Goal: Task Accomplishment & Management: Complete application form

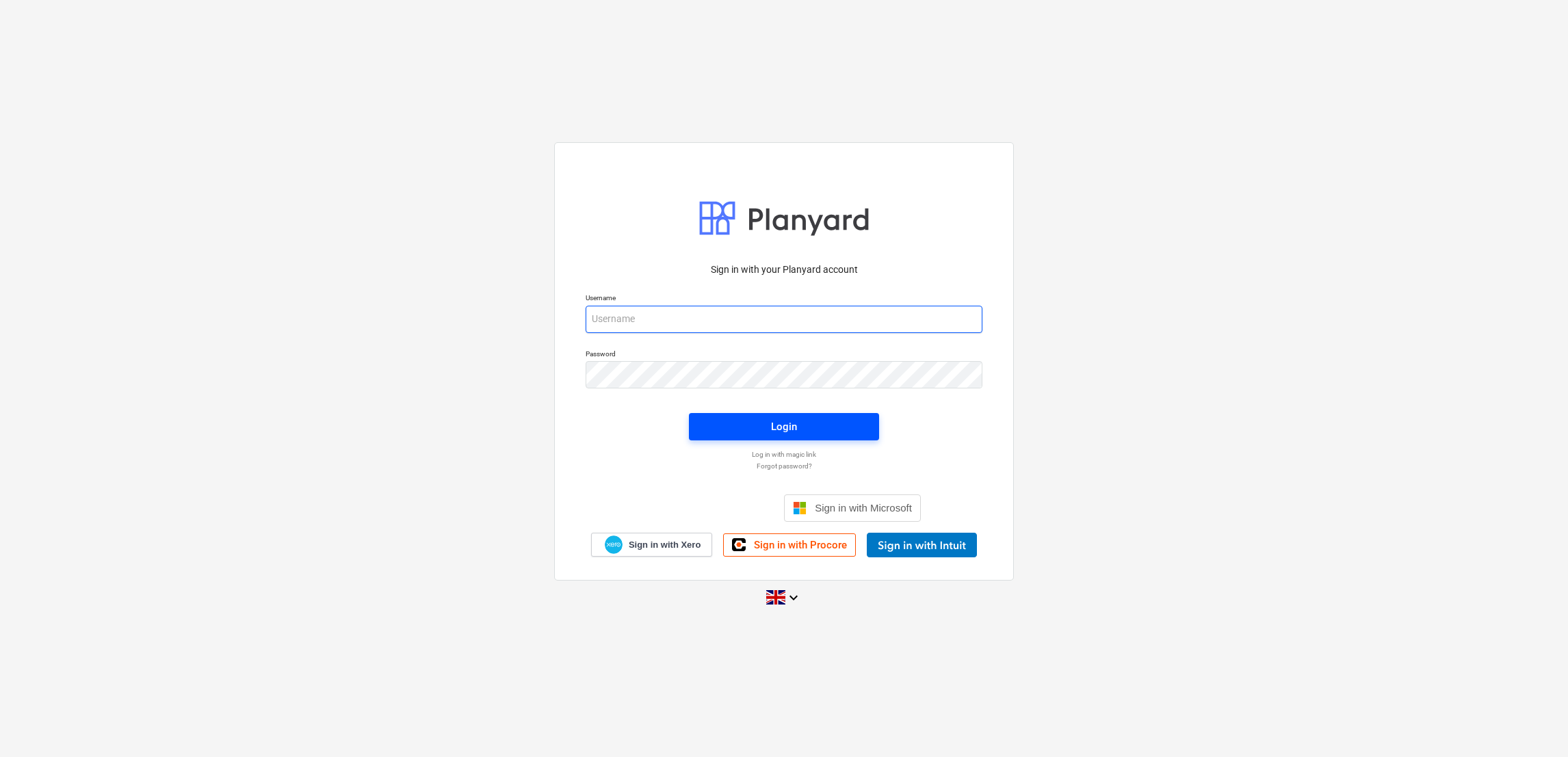
type input "[EMAIL_ADDRESS][DOMAIN_NAME]"
click at [732, 430] on span "Login" at bounding box center [784, 426] width 157 height 18
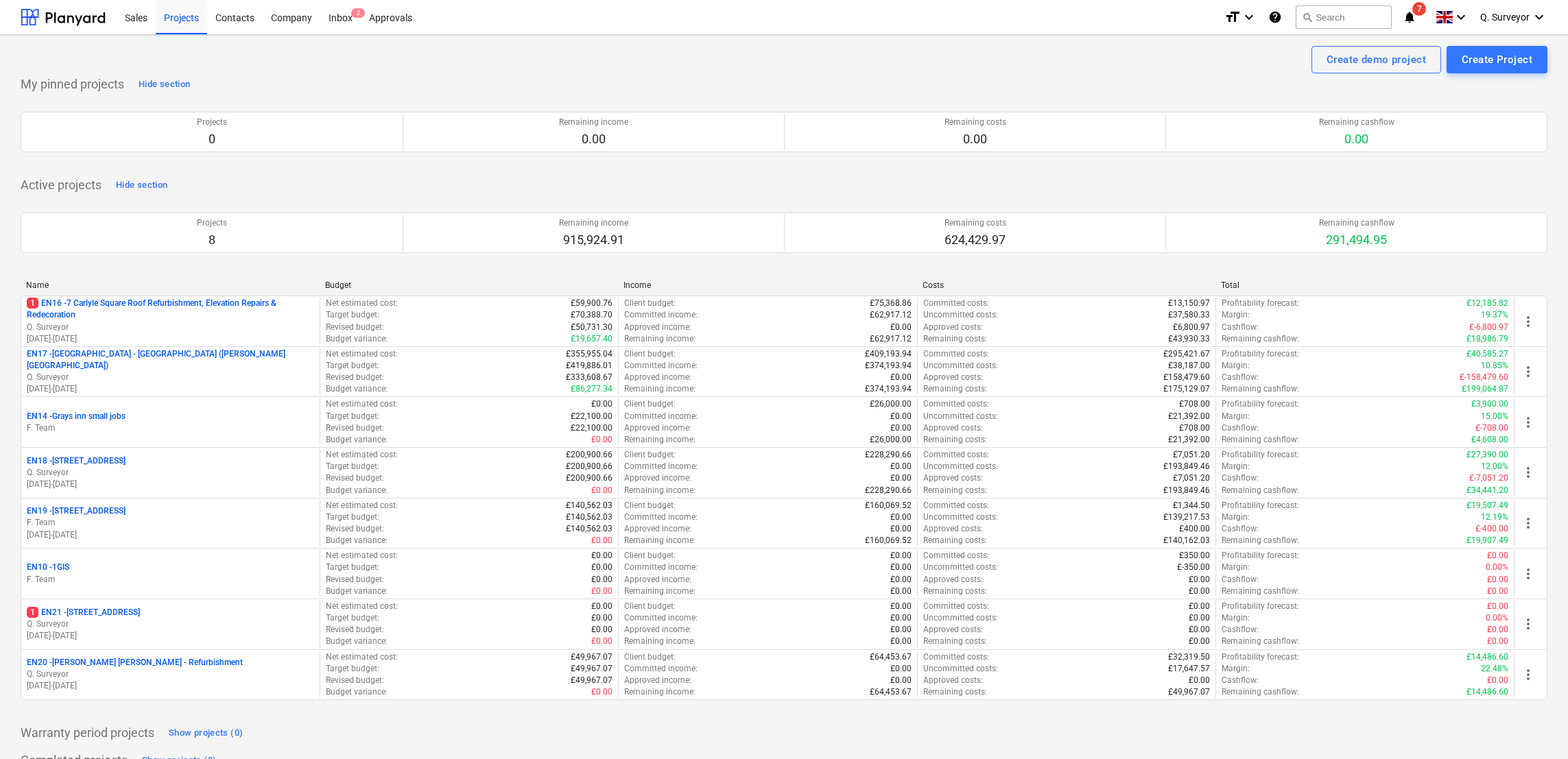
click at [132, 668] on p "EN20 - [PERSON_NAME] [PERSON_NAME] - Refurbishment" at bounding box center [135, 663] width 216 height 12
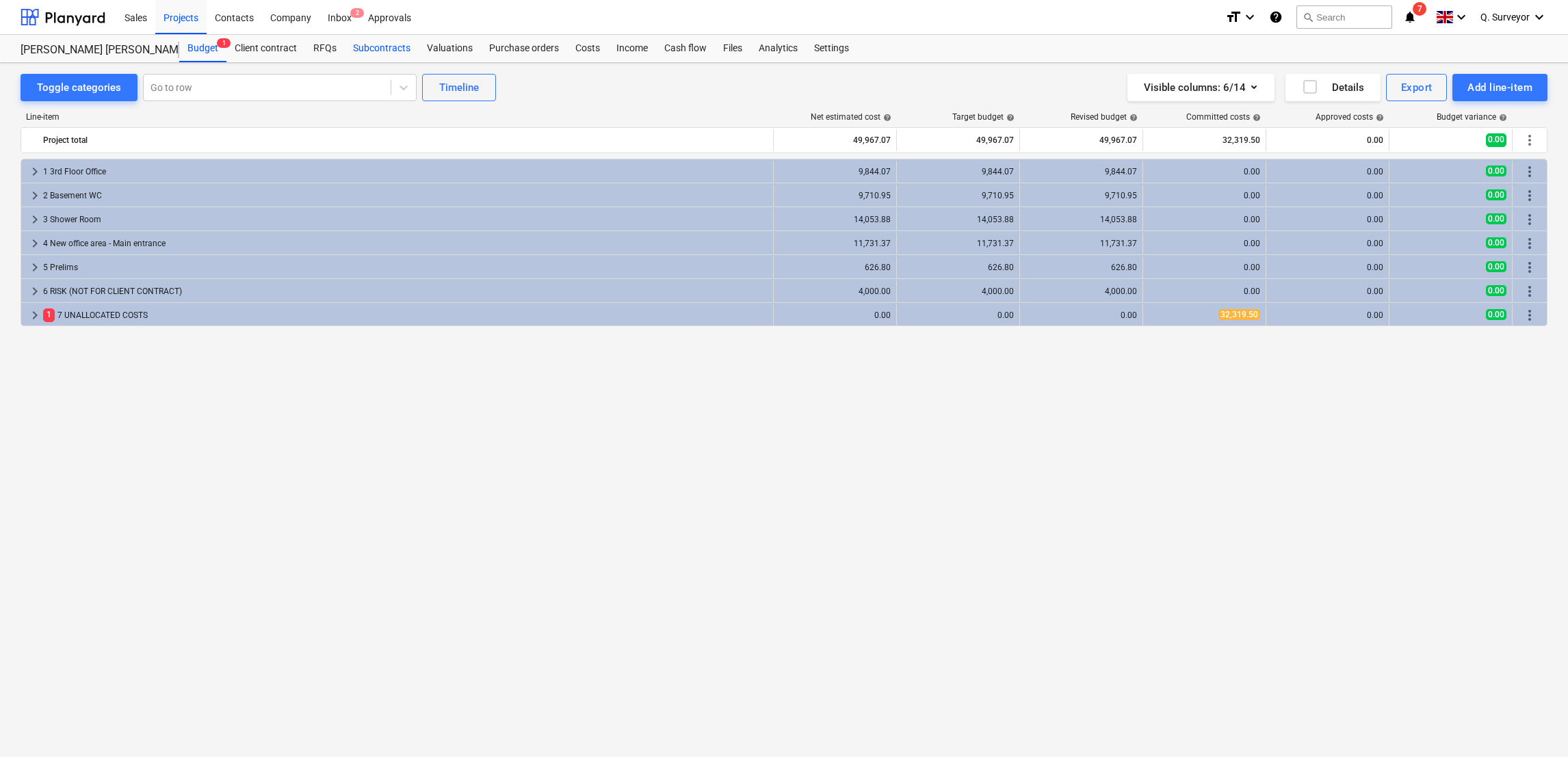
click at [362, 41] on div "Subcontracts" at bounding box center [382, 48] width 74 height 27
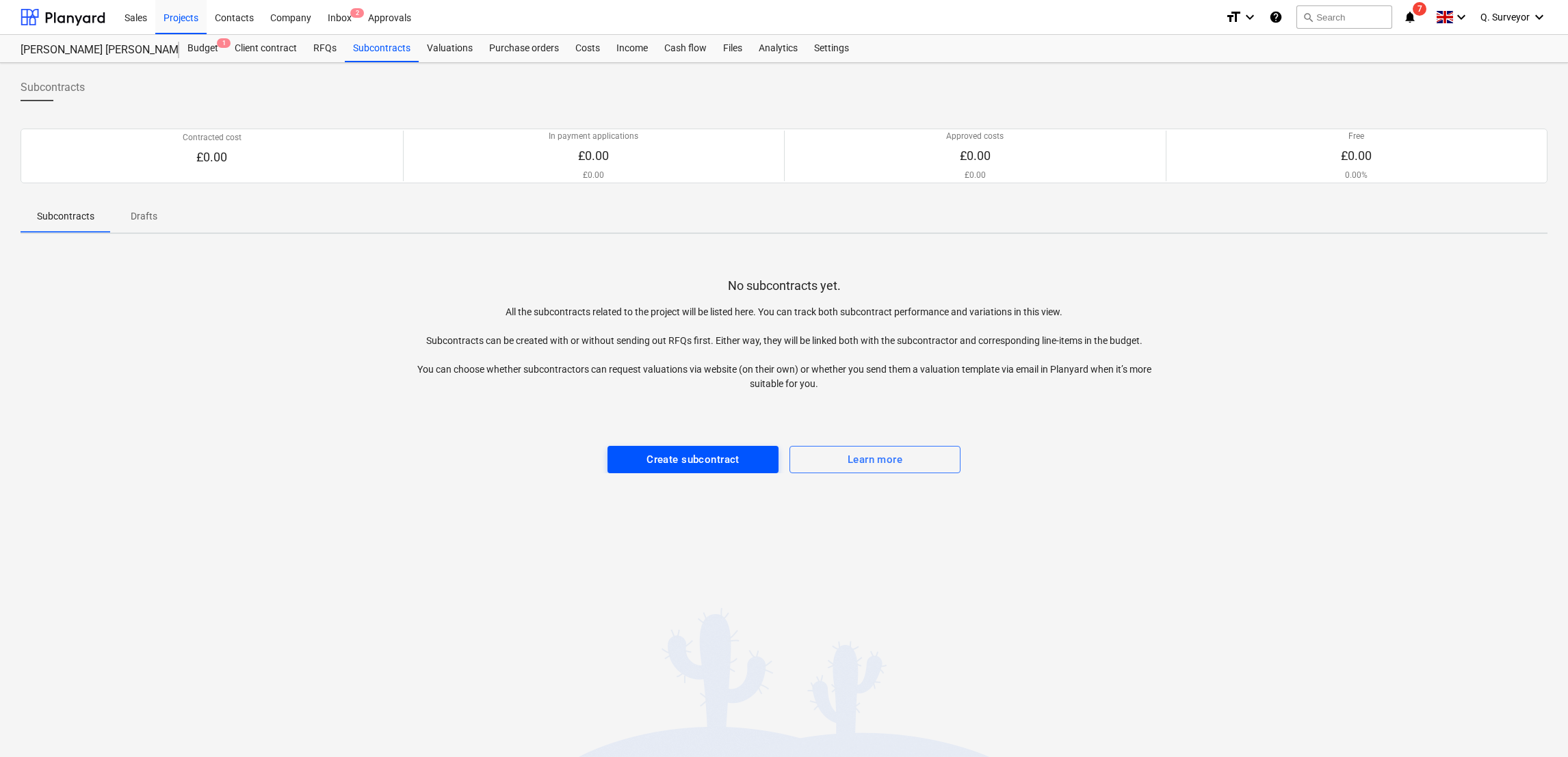
click at [703, 455] on div "Create subcontract" at bounding box center [693, 459] width 93 height 18
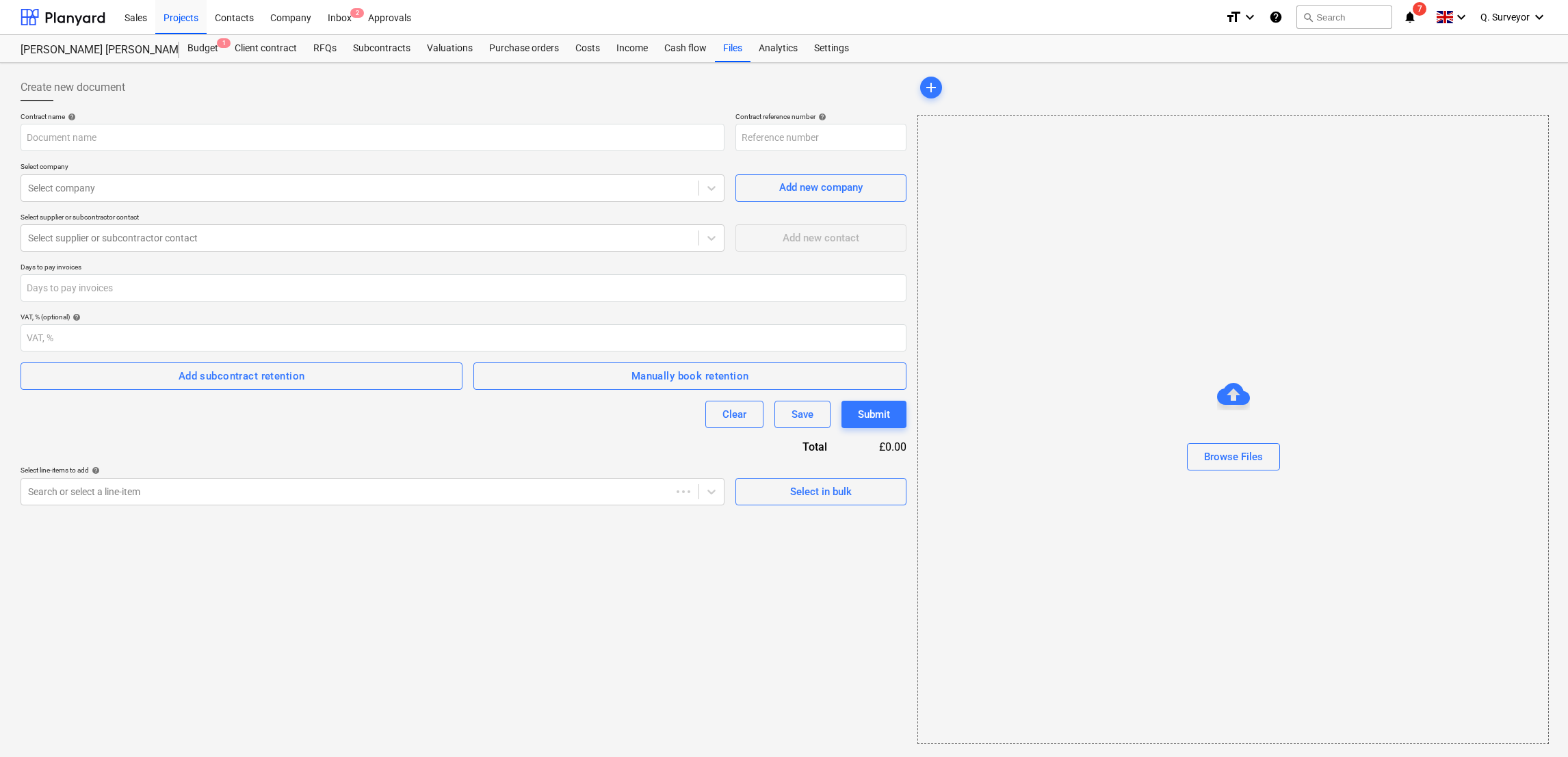
type input "EN20-SO-001"
click at [255, 149] on input "text" at bounding box center [372, 138] width 704 height 27
click at [74, 346] on input "number" at bounding box center [463, 338] width 886 height 27
type input "0"
click at [134, 592] on div "Create new document Contract name help Contract reference number help EN20-SO-0…" at bounding box center [464, 408] width 897 height 681
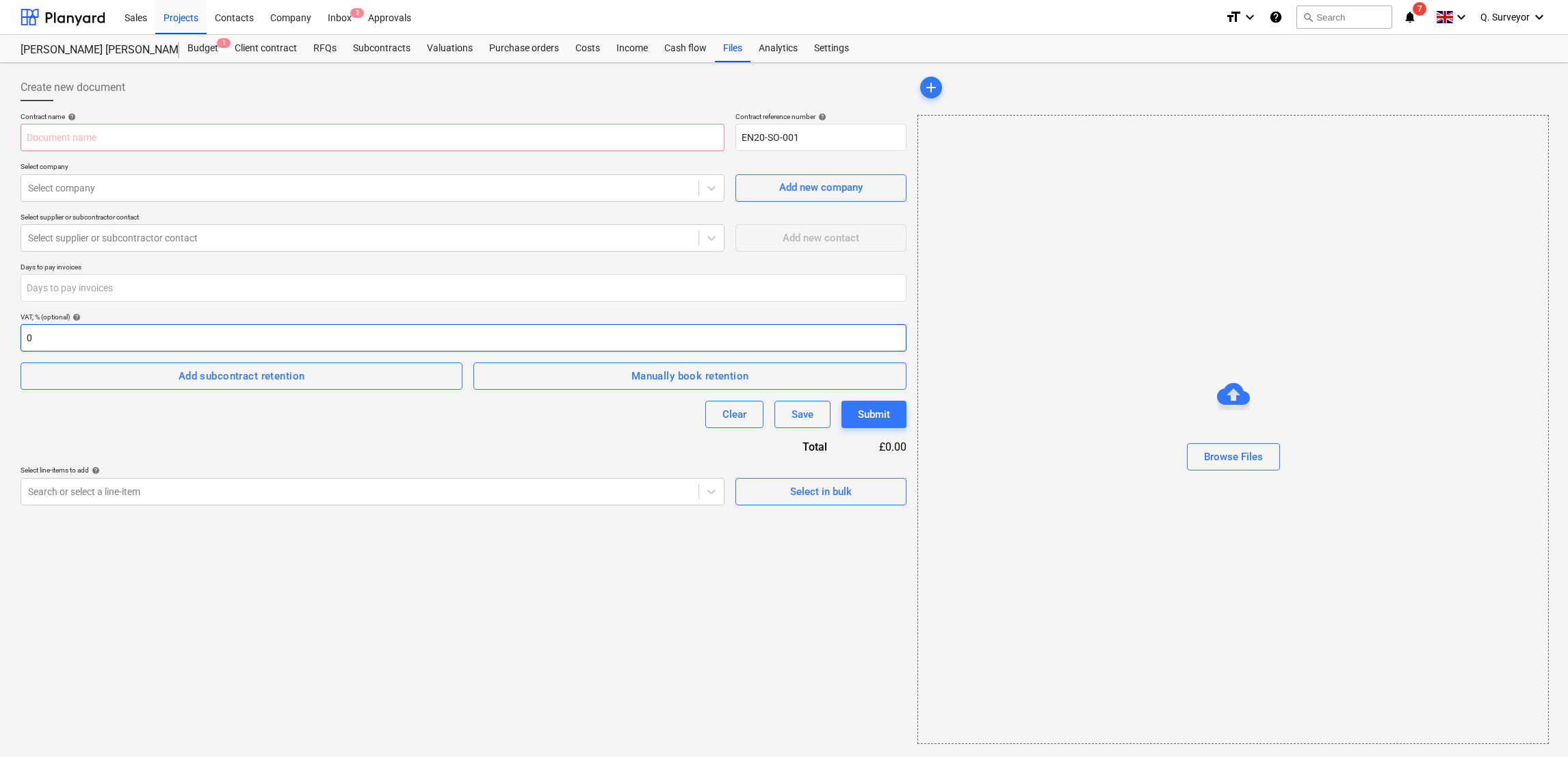
click at [179, 342] on input "0" at bounding box center [463, 338] width 886 height 27
click at [336, 376] on span "Add subcontract retention" at bounding box center [241, 376] width 412 height 18
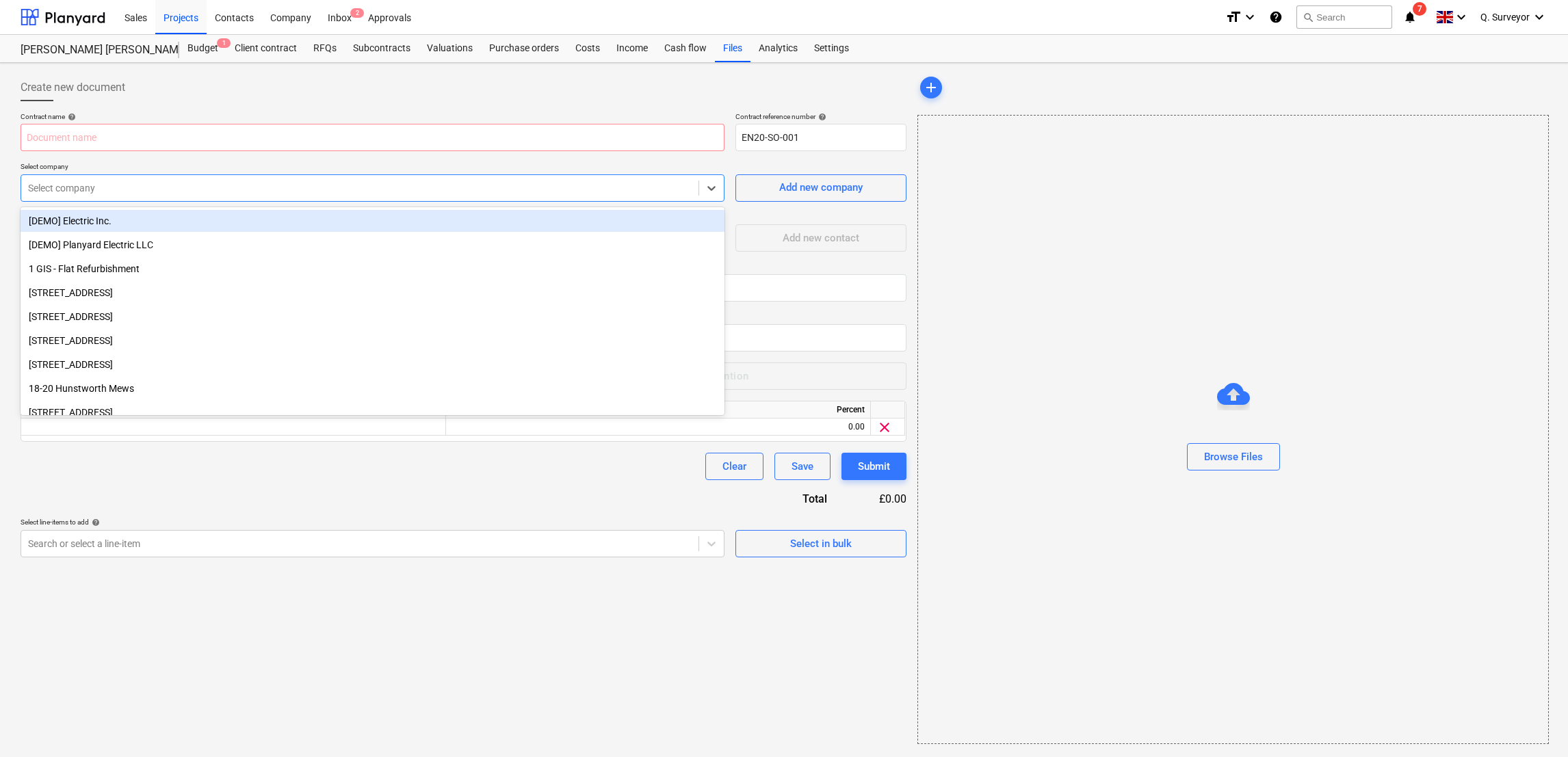
click at [143, 197] on div "Select company" at bounding box center [360, 187] width 677 height 19
type input "pd"
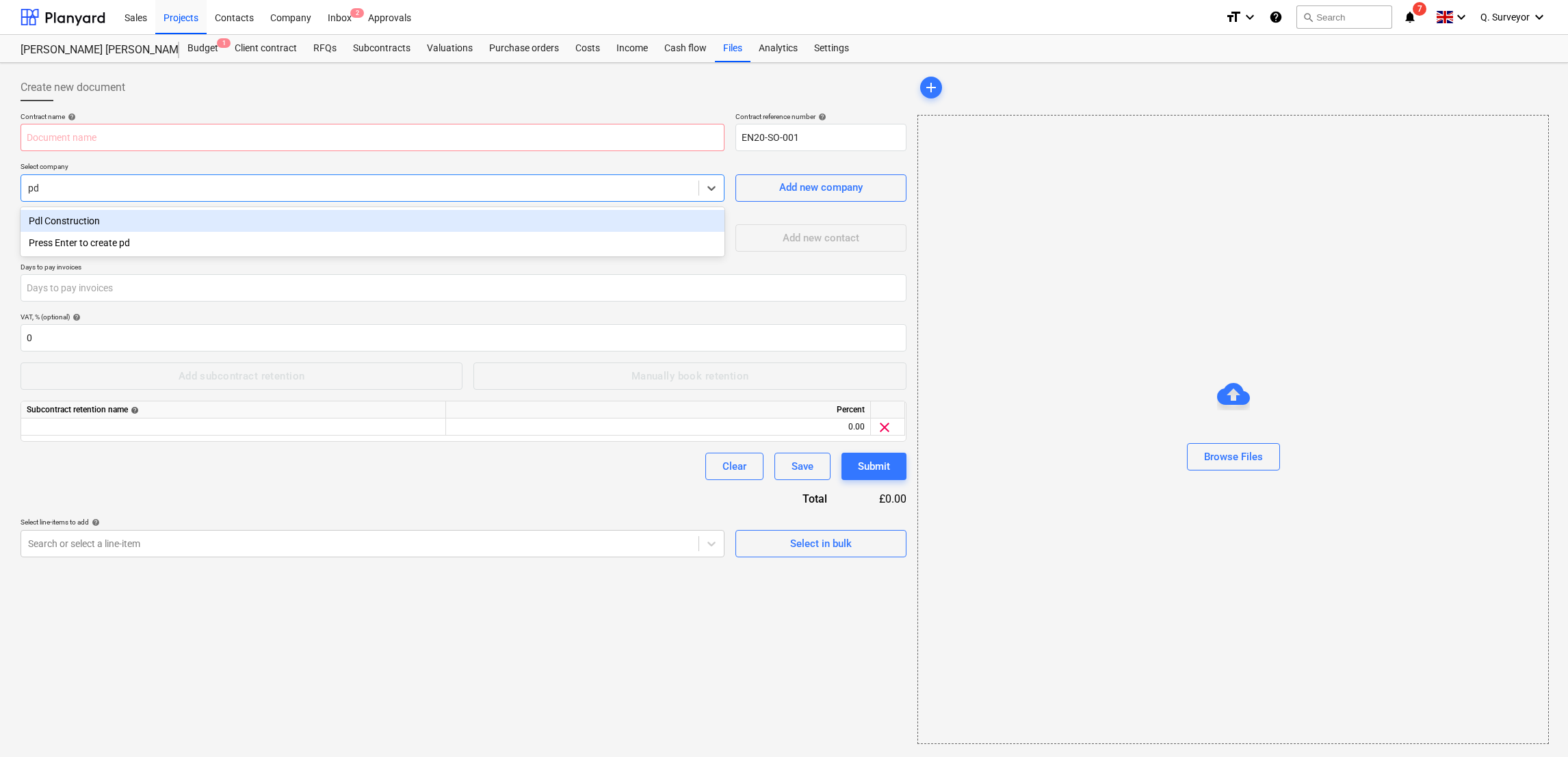
click at [162, 219] on div "Pdl Construction" at bounding box center [372, 221] width 704 height 22
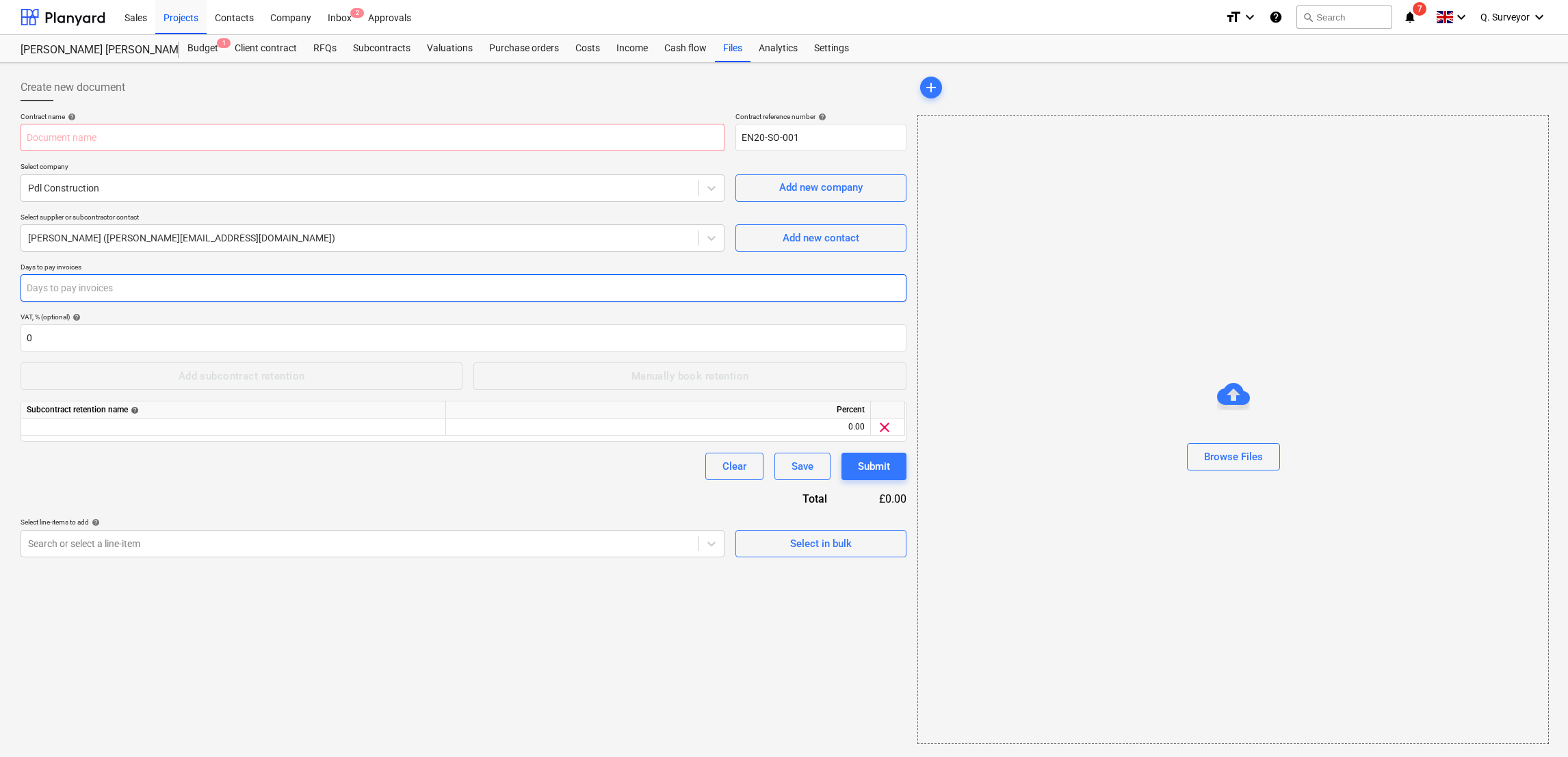
click at [68, 291] on input "number" at bounding box center [463, 288] width 886 height 27
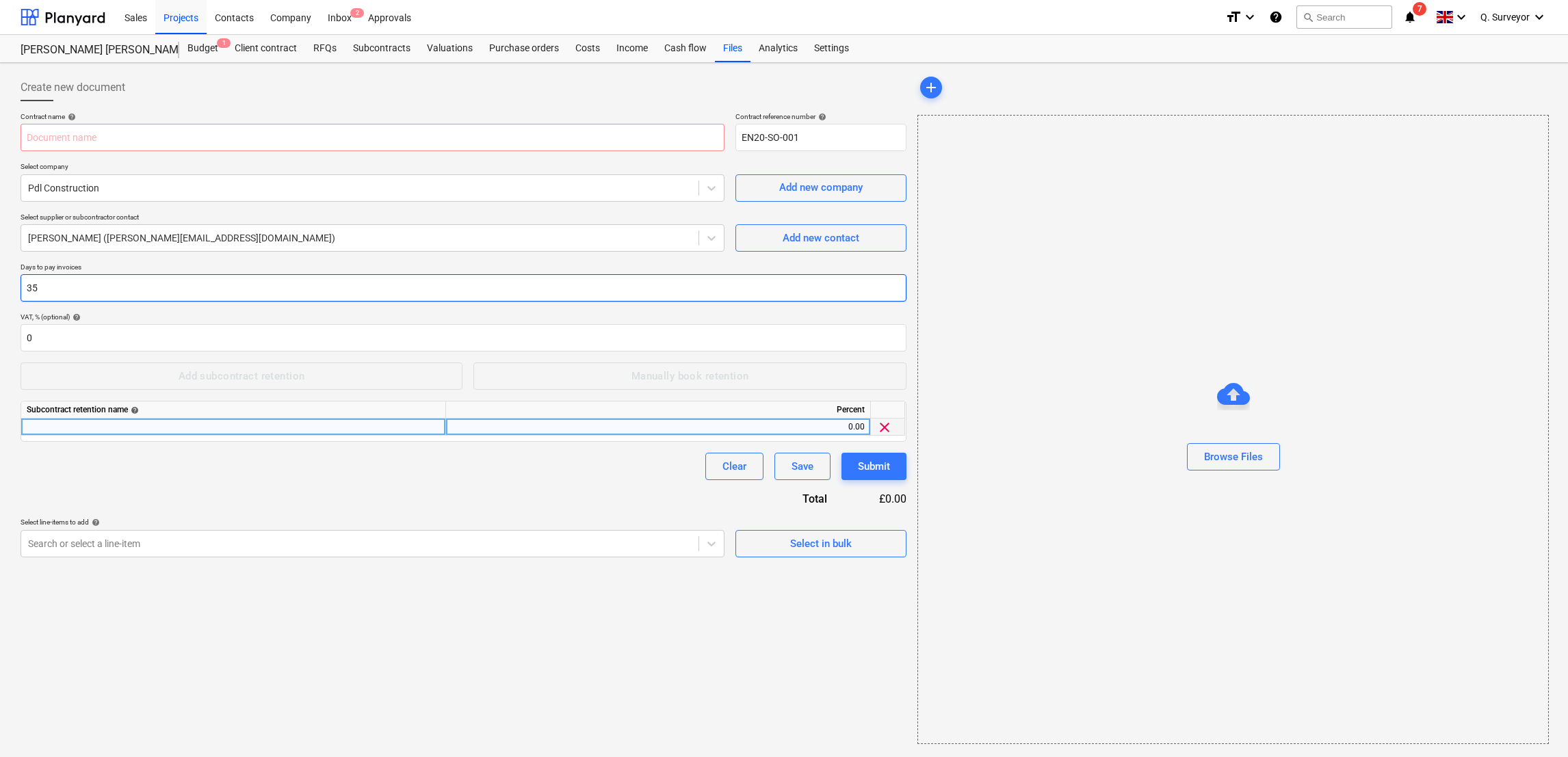
type input "35"
click at [117, 424] on div at bounding box center [233, 427] width 425 height 17
type input "Retention to PC"
click at [856, 427] on div "0.00" at bounding box center [658, 427] width 413 height 17
type input "2.5"
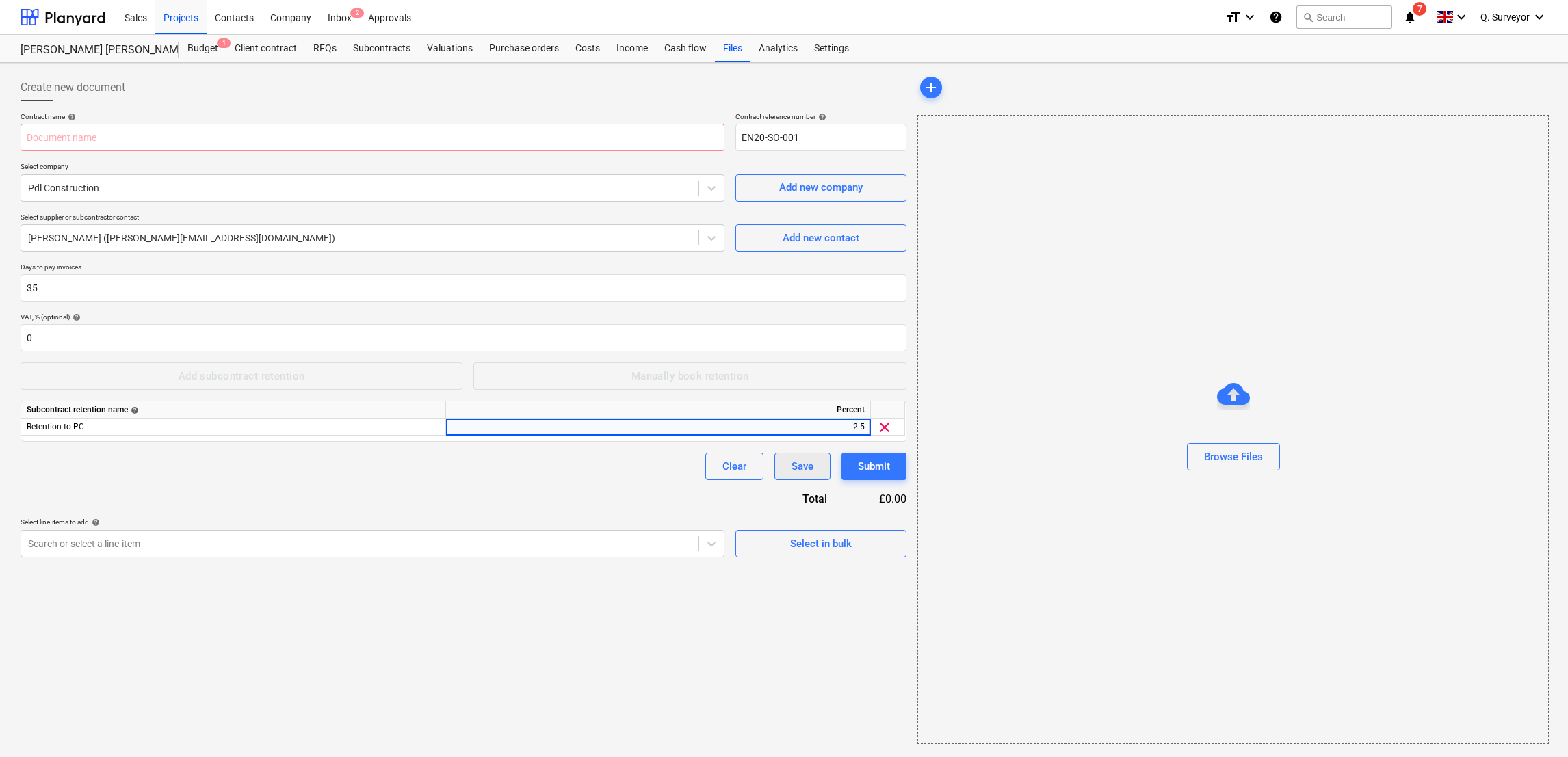
click at [792, 463] on div "Save" at bounding box center [803, 466] width 22 height 18
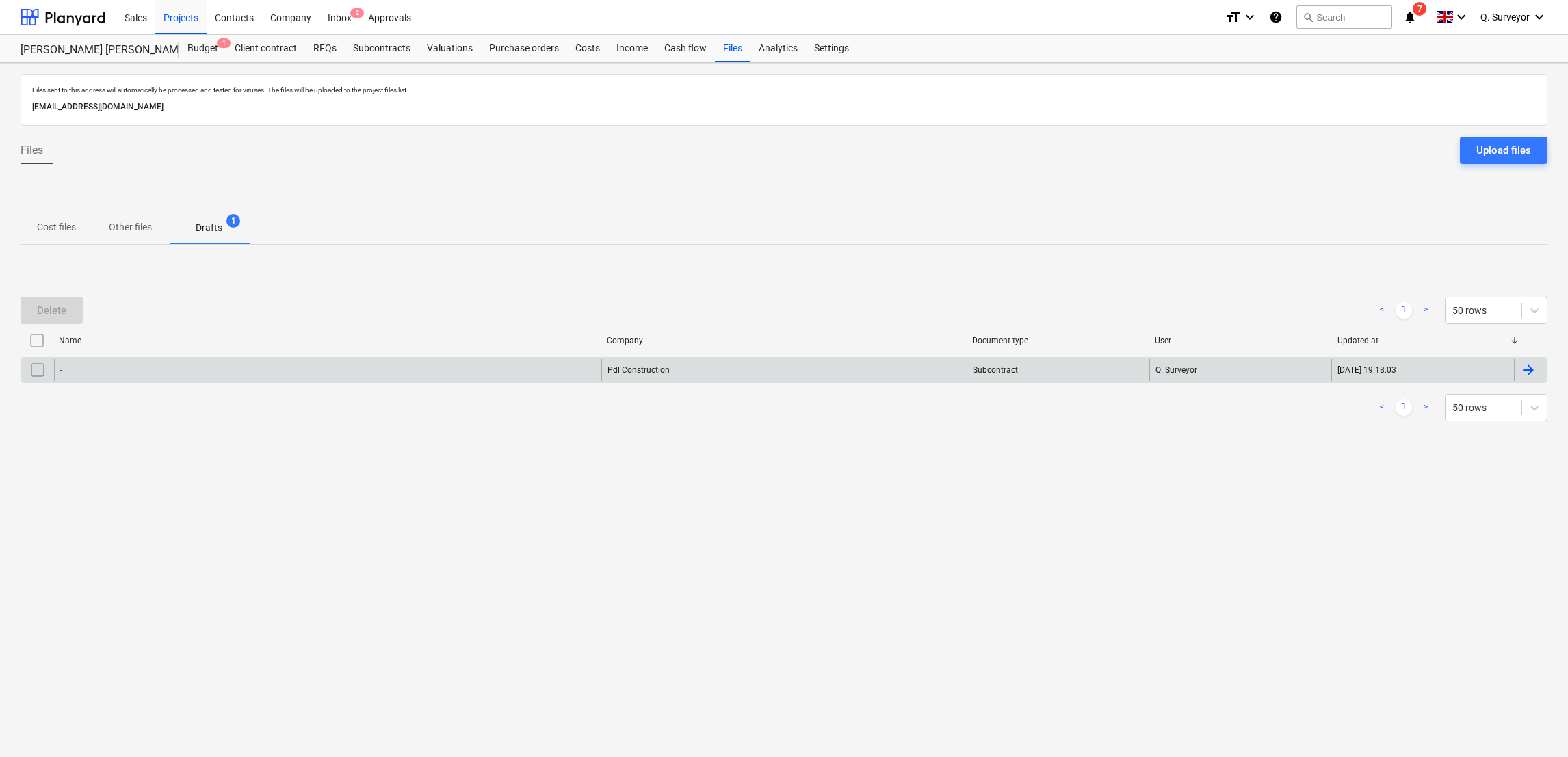
click at [634, 370] on div "Pdl Construction" at bounding box center [784, 370] width 366 height 22
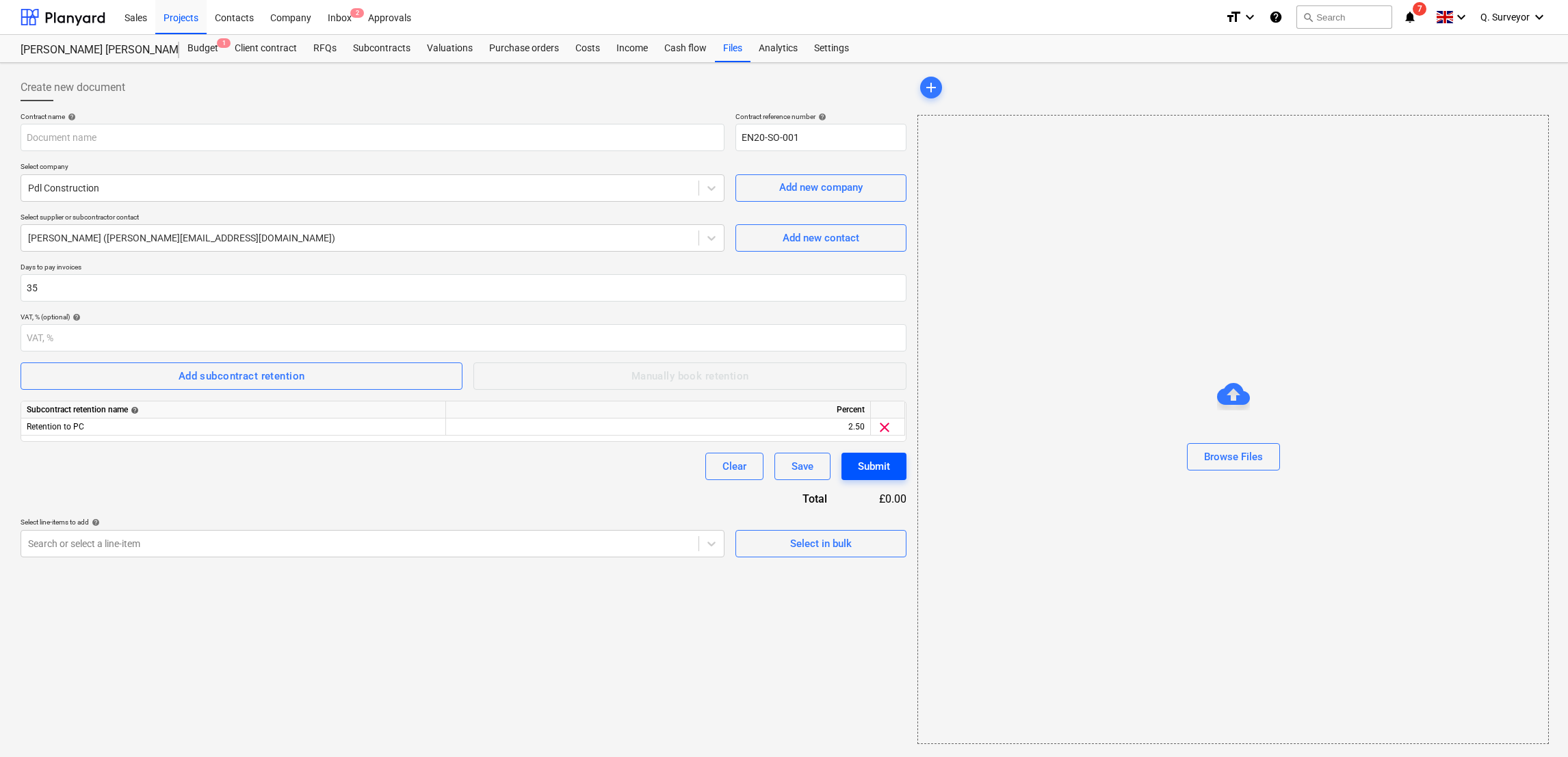
click at [880, 473] on div "Submit" at bounding box center [874, 466] width 32 height 18
click at [334, 383] on span "Add subcontract retention" at bounding box center [241, 376] width 412 height 18
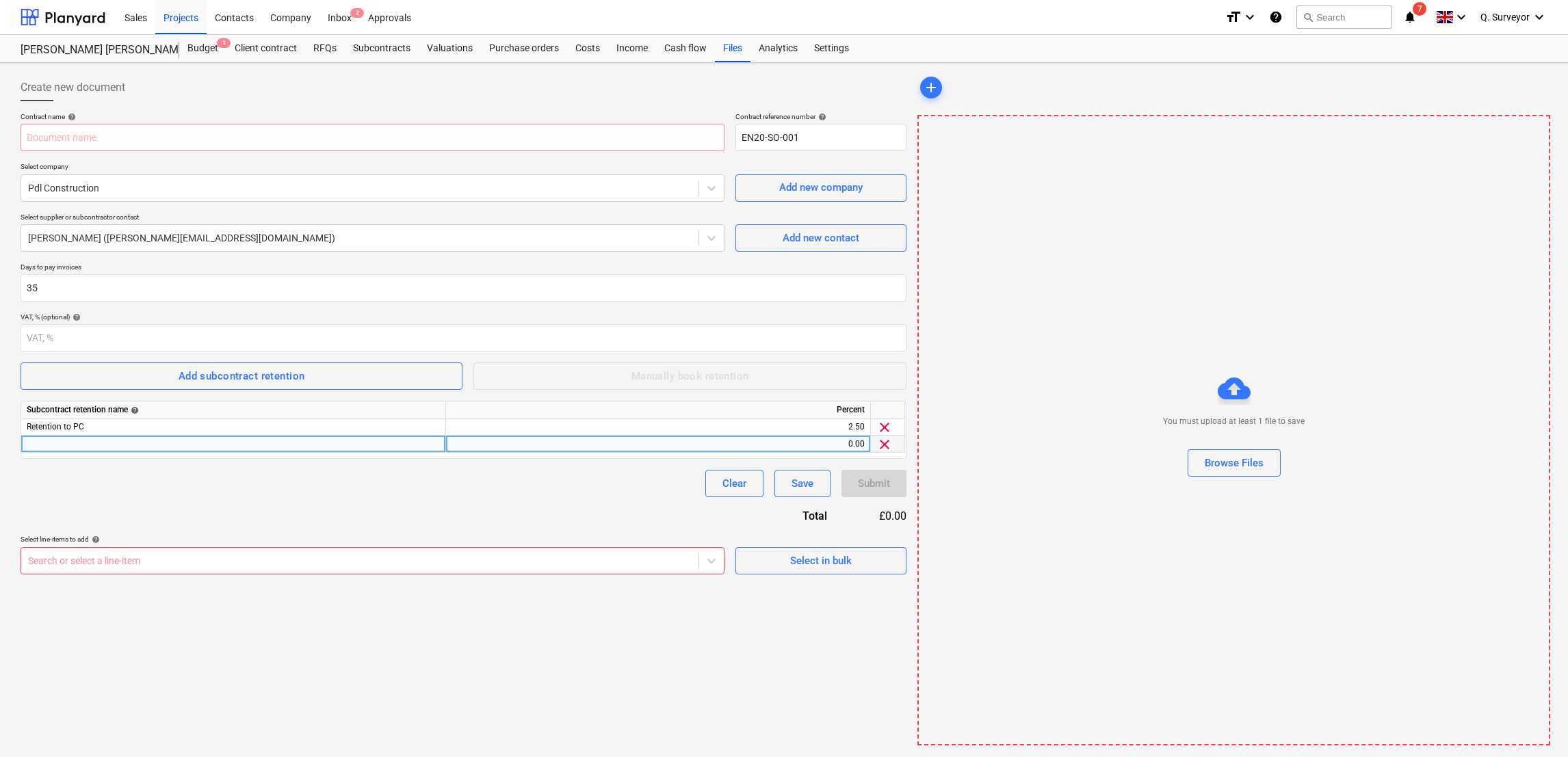
click at [226, 447] on div at bounding box center [233, 444] width 425 height 17
type input "Retention to MGD"
click at [860, 438] on div "0.00" at bounding box center [658, 444] width 413 height 17
type input "2.5"
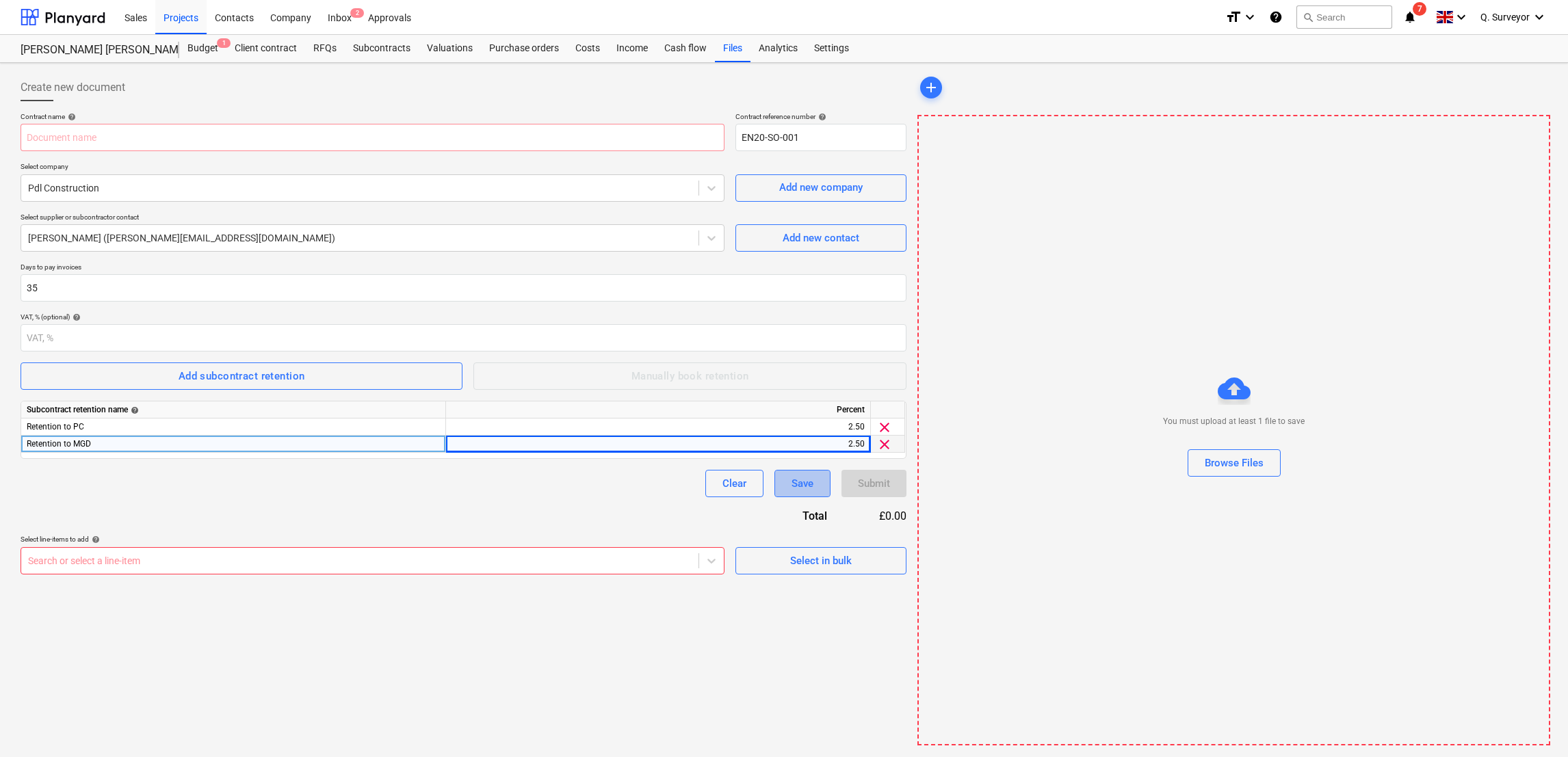
click at [811, 489] on div "Save" at bounding box center [803, 483] width 22 height 18
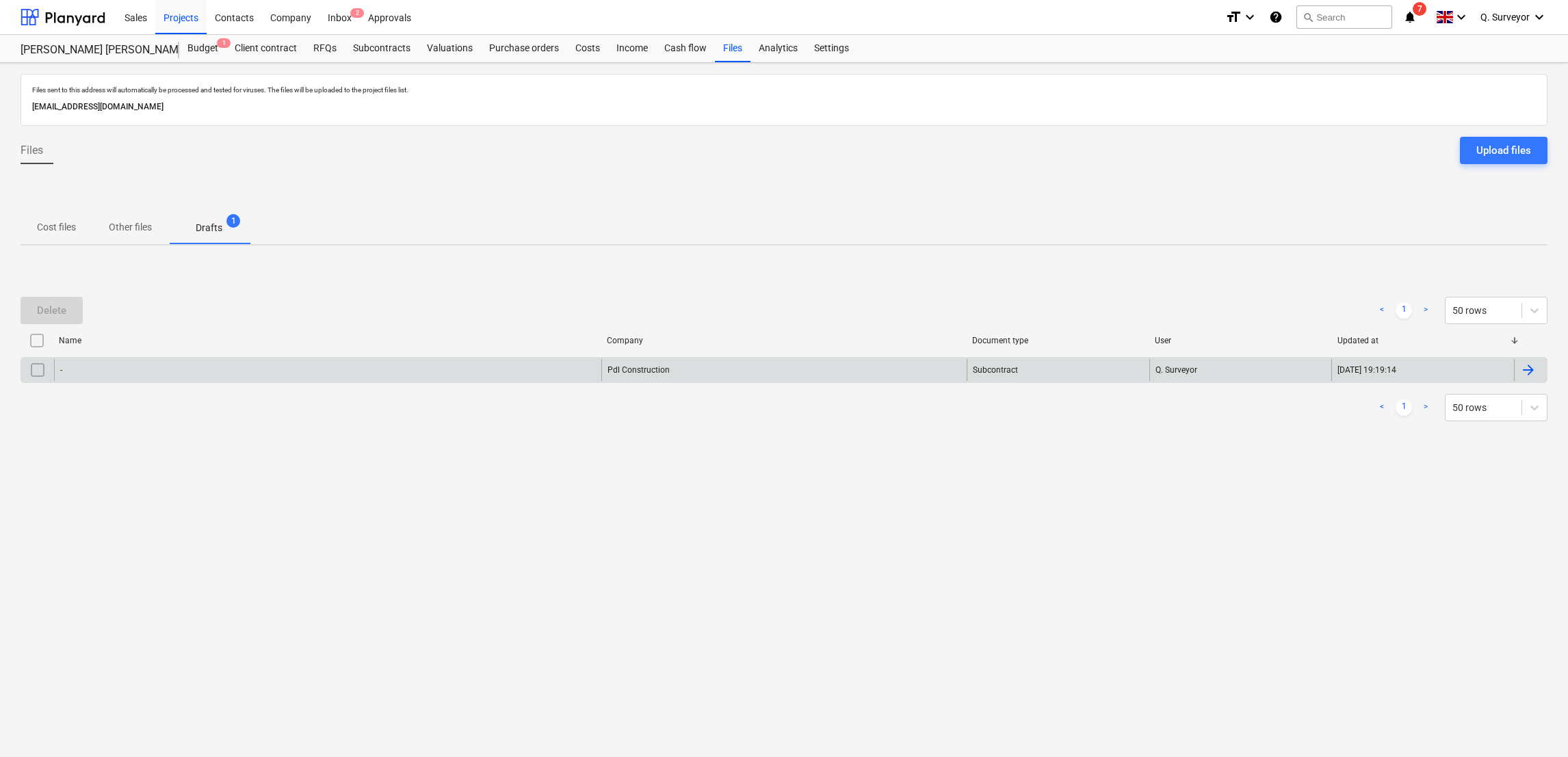
click at [602, 379] on div "Pdl Construction" at bounding box center [784, 370] width 366 height 22
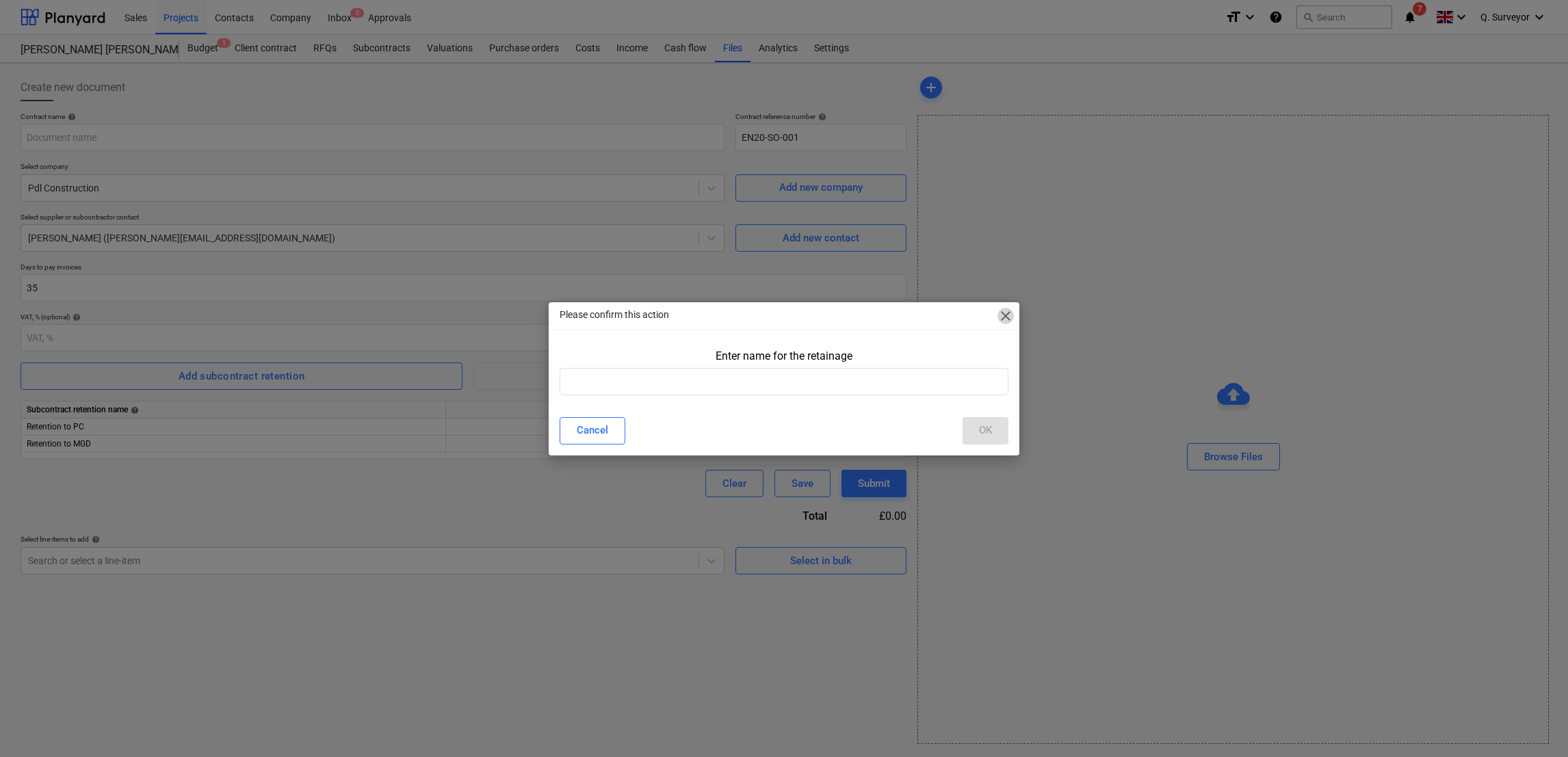
click at [1004, 316] on span "close" at bounding box center [1005, 316] width 16 height 16
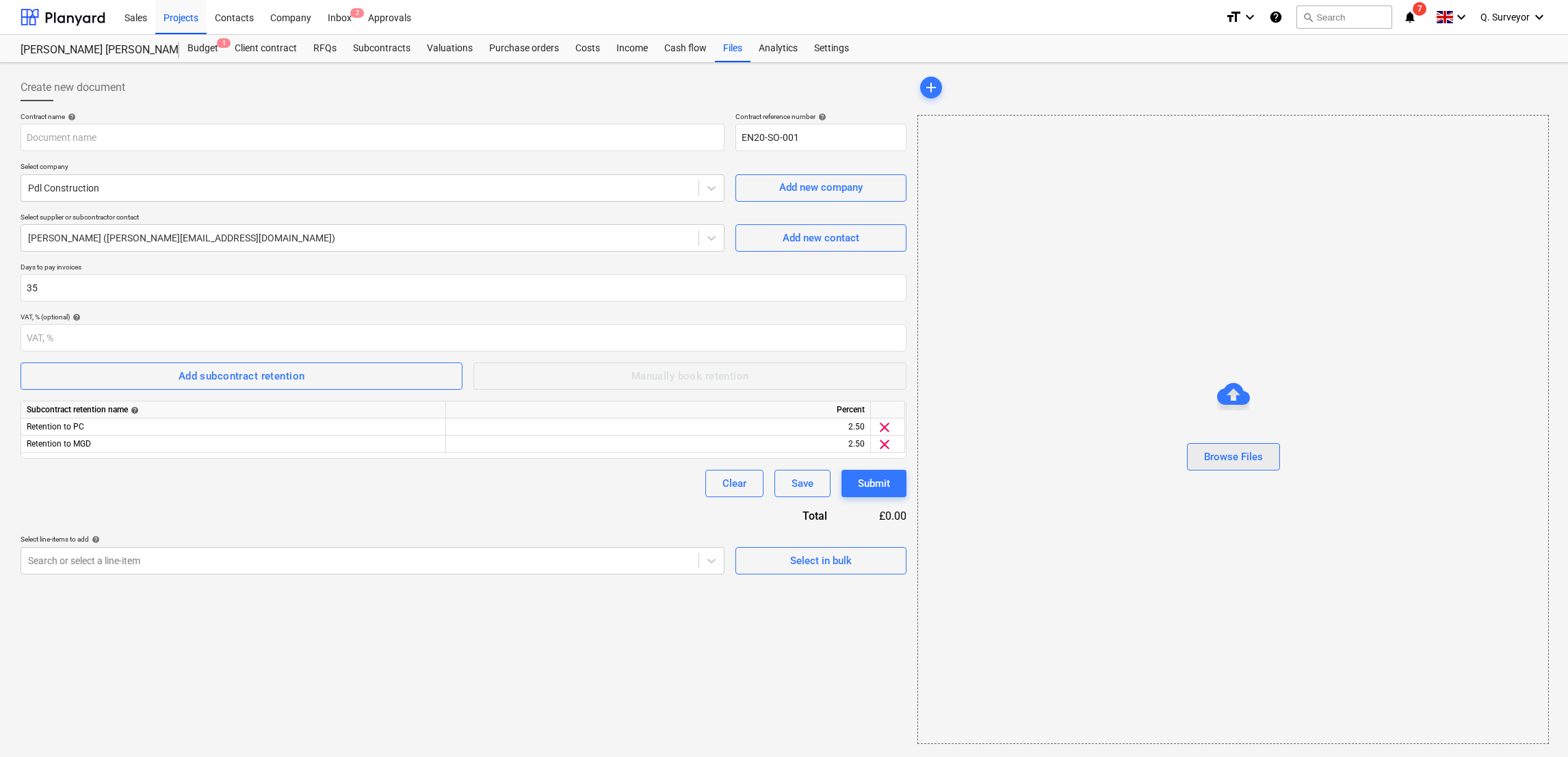
click at [1212, 456] on div "Browse Files" at bounding box center [1234, 457] width 59 height 18
click at [1213, 465] on div "Browse Files" at bounding box center [1234, 457] width 59 height 18
type input "[PERSON_NAME] - PDL Cost Schedule.xlsx"
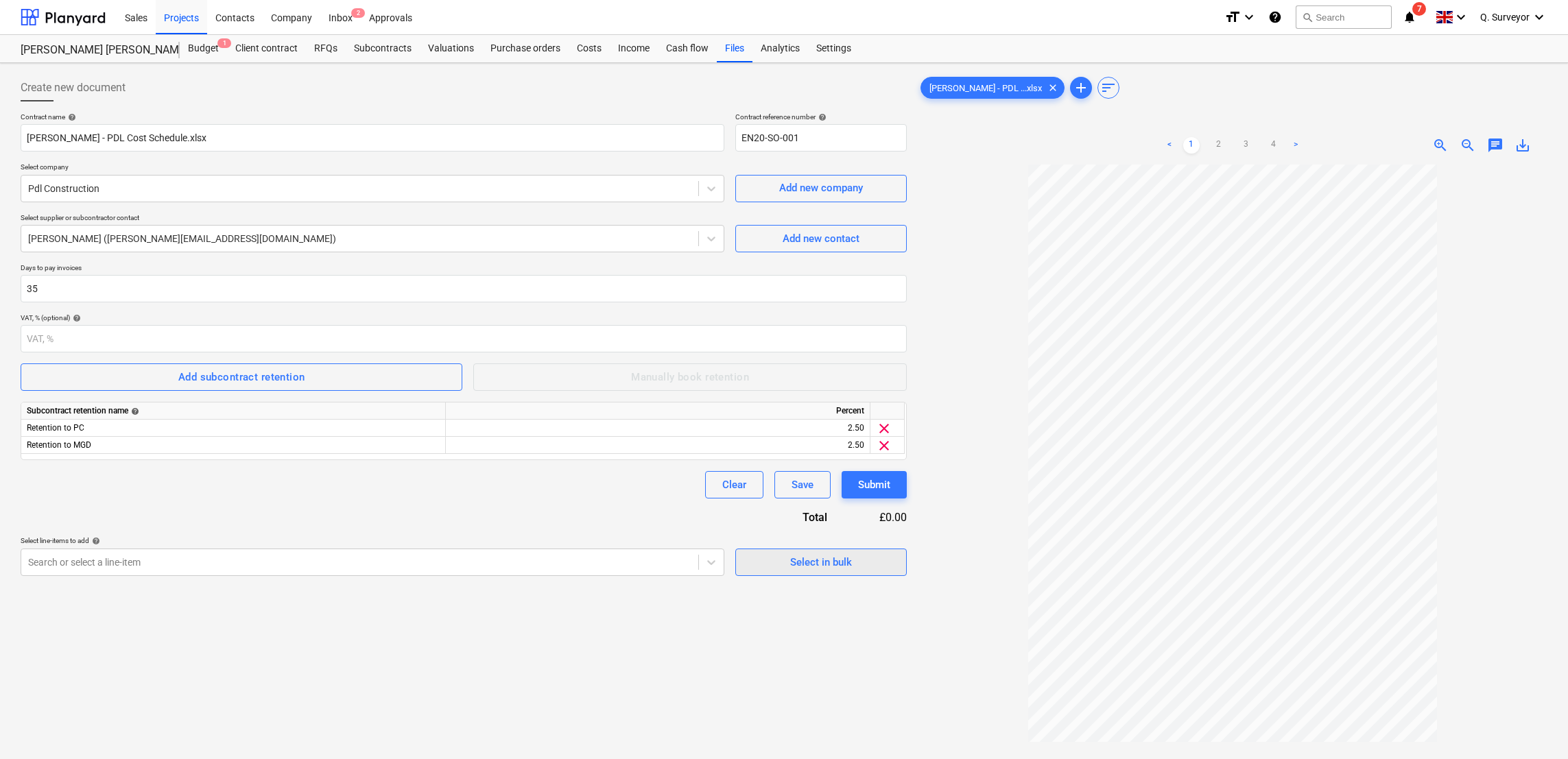
click at [798, 564] on div "Select in bulk" at bounding box center [820, 562] width 62 height 18
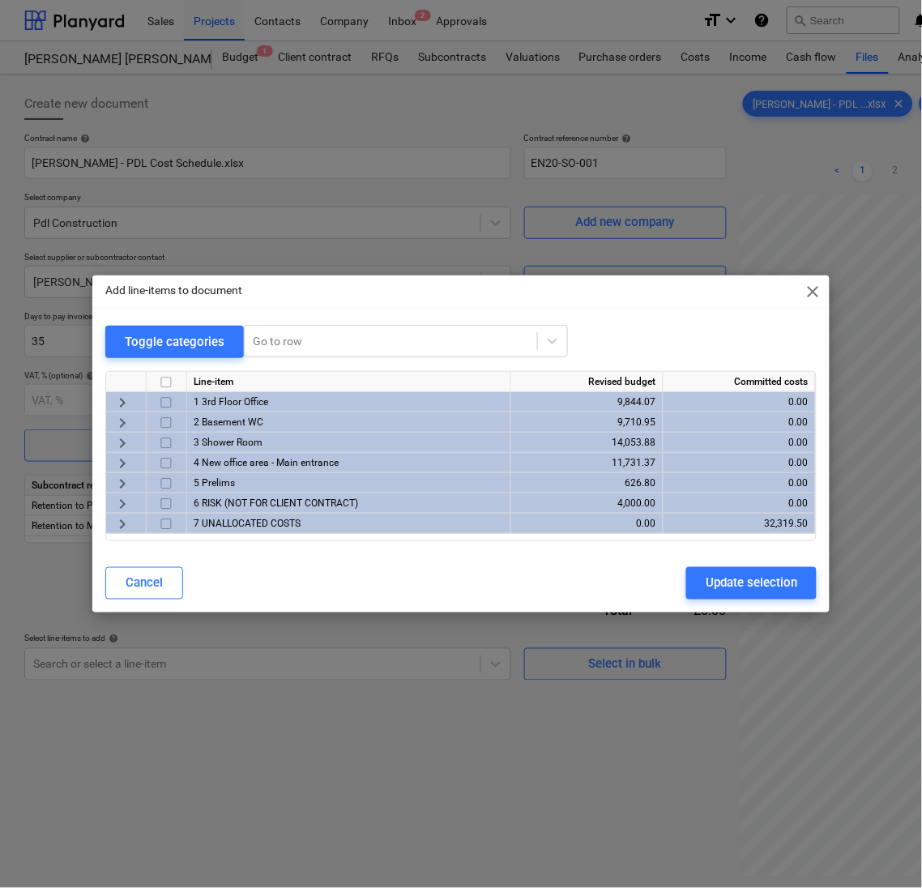
click at [122, 399] on span "keyboard_arrow_right" at bounding box center [122, 402] width 19 height 19
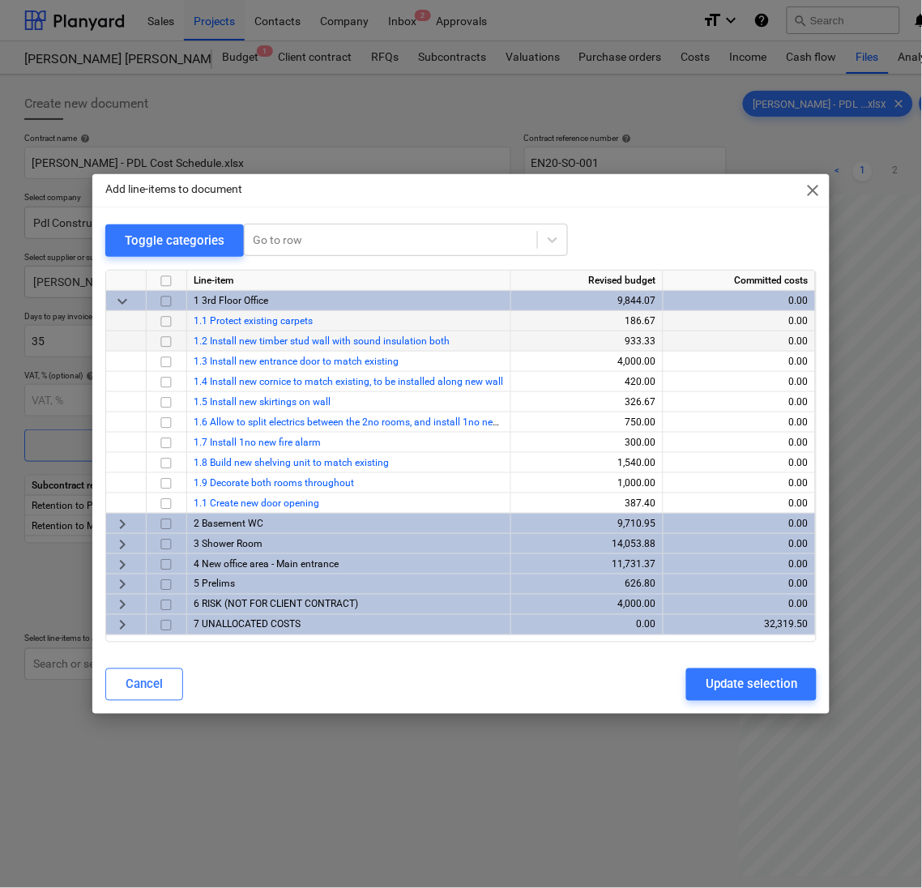
click at [171, 340] on input "checkbox" at bounding box center [165, 341] width 19 height 19
click at [171, 321] on input "checkbox" at bounding box center [165, 321] width 19 height 19
click at [172, 381] on input "checkbox" at bounding box center [165, 382] width 19 height 19
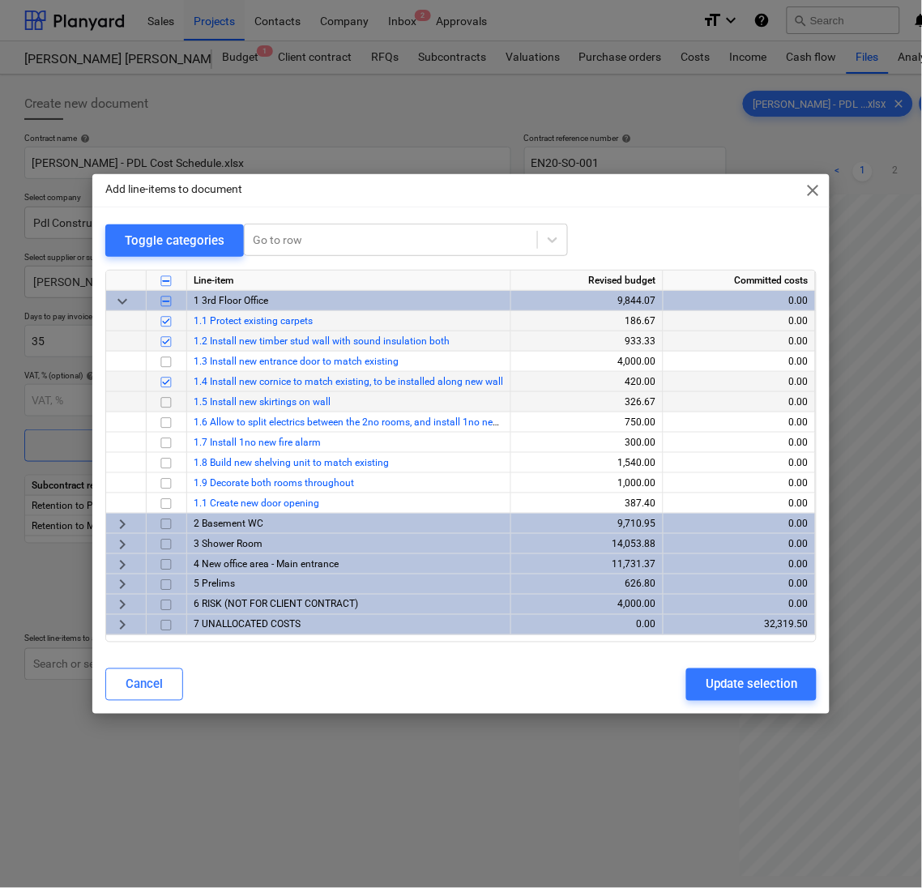
click at [172, 399] on input "checkbox" at bounding box center [165, 402] width 19 height 19
click at [166, 465] on input "checkbox" at bounding box center [165, 463] width 19 height 19
click at [164, 501] on input "checkbox" at bounding box center [165, 503] width 19 height 19
click at [126, 517] on span "keyboard_arrow_right" at bounding box center [122, 524] width 19 height 19
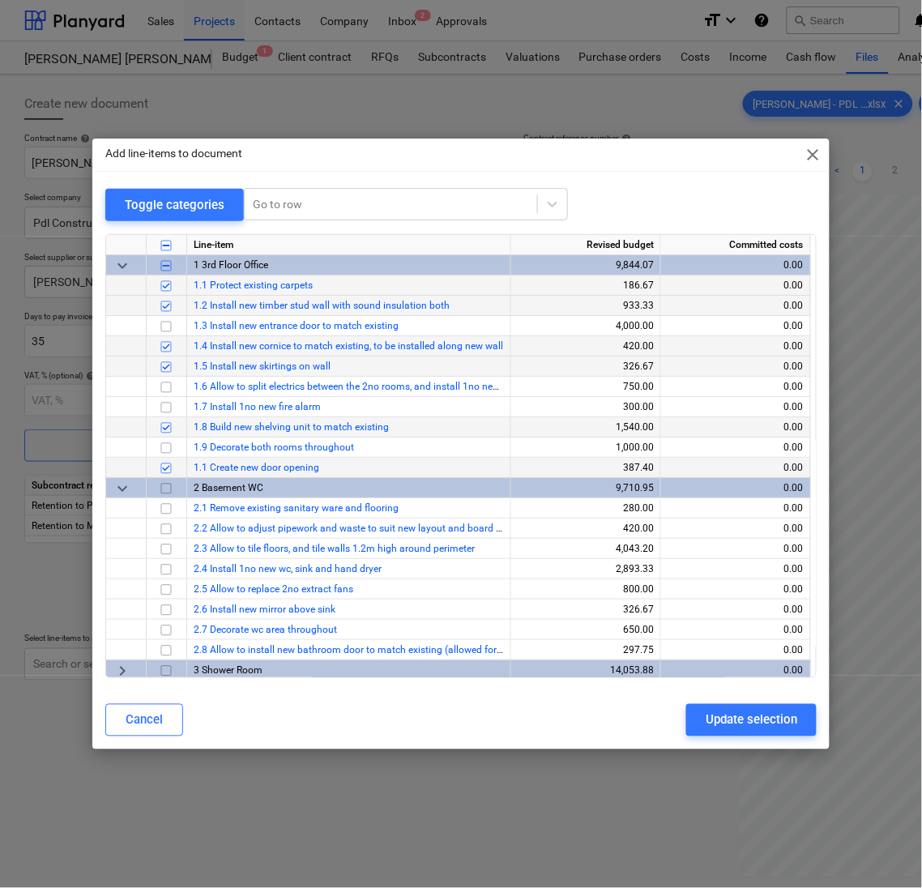
scroll to position [84, 0]
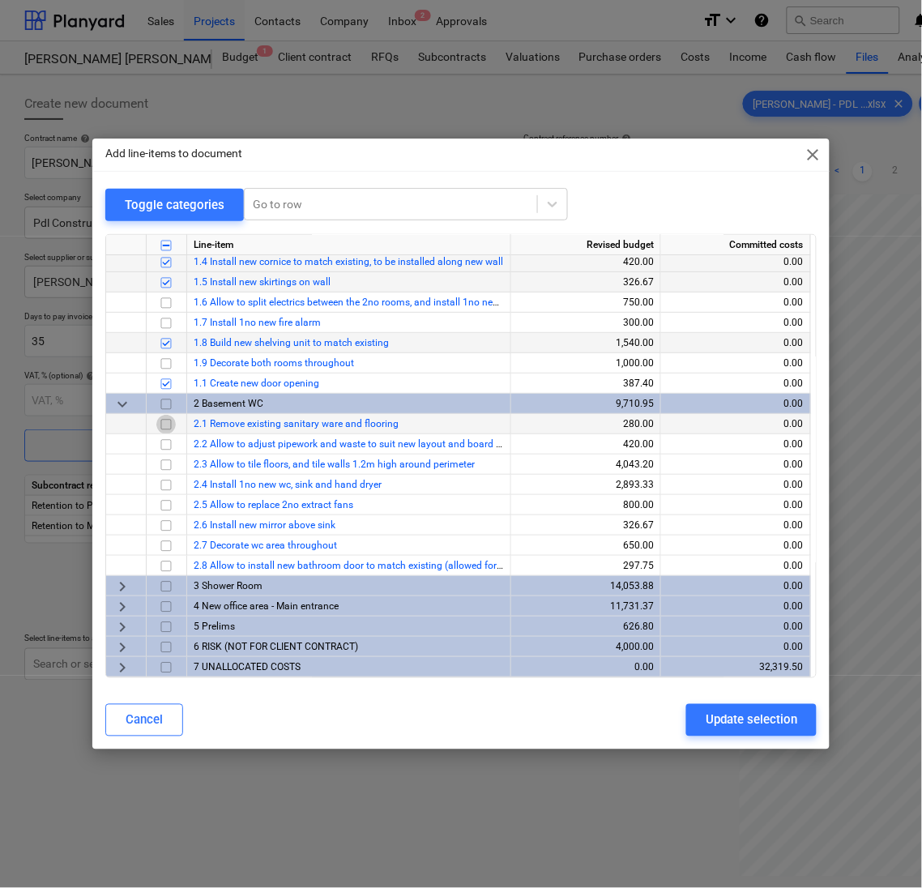
click at [167, 430] on input "checkbox" at bounding box center [165, 424] width 19 height 19
click at [173, 450] on input "checkbox" at bounding box center [165, 444] width 19 height 19
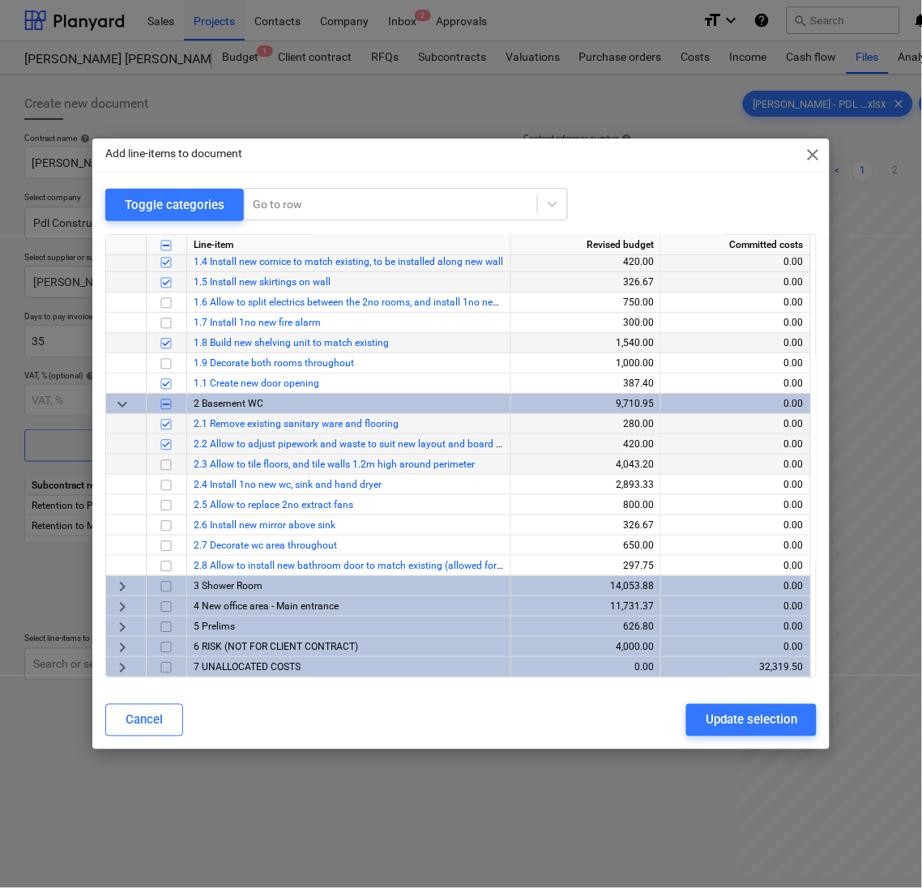
click at [169, 460] on input "checkbox" at bounding box center [165, 464] width 19 height 19
click at [168, 479] on input "checkbox" at bounding box center [165, 485] width 19 height 19
click at [172, 527] on input "checkbox" at bounding box center [165, 525] width 19 height 19
click at [121, 582] on span "keyboard_arrow_right" at bounding box center [122, 586] width 19 height 19
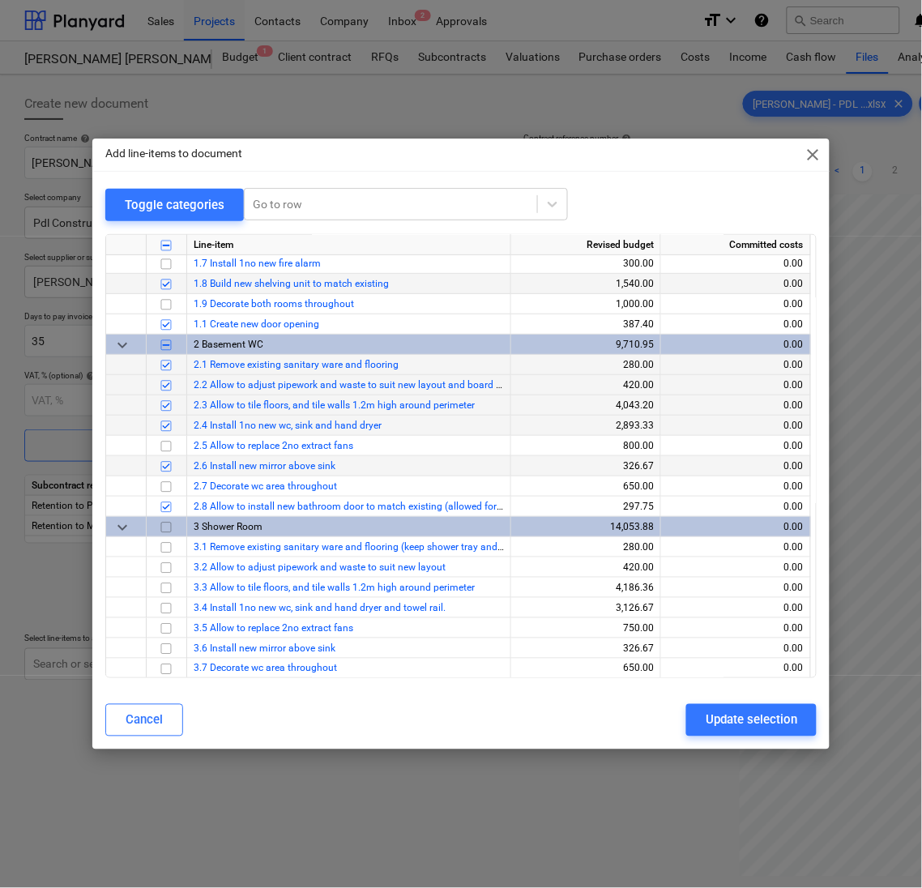
scroll to position [206, 0]
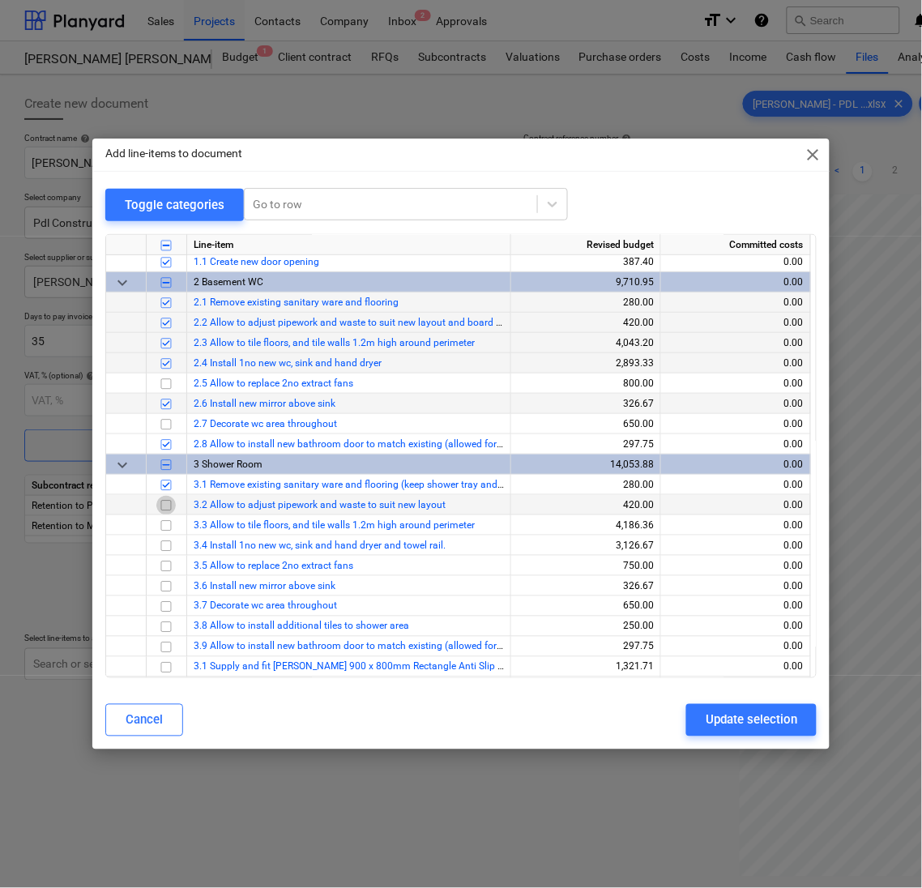
click at [168, 501] on input "checkbox" at bounding box center [165, 505] width 19 height 19
click at [167, 525] on input "checkbox" at bounding box center [165, 525] width 19 height 19
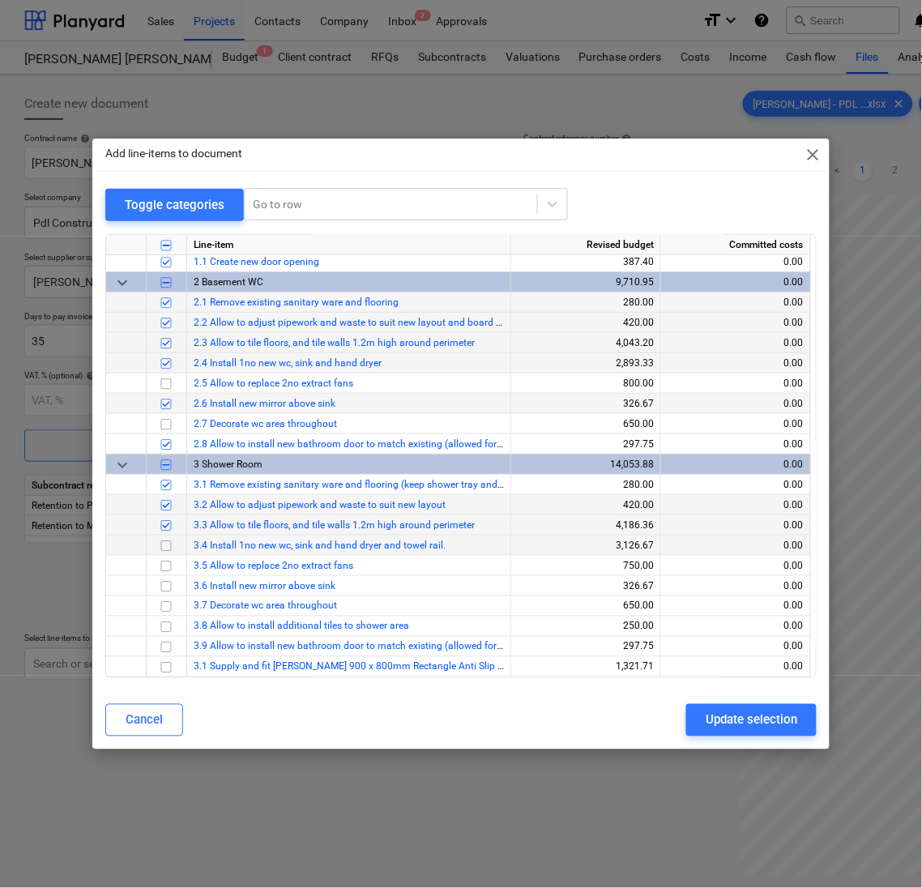
click at [160, 553] on input "checkbox" at bounding box center [165, 545] width 19 height 19
click at [160, 581] on input "checkbox" at bounding box center [165, 586] width 19 height 19
click at [164, 620] on input "checkbox" at bounding box center [165, 626] width 19 height 19
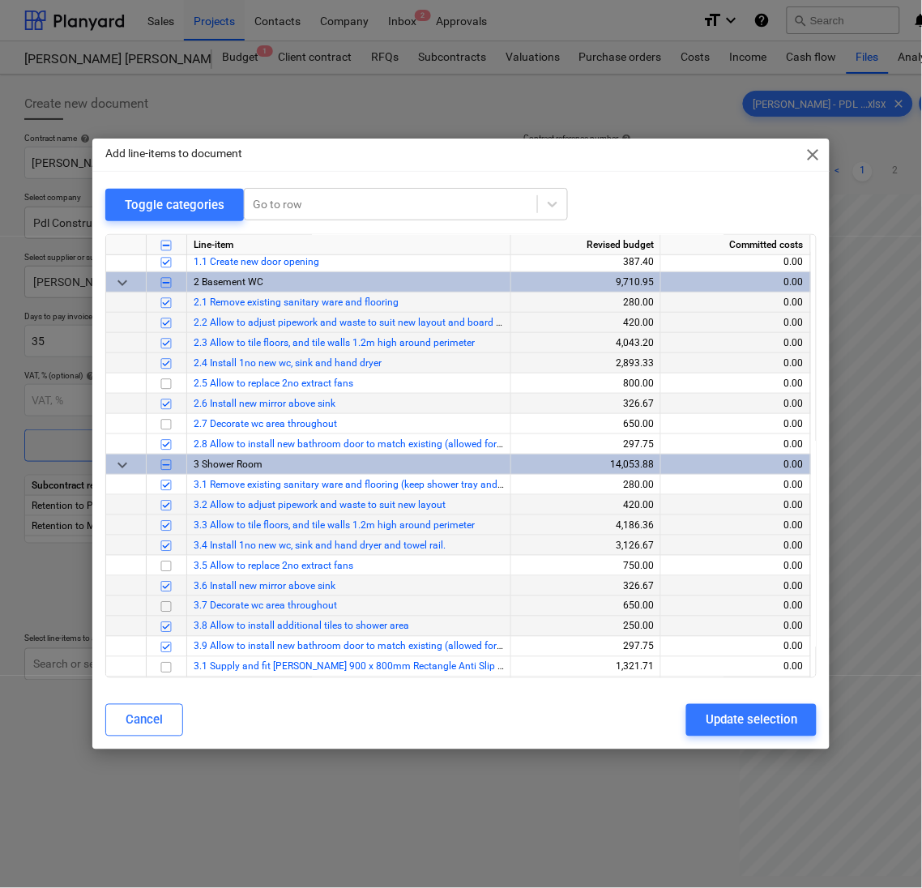
scroll to position [327, 0]
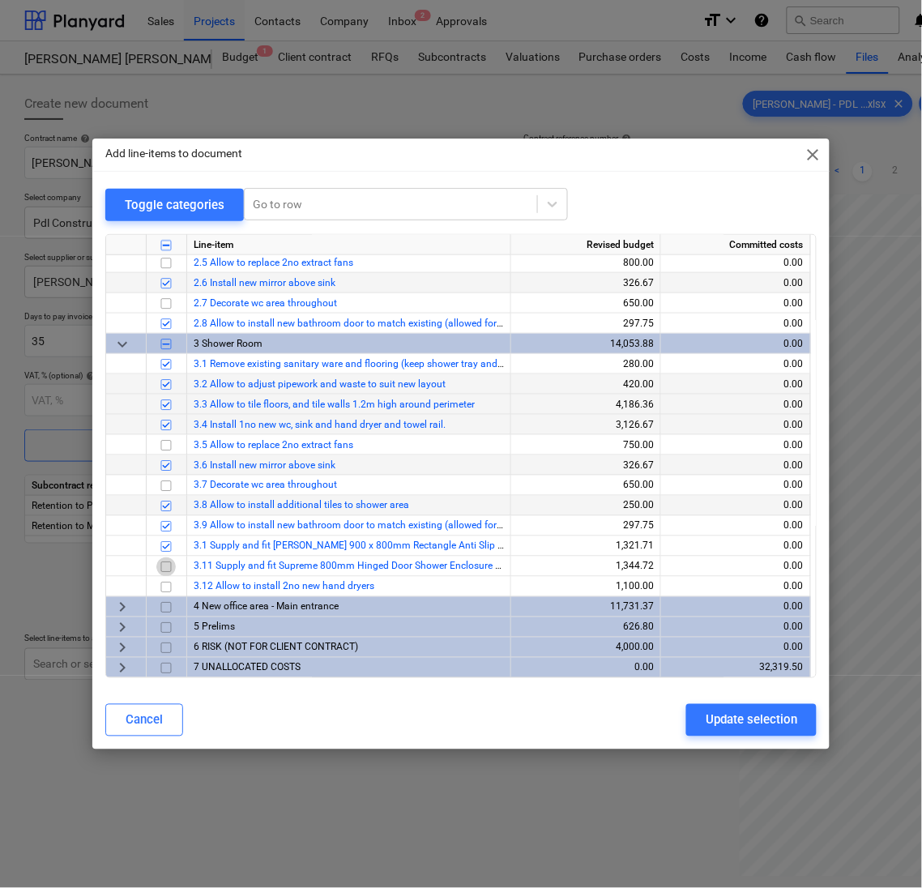
click at [172, 566] on input "checkbox" at bounding box center [165, 566] width 19 height 19
click at [118, 602] on span "keyboard_arrow_right" at bounding box center [122, 607] width 19 height 19
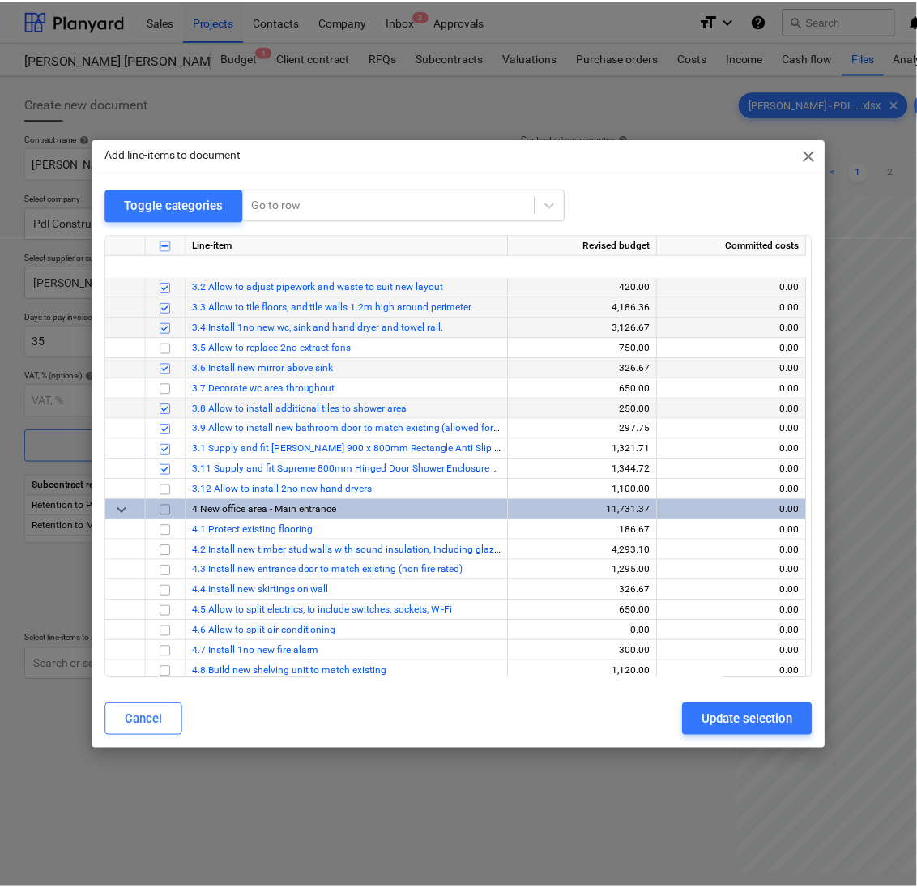
scroll to position [550, 0]
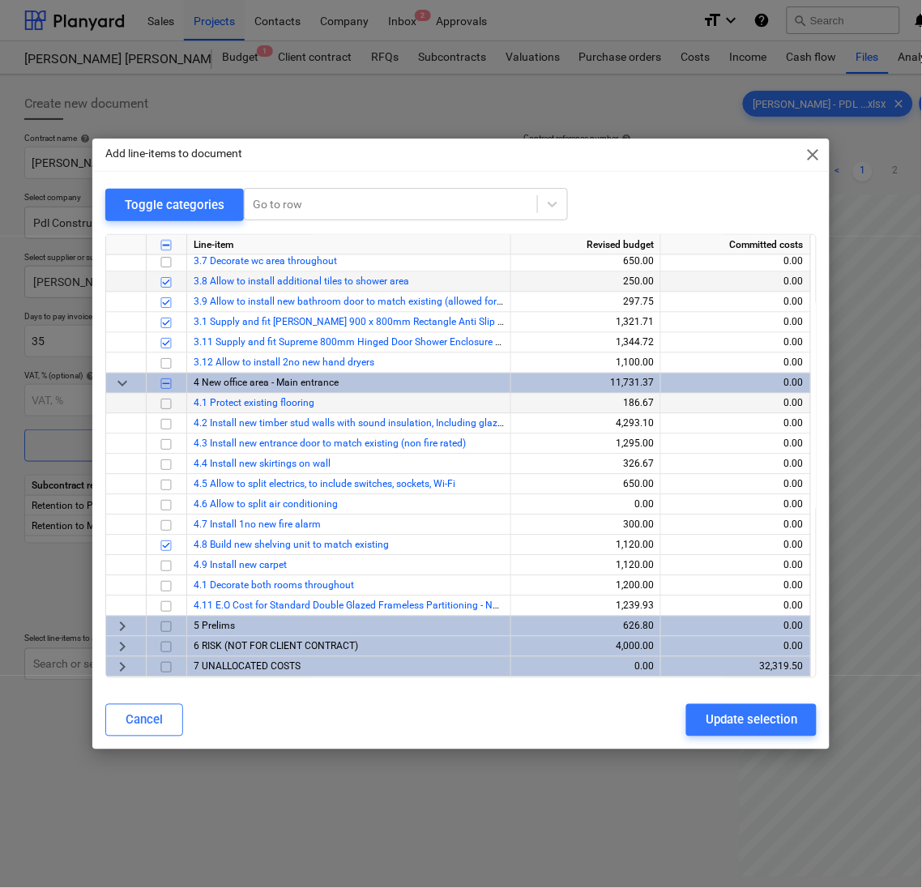
click at [158, 401] on input "checkbox" at bounding box center [165, 404] width 19 height 19
click at [745, 716] on div "Update selection" at bounding box center [752, 720] width 92 height 21
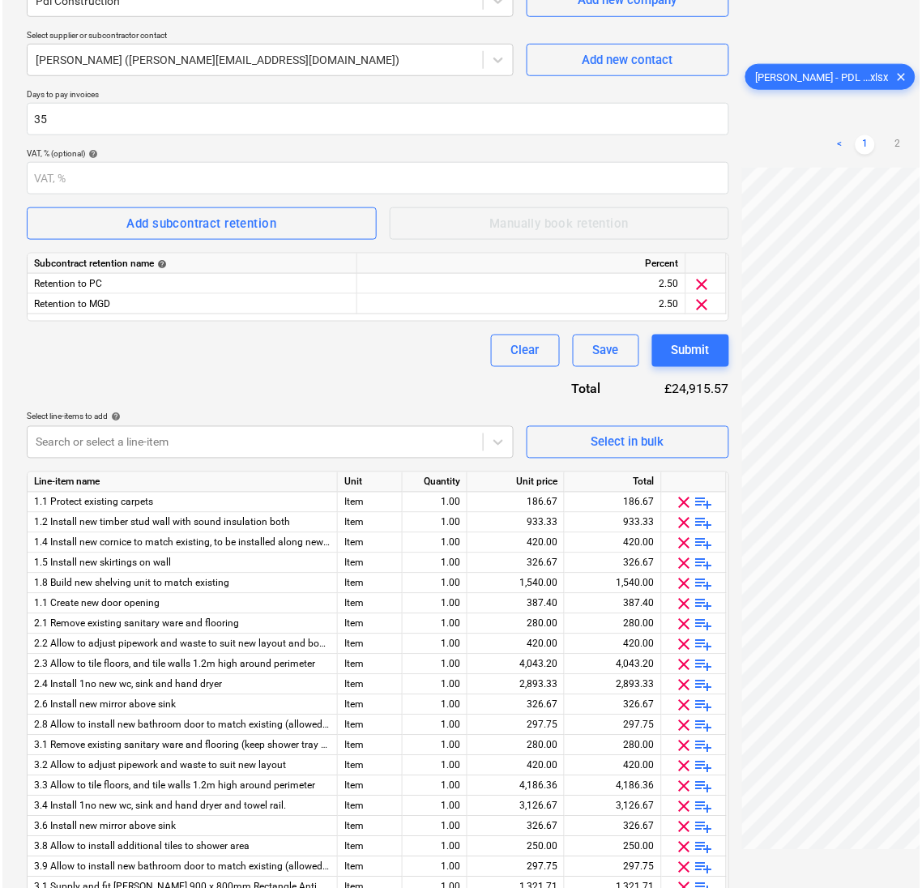
scroll to position [357, 0]
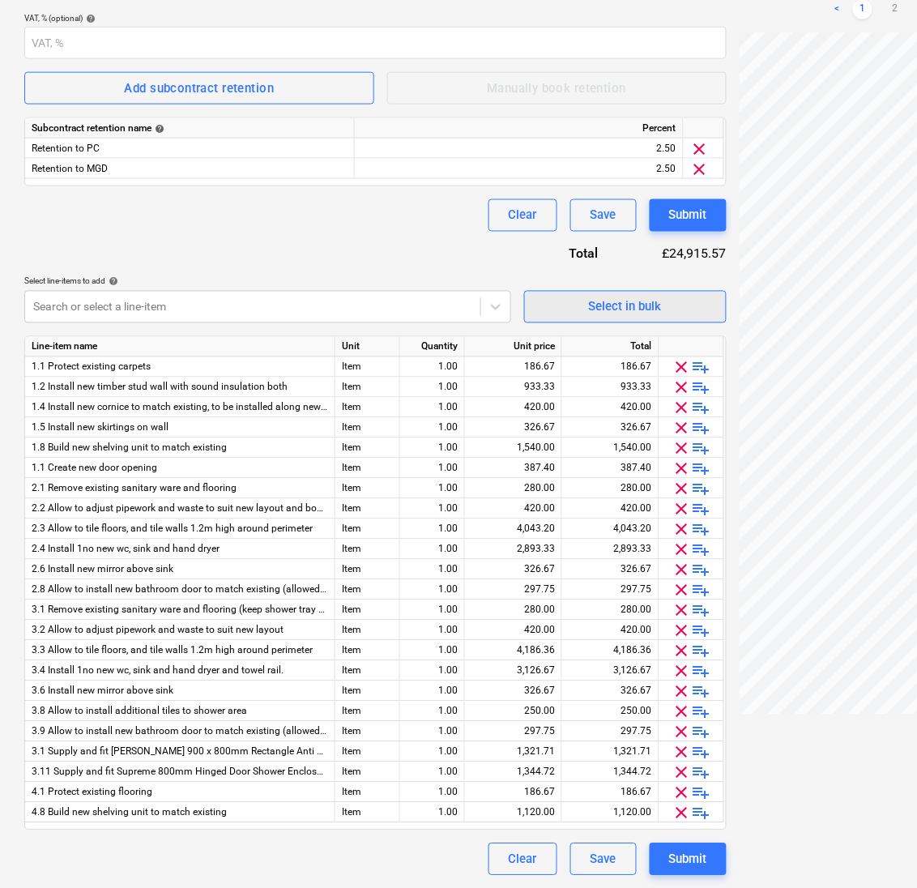
click at [664, 301] on span "Select in bulk" at bounding box center [626, 307] width 162 height 21
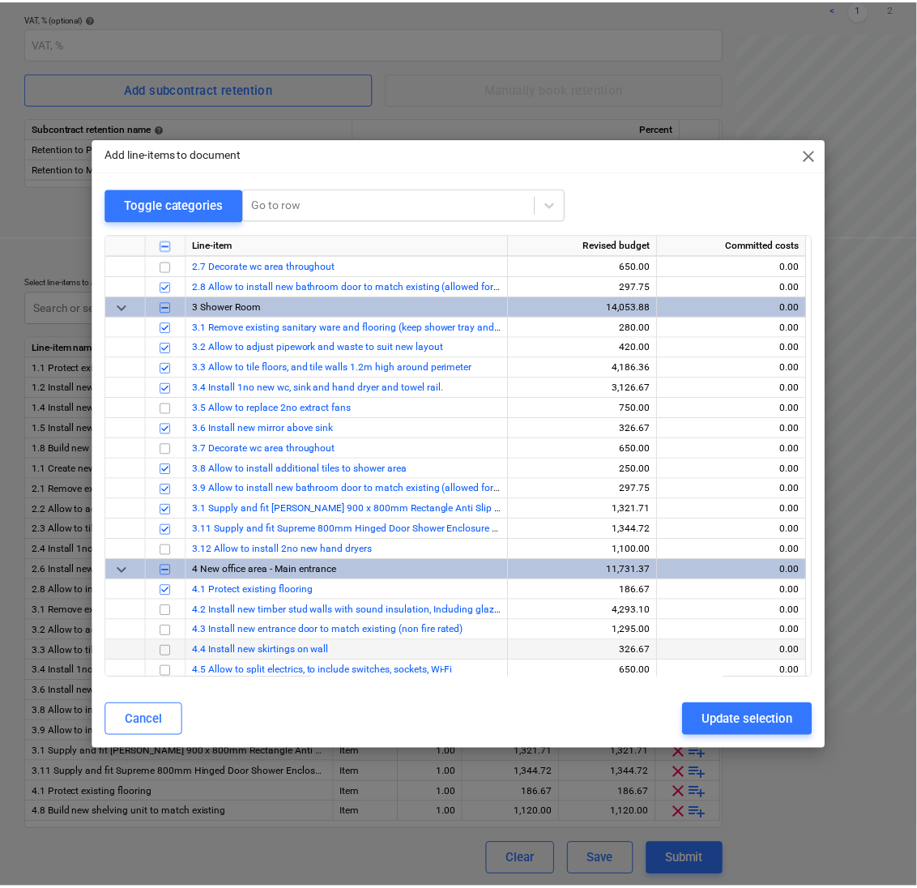
scroll to position [550, 0]
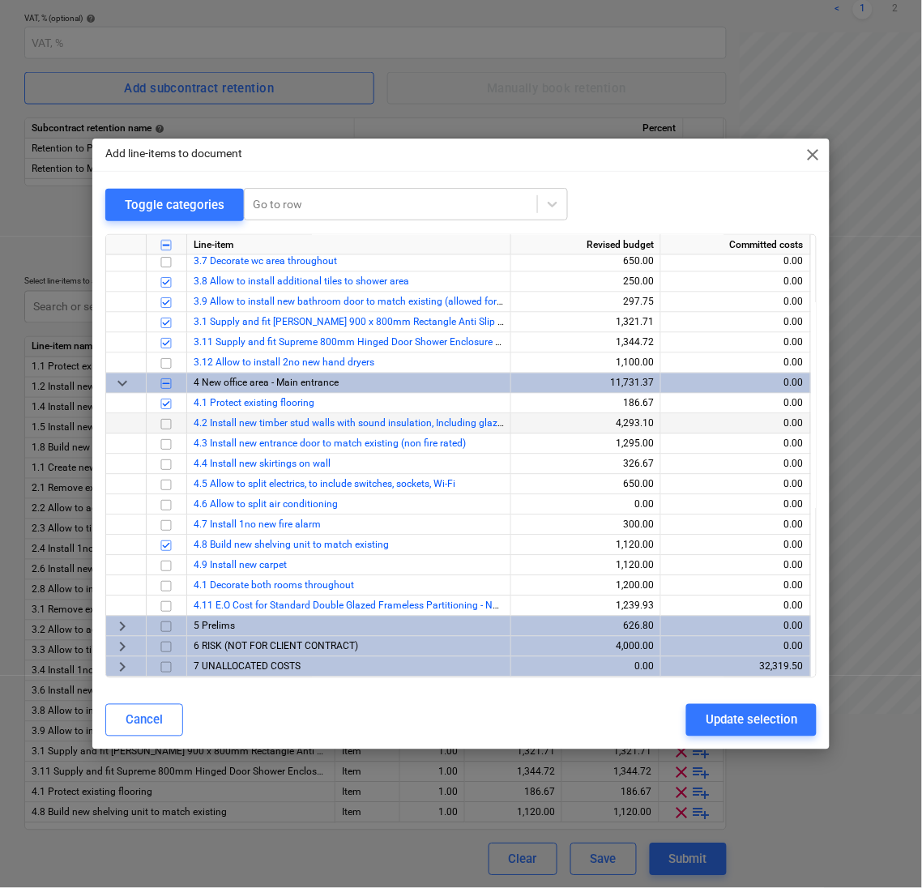
click at [164, 423] on input "checkbox" at bounding box center [165, 424] width 19 height 19
click at [799, 724] on button "Update selection" at bounding box center [751, 720] width 130 height 32
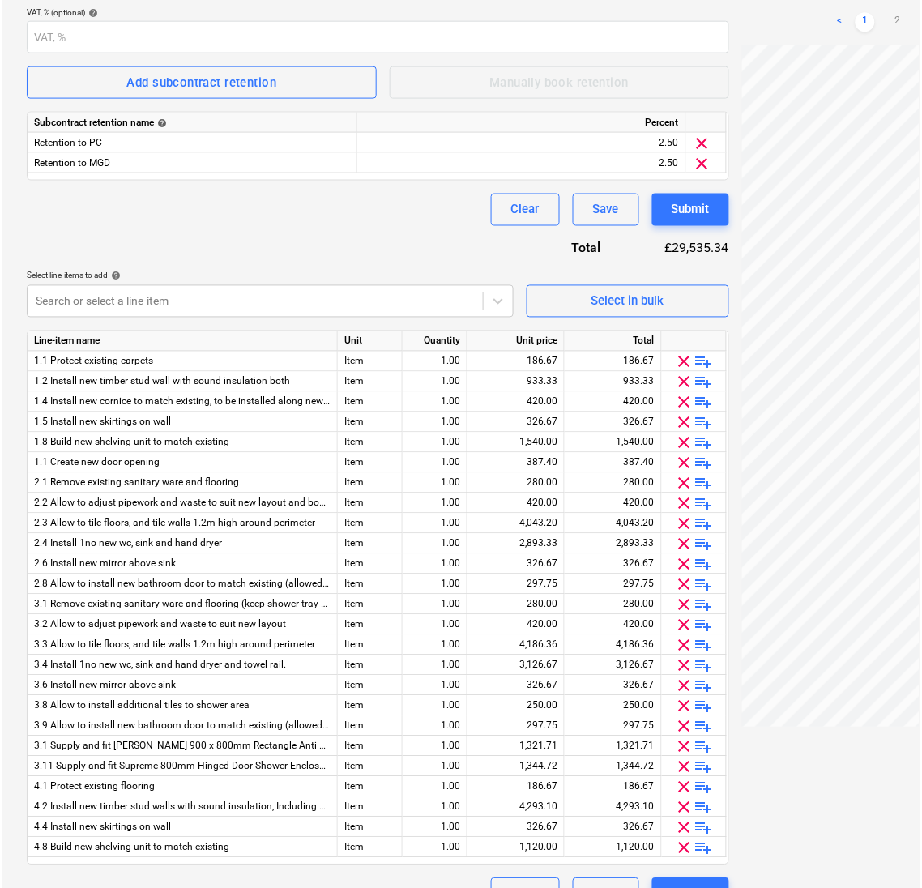
scroll to position [397, 0]
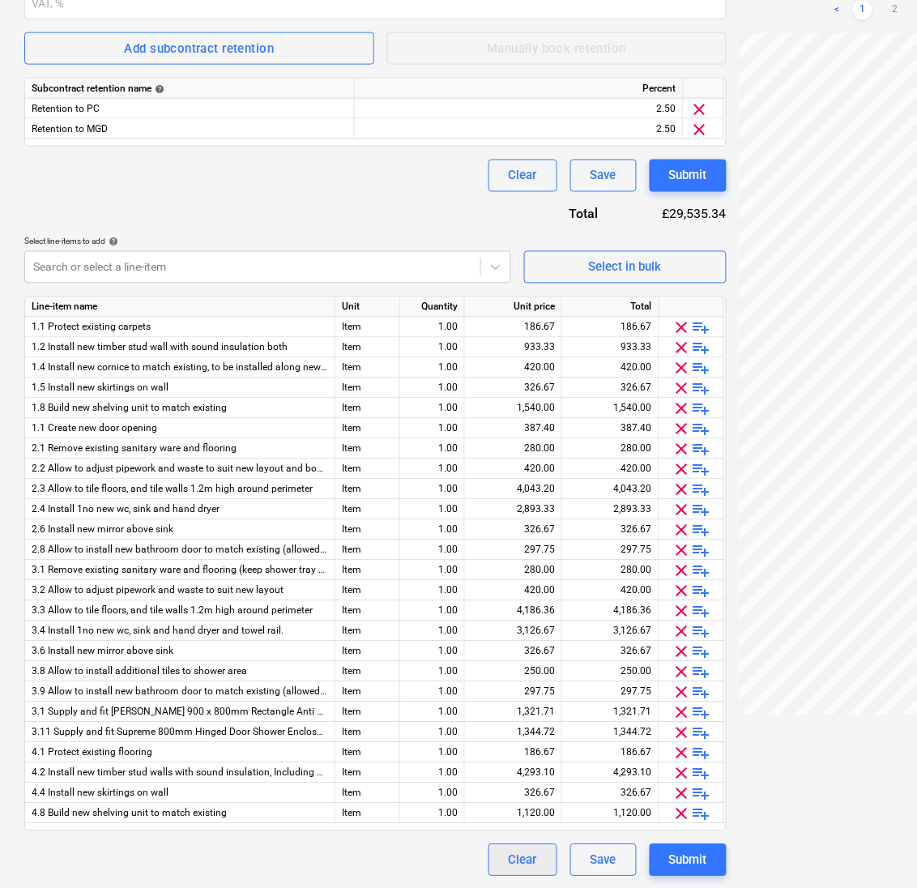
click at [523, 860] on div "Clear" at bounding box center [523, 860] width 28 height 21
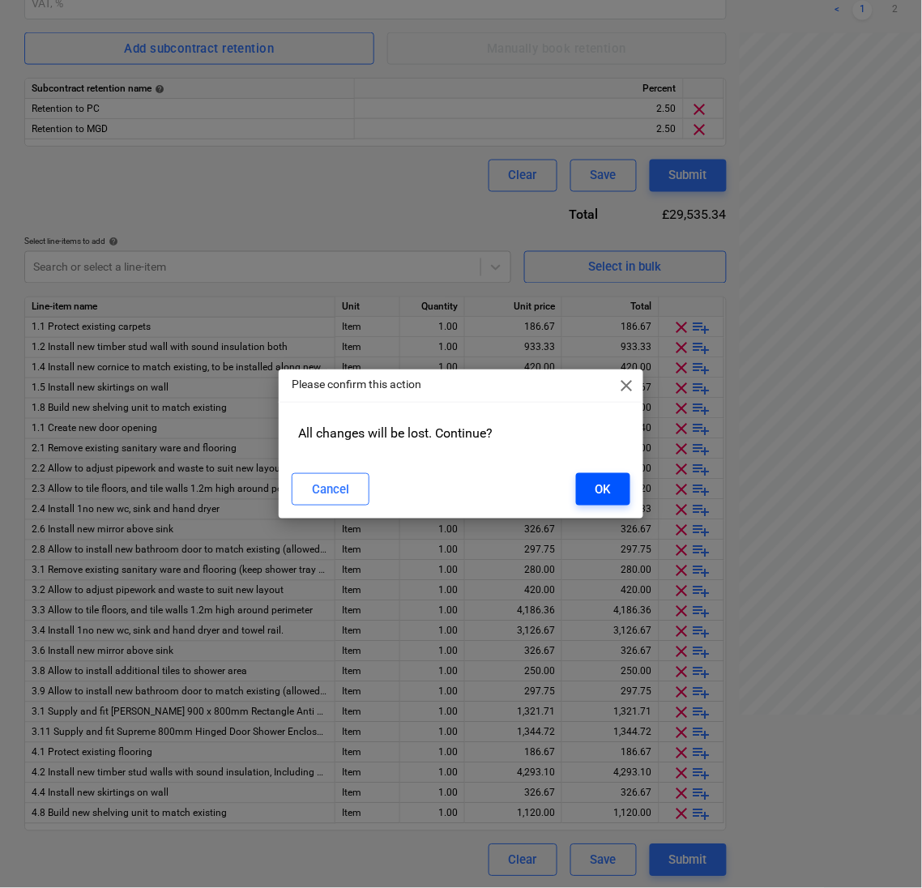
click at [621, 495] on button "OK" at bounding box center [603, 489] width 54 height 32
type input "EN20-SO-001"
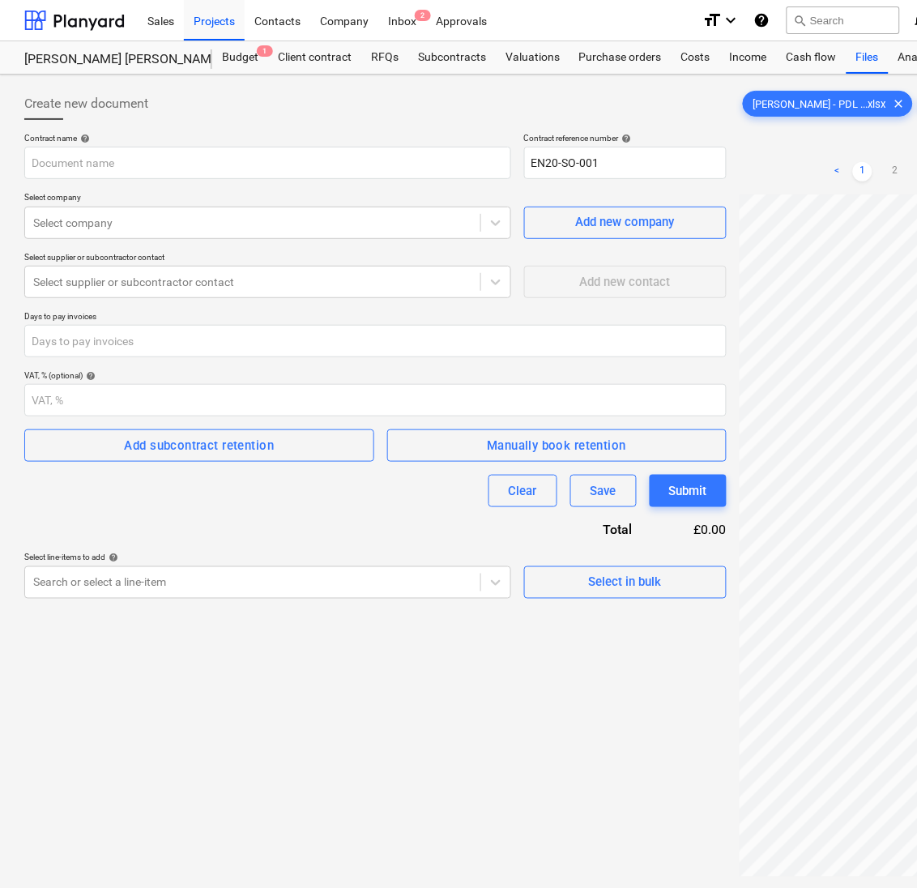
click at [233, 737] on div "Create new document Contract name help Contract reference number help EN20-SO-0…" at bounding box center [375, 562] width 715 height 963
click at [86, 216] on div at bounding box center [252, 223] width 439 height 16
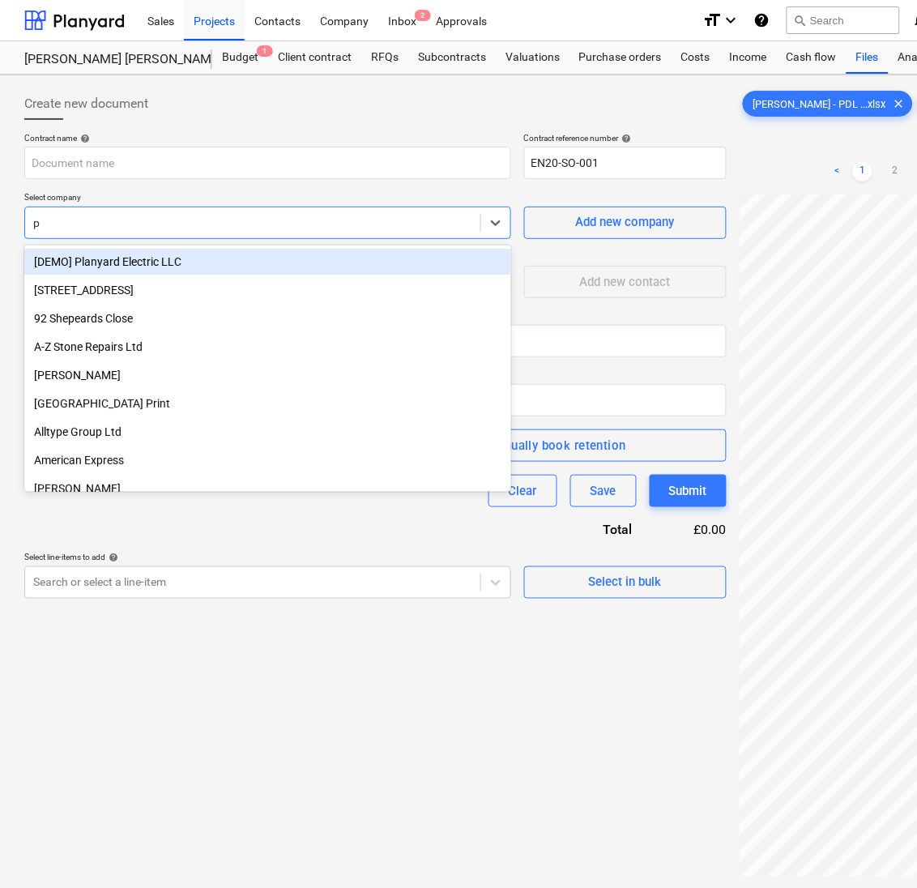
type input "pd"
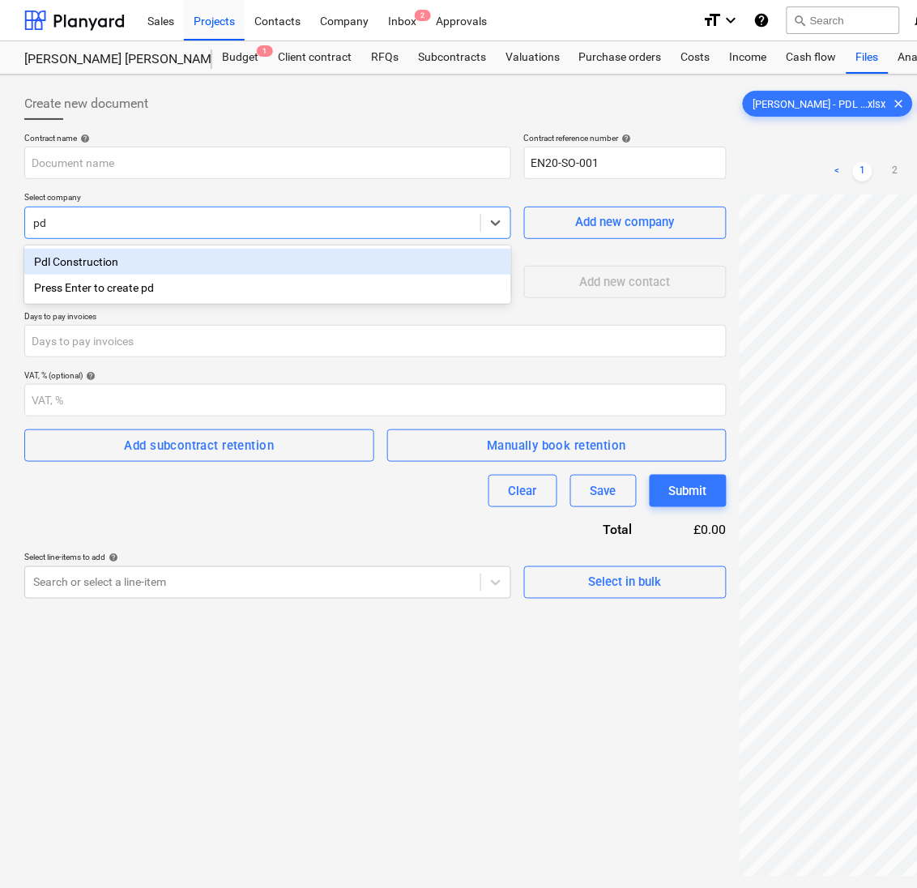
click at [115, 261] on div "Pdl Construction" at bounding box center [267, 262] width 487 height 26
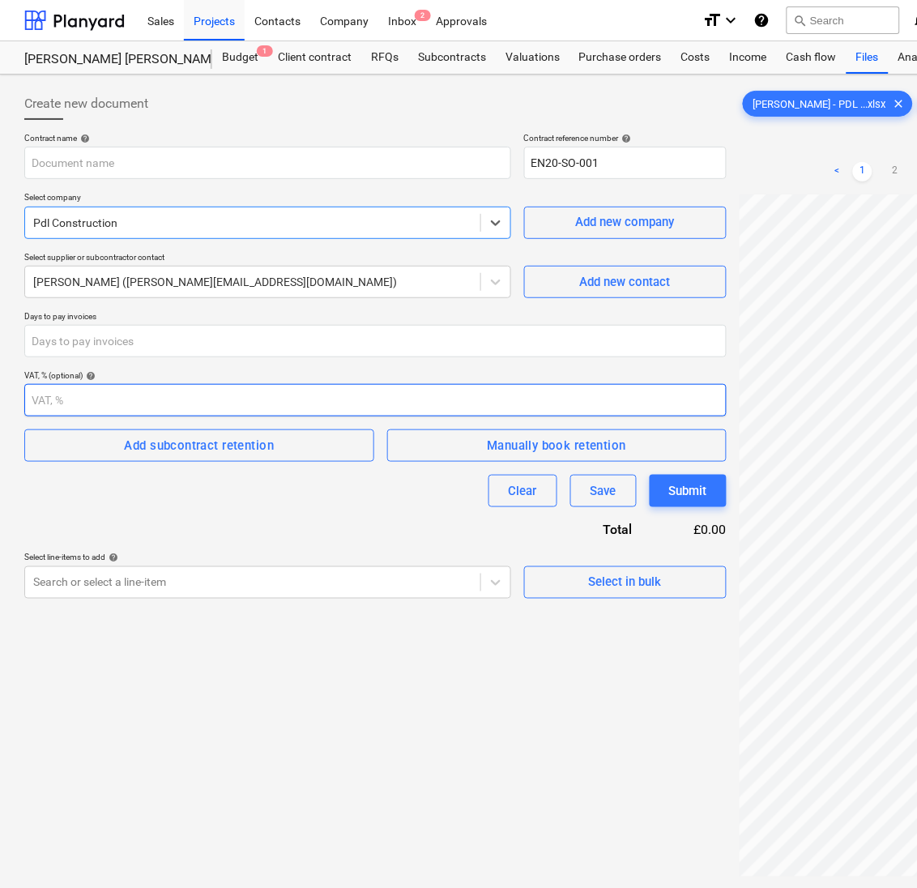
click at [66, 399] on input "number" at bounding box center [375, 400] width 703 height 32
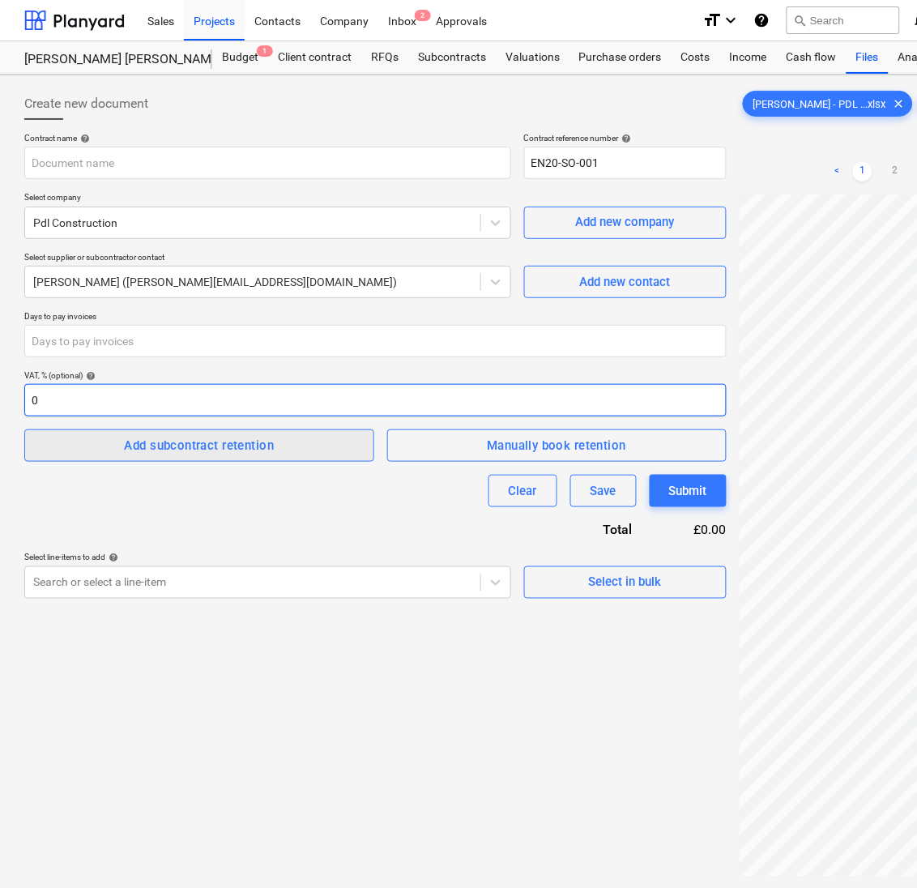
type input "0"
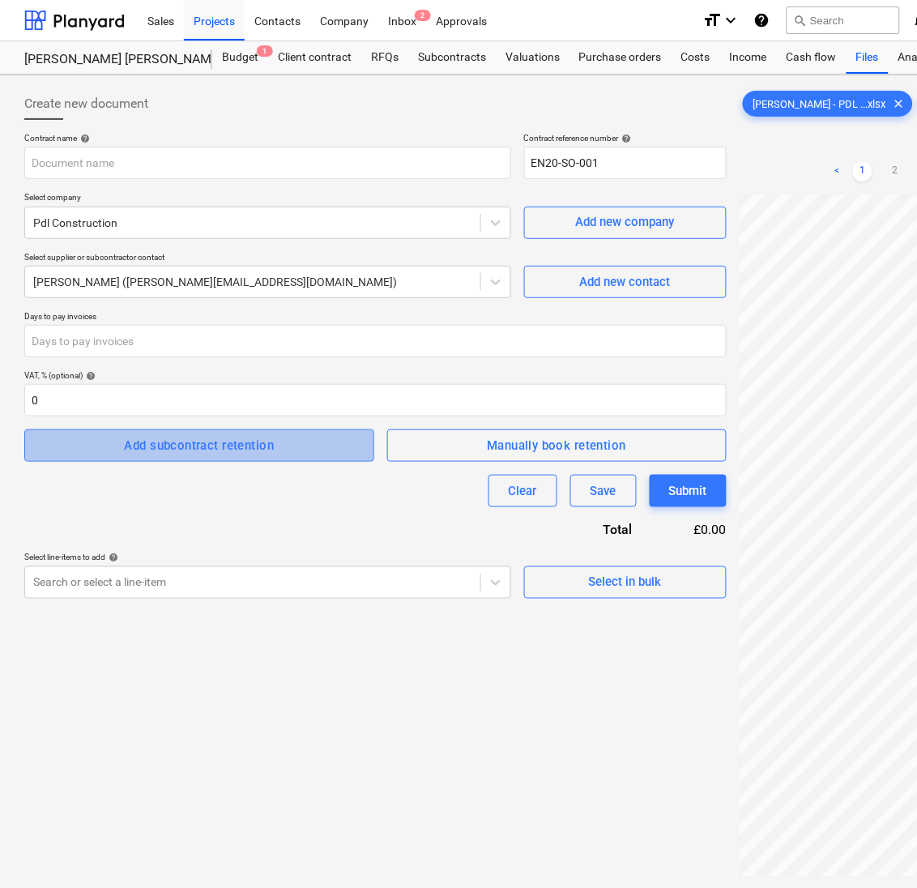
click at [289, 446] on span "Add subcontract retention" at bounding box center [199, 445] width 314 height 21
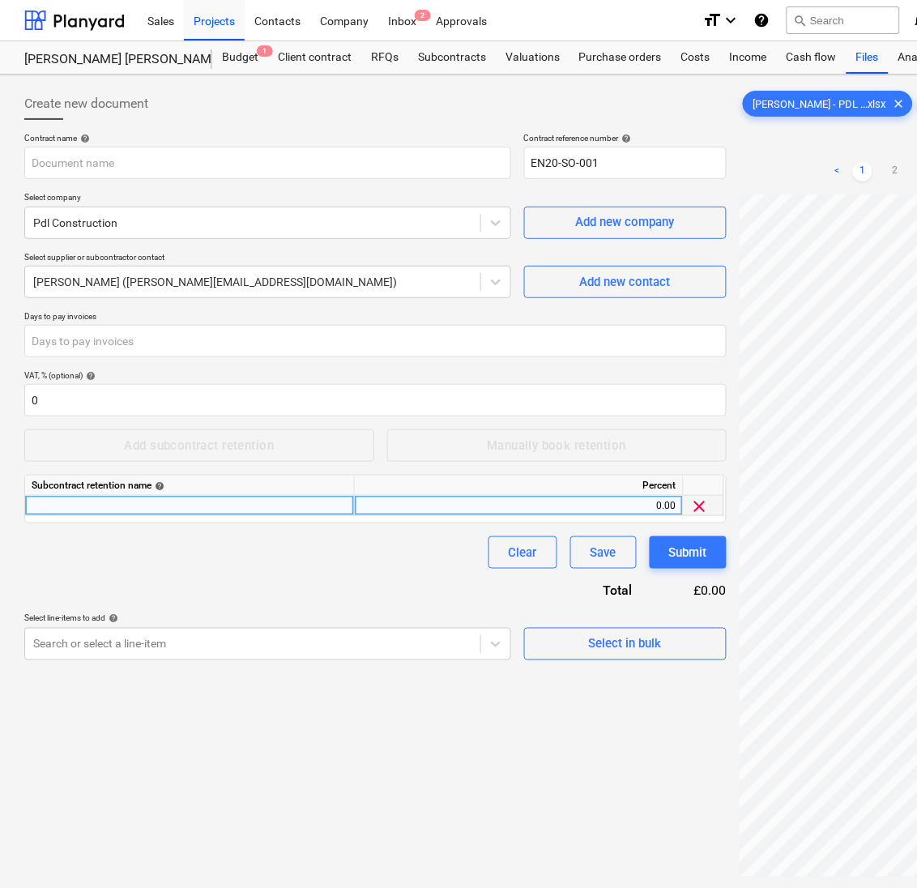
click at [172, 506] on div at bounding box center [190, 506] width 330 height 20
type input "PC"
click at [669, 514] on div "0.00" at bounding box center [518, 506] width 315 height 20
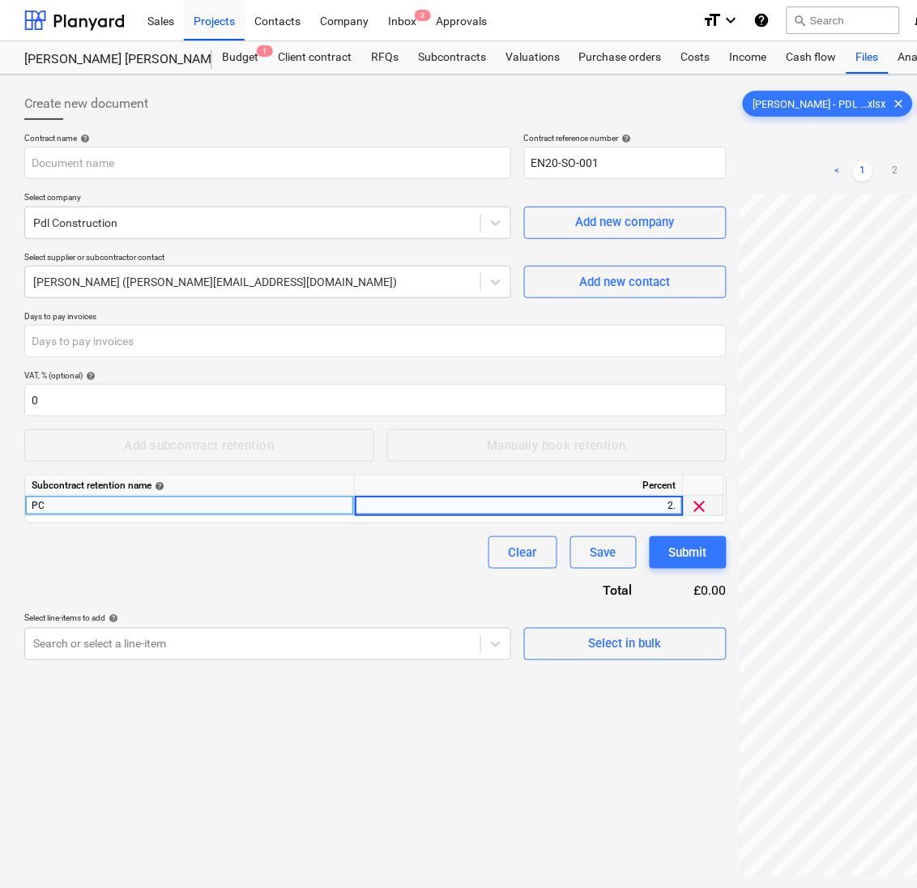
type input "2.5"
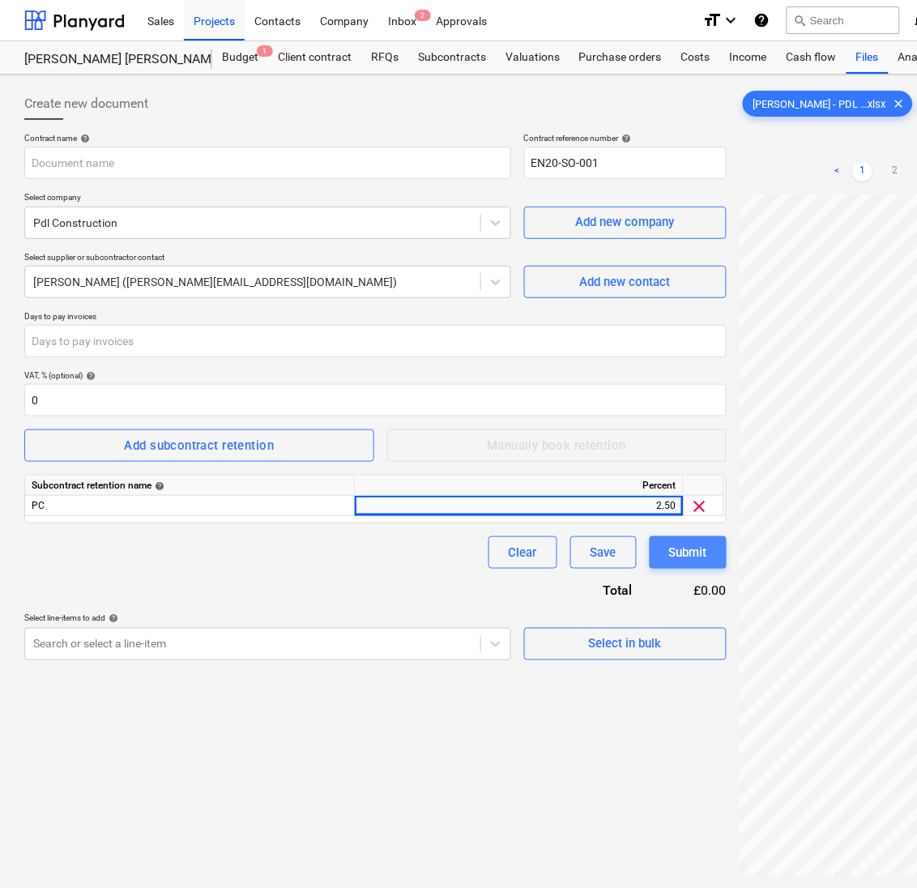
click at [673, 558] on div "Submit" at bounding box center [688, 552] width 38 height 21
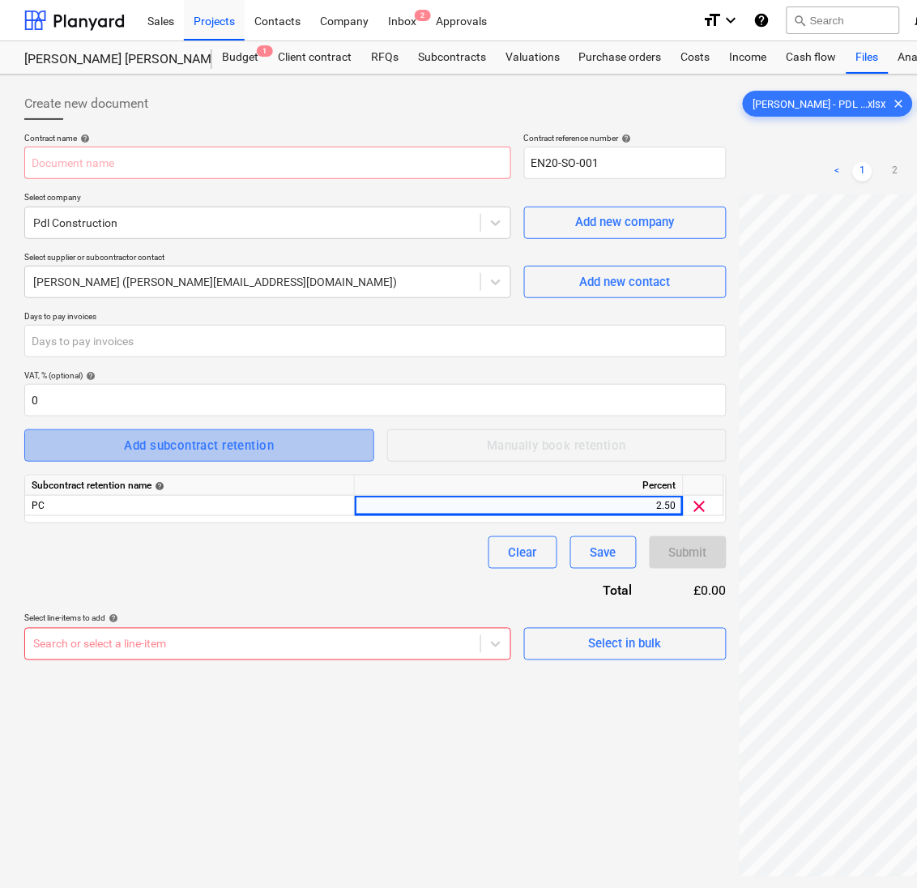
click at [189, 442] on div "Add subcontract retention" at bounding box center [200, 445] width 150 height 21
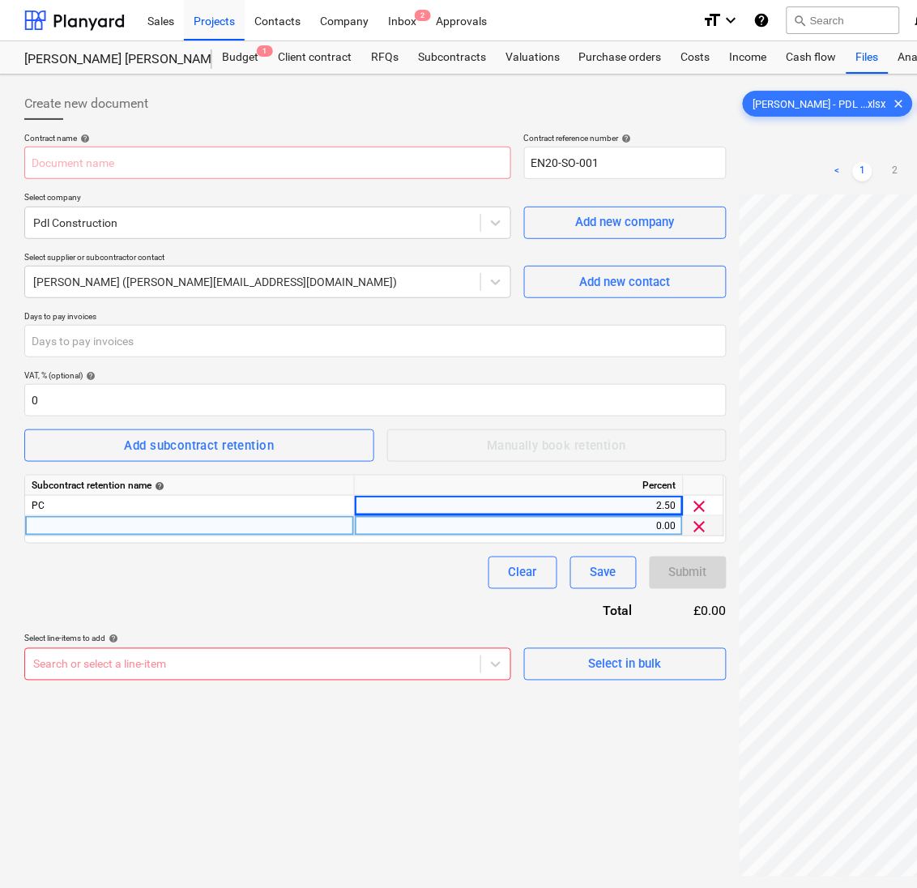
click at [90, 523] on div at bounding box center [190, 526] width 330 height 20
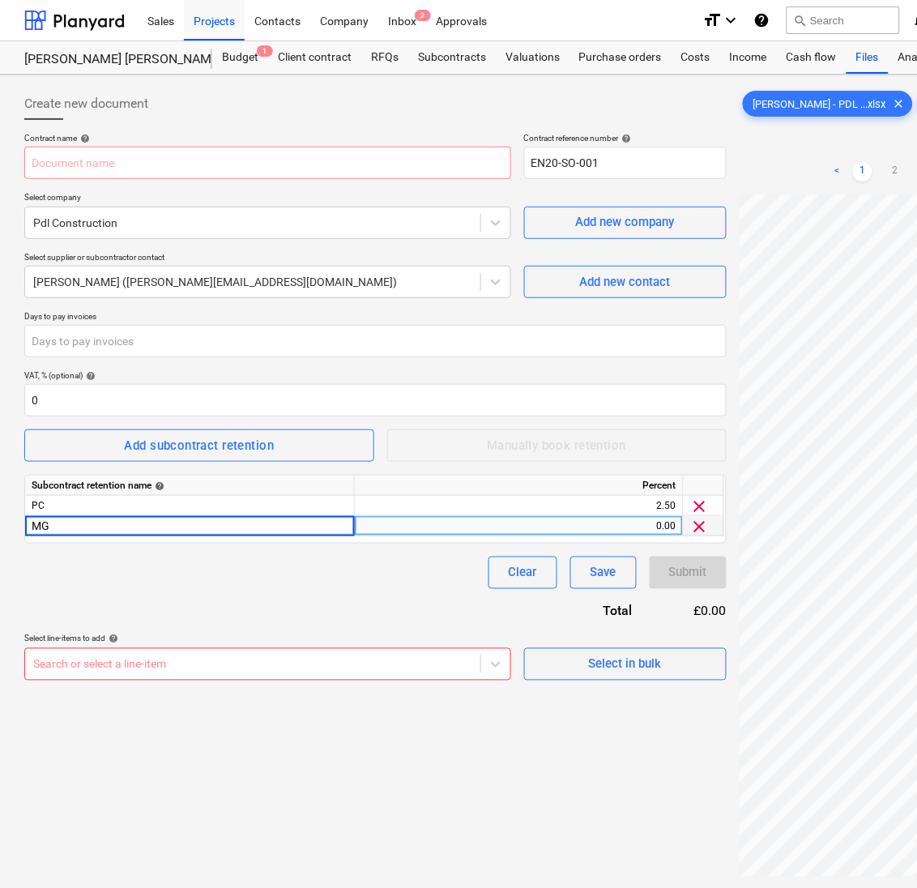
type input "MGD"
click at [660, 524] on div "0.00" at bounding box center [518, 526] width 315 height 20
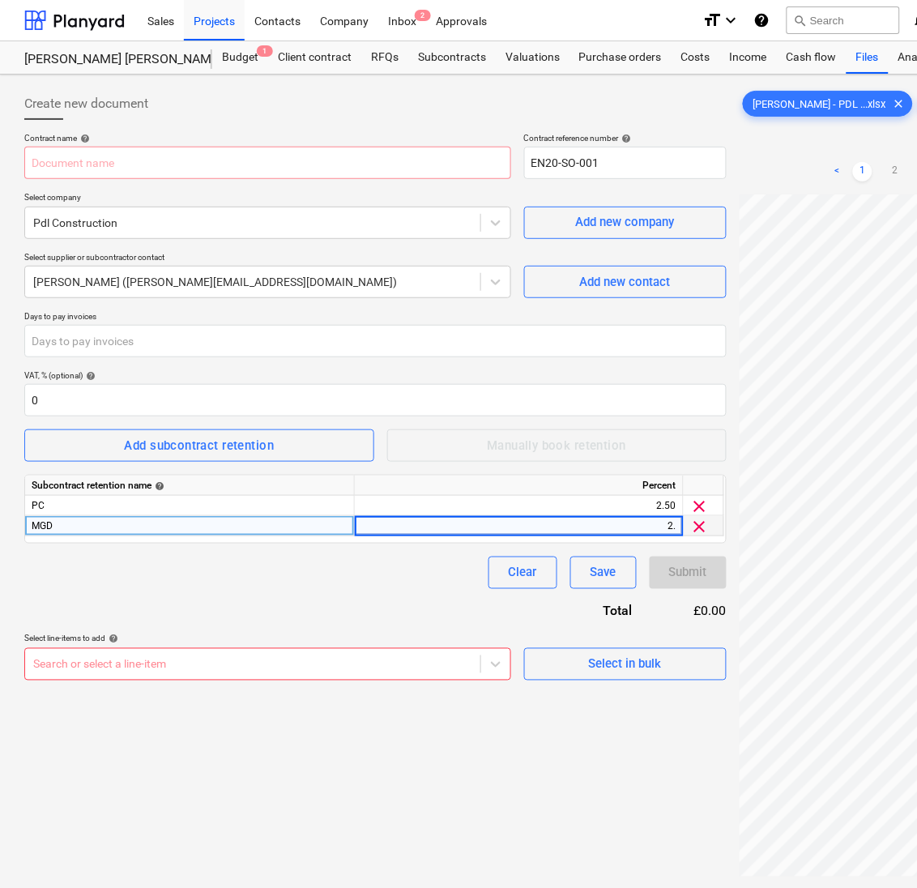
type input "2.5"
click at [614, 582] on div "Save" at bounding box center [604, 572] width 26 height 21
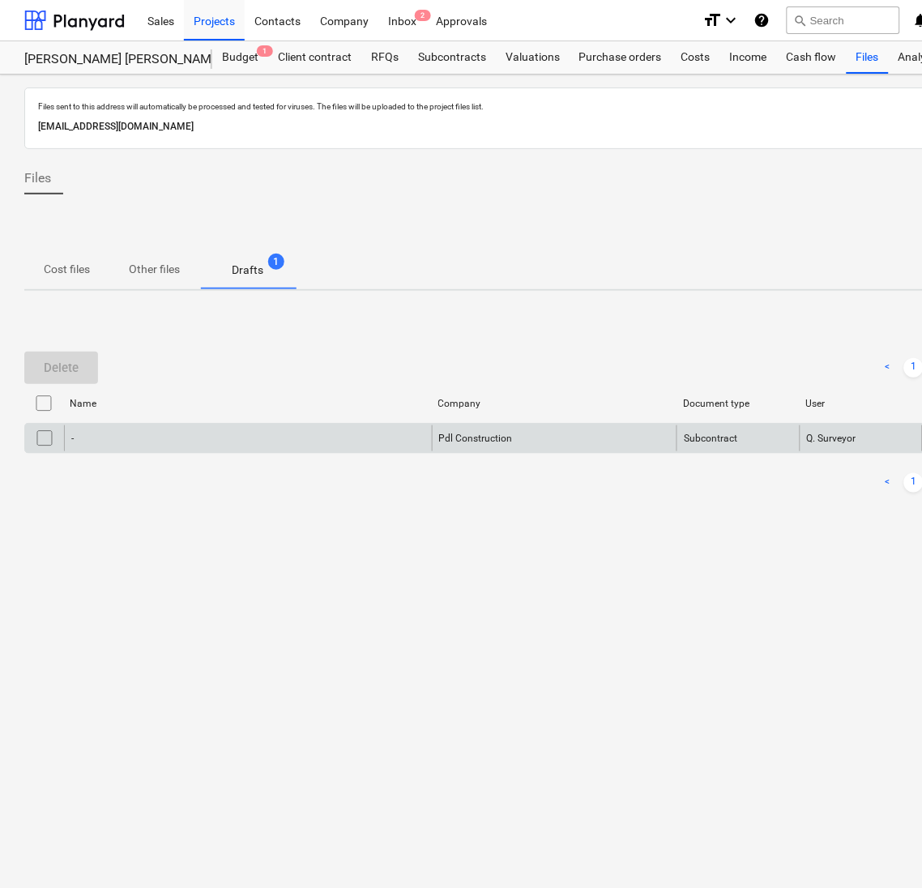
click at [482, 434] on div "Pdl Construction" at bounding box center [555, 438] width 246 height 26
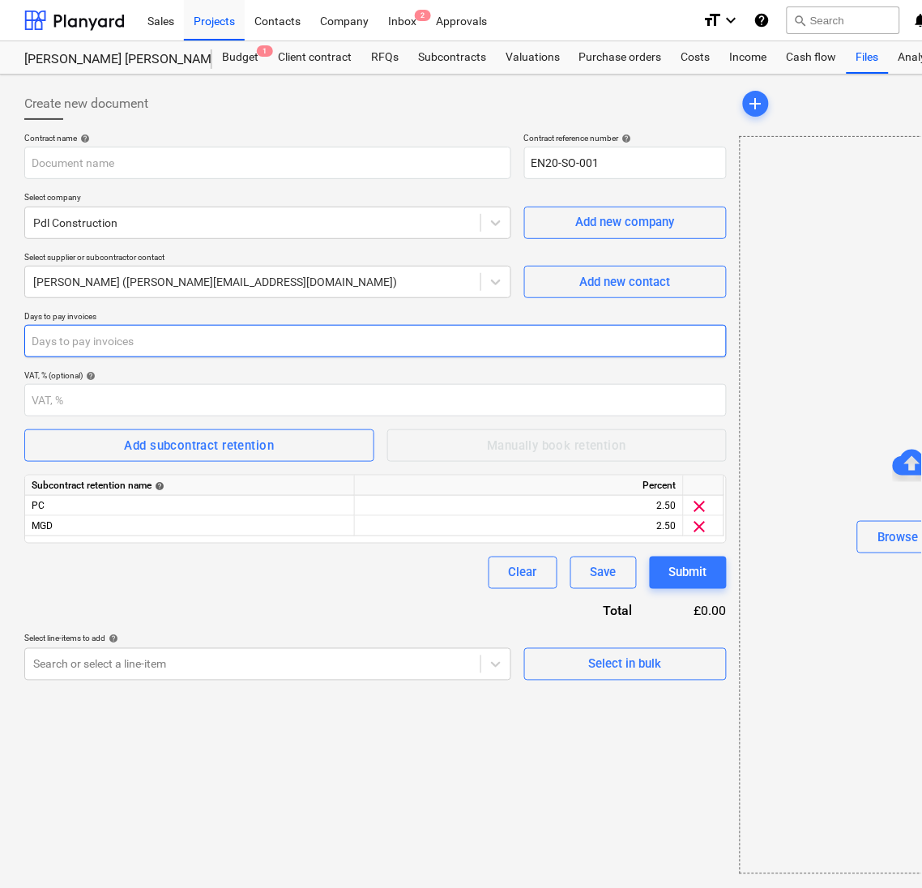
click at [231, 334] on input "number" at bounding box center [375, 341] width 703 height 32
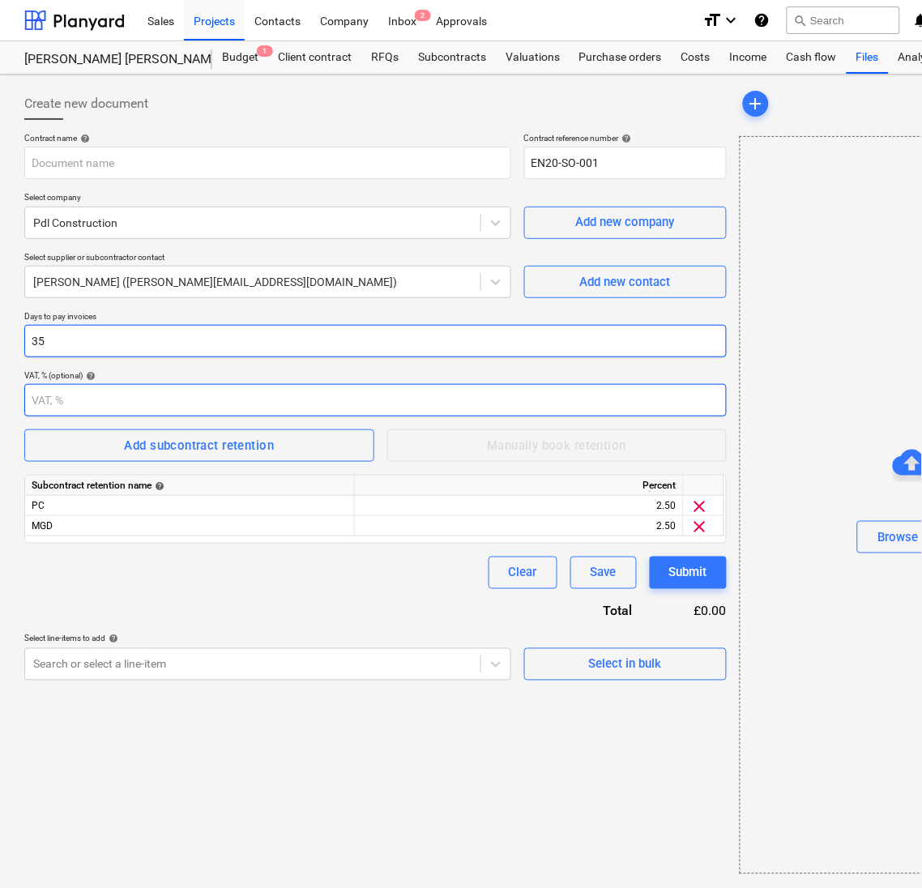
type input "35"
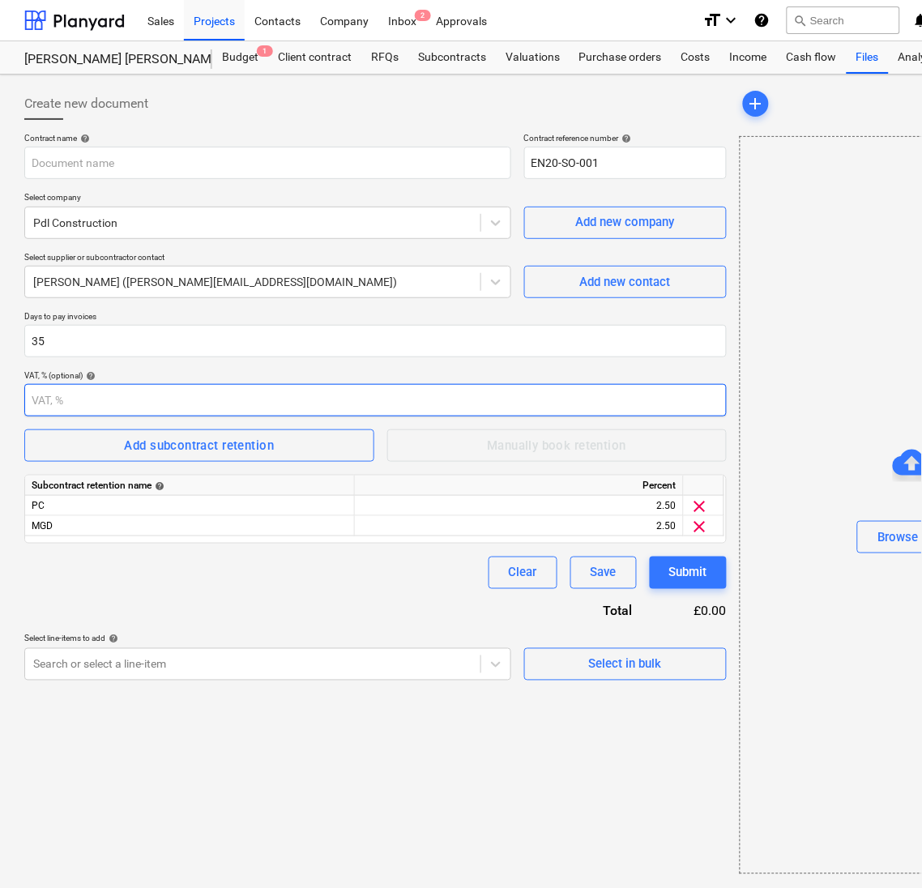
click at [110, 404] on input "number" at bounding box center [375, 400] width 703 height 32
type input "0"
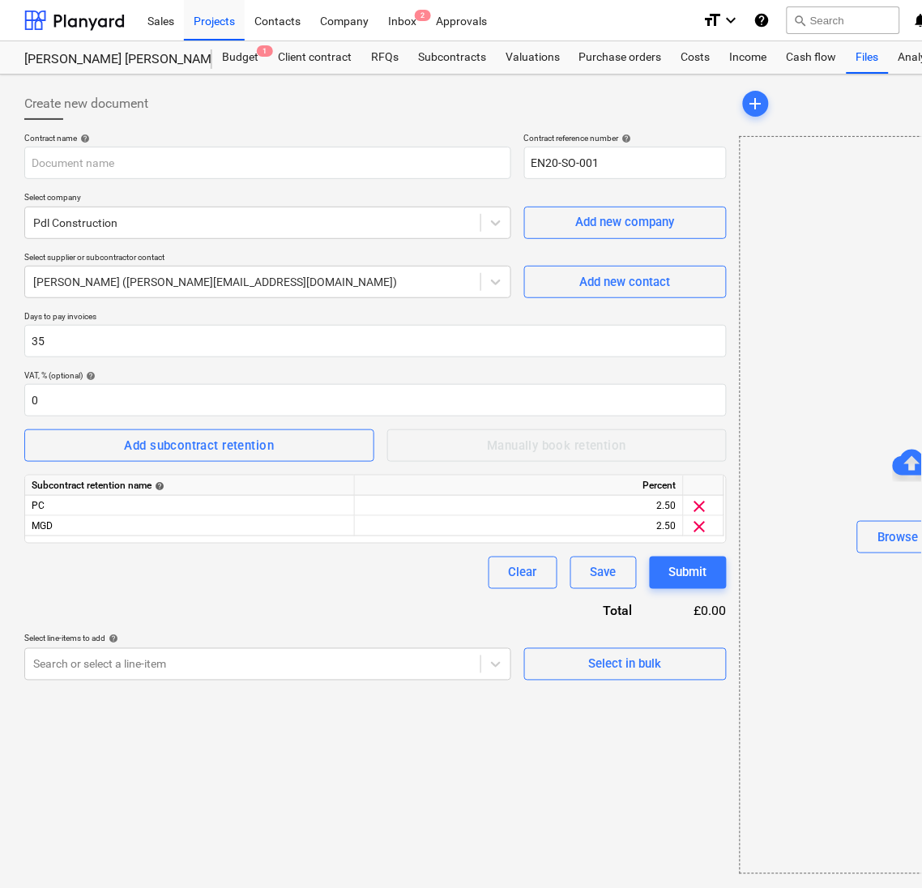
click at [138, 717] on div "Create new document Contract name help Contract reference number help EN20-SO-0…" at bounding box center [375, 481] width 715 height 800
click at [669, 577] on div "Submit" at bounding box center [688, 572] width 38 height 21
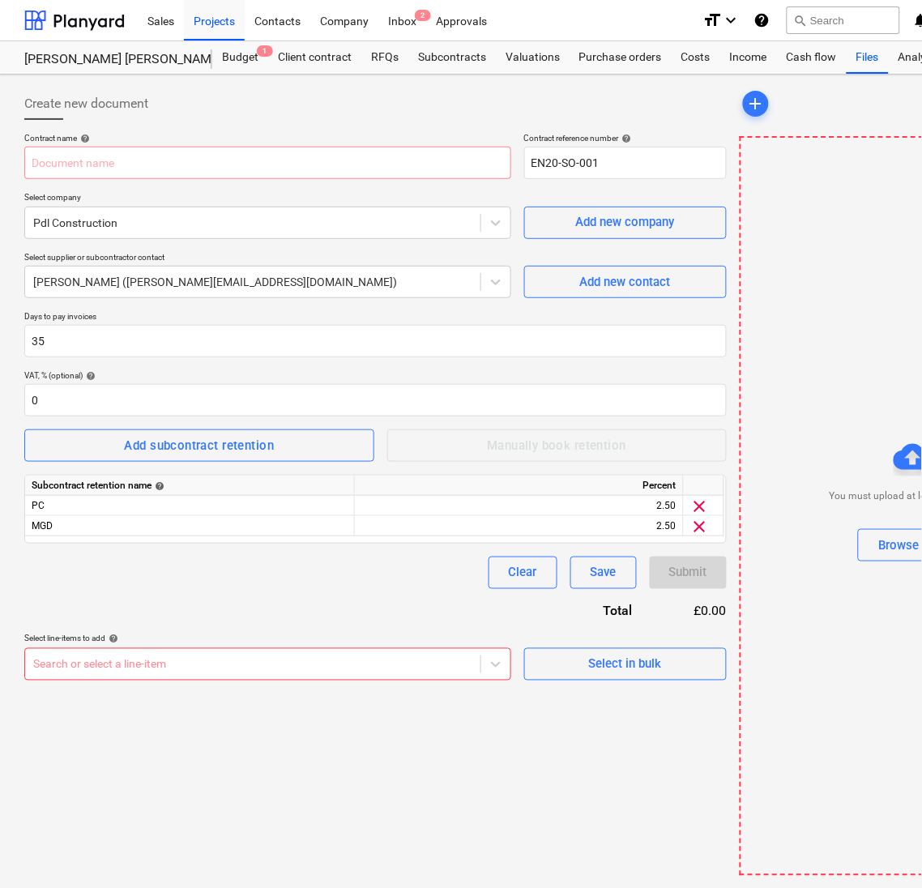
click at [513, 658] on div "Select line-items to add help Search or select a line-item Select in bulk" at bounding box center [375, 657] width 703 height 46
click at [879, 558] on button "Browse Files" at bounding box center [913, 545] width 110 height 32
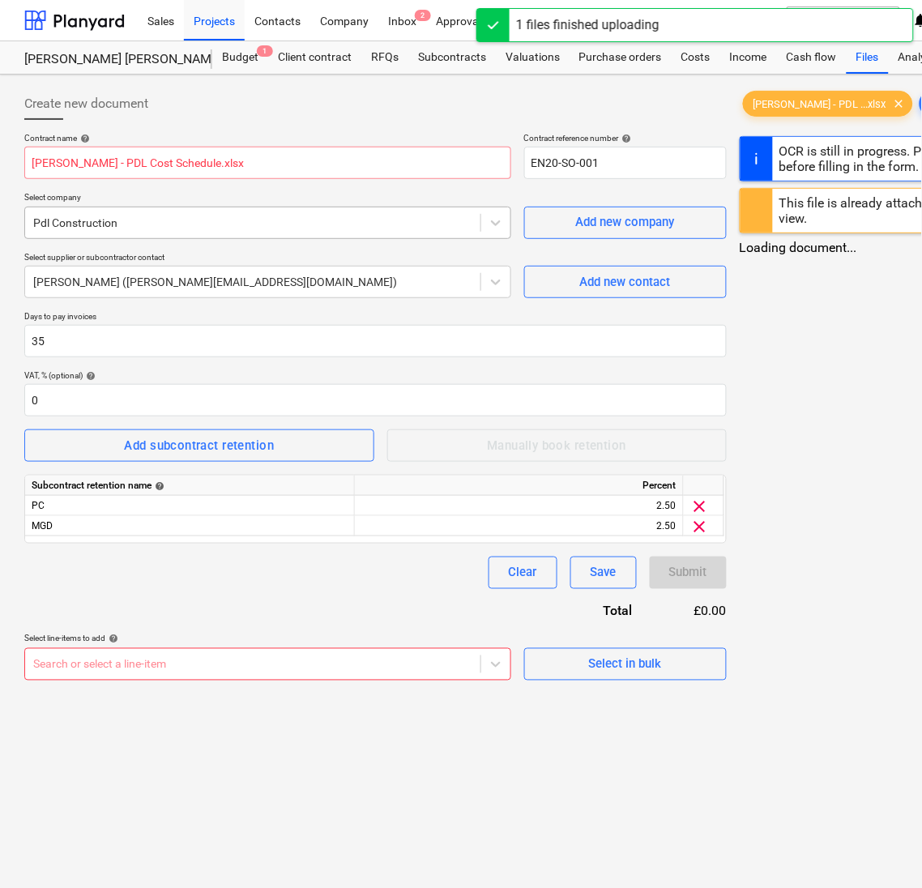
type input "[PERSON_NAME] - PDL Cost Schedule.xlsx"
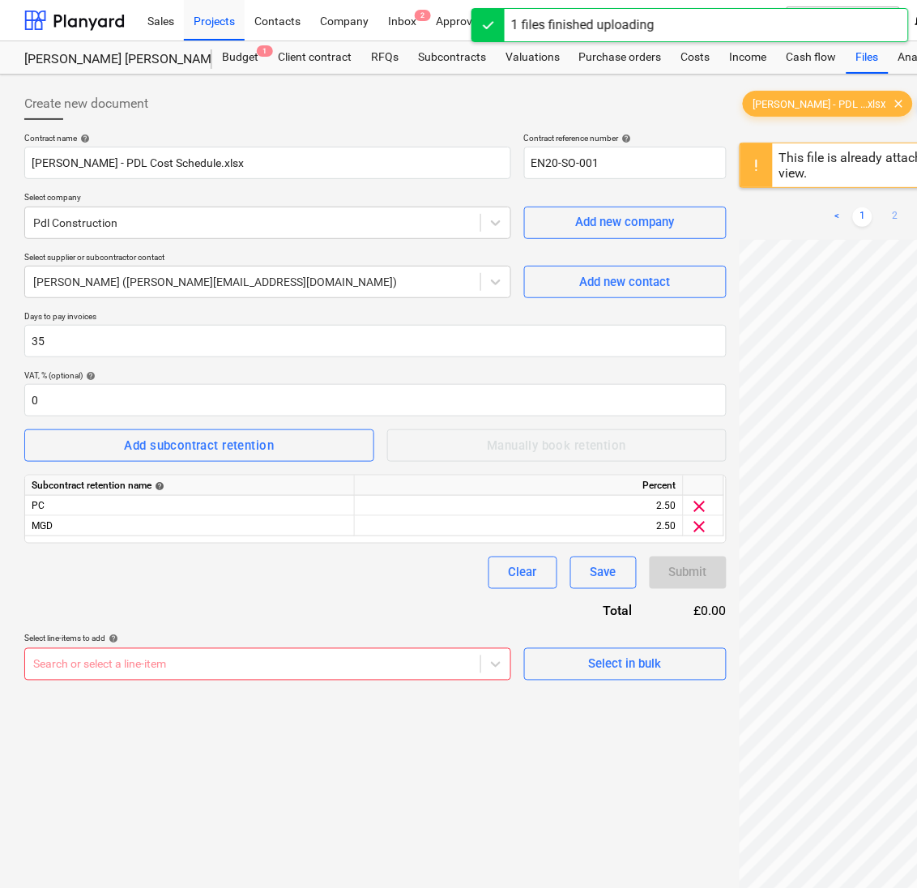
click at [891, 218] on link "2" at bounding box center [895, 216] width 19 height 19
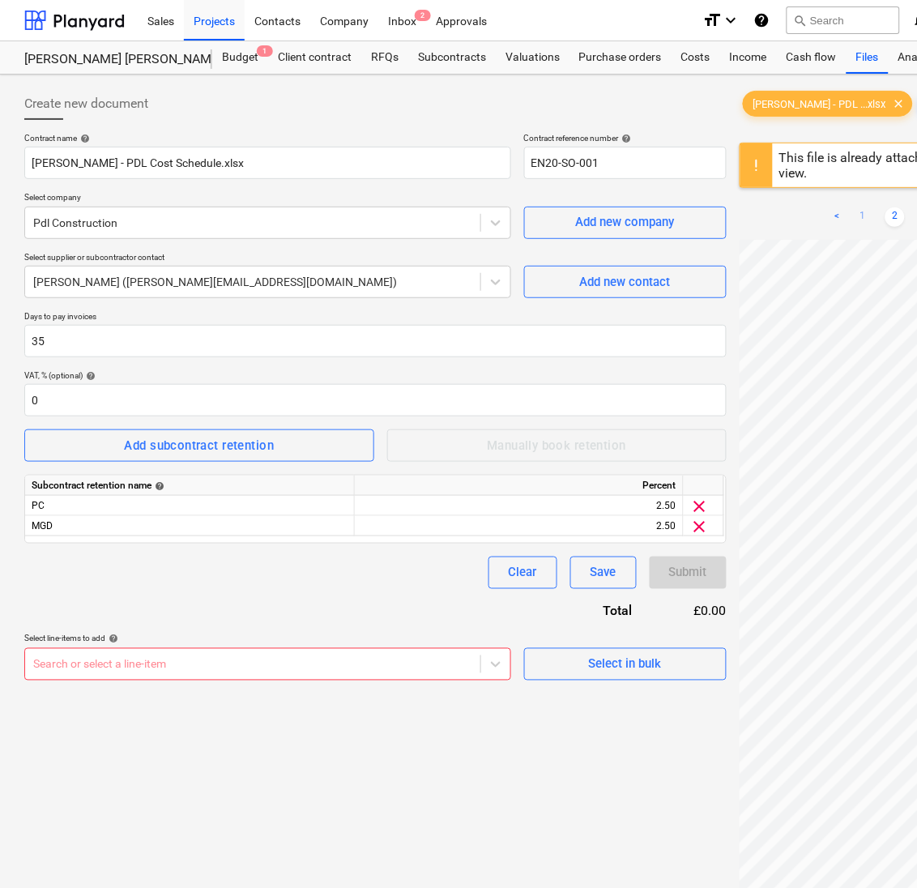
click at [869, 220] on link "1" at bounding box center [862, 216] width 19 height 19
click at [861, 177] on div "This file is already attached to a document. Click to view." at bounding box center [928, 165] width 297 height 31
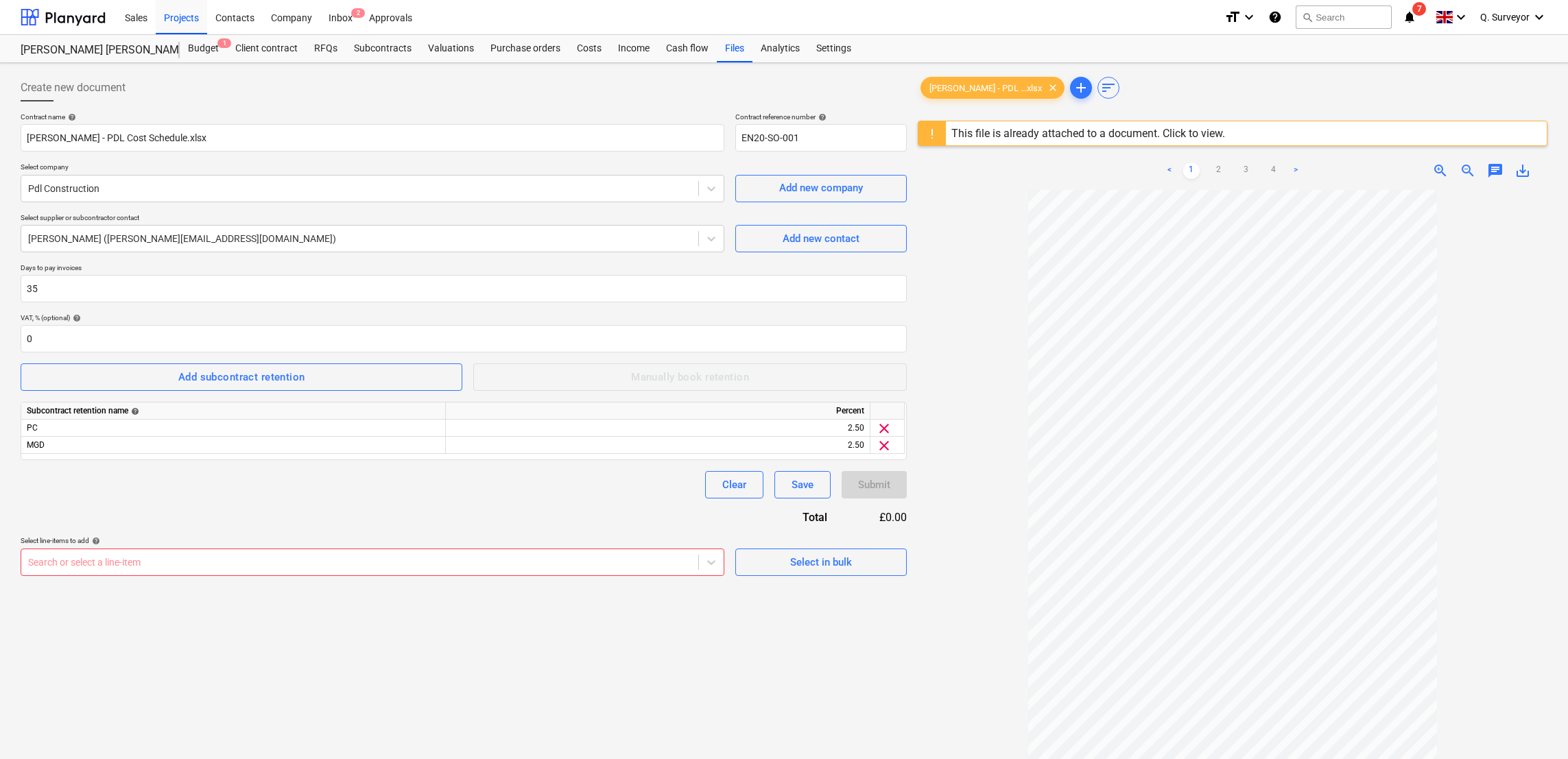
click at [1167, 141] on div "This file is already attached to a document. Click to view." at bounding box center [1088, 133] width 284 height 24
click at [949, 129] on div "This file is already attached to a document. Click to view." at bounding box center [1088, 133] width 284 height 24
click at [1045, 85] on span "clear" at bounding box center [1052, 87] width 16 height 16
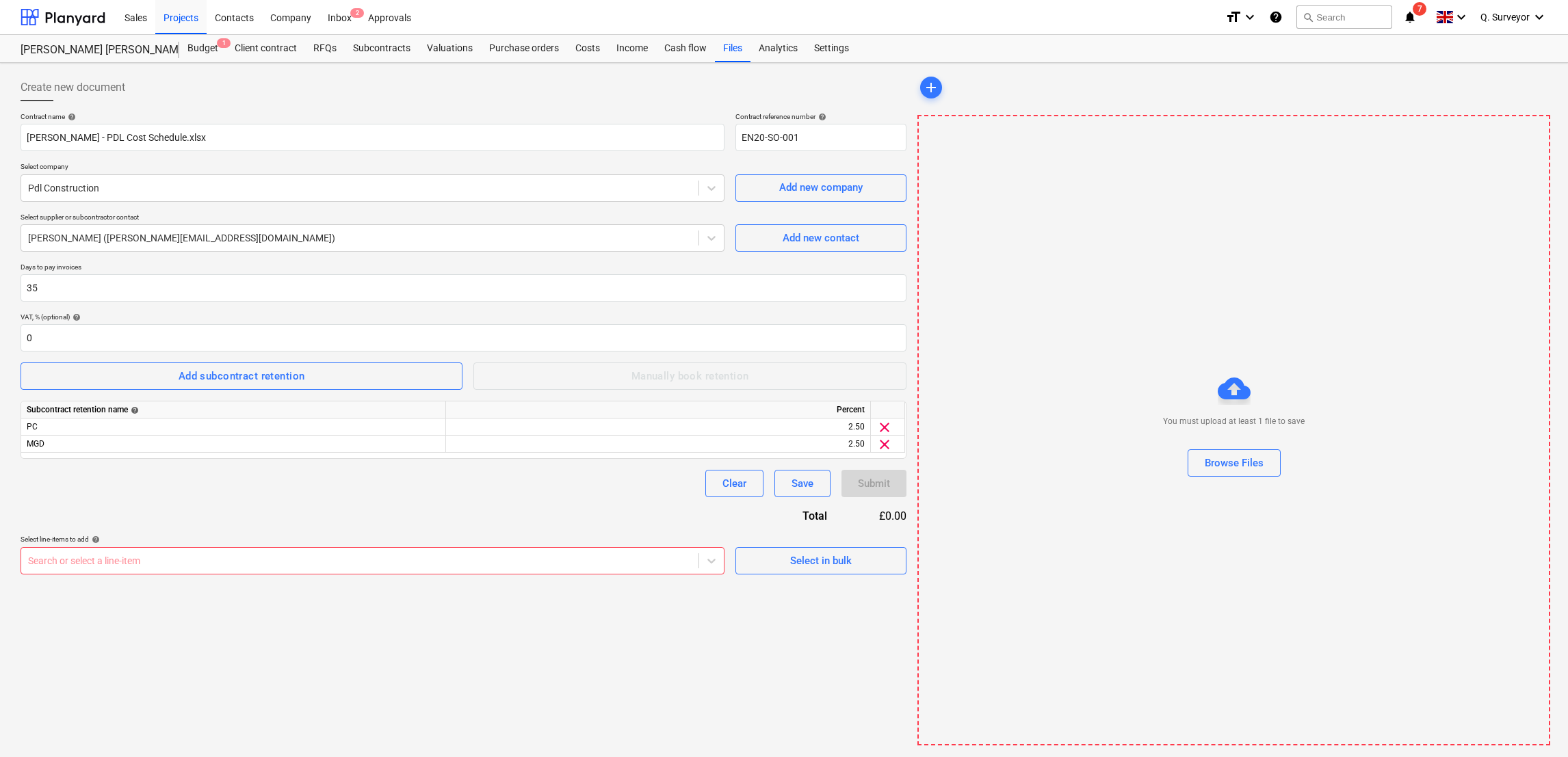
click at [1061, 157] on div "You must upload at least 1 file to save Browse Files" at bounding box center [1234, 430] width 633 height 630
click at [1234, 473] on button "Browse Files" at bounding box center [1234, 462] width 93 height 27
click at [1062, 657] on div "Browse Files" at bounding box center [1234, 429] width 632 height 629
click at [42, 633] on div "Create new document Contract name help [PERSON_NAME] - PDL Cost Schedule.xlsx C…" at bounding box center [464, 408] width 897 height 681
click at [802, 480] on div "Save" at bounding box center [803, 483] width 22 height 18
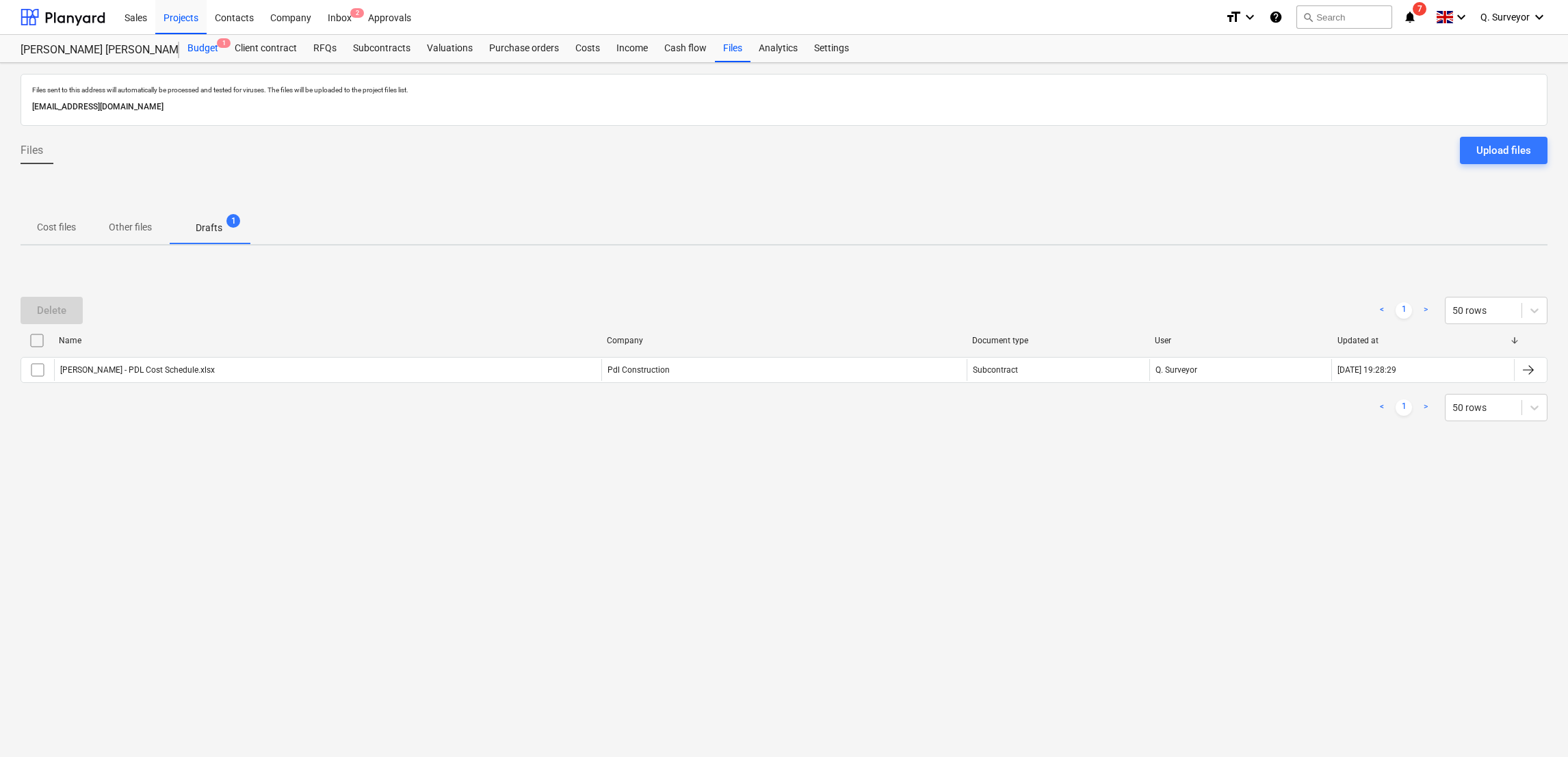
click at [217, 52] on div "Budget 1" at bounding box center [203, 48] width 47 height 27
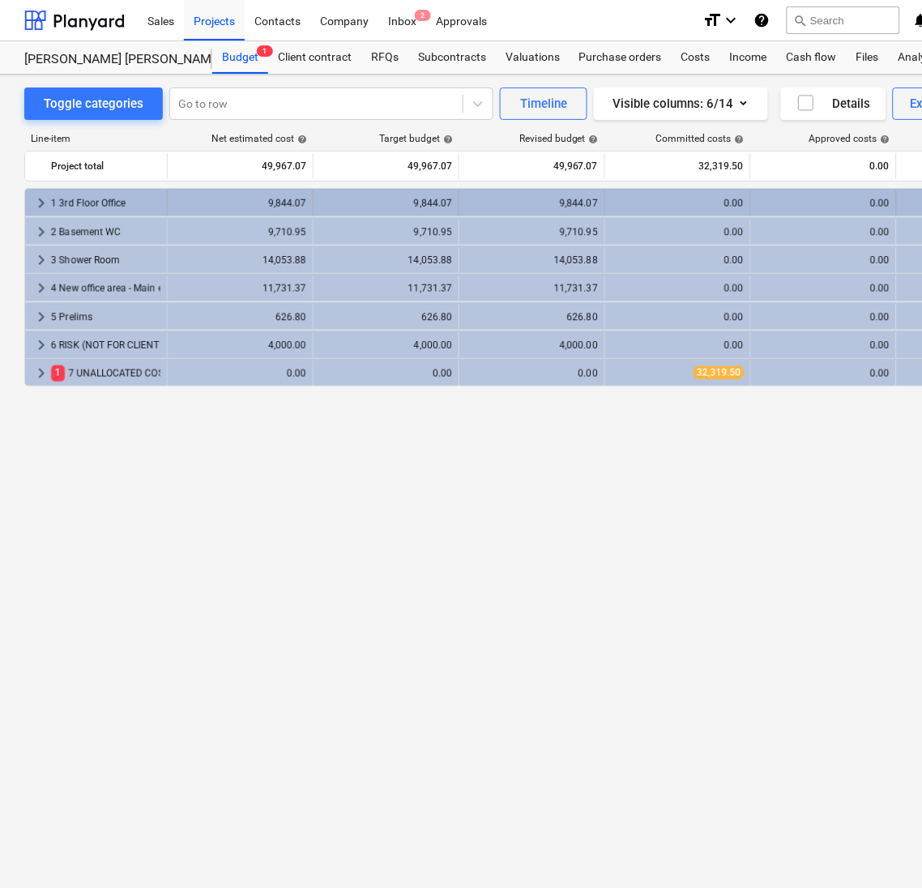
click at [26, 203] on div "keyboard_arrow_right 1 3rd Floor Office" at bounding box center [96, 203] width 143 height 26
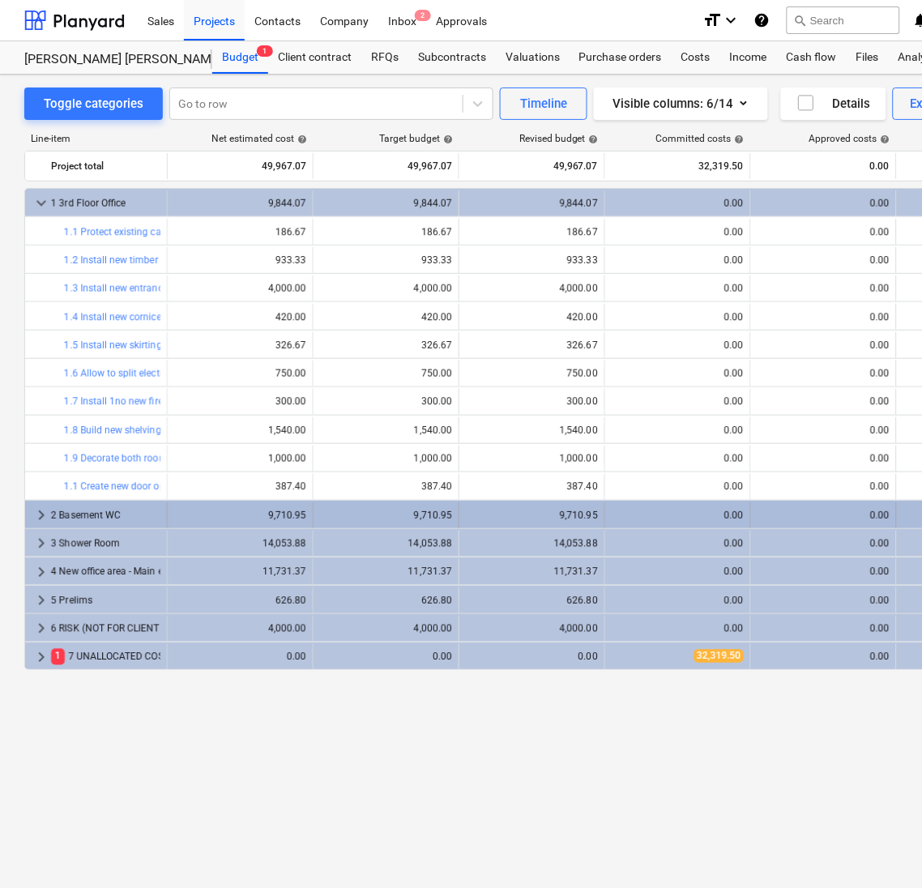
click at [33, 517] on span "keyboard_arrow_right" at bounding box center [41, 515] width 19 height 19
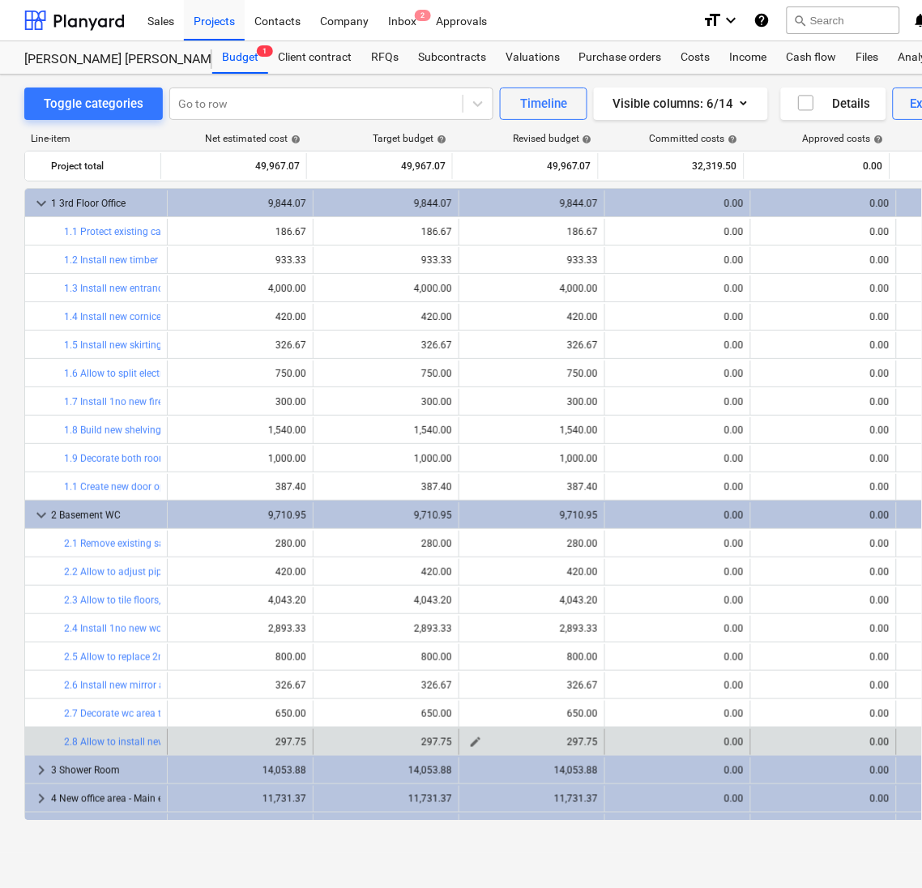
drag, startPoint x: 395, startPoint y: 739, endPoint x: 570, endPoint y: 738, distance: 175.8
click at [570, 738] on div "297.75" at bounding box center [532, 742] width 132 height 11
click at [469, 745] on span "edit" at bounding box center [475, 742] width 13 height 13
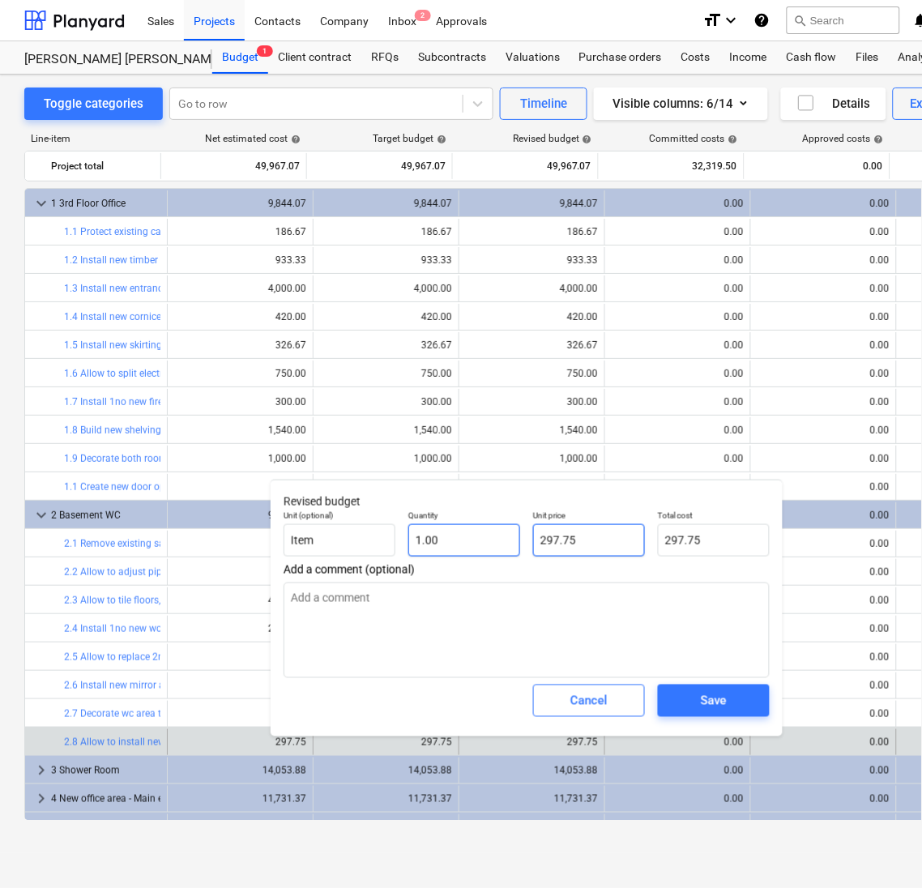
drag, startPoint x: 592, startPoint y: 528, endPoint x: 493, endPoint y: 528, distance: 98.9
click at [493, 528] on div "Unit (optional) Item Quantity 1.00 Unit price 297.75 Total cost 297.75" at bounding box center [526, 533] width 499 height 59
type input "3"
type textarea "x"
type input "3.00"
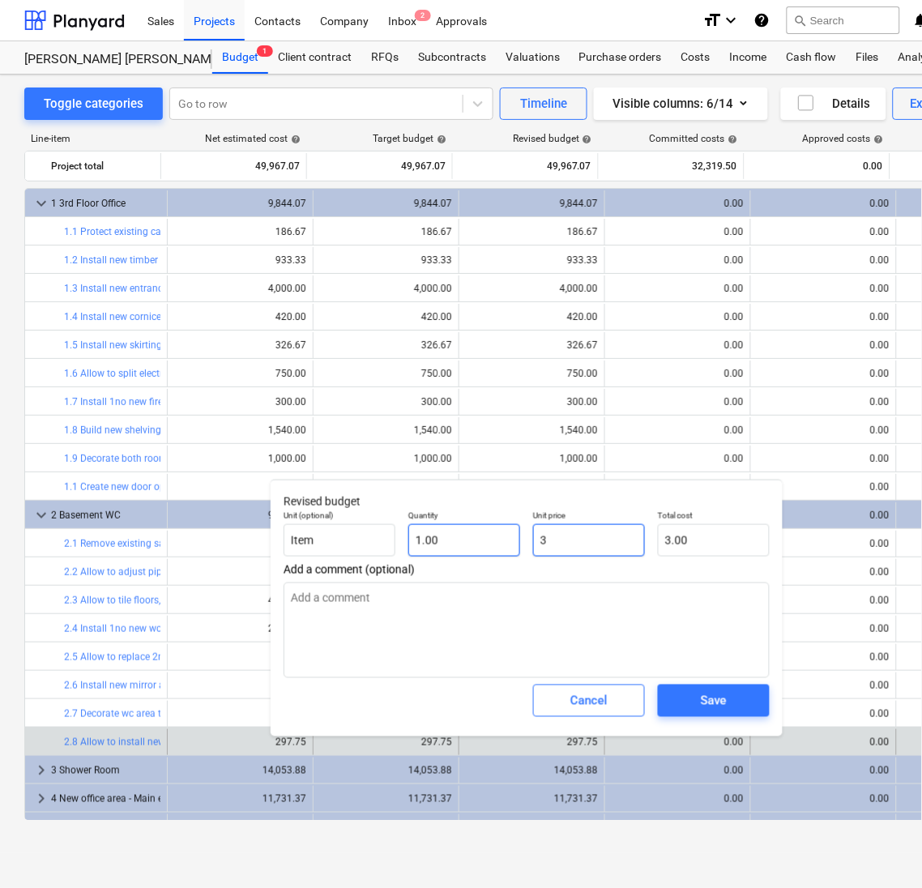
type input "31"
type textarea "x"
type input "31.00"
type input "316"
type textarea "x"
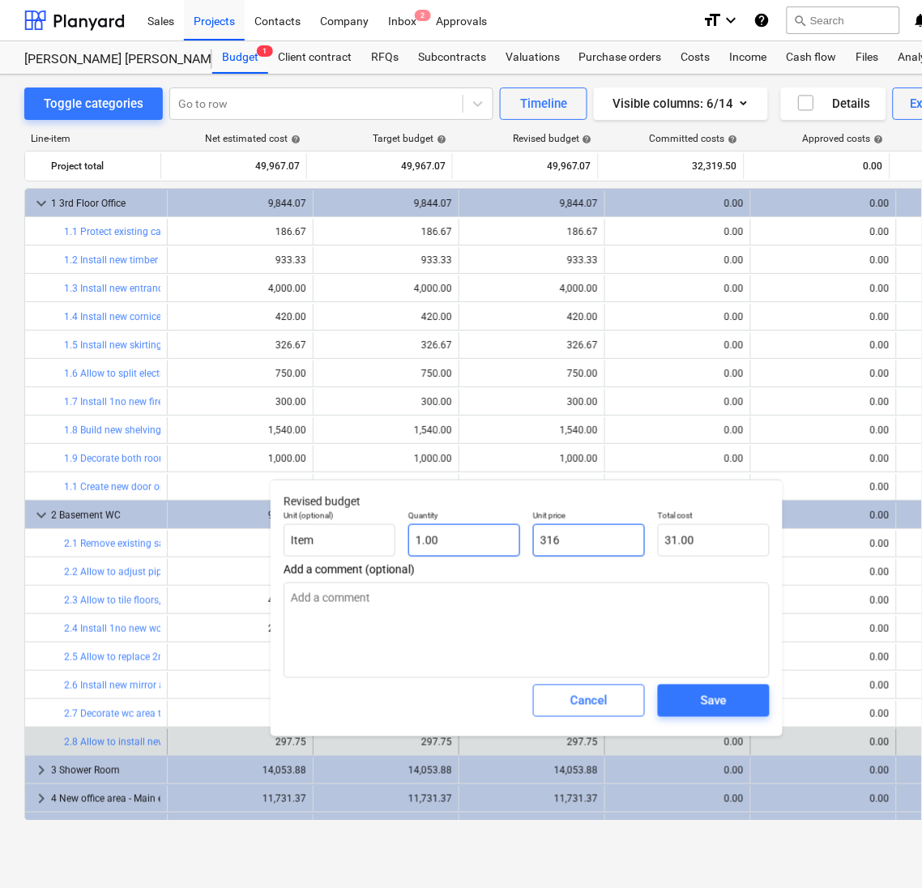
type input "316.00"
type input "316."
type textarea "x"
type input "316.8"
type textarea "x"
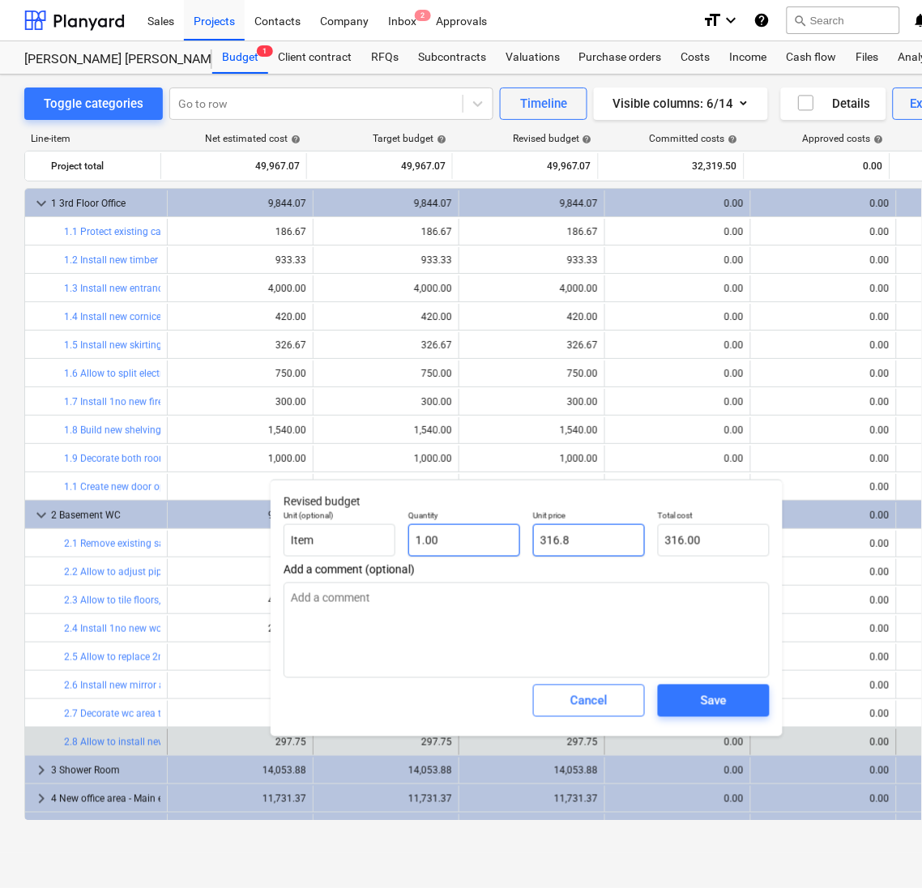
type input "316.80"
type input "316.87"
type textarea "x"
type input "316.87"
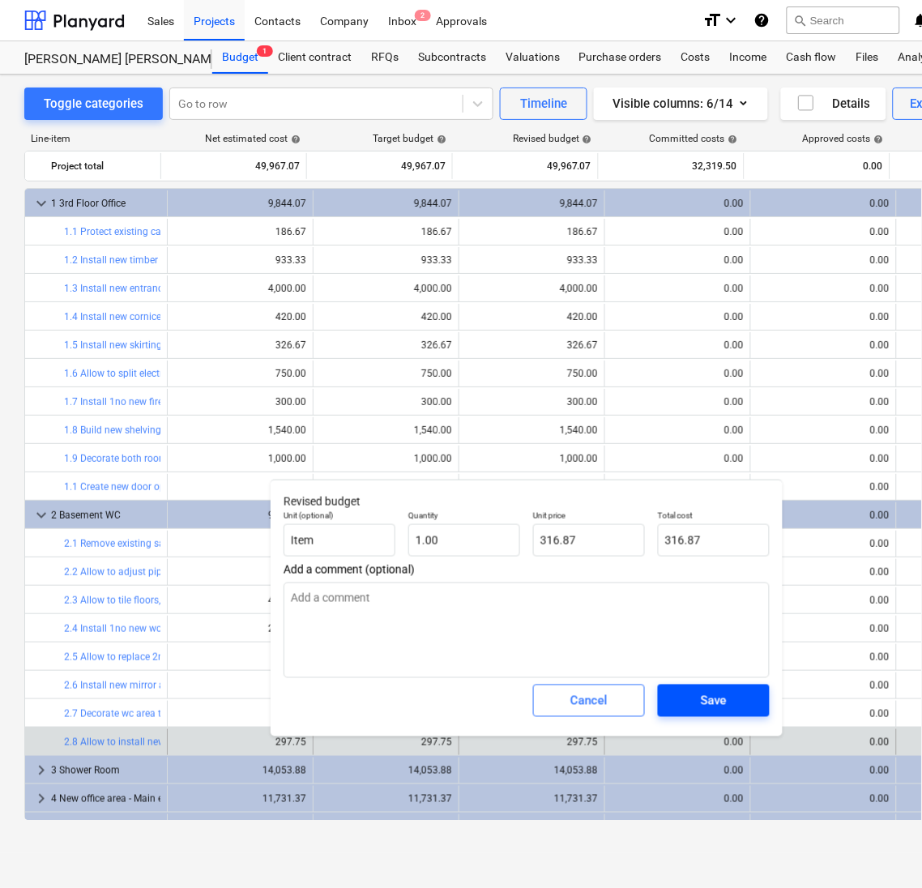
click at [684, 702] on span "Save" at bounding box center [713, 700] width 73 height 21
type textarea "x"
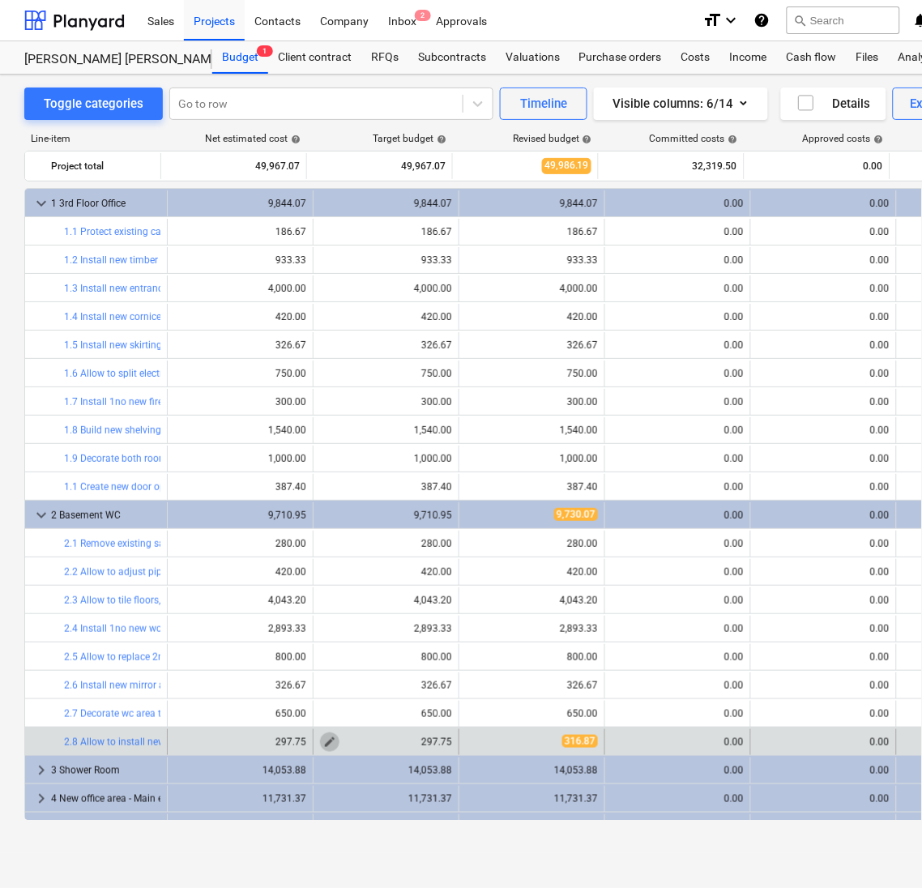
click at [325, 737] on span "edit" at bounding box center [329, 742] width 13 height 13
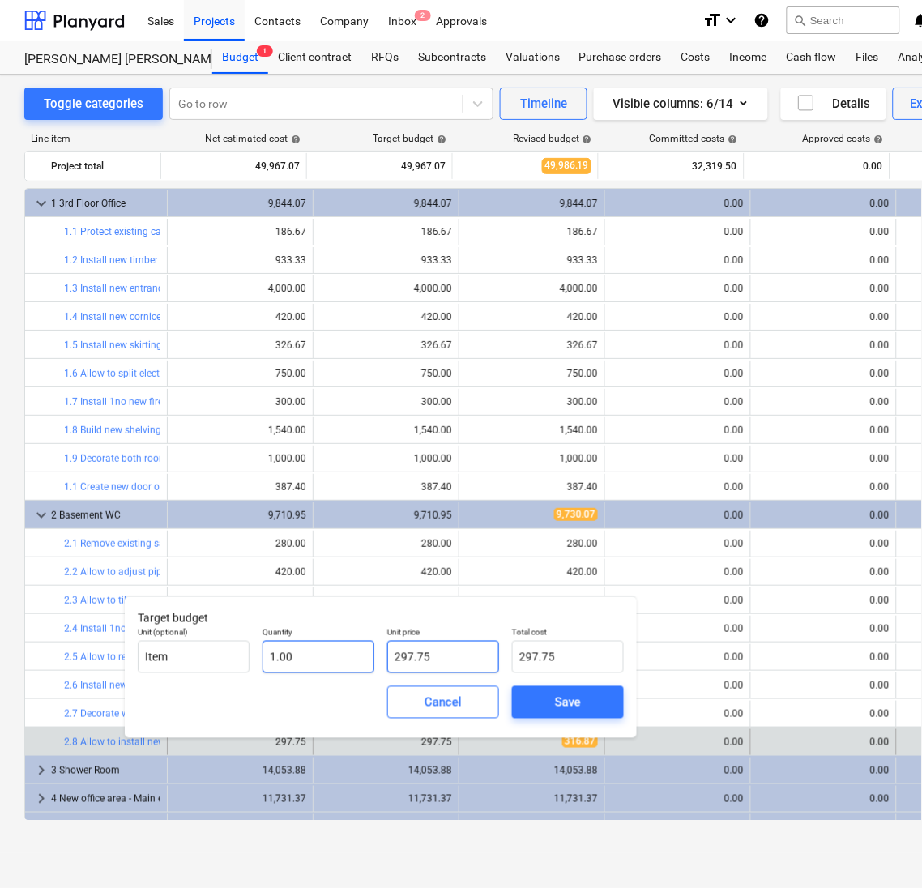
drag, startPoint x: 451, startPoint y: 660, endPoint x: 356, endPoint y: 644, distance: 96.2
click at [356, 644] on div "Unit (optional) Item Quantity 1.00 Unit price 297.75 Total cost 297.75" at bounding box center [380, 650] width 499 height 59
type input "3"
type input "3.00"
type input "31"
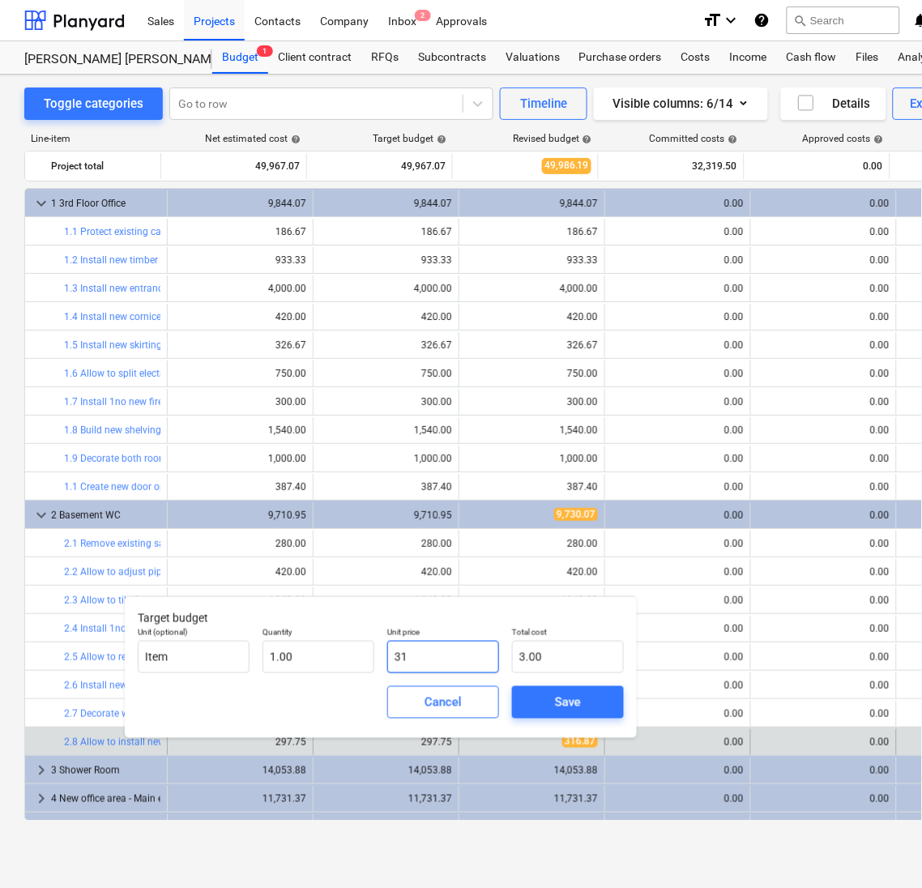
type input "31.00"
type input "316"
type input "316.00"
type input "316.8"
type input "316.80"
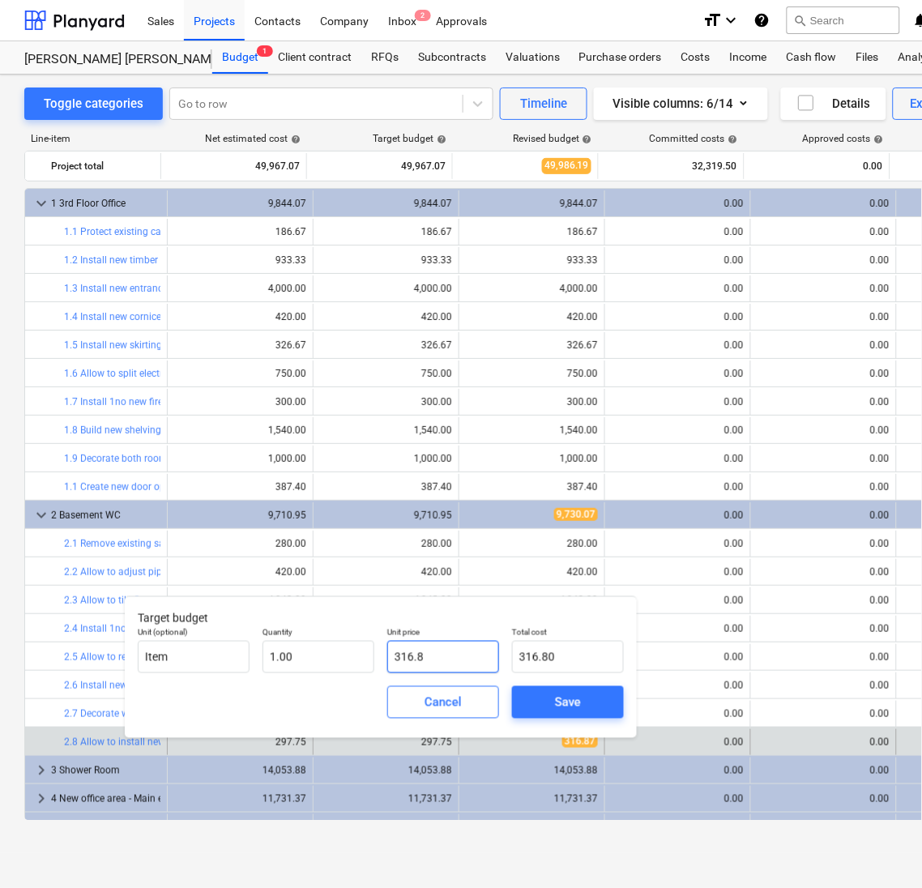
type input "316.87"
click at [580, 711] on div "Save" at bounding box center [568, 702] width 26 height 21
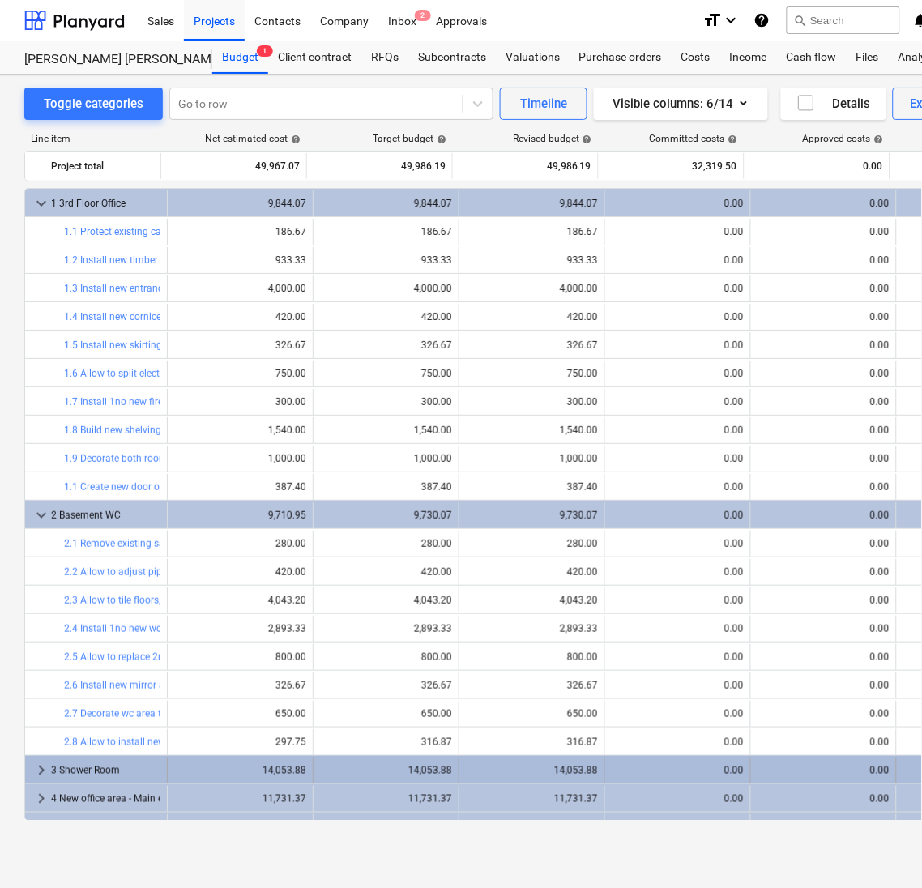
click at [36, 771] on span "keyboard_arrow_right" at bounding box center [41, 770] width 19 height 19
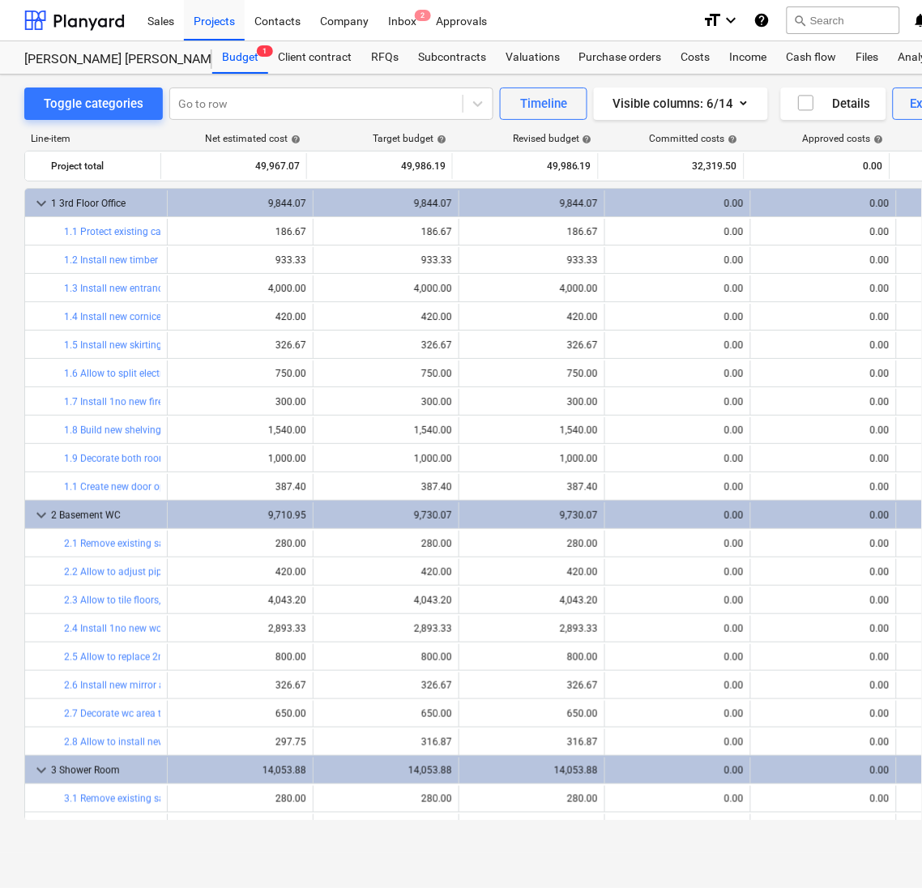
scroll to position [364, 0]
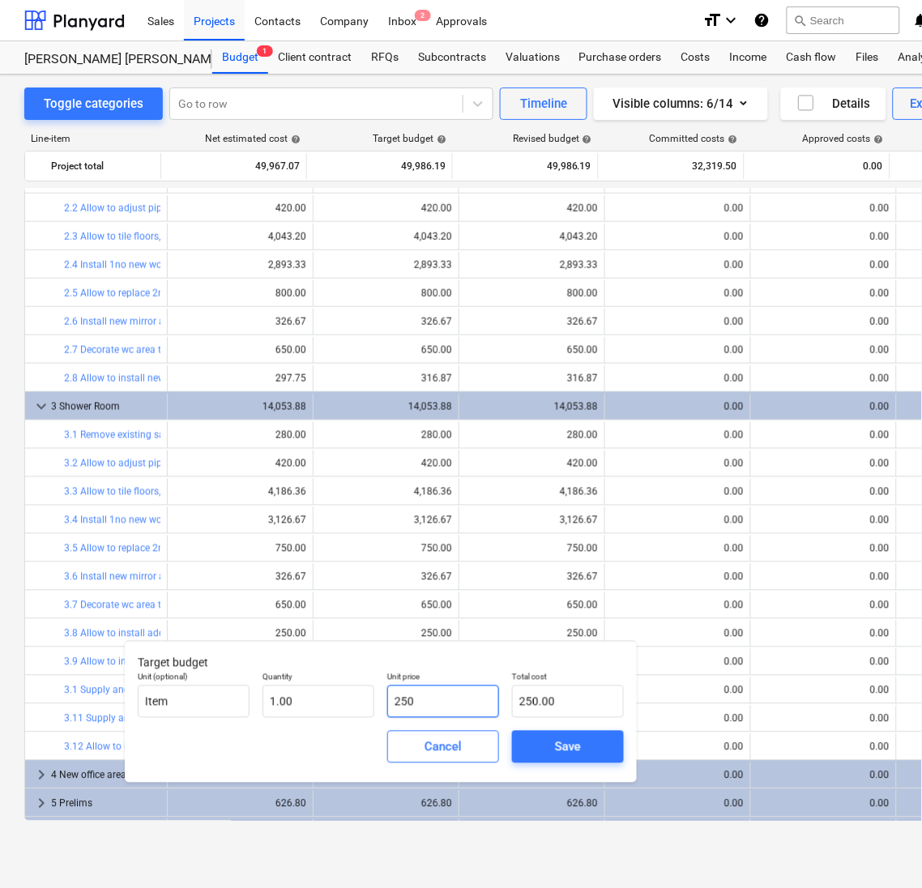
drag, startPoint x: 466, startPoint y: 705, endPoint x: 414, endPoint y: 694, distance: 52.9
click at [414, 694] on input "250" at bounding box center [443, 702] width 112 height 32
drag, startPoint x: 456, startPoint y: 695, endPoint x: 385, endPoint y: 689, distance: 71.6
click at [385, 689] on div "Unit price 250" at bounding box center [443, 694] width 125 height 59
type input "2"
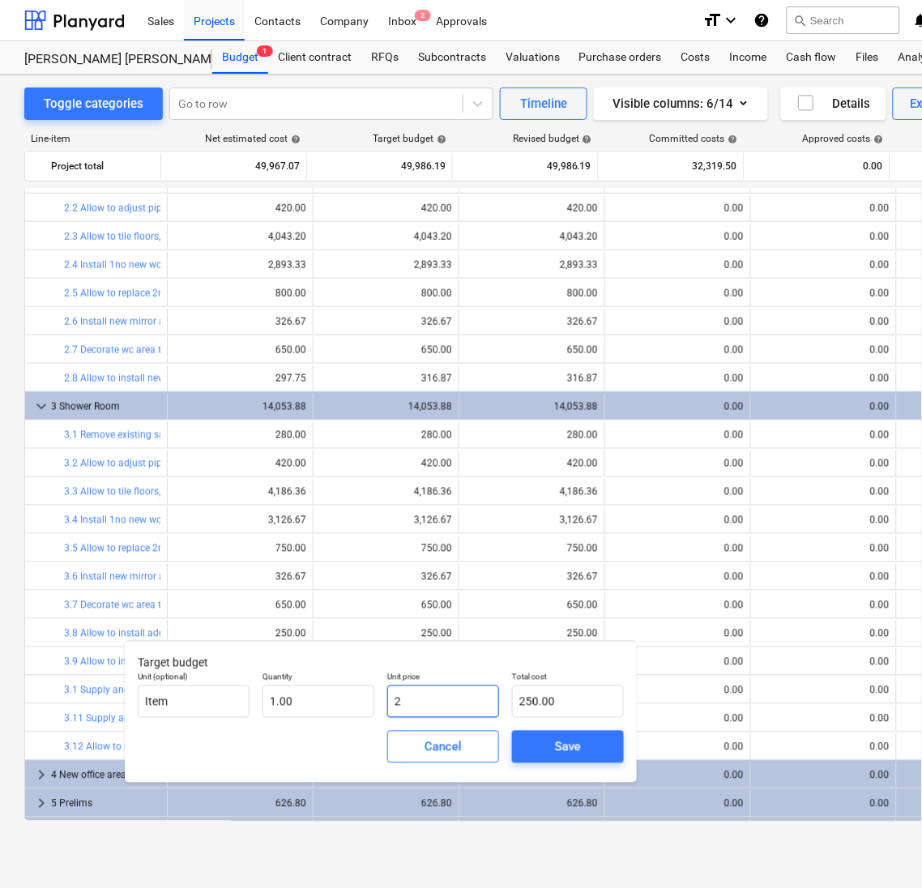
type input "2.00"
type input "26"
type input "26.00"
type input "261"
type input "261.00"
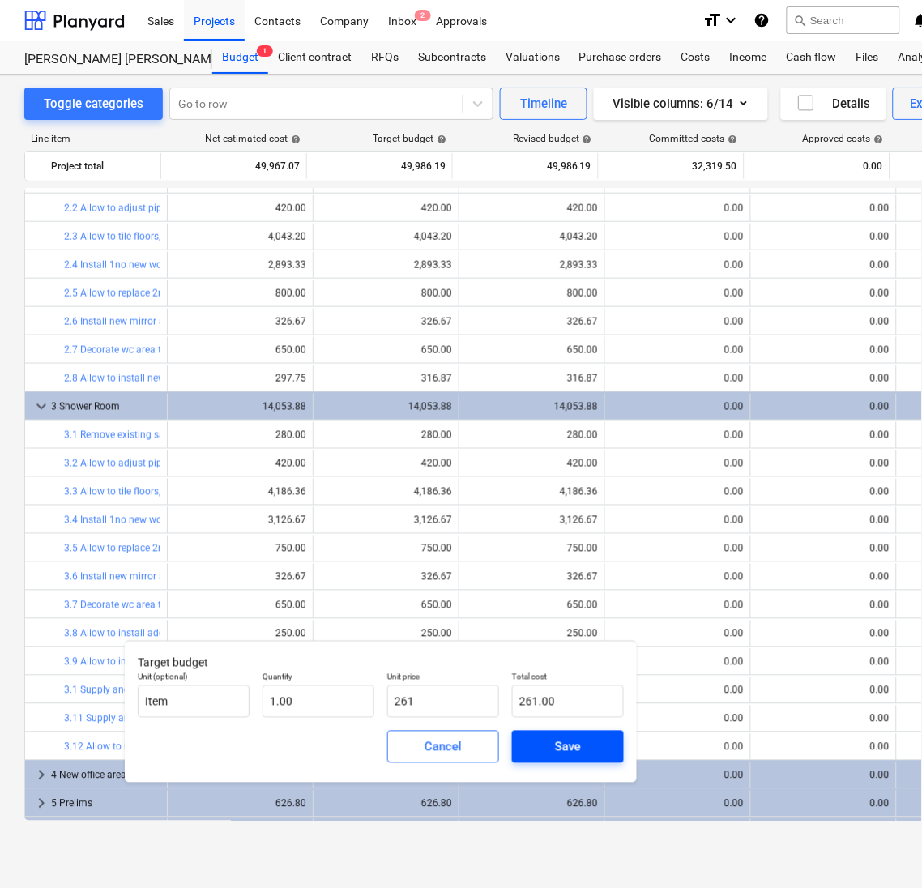
type input "261.00"
click at [539, 733] on button "Save" at bounding box center [568, 747] width 112 height 32
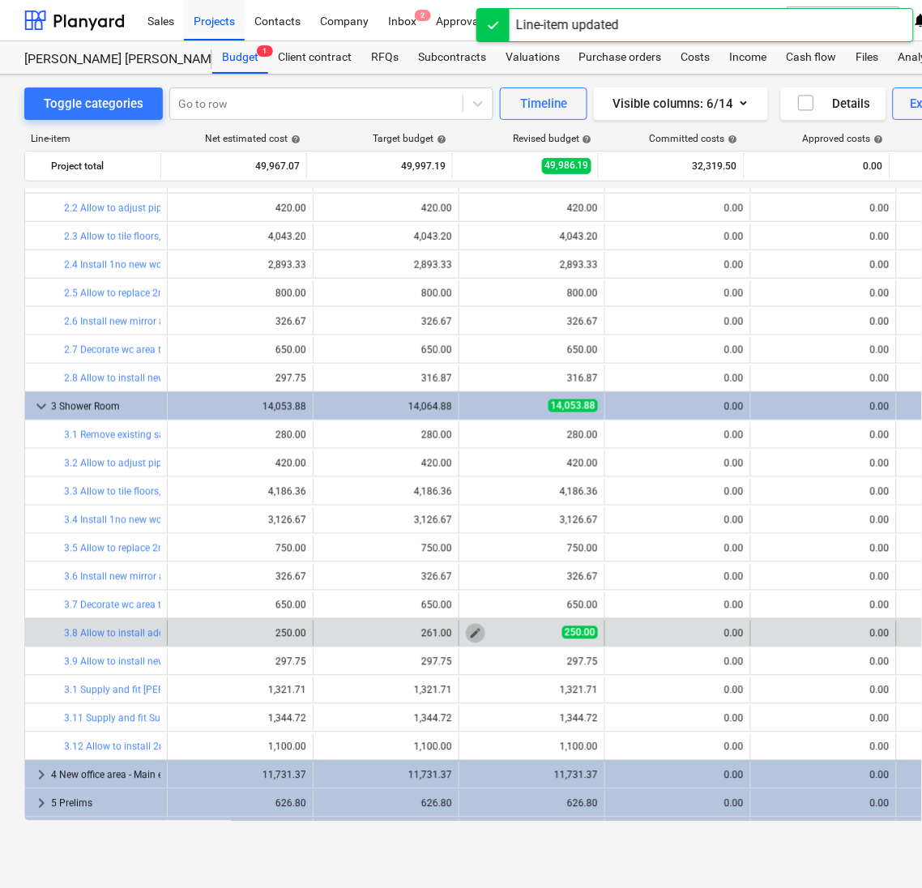
click at [471, 639] on span "edit" at bounding box center [475, 633] width 13 height 13
type textarea "x"
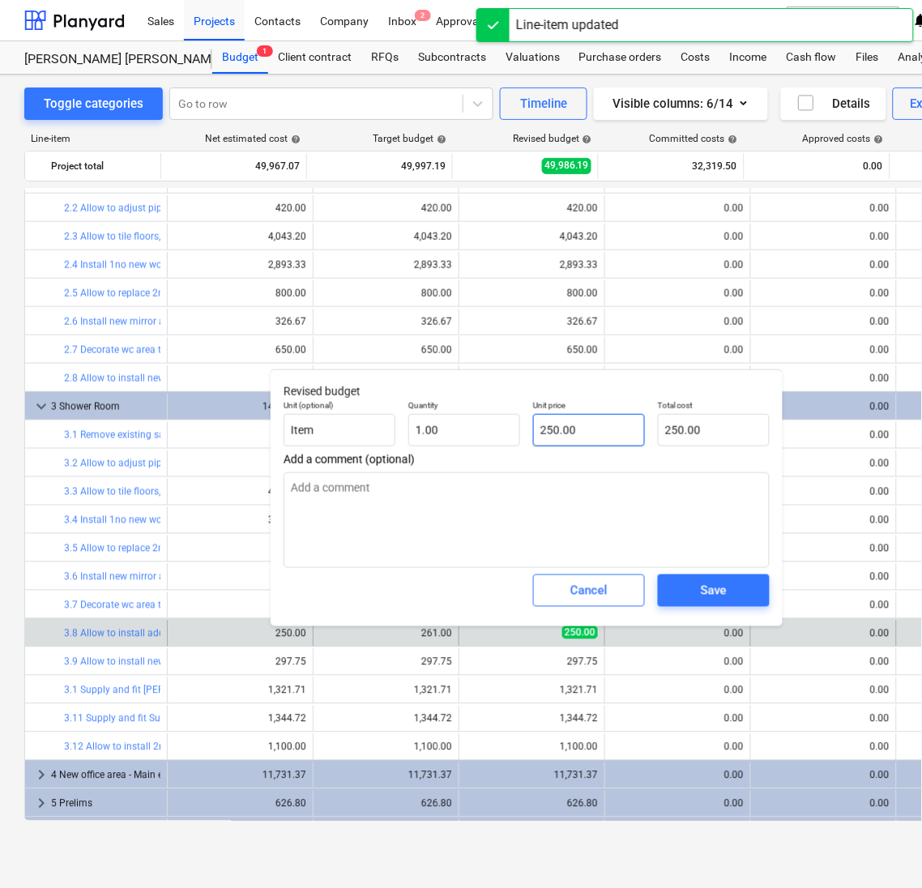
type input "250"
drag, startPoint x: 567, startPoint y: 418, endPoint x: 480, endPoint y: 412, distance: 87.7
click at [480, 412] on div "Unit (optional) Item Quantity 1.00 Unit price 250 Total cost 250.00" at bounding box center [526, 423] width 499 height 59
type textarea "x"
type input "2"
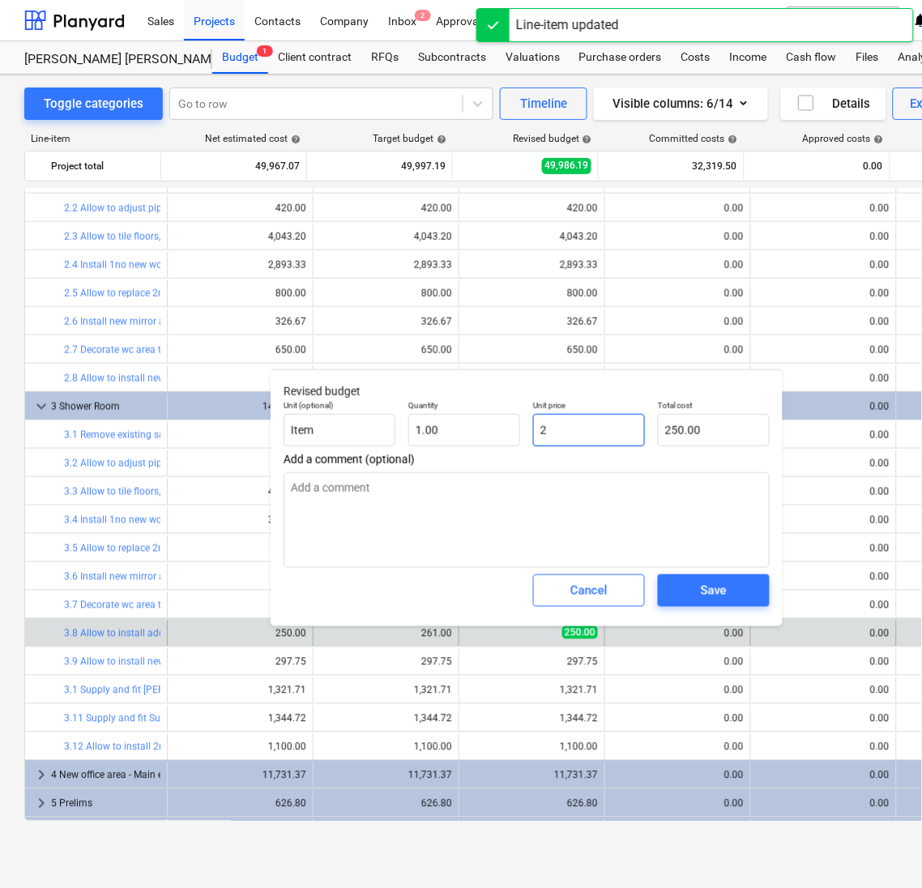
type input "2.00"
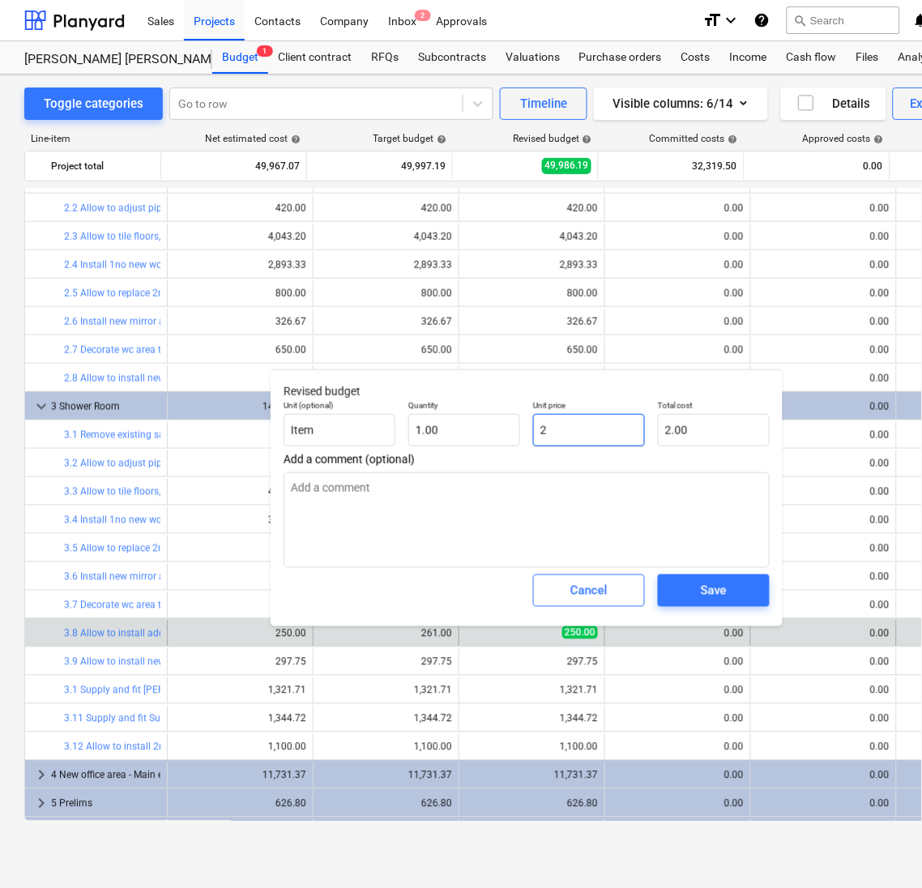
type textarea "x"
type input "26"
type input "26.00"
type textarea "x"
type input "261"
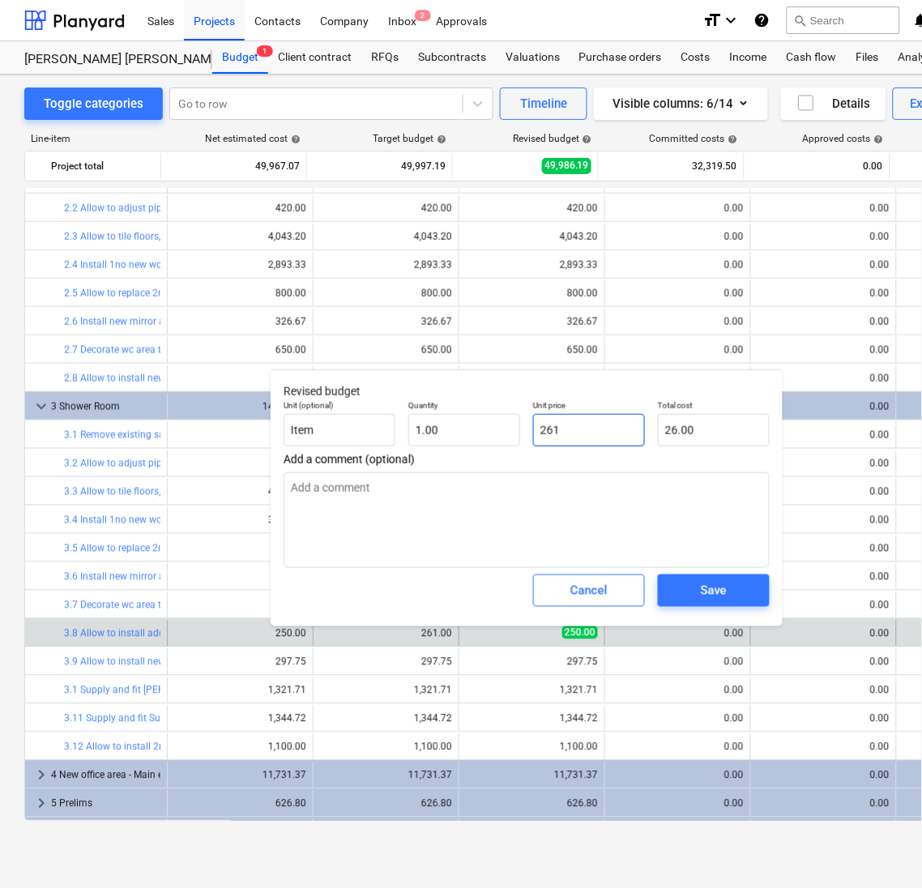
type input "261.00"
type input "261"
type textarea "x"
type input "261.00"
click at [731, 578] on button "Save" at bounding box center [714, 591] width 112 height 32
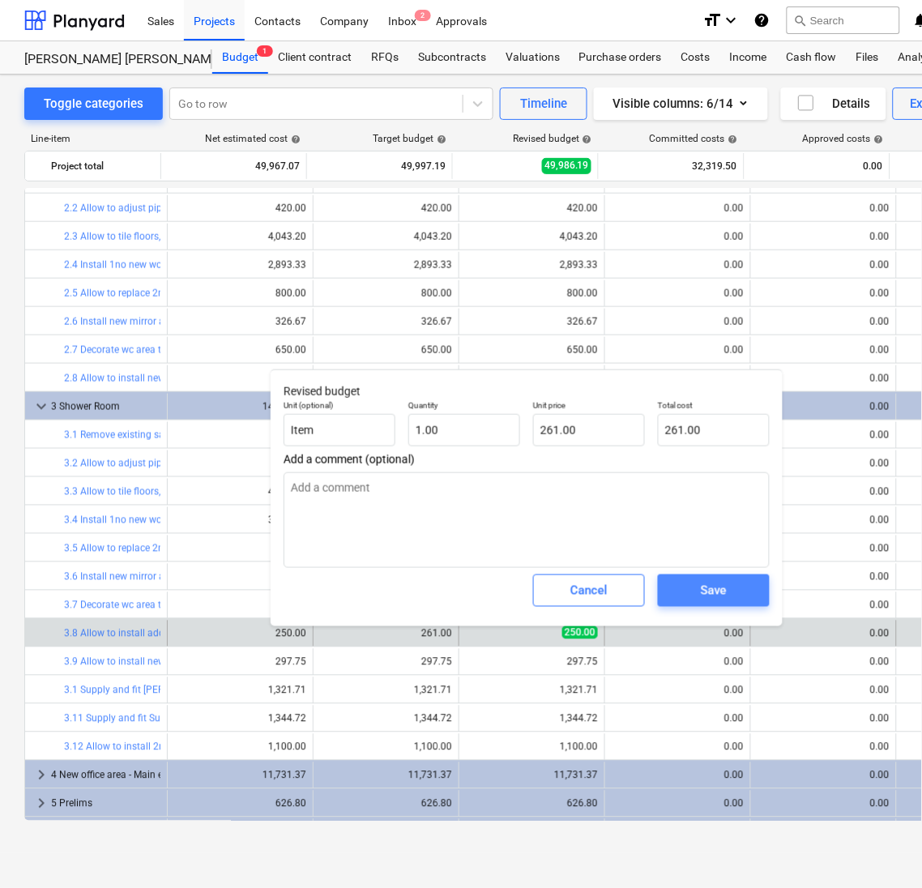
type textarea "x"
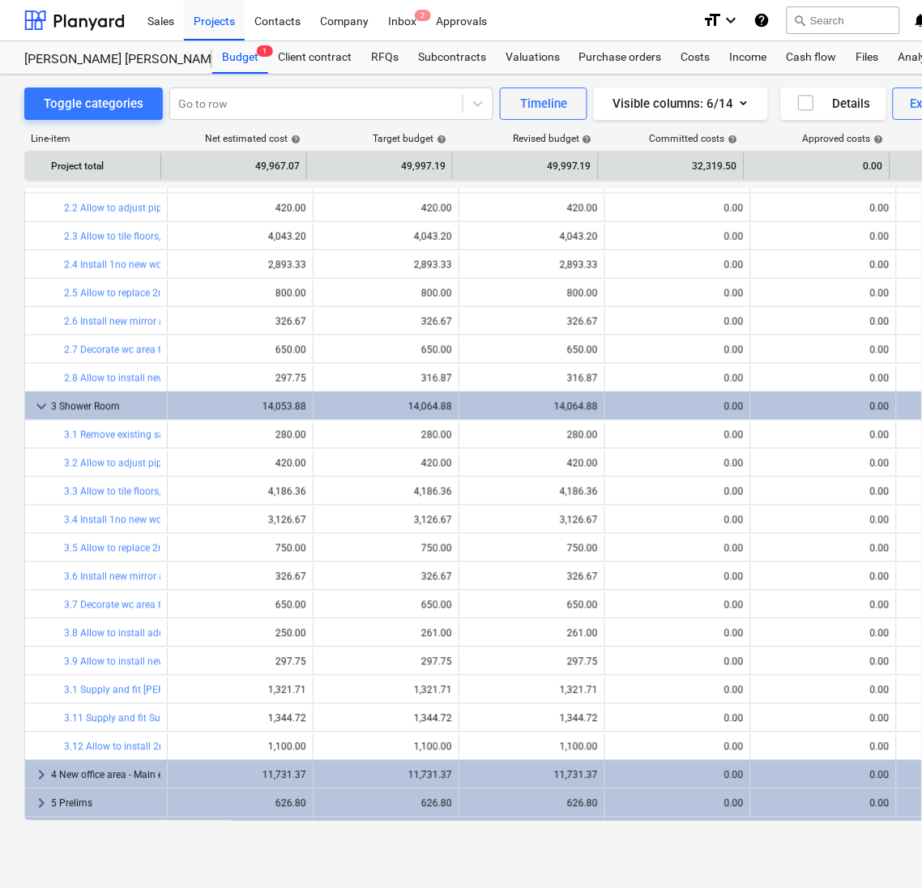
drag, startPoint x: 159, startPoint y: 169, endPoint x: 187, endPoint y: 164, distance: 28.6
click at [187, 164] on div "Project total 49,967.07 49,997.19 49,997.19 32,319.50 0.00 0.00 more_vert" at bounding box center [551, 166] width 1052 height 26
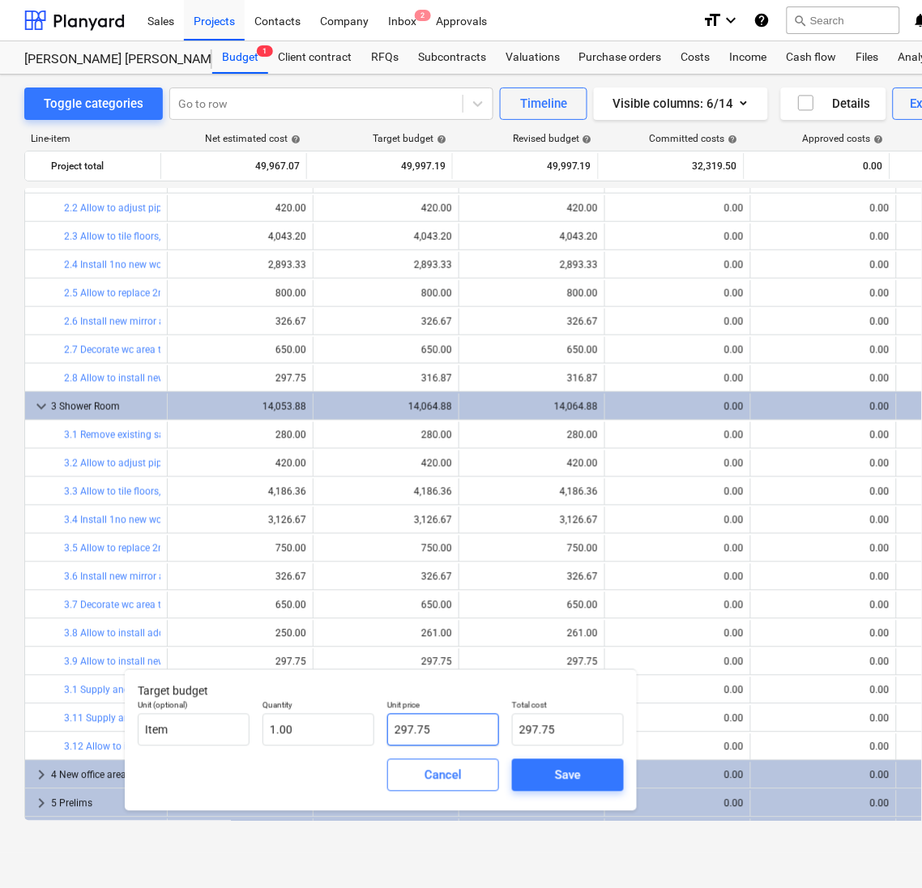
drag, startPoint x: 455, startPoint y: 728, endPoint x: 318, endPoint y: 703, distance: 140.0
click at [318, 703] on div "Unit (optional) Item Quantity 1.00 Unit price 297.75 Total cost 297.75" at bounding box center [380, 723] width 499 height 59
type input "3"
type input "3.00"
type input "31"
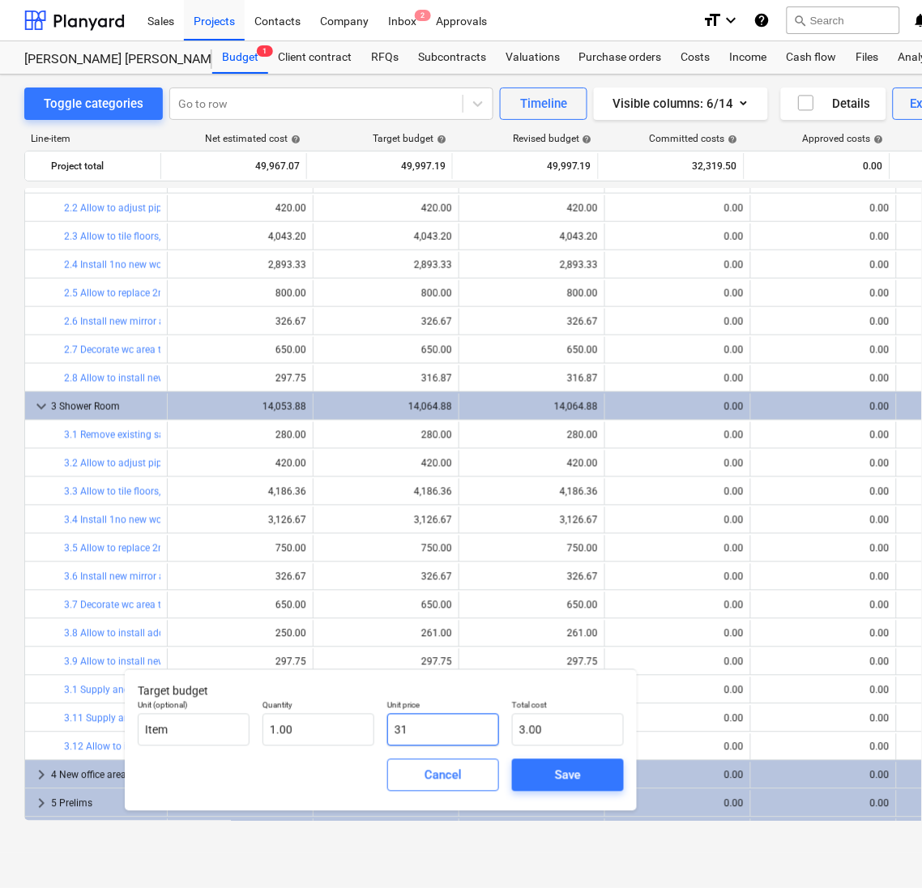
type input "31.00"
type input "316"
type input "316.00"
type input "316.8"
type input "316.80"
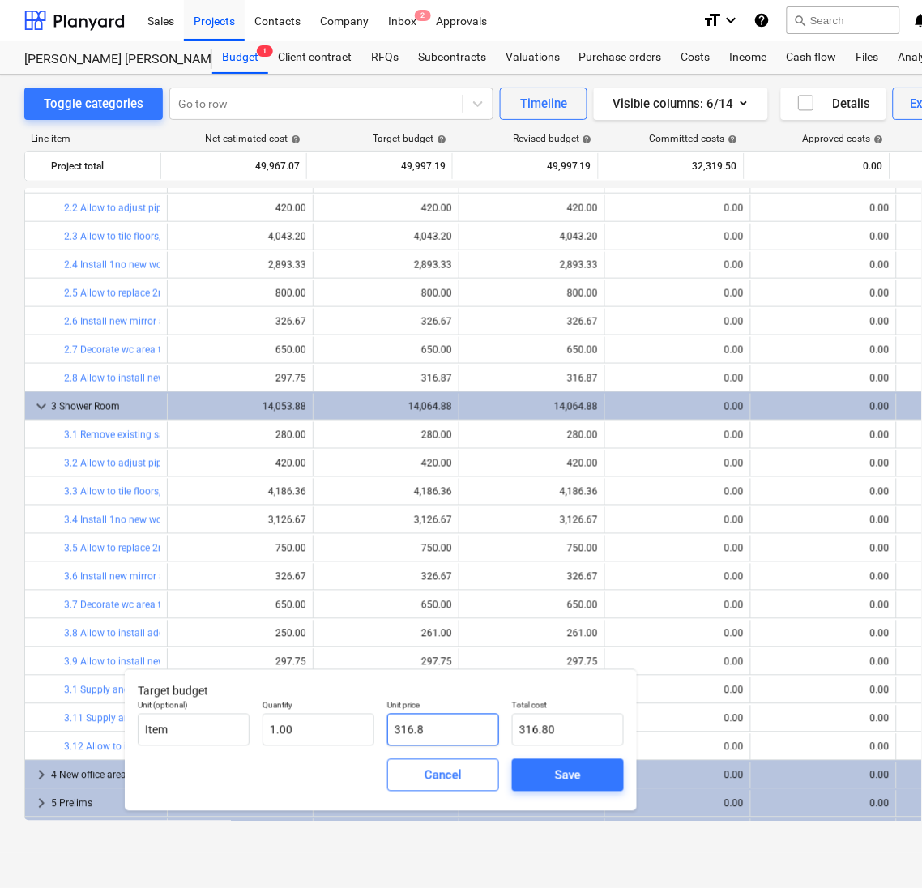
type input "316.87"
click at [604, 760] on button "Save" at bounding box center [568, 775] width 112 height 32
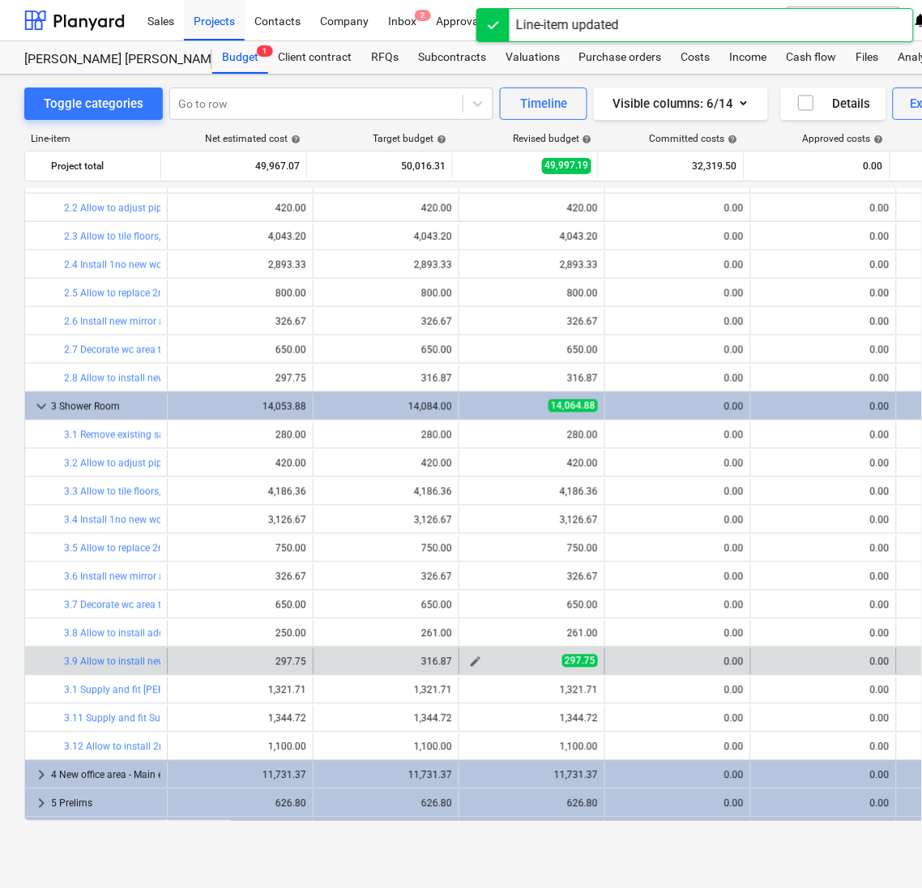
click at [469, 660] on span "edit" at bounding box center [475, 662] width 13 height 13
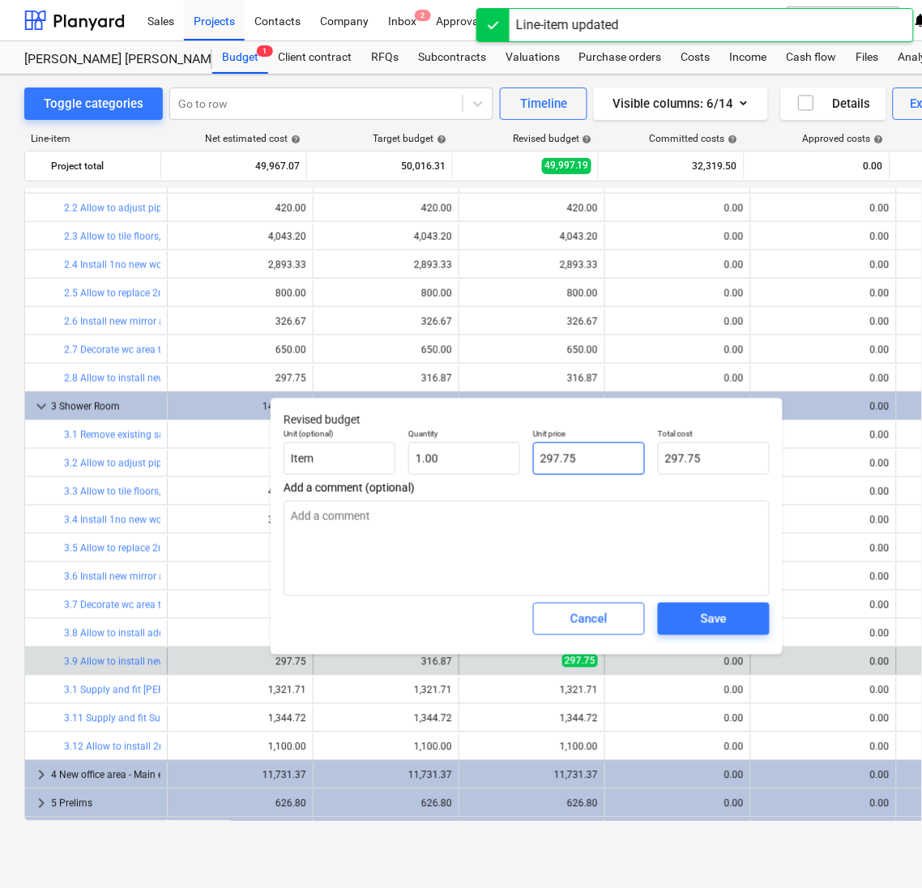
drag, startPoint x: 595, startPoint y: 471, endPoint x: 344, endPoint y: 437, distance: 253.5
click at [344, 437] on div "Unit (optional) Item Quantity 1.00 Unit price 297.75 Total cost 297.75" at bounding box center [526, 451] width 499 height 59
type textarea "x"
type input "3"
type input "3.00"
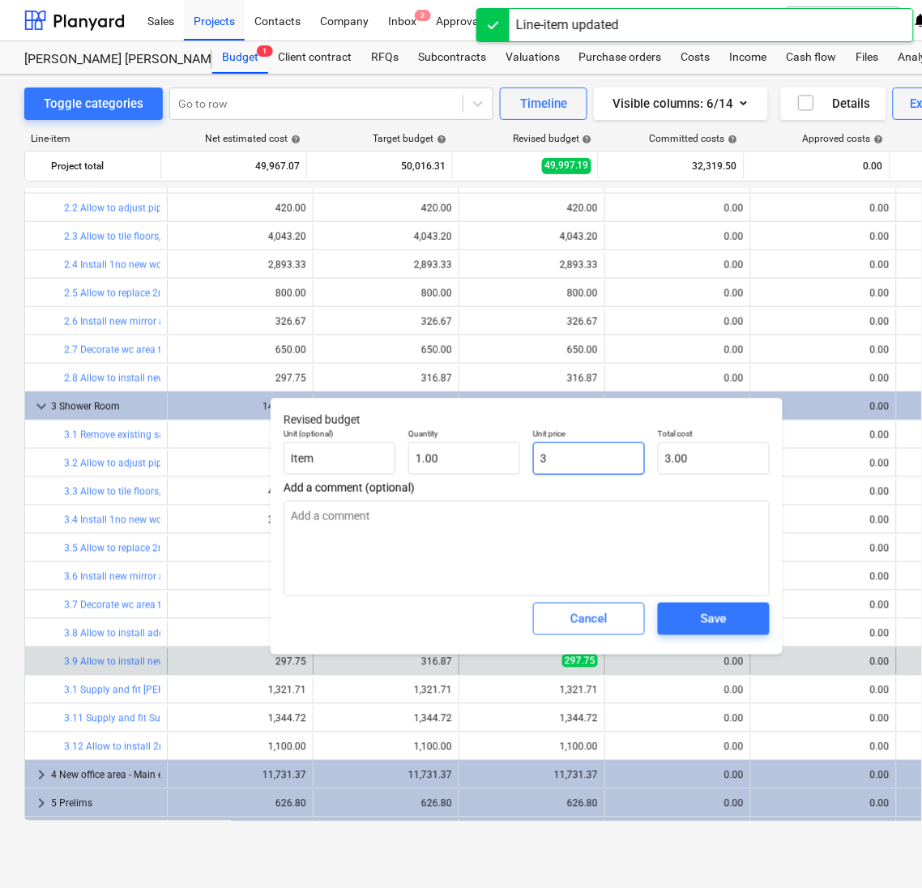
type textarea "x"
type input "31"
type input "31.00"
type textarea "x"
type input "316"
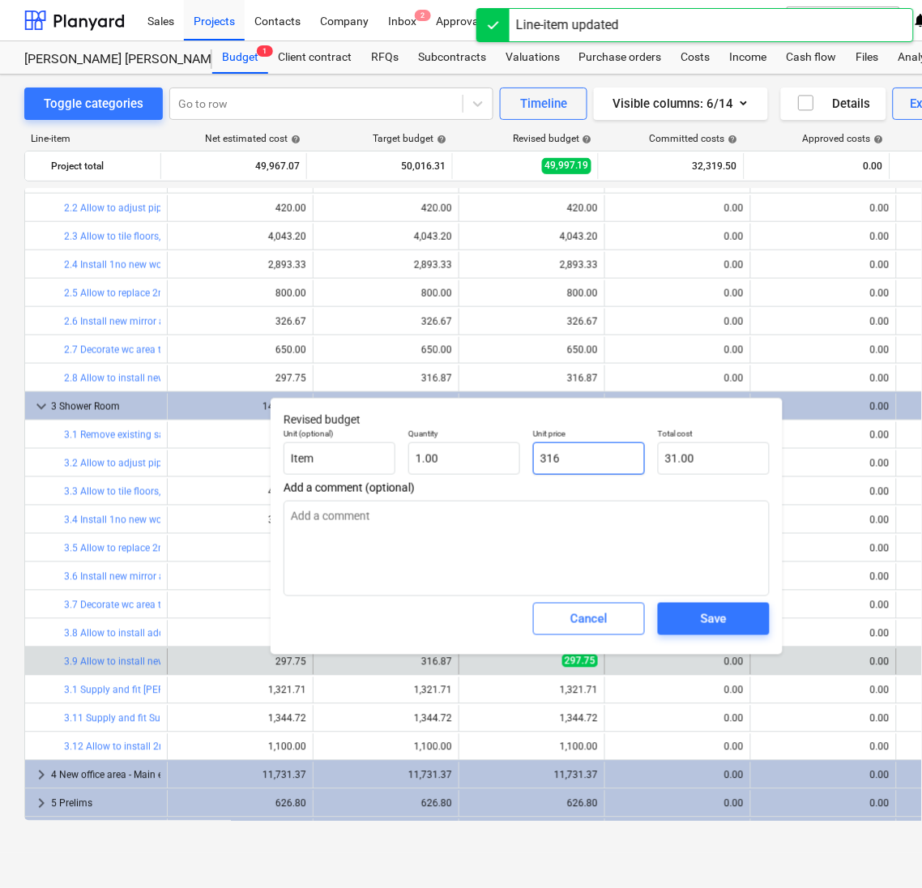
type input "316.00"
type textarea "x"
type input "316."
type textarea "x"
type input "316.8"
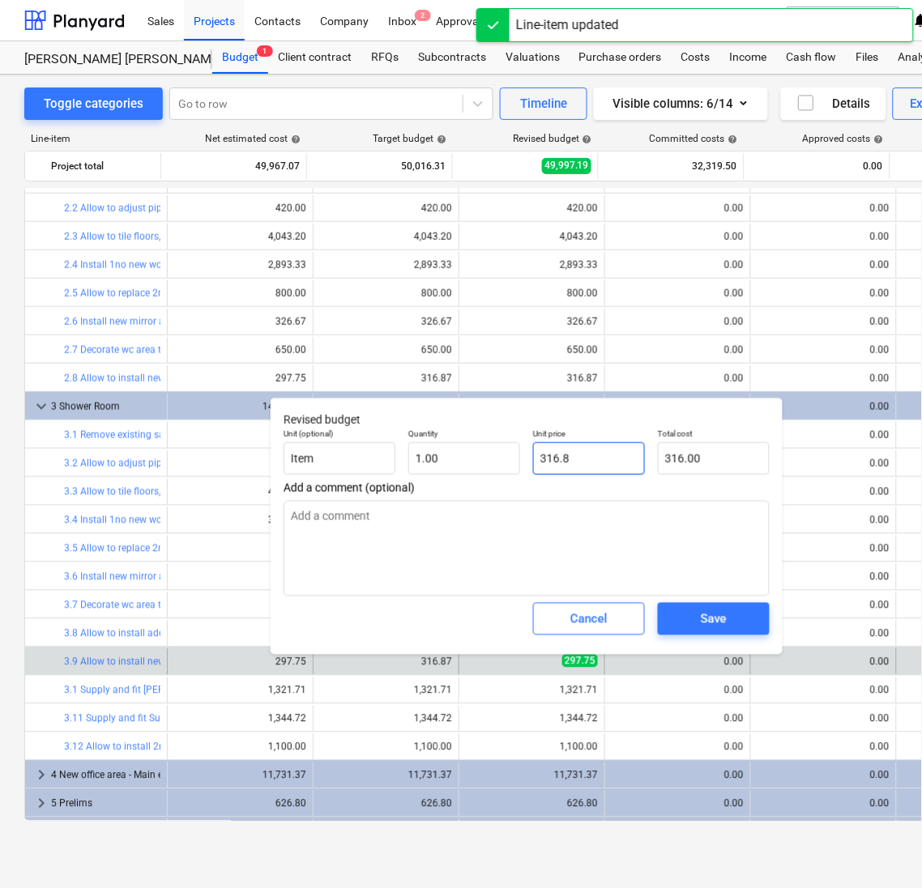
type input "316.80"
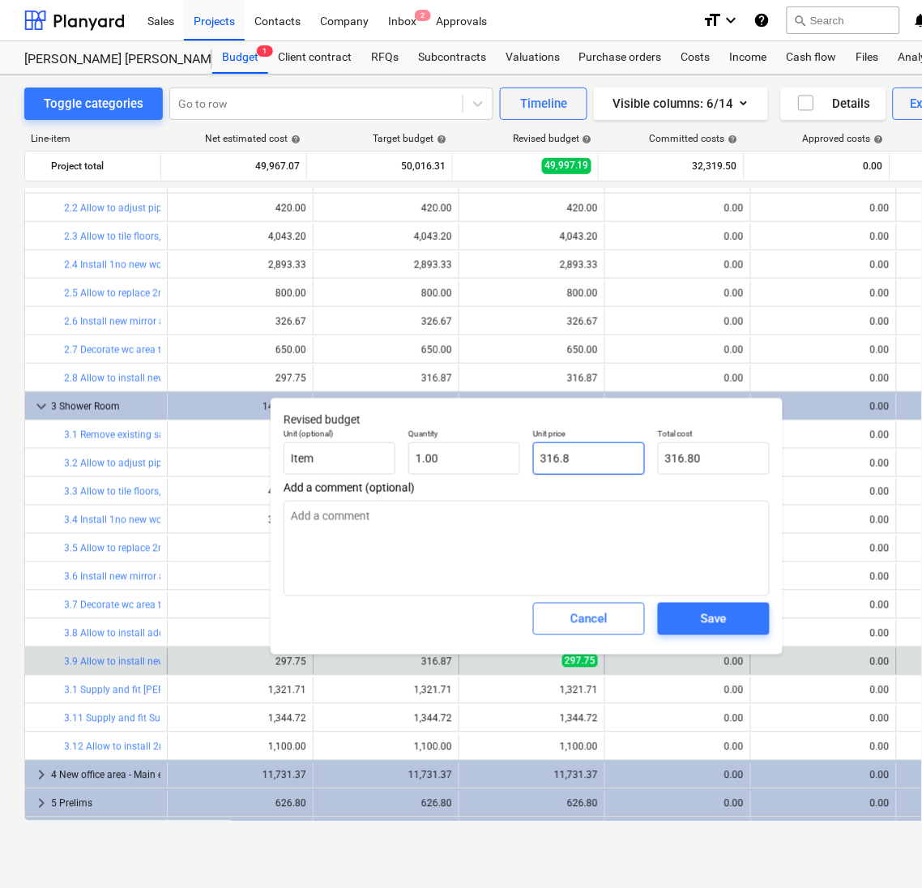
type textarea "x"
type input "316.87"
click at [668, 611] on button "Save" at bounding box center [714, 619] width 112 height 32
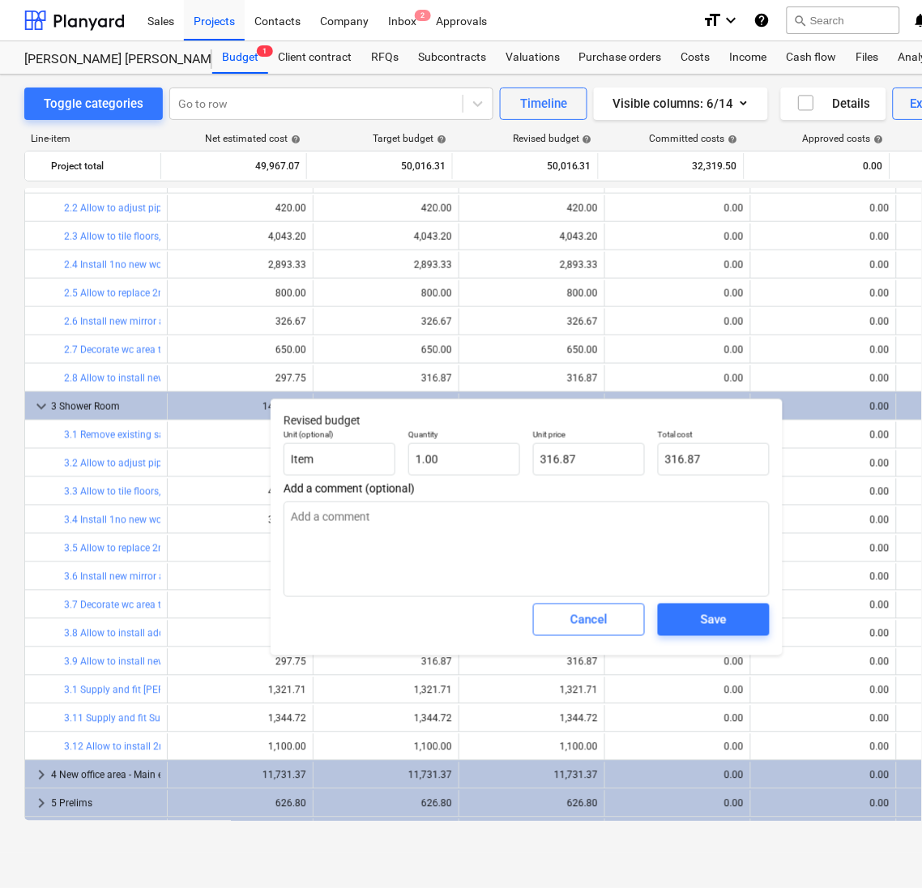
type textarea "x"
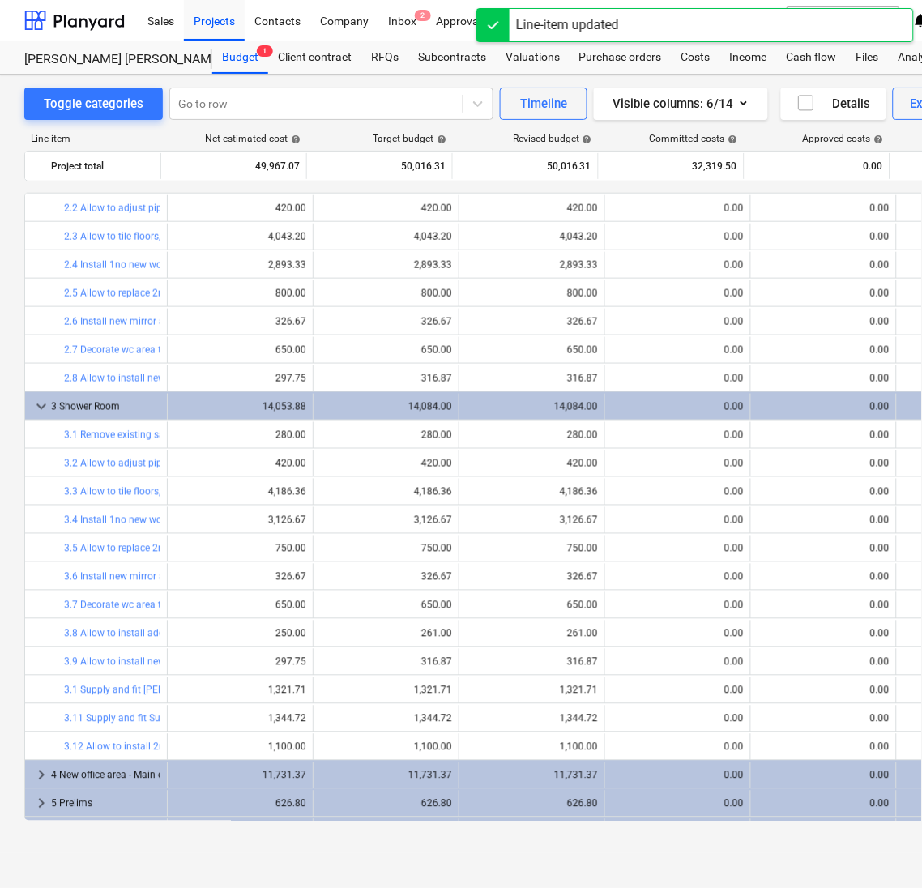
scroll to position [416, 0]
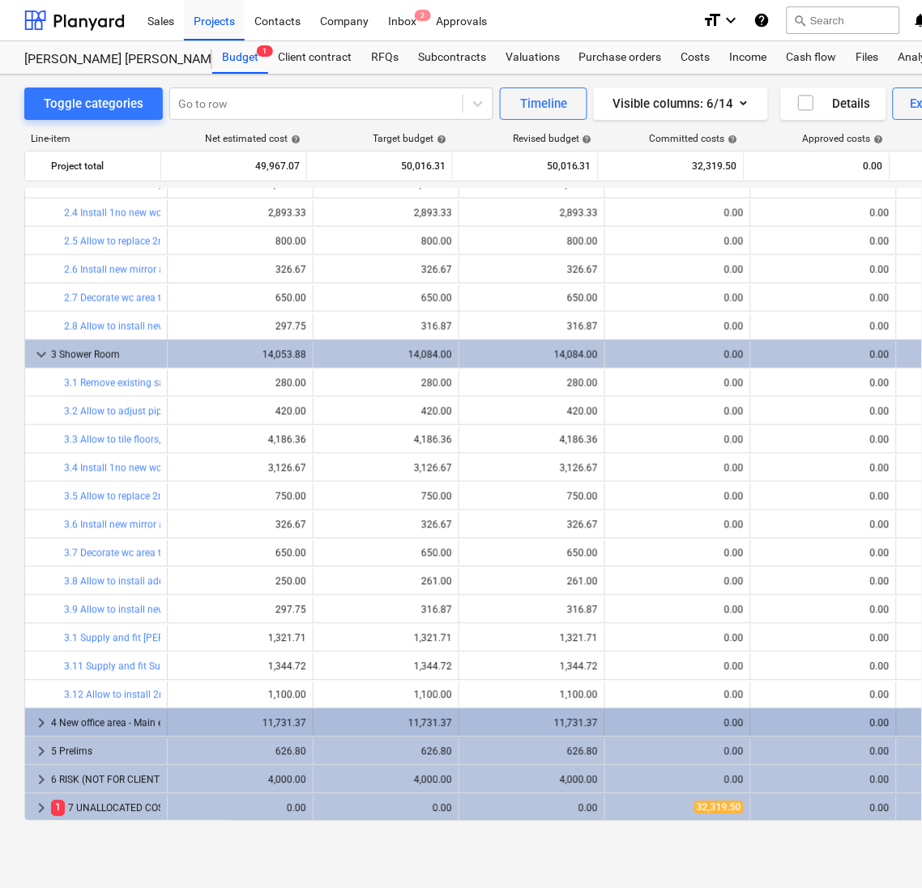
click at [38, 724] on span "keyboard_arrow_right" at bounding box center [41, 723] width 19 height 19
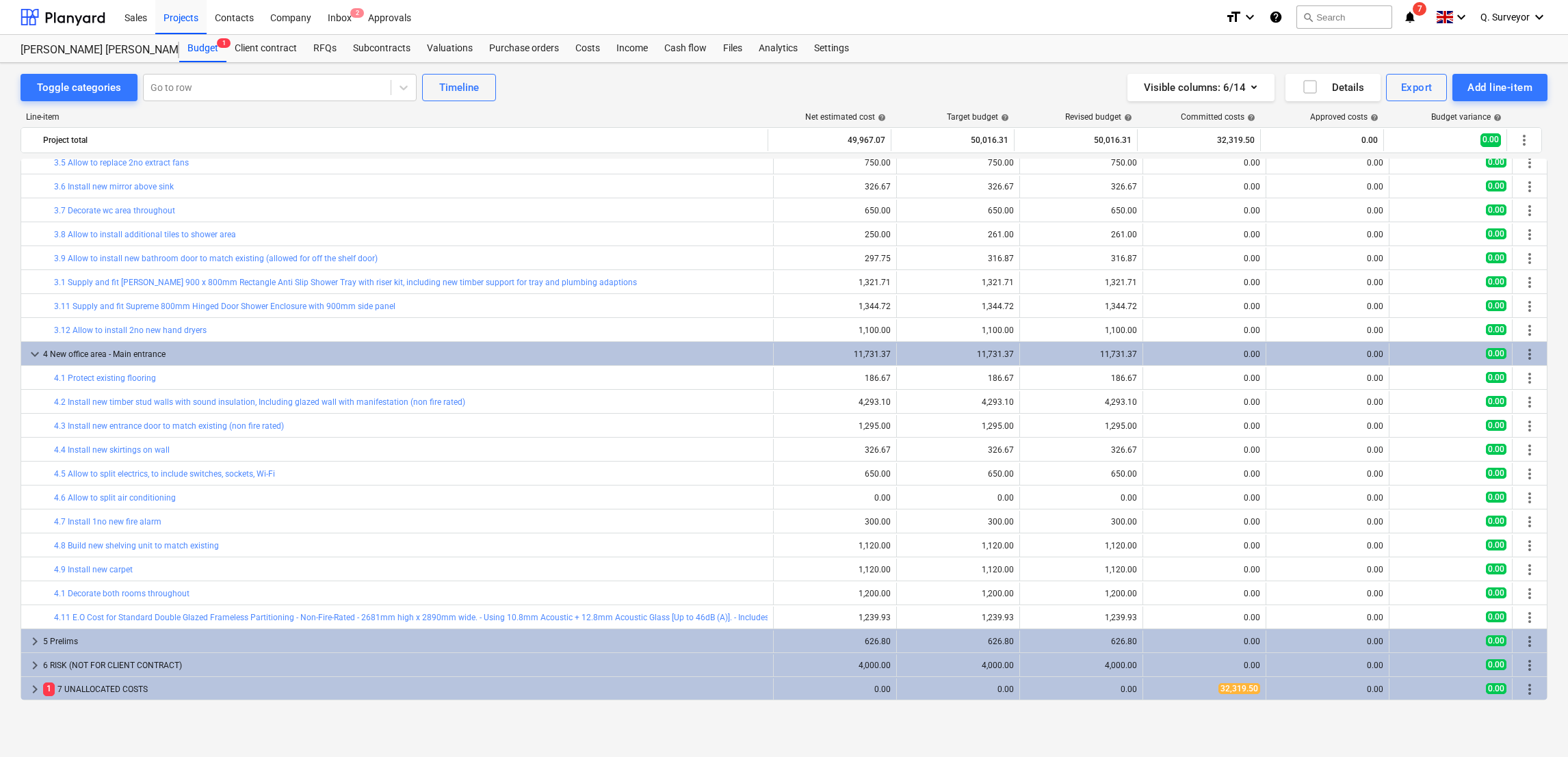
scroll to position [607, 0]
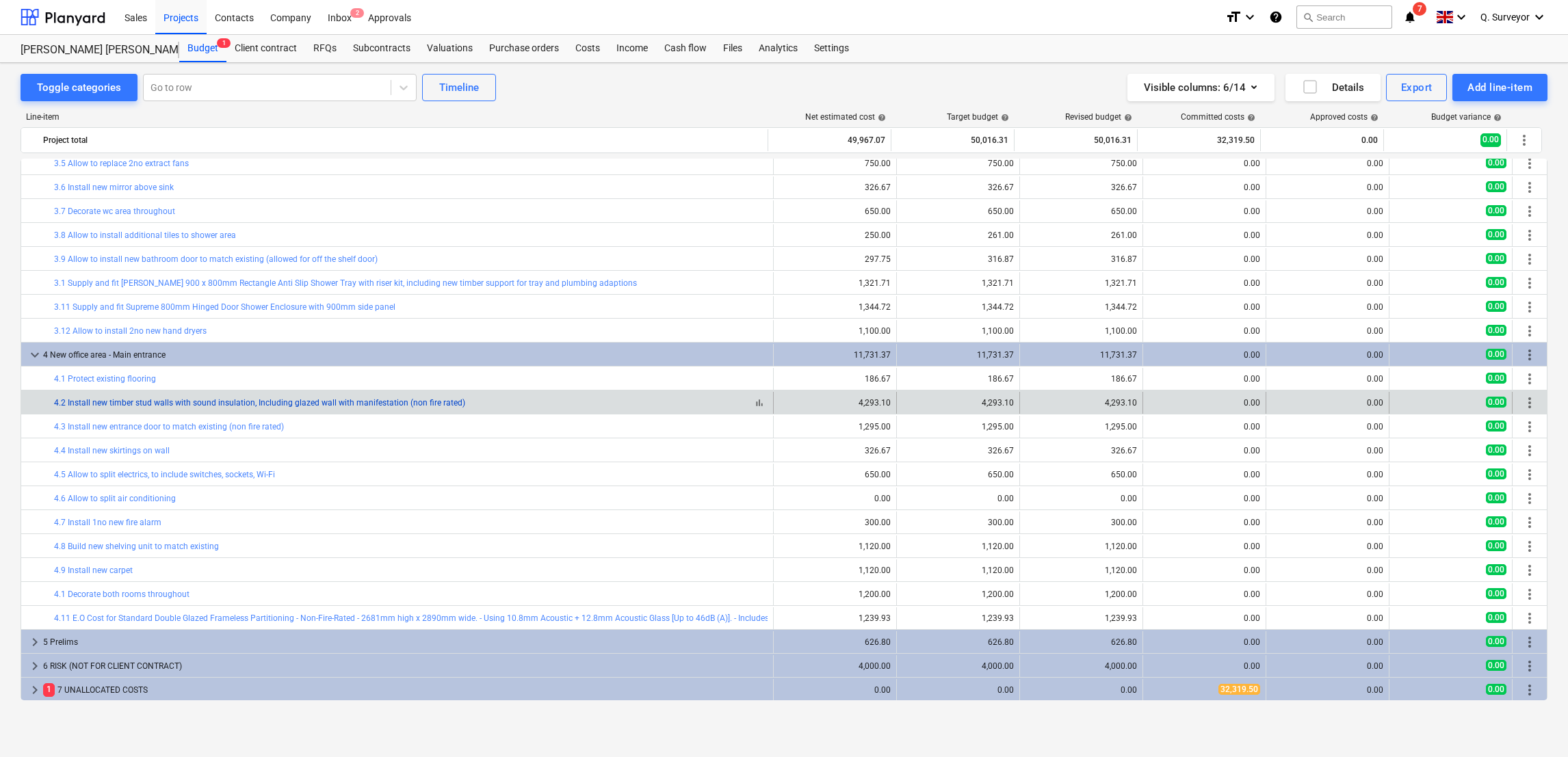
click at [159, 402] on link "4.2 Install new timber stud walls with sound insulation, Including glazed wall …" at bounding box center [259, 403] width 411 height 9
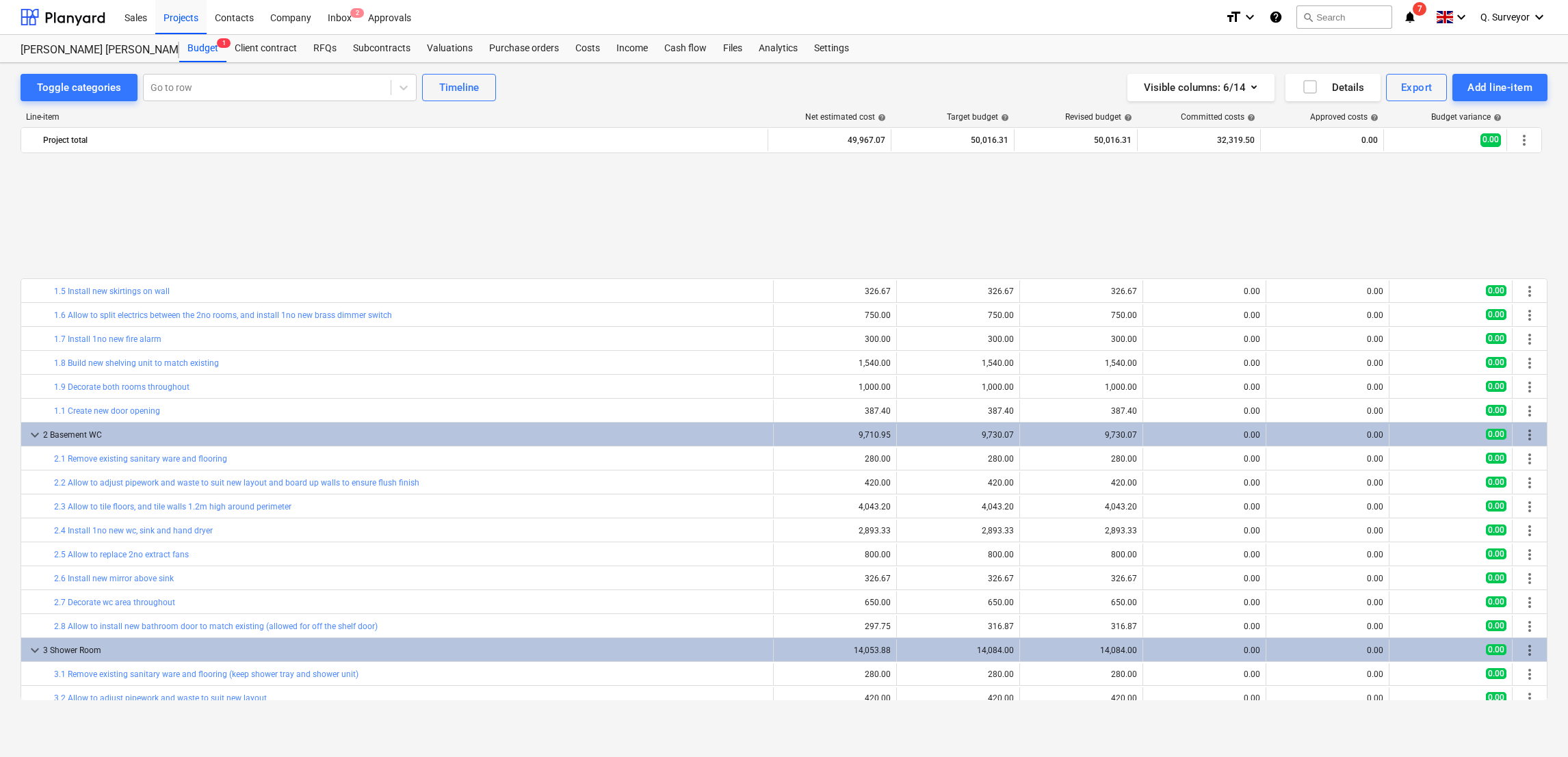
scroll to position [607, 0]
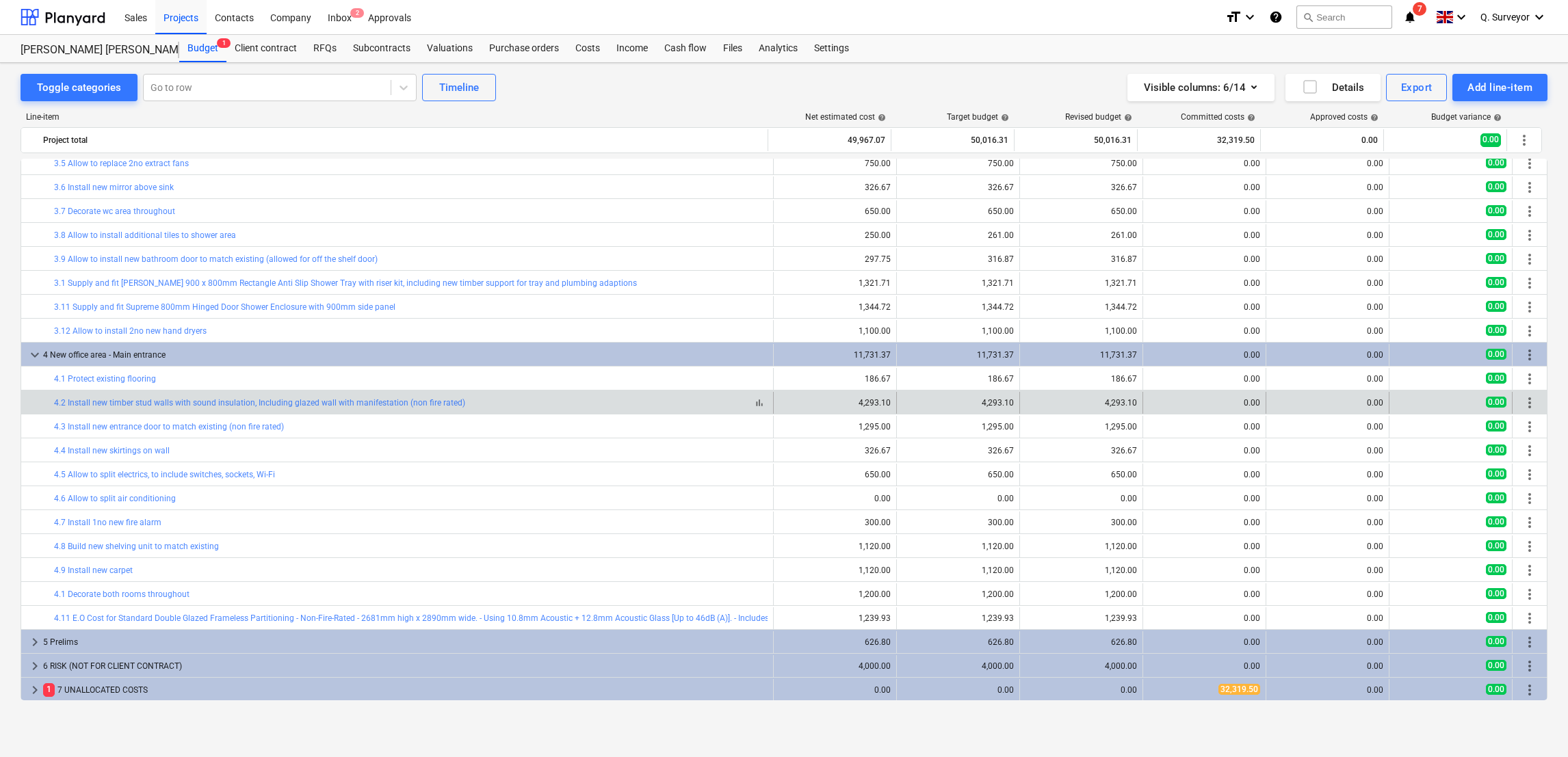
click at [757, 405] on span "bar_chart" at bounding box center [759, 403] width 11 height 11
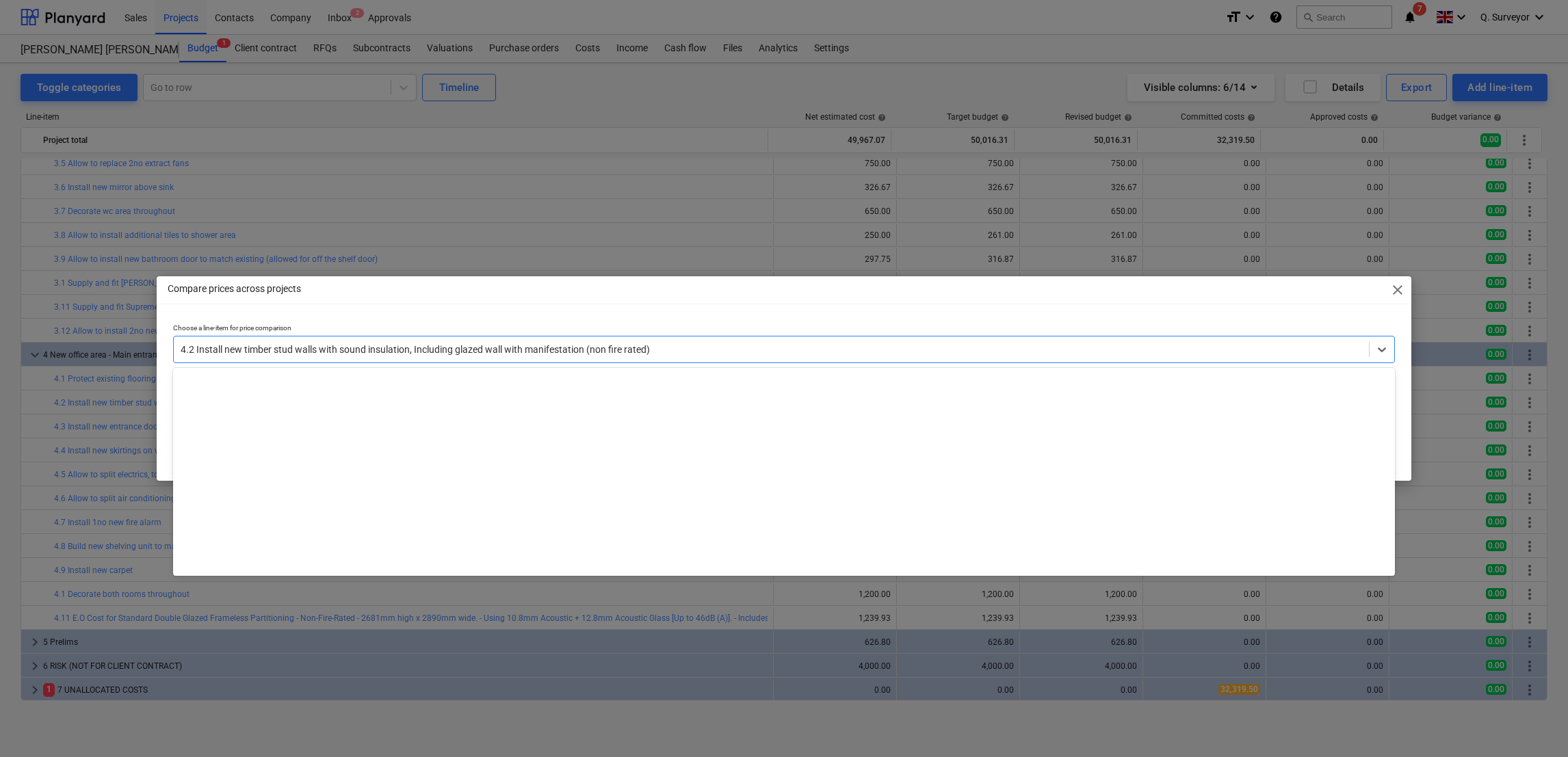
click at [317, 351] on div at bounding box center [771, 349] width 1181 height 14
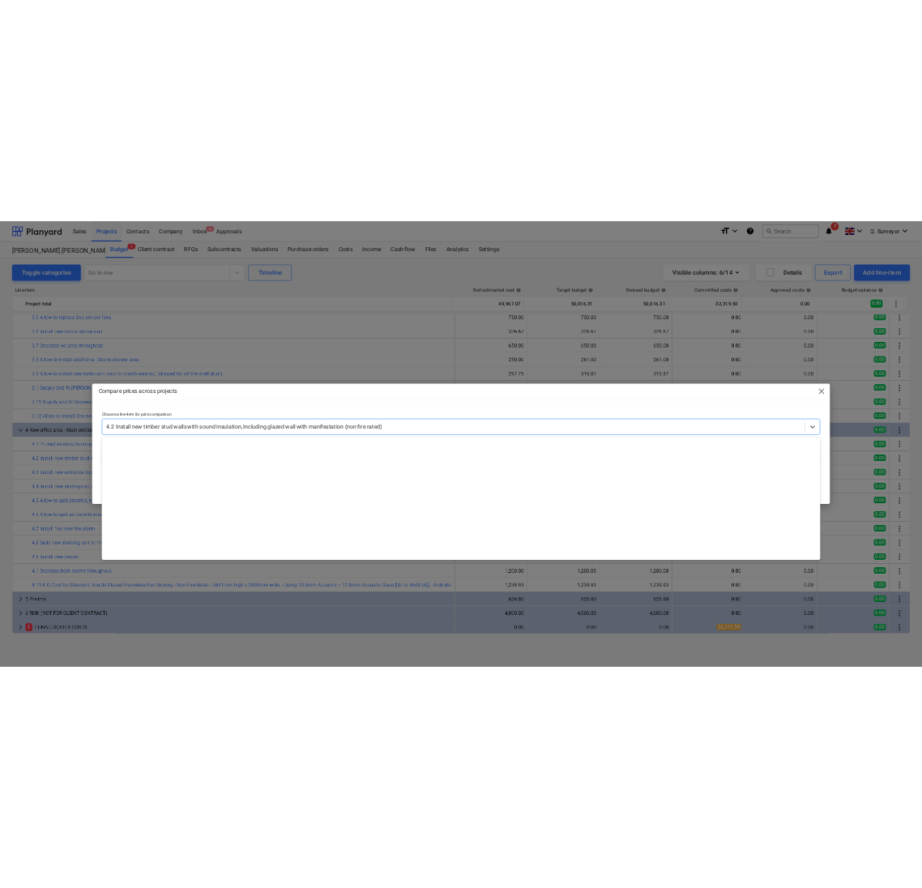
scroll to position [15711, 0]
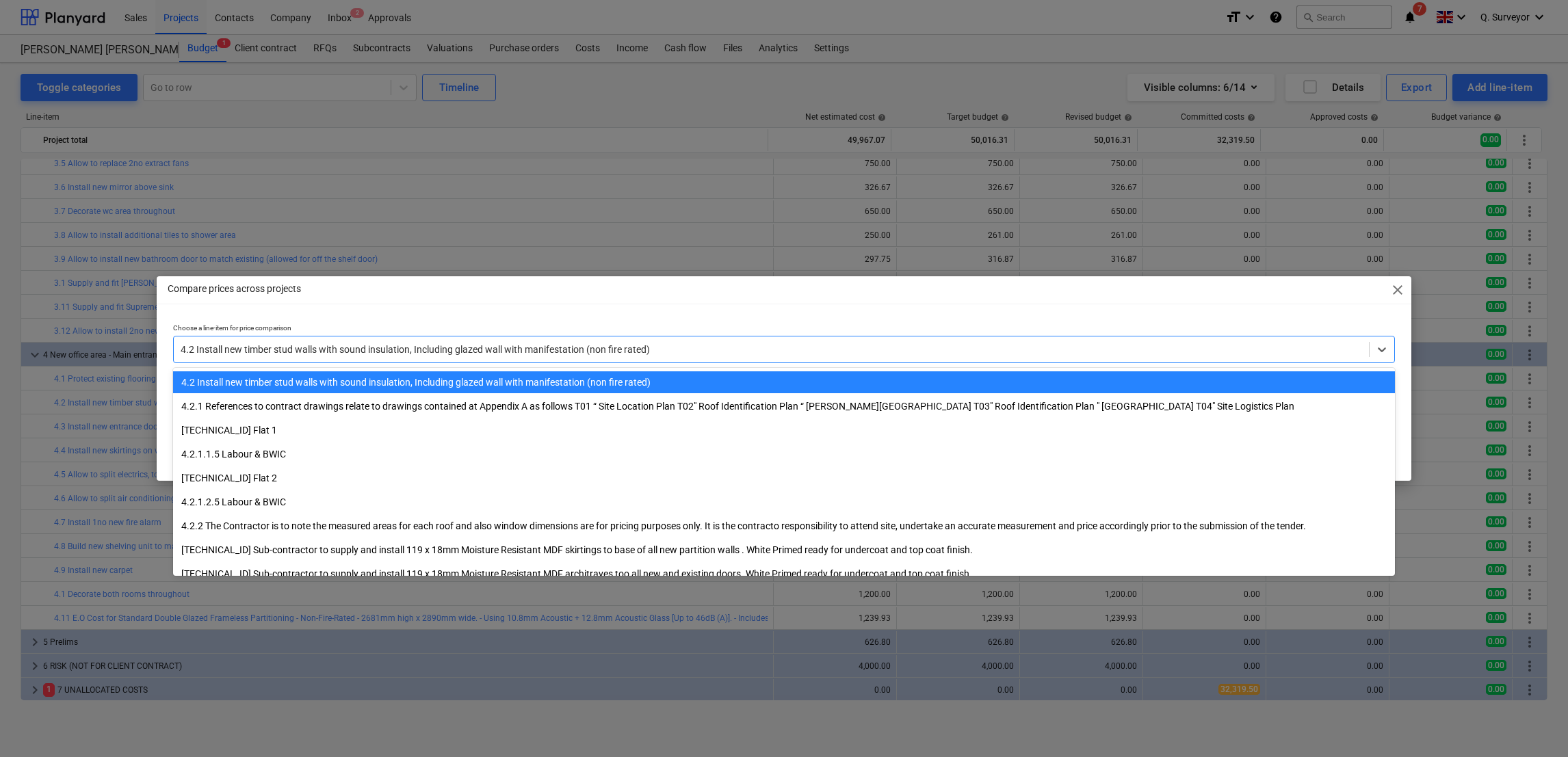
click at [318, 381] on div "4.2 Install new timber stud walls with sound insulation, Including glazed wall …" at bounding box center [784, 382] width 1222 height 22
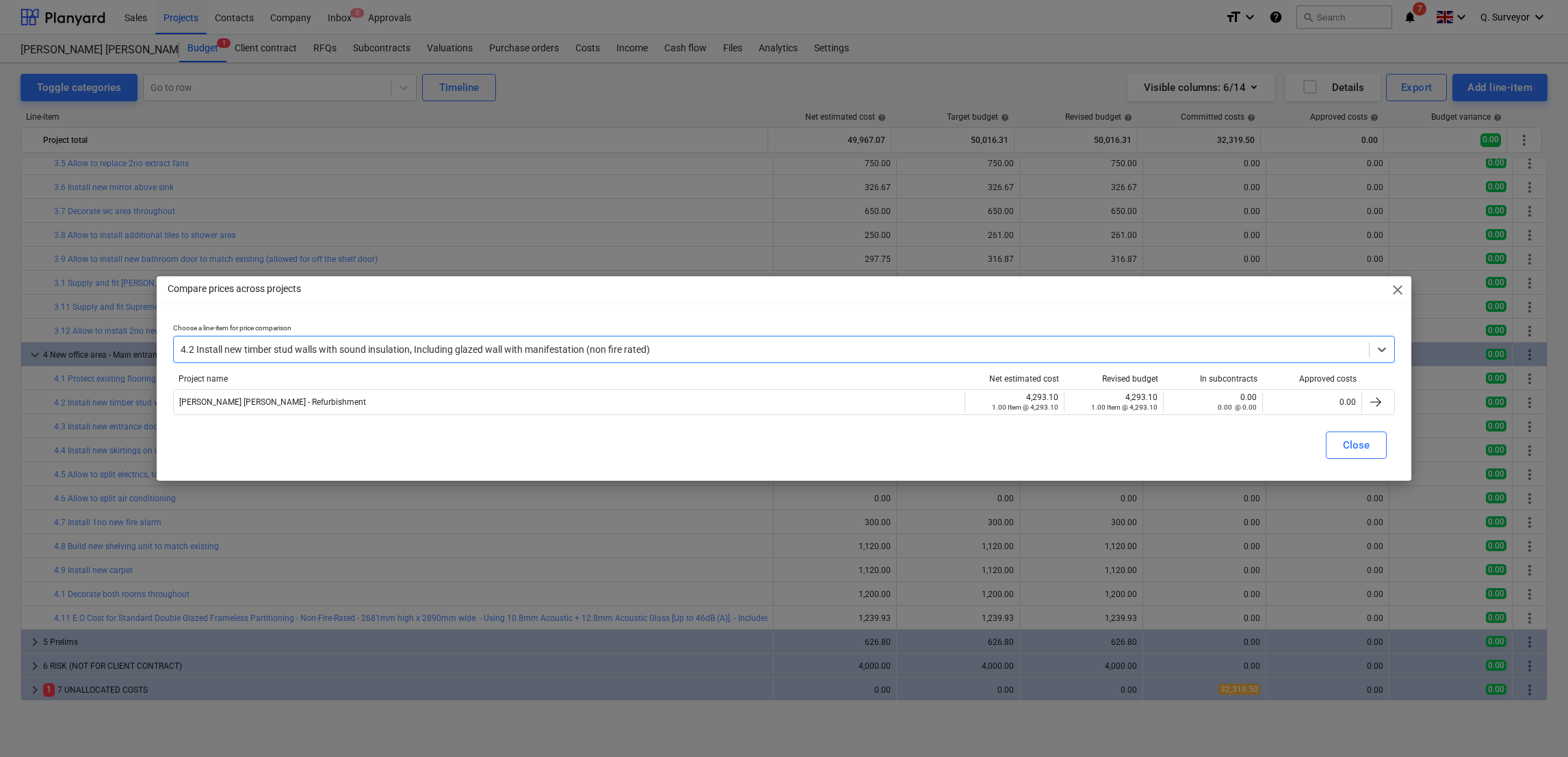
click at [1394, 287] on span "close" at bounding box center [1397, 289] width 16 height 16
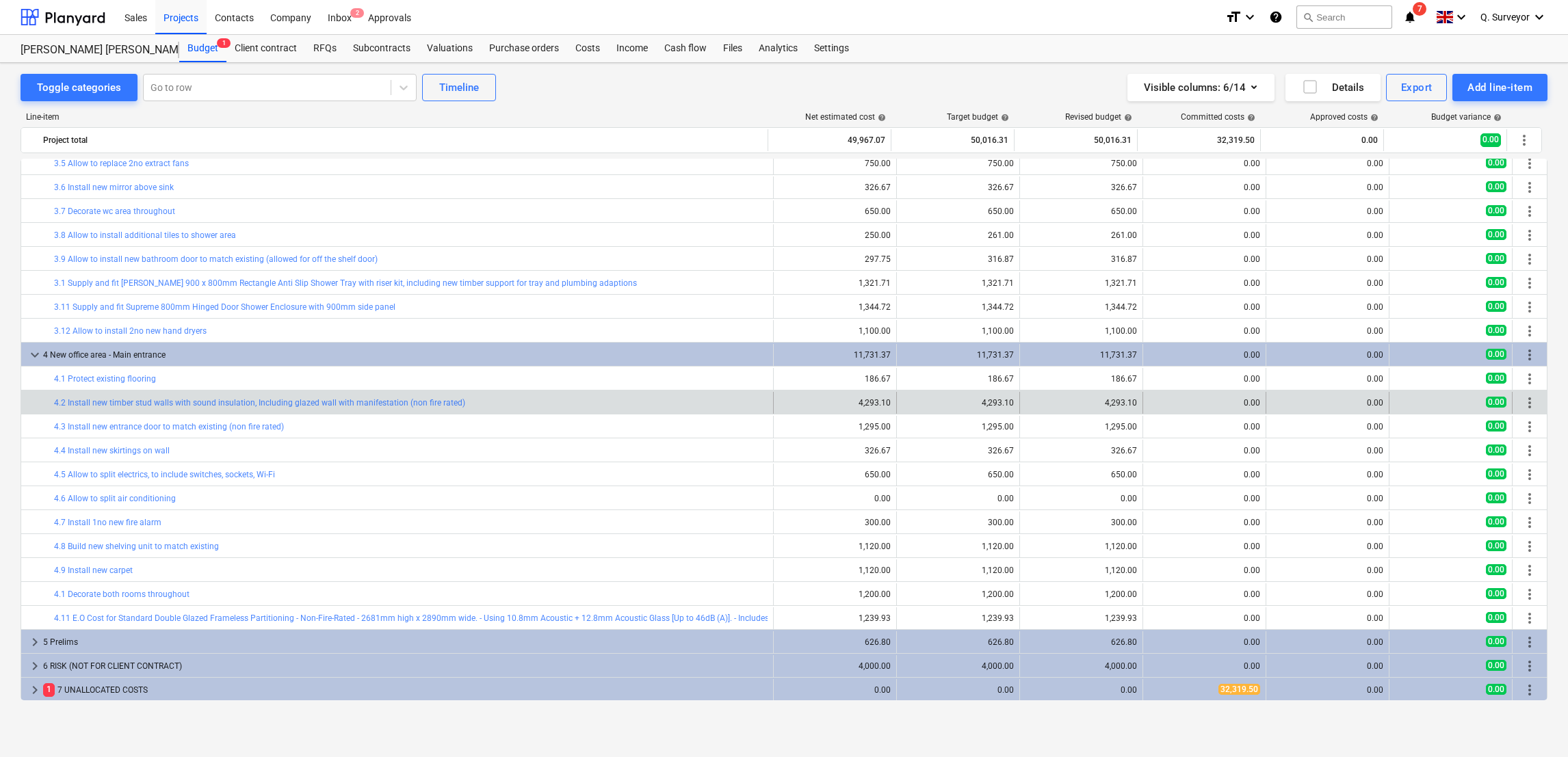
click at [1524, 401] on span "more_vert" at bounding box center [1529, 403] width 16 height 16
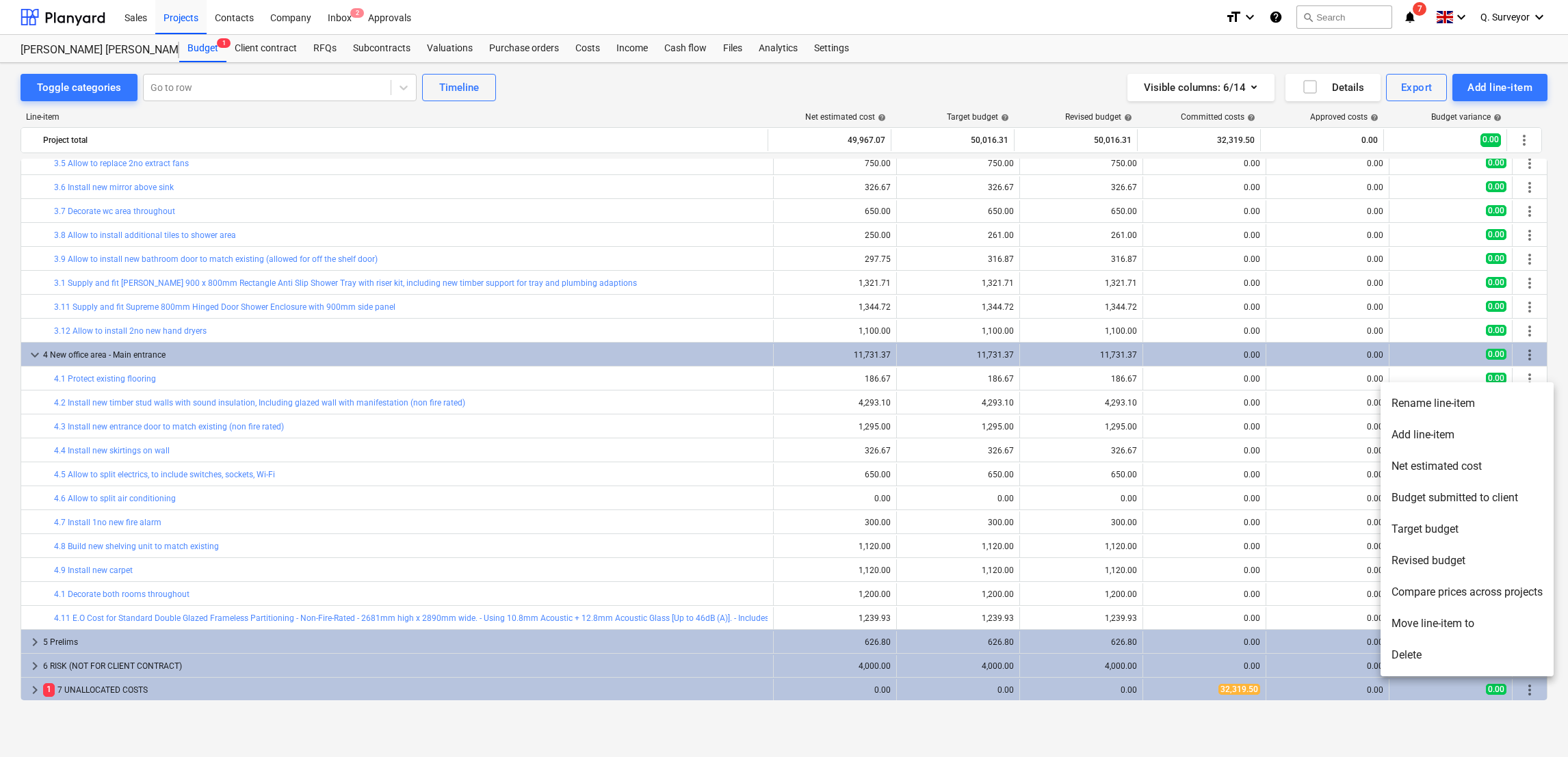
click at [1481, 412] on li "Rename line-item" at bounding box center [1467, 403] width 173 height 31
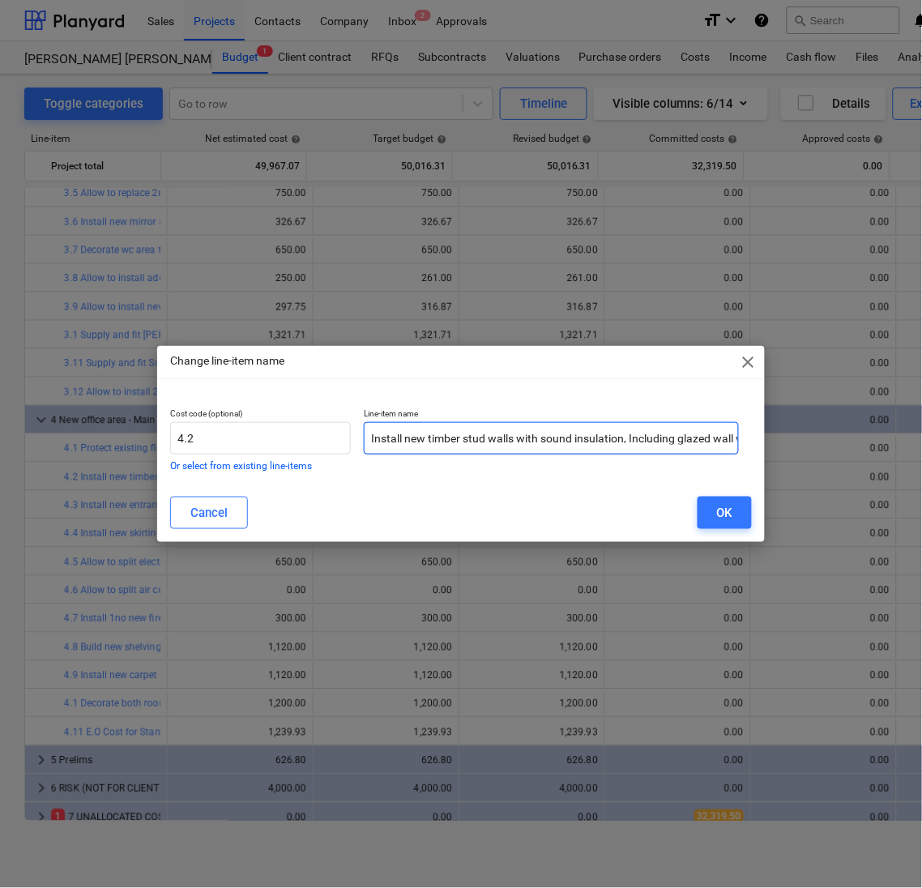
drag, startPoint x: 455, startPoint y: 432, endPoint x: 387, endPoint y: 429, distance: 67.3
click at [455, 432] on input "Install new timber stud walls with sound insulation, Including glazed wall with…" at bounding box center [551, 438] width 375 height 32
drag, startPoint x: 370, startPoint y: 433, endPoint x: 1401, endPoint y: 434, distance: 1030.7
click at [922, 434] on html "Sales Projects Contacts Company Inbox 2 Approvals format_size keyboard_arrow_do…" at bounding box center [461, 444] width 922 height 888
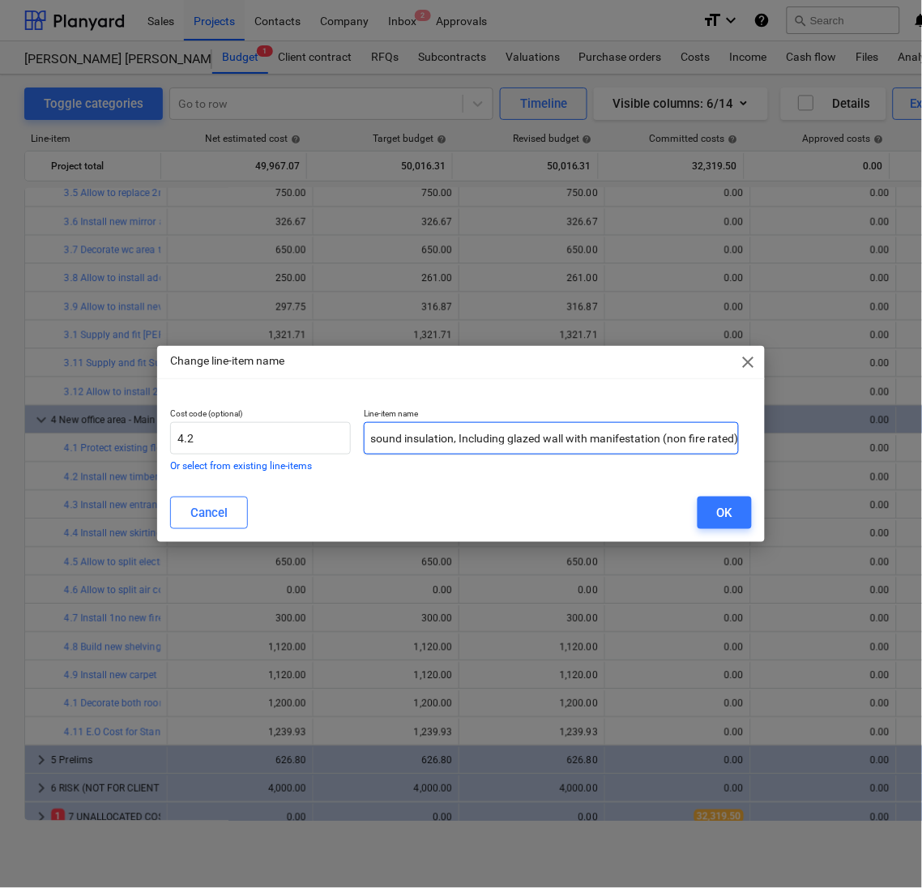
paste input "glass wall and door unit"
type input "Install new glass wall and door unit (non fire rated)"
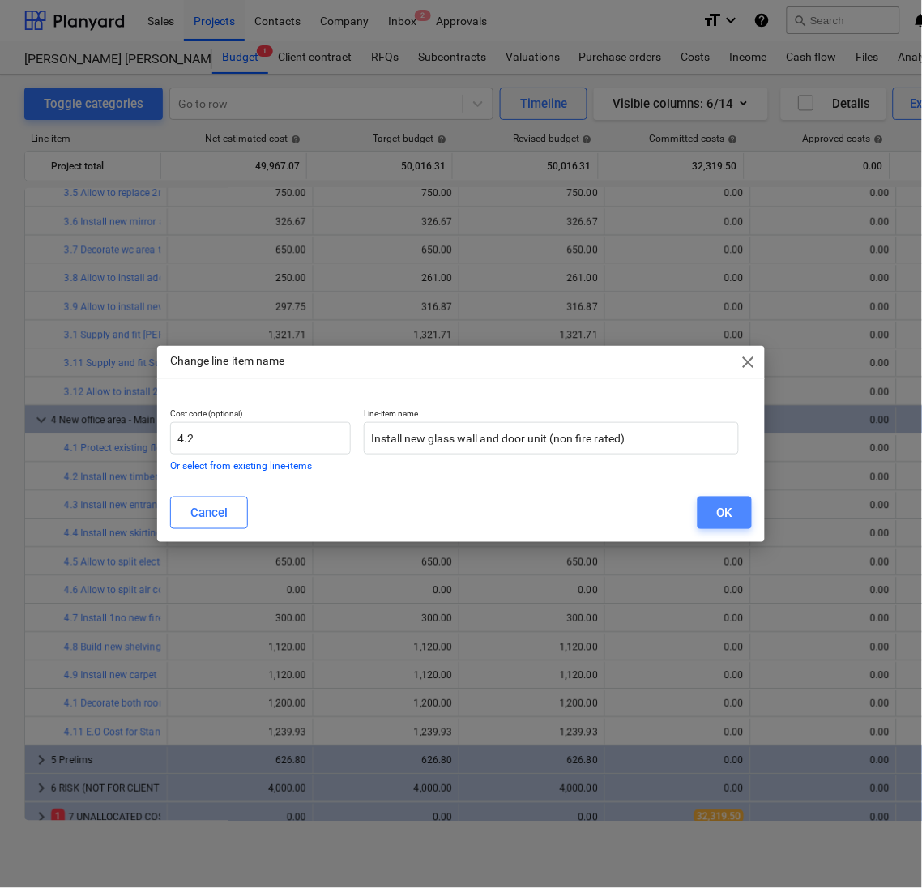
click at [733, 523] on button "OK" at bounding box center [725, 513] width 54 height 32
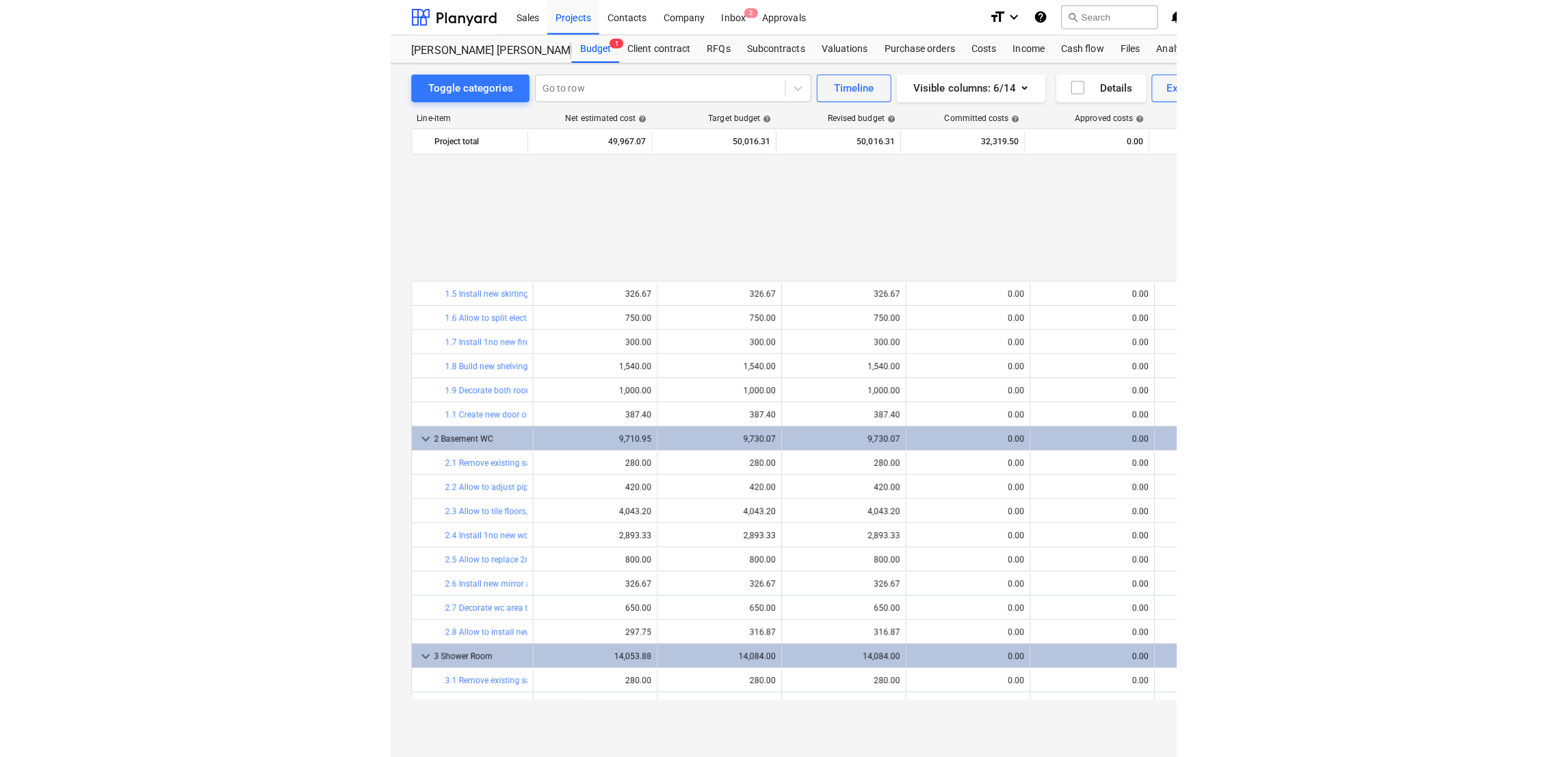
scroll to position [607, 0]
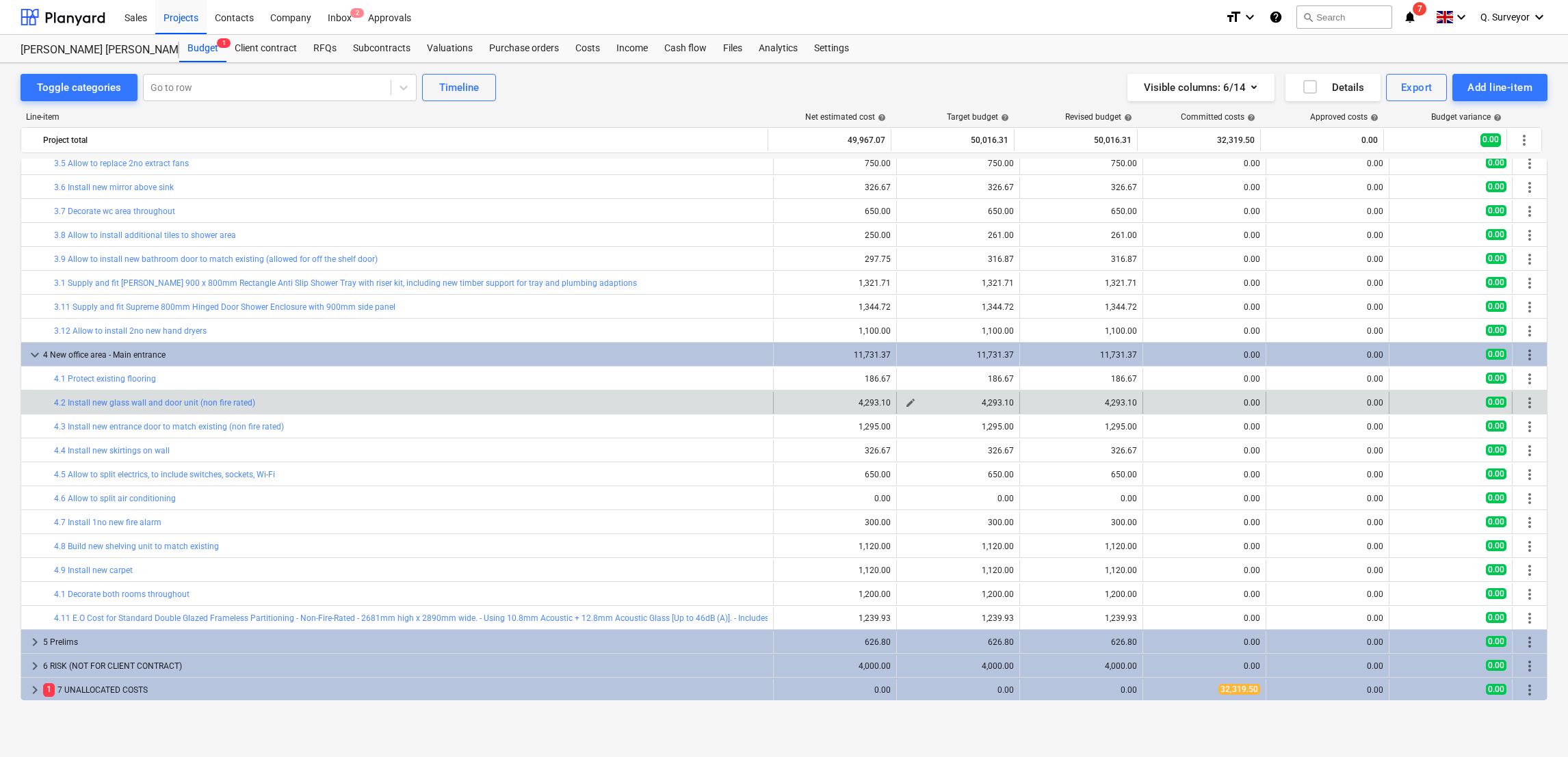
click at [910, 401] on span "edit" at bounding box center [910, 403] width 11 height 11
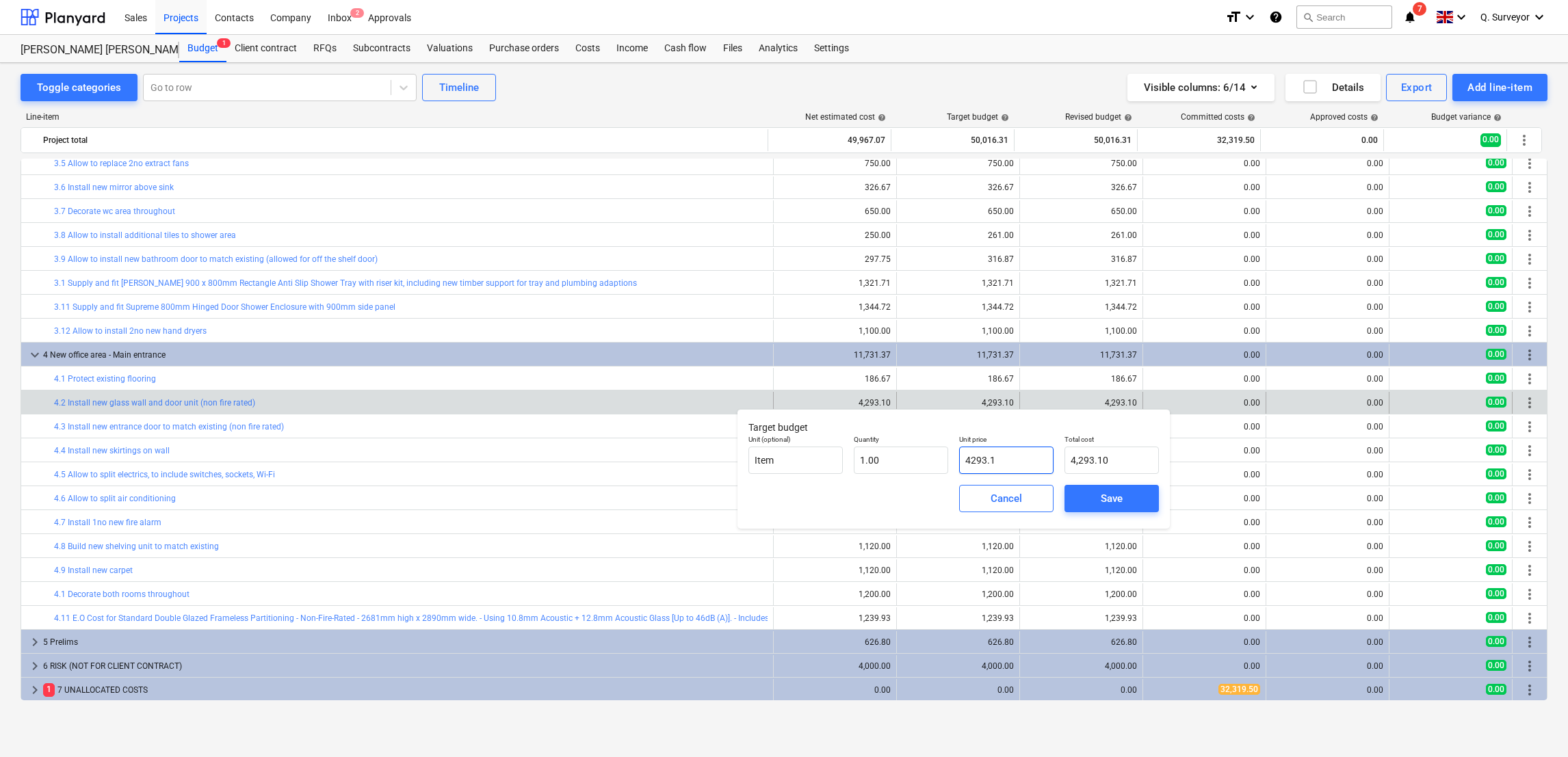
drag, startPoint x: 1015, startPoint y: 456, endPoint x: 853, endPoint y: 435, distance: 163.4
click at [886, 451] on div "Unit (optional) Item Quantity 1.00 Unit price 4293.1 Total cost 4,293.10" at bounding box center [953, 454] width 421 height 50
type input "6"
type input "6.00"
type input "68"
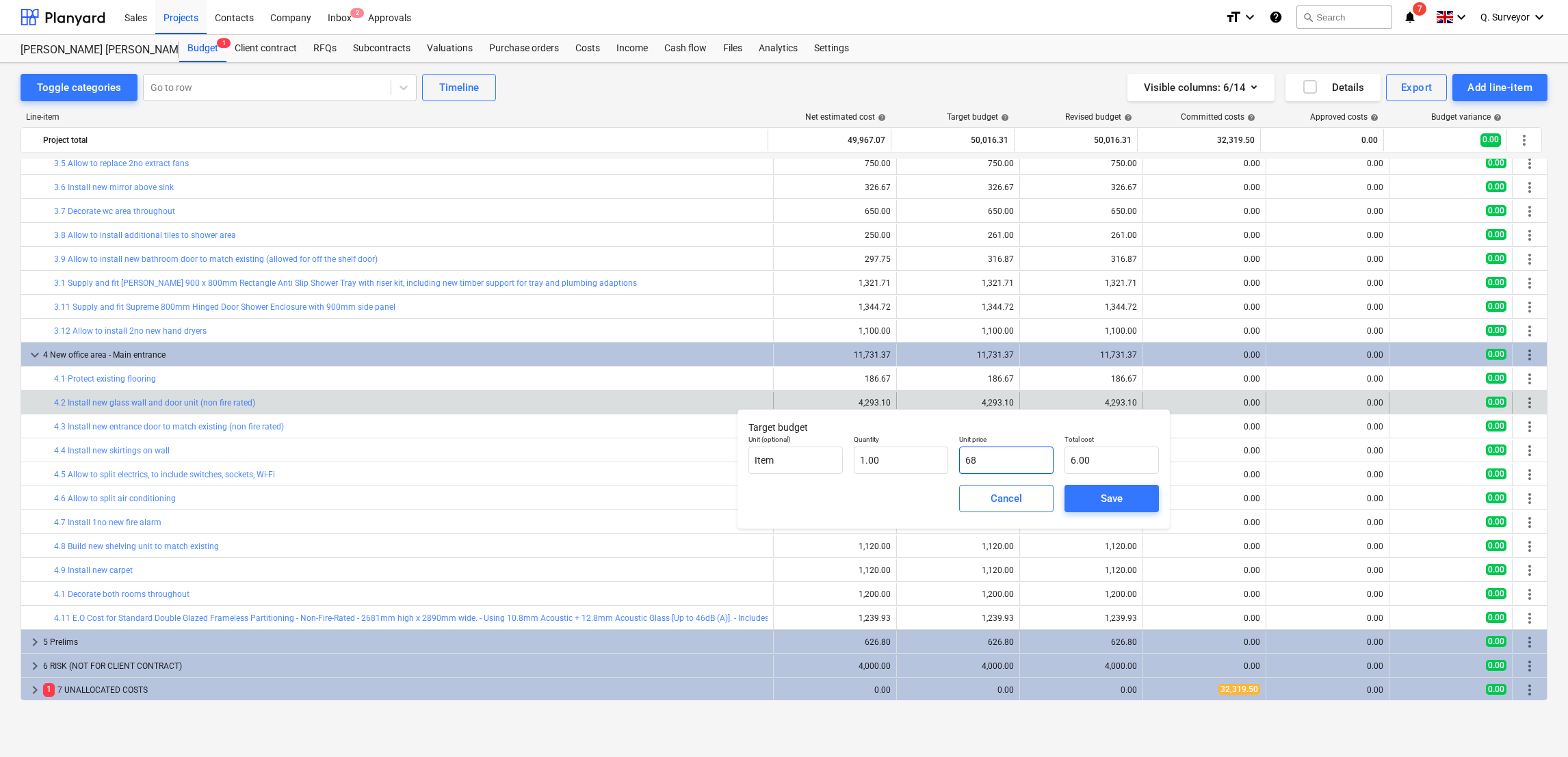
type input "68.00"
type input "682"
type input "682.00"
type input "6828"
type input "6,828.00"
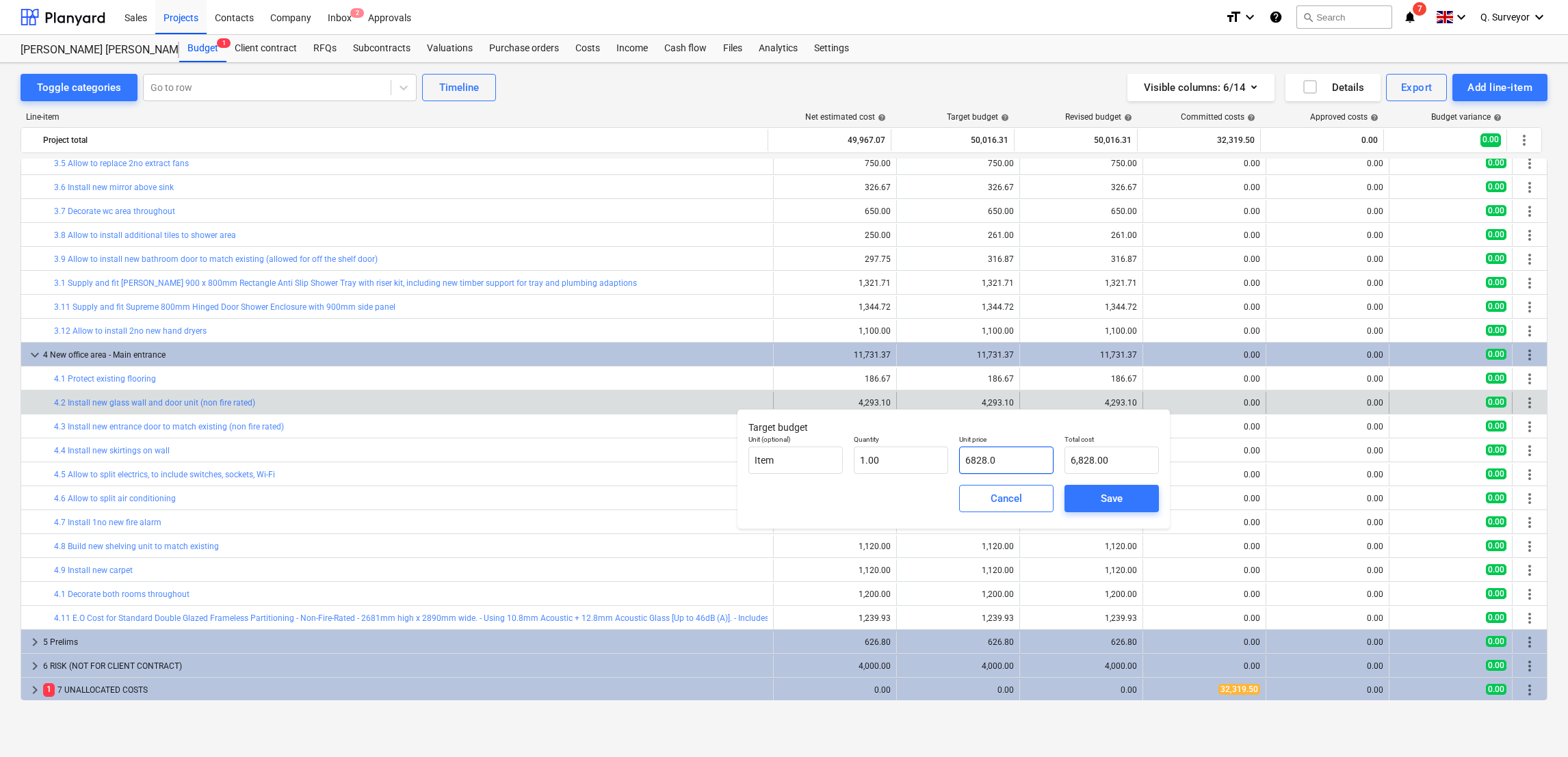
type input "6828.03"
type input "6,828.03"
click at [1093, 498] on span "Save" at bounding box center [1111, 498] width 62 height 18
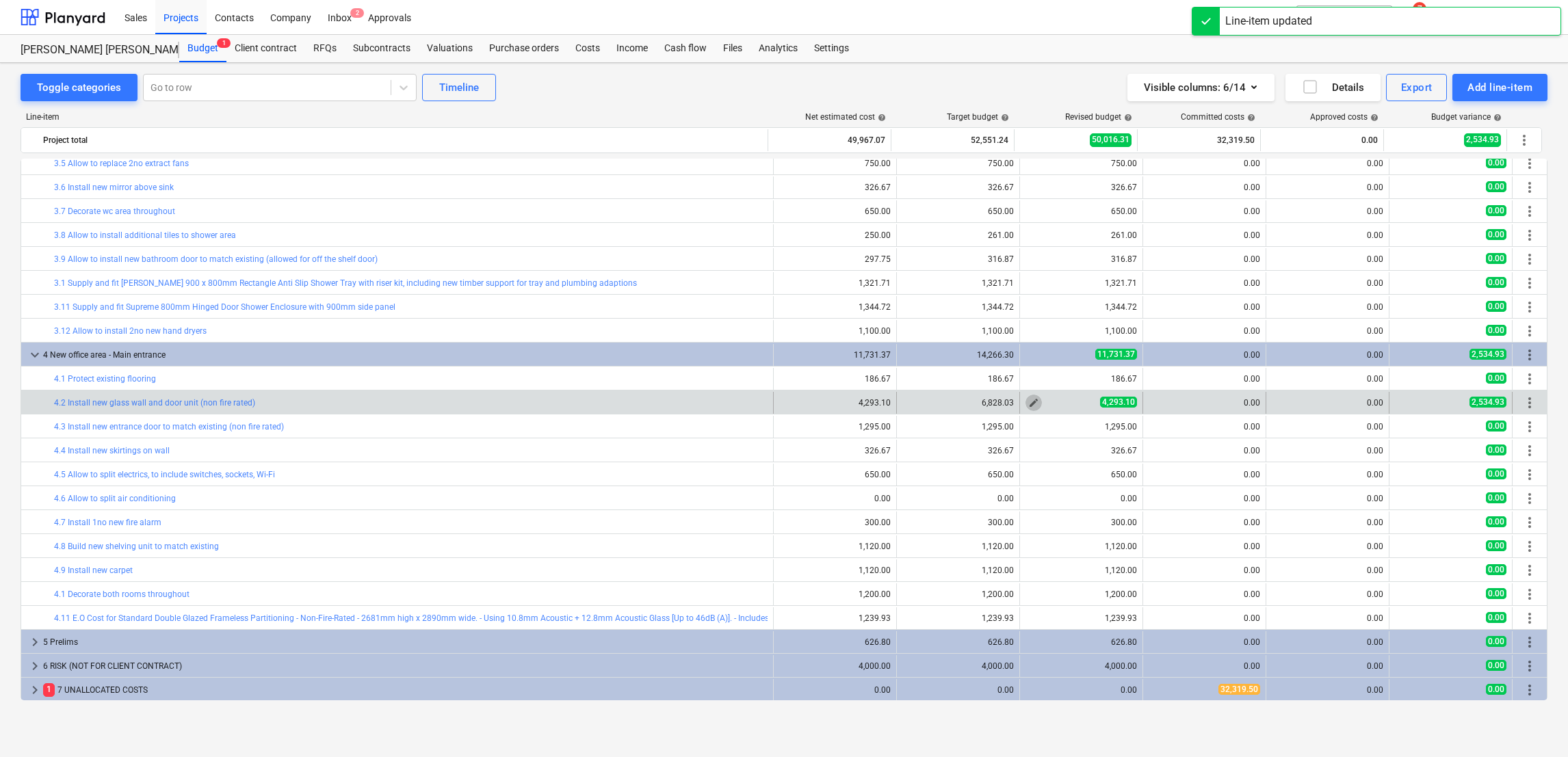
click at [1028, 406] on span "edit" at bounding box center [1034, 403] width 11 height 11
type textarea "x"
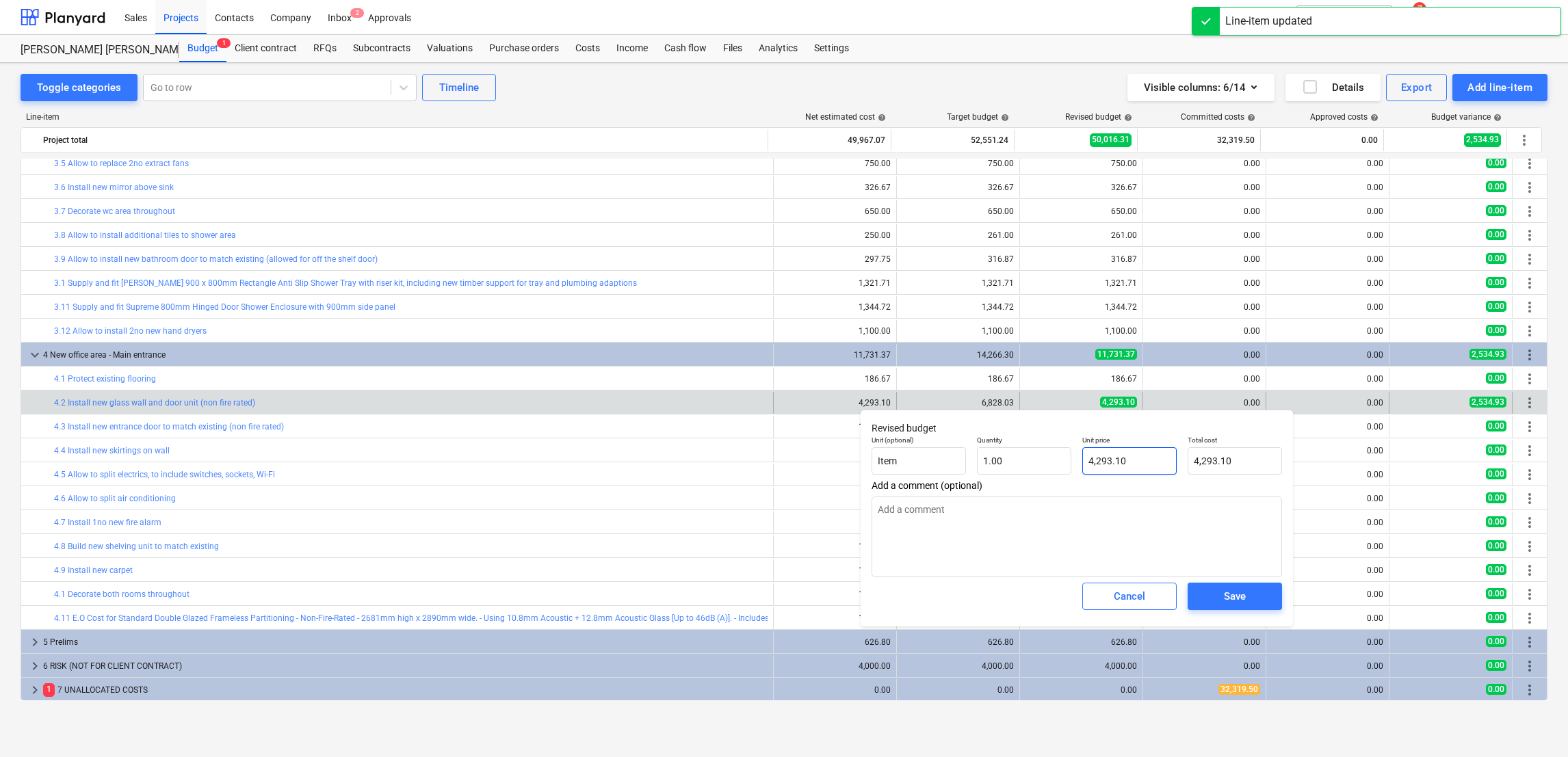
type input "4293.1"
drag, startPoint x: 1143, startPoint y: 468, endPoint x: 1062, endPoint y: 452, distance: 82.6
click at [1066, 452] on div "Unit (optional) Item Quantity 1.00 Unit price 4293.1 Total cost 4,293.10" at bounding box center [1077, 455] width 421 height 50
type textarea "x"
type input "6"
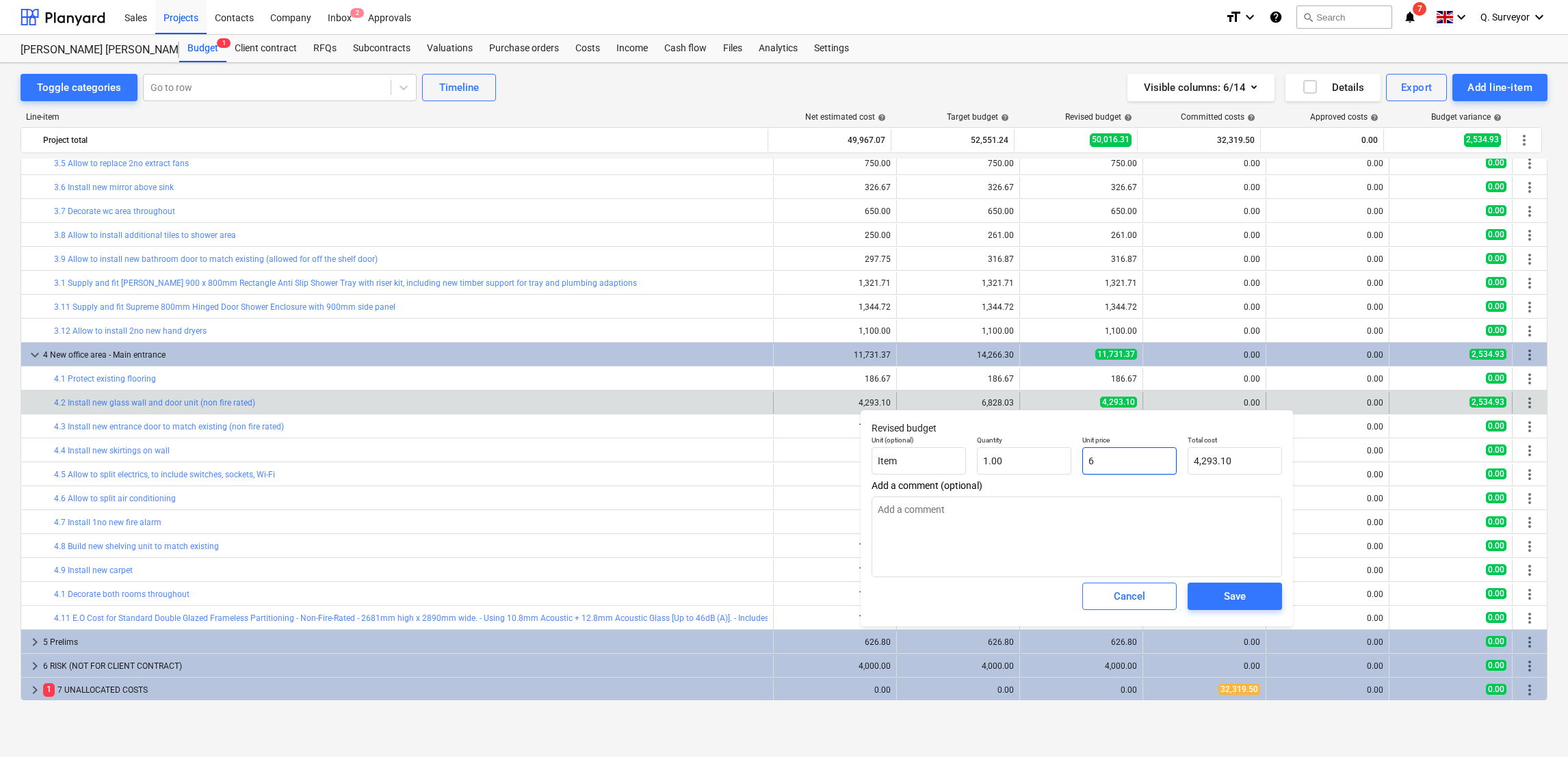
type input "6.00"
type input "68"
type textarea "x"
type input "68.00"
type textarea "x"
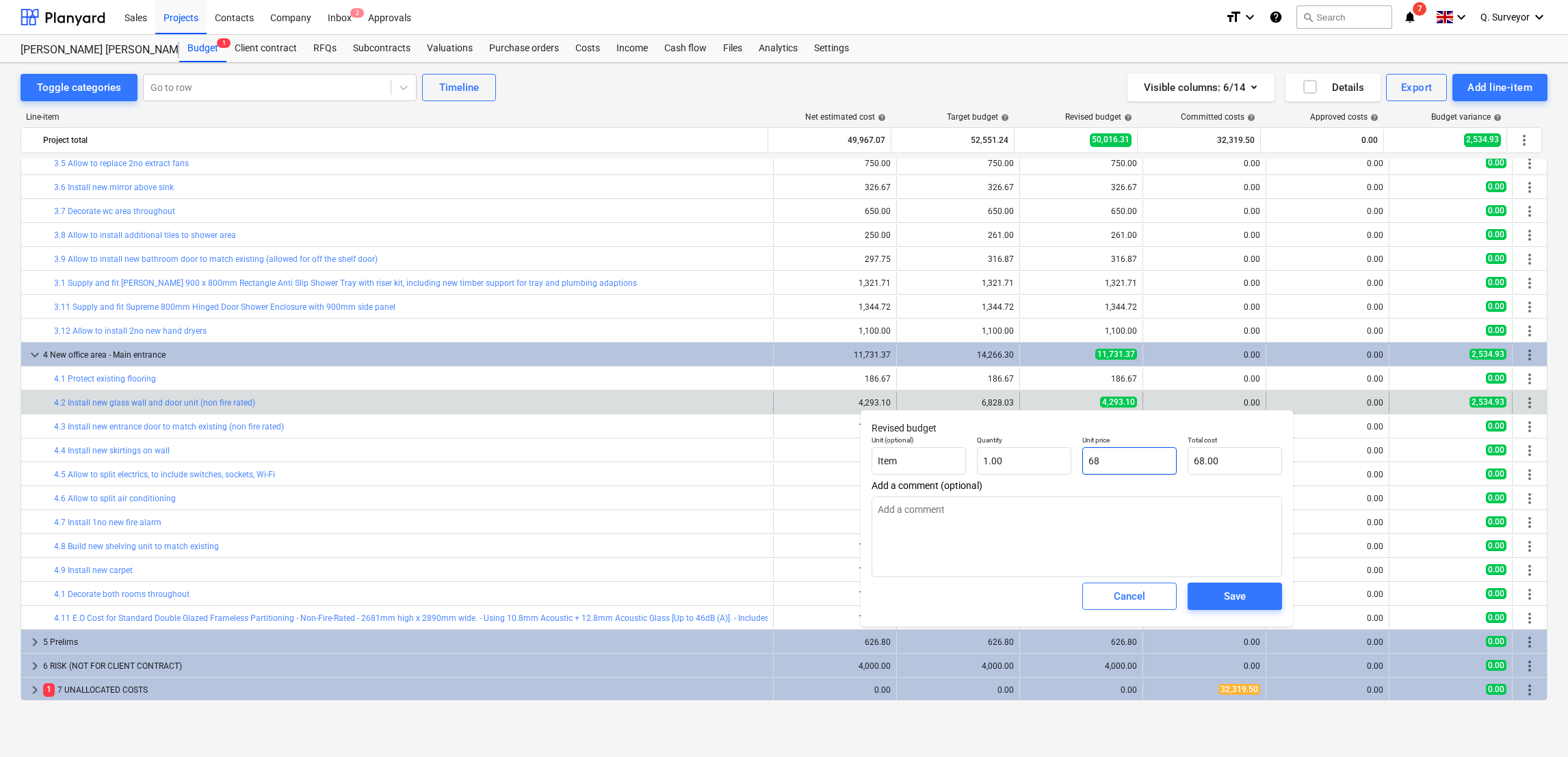
type input "682"
type input "682.00"
type textarea "x"
type input "6828"
type input "6,828.00"
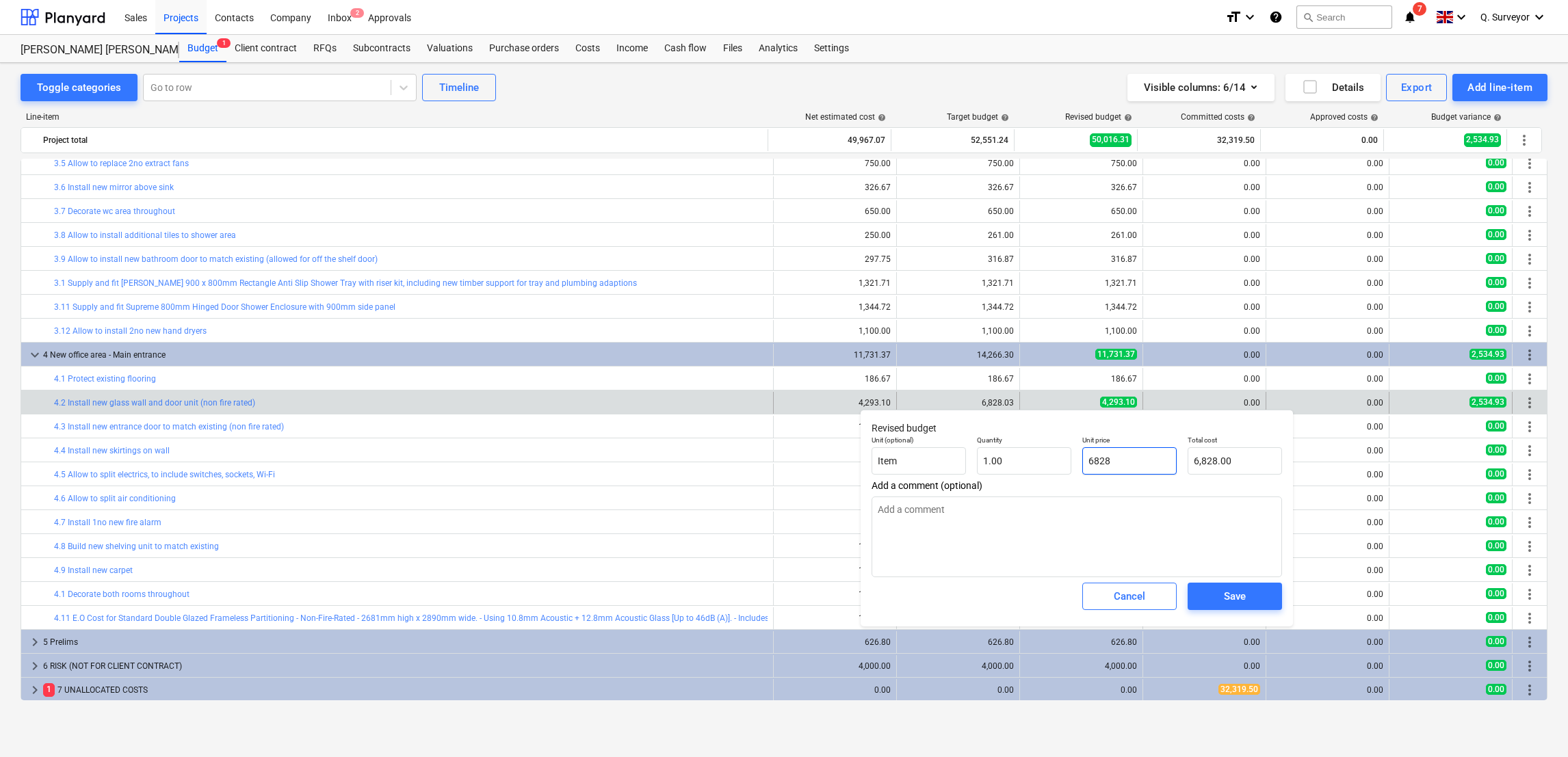
type textarea "x"
type input "6828."
type textarea "x"
type input "6828.0"
type textarea "x"
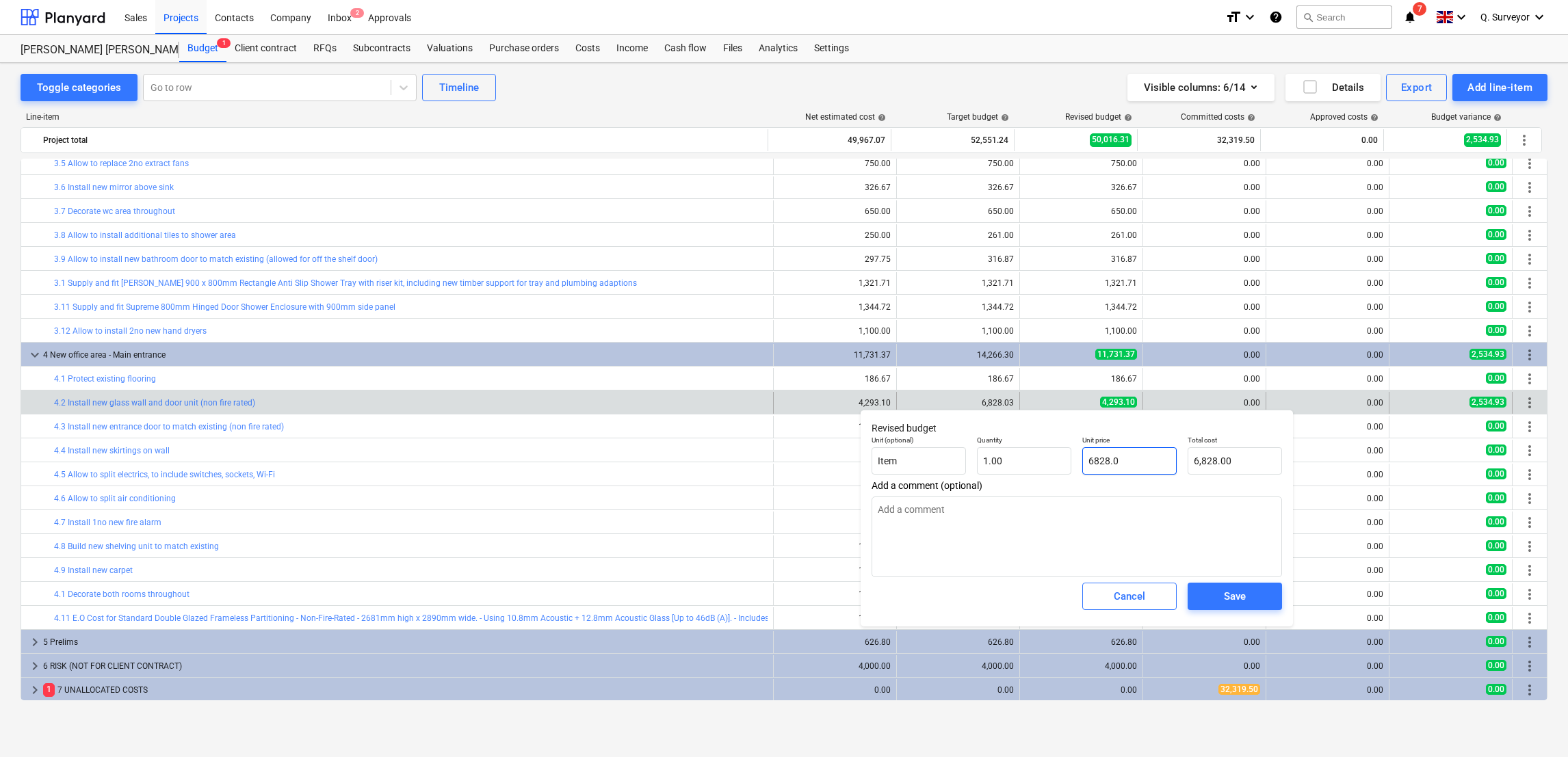
type input "6828.03"
type input "6,828.03"
type input "6828.03"
type textarea "x"
type input "6,828.03"
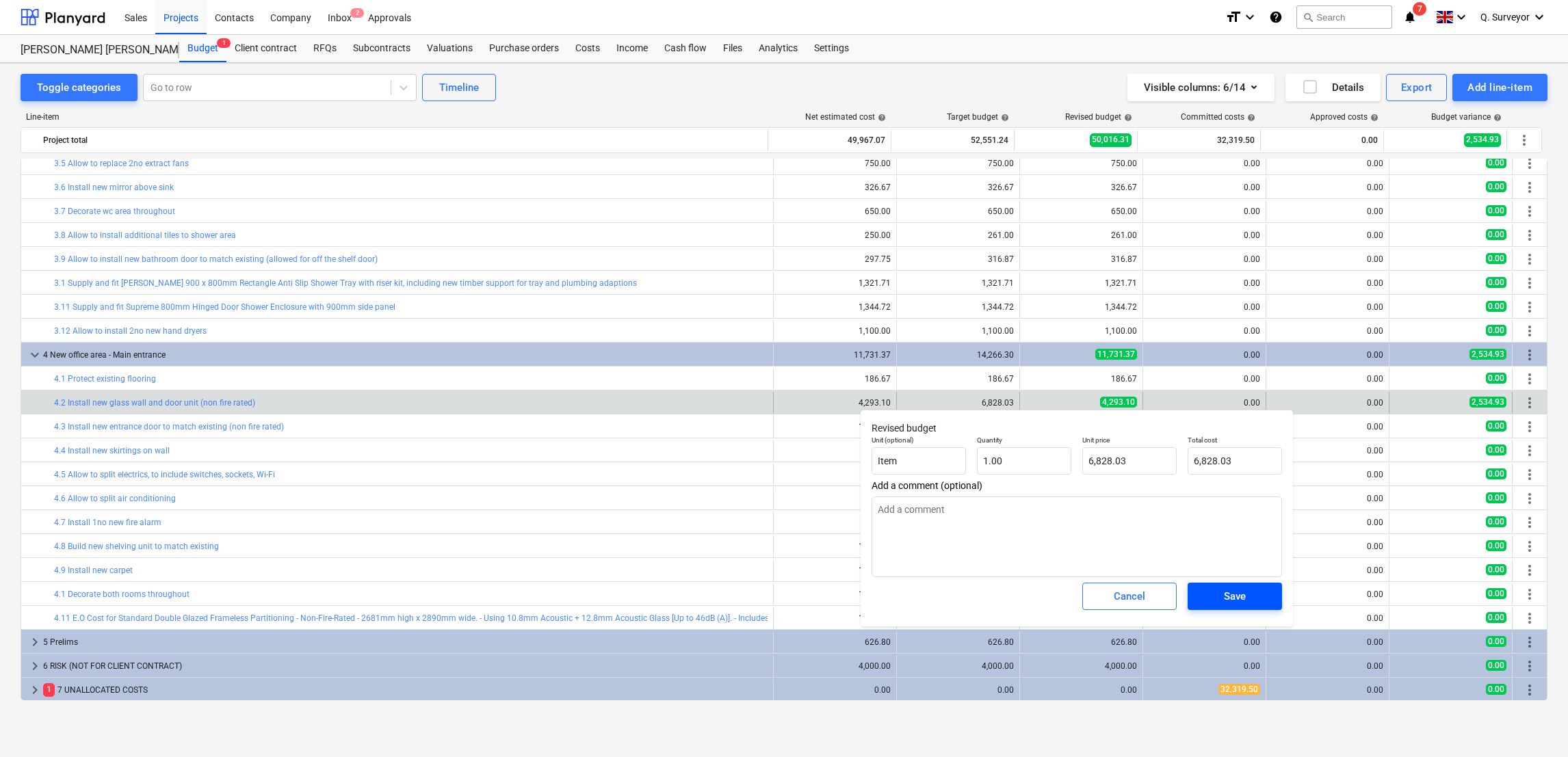
click at [1243, 607] on button "Save" at bounding box center [1235, 596] width 95 height 27
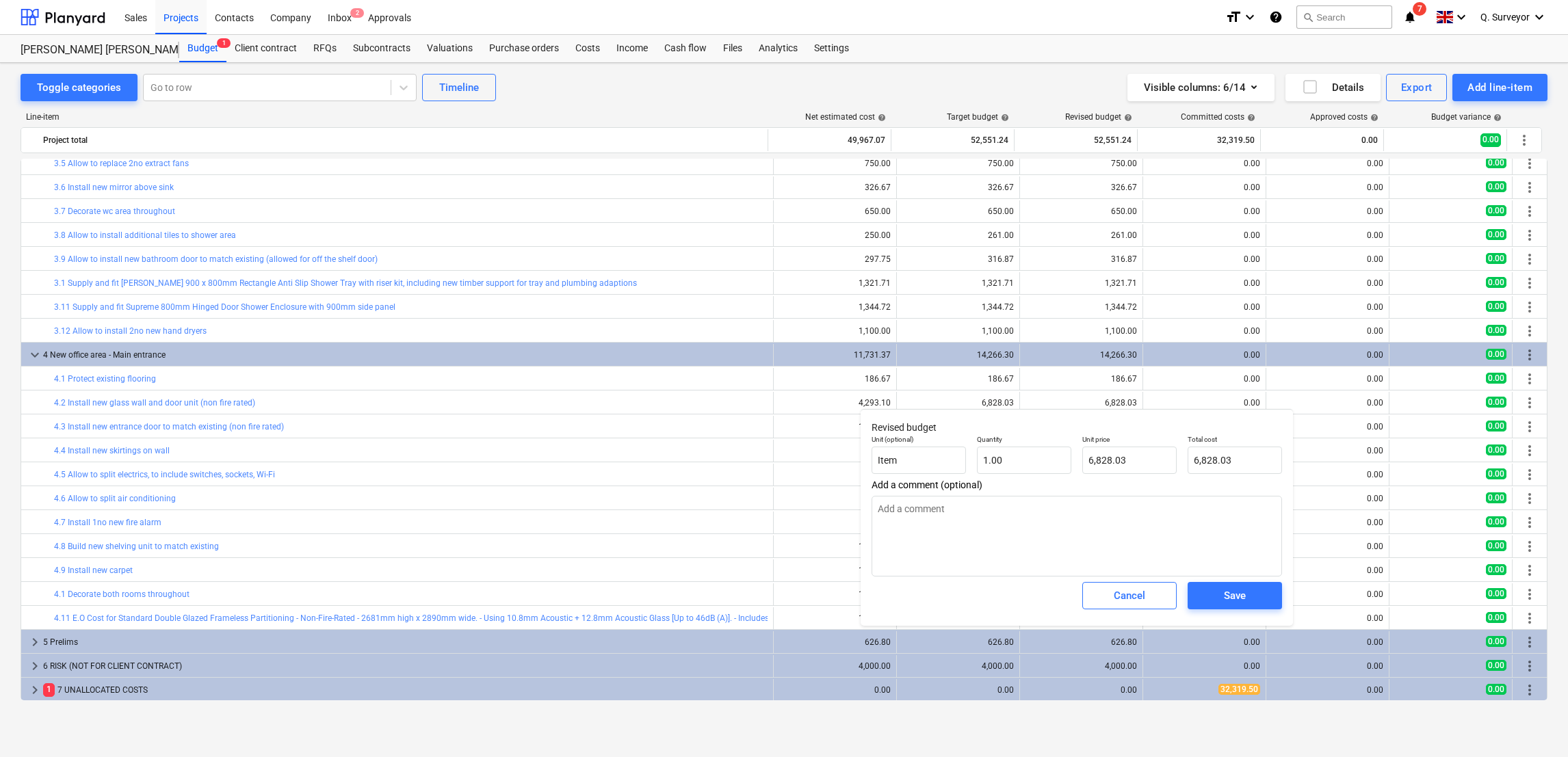
type textarea "x"
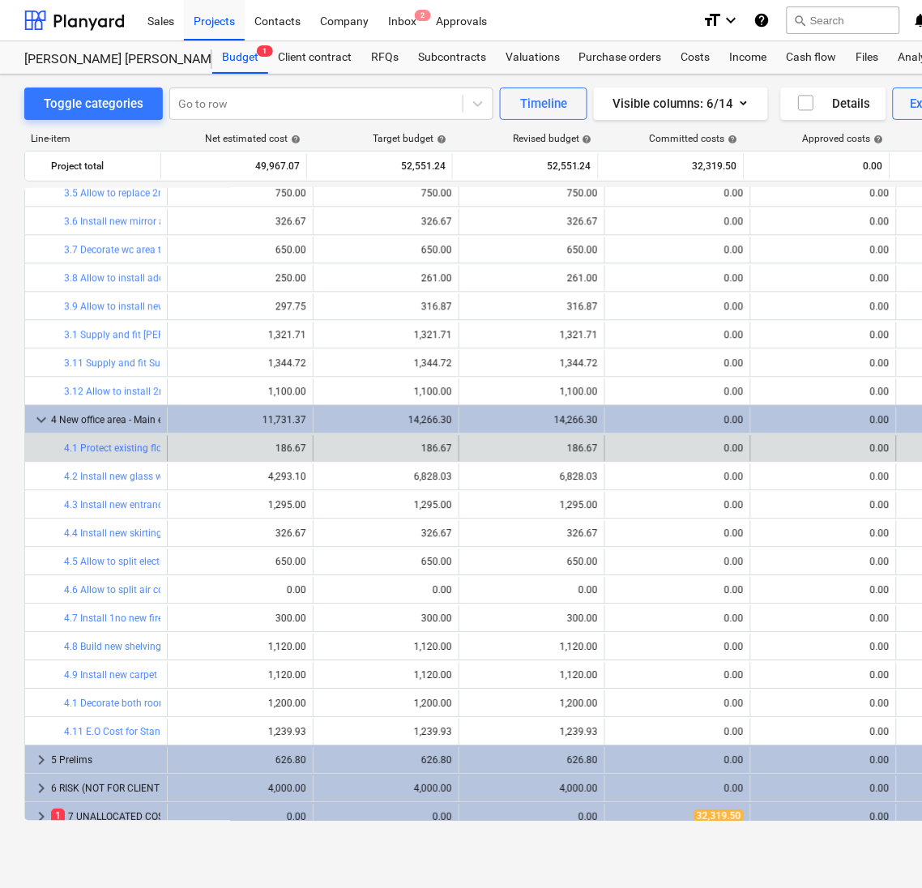
scroll to position [728, 0]
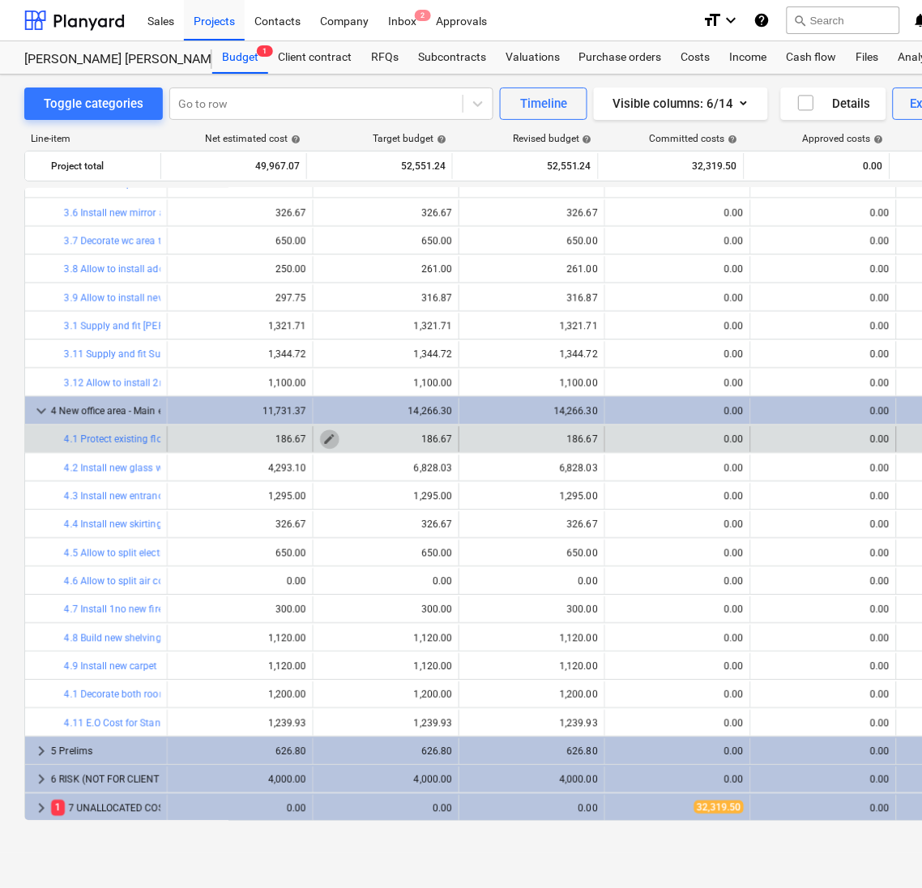
click at [323, 440] on span "edit" at bounding box center [329, 440] width 13 height 13
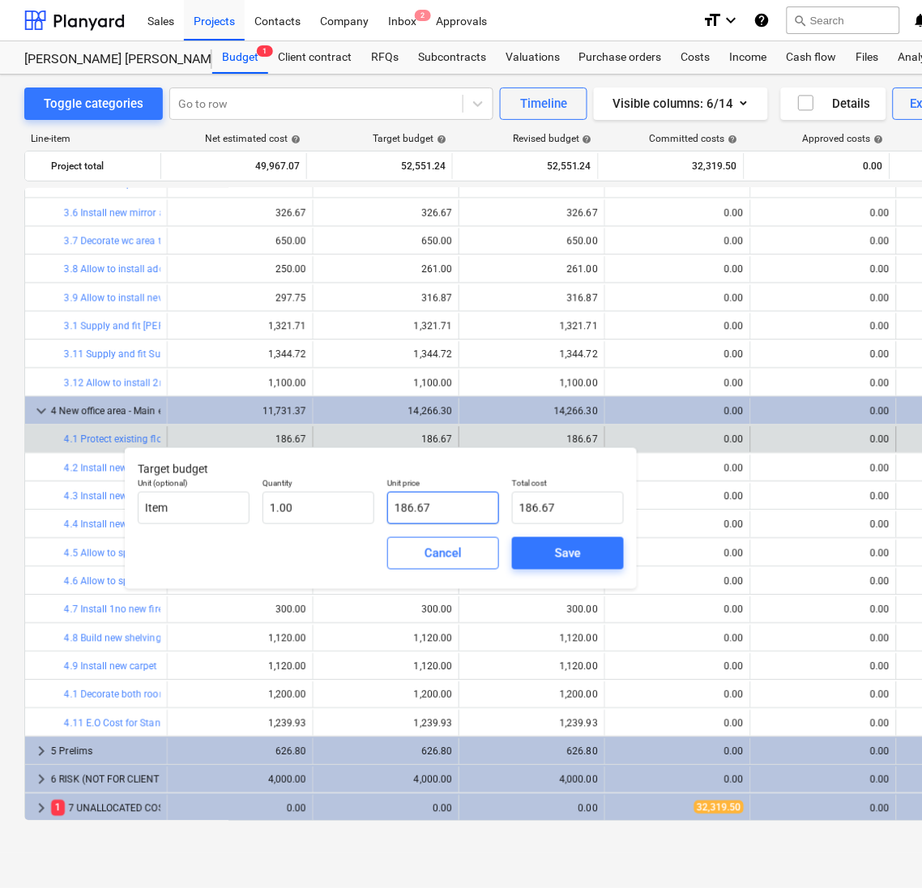
drag, startPoint x: 449, startPoint y: 505, endPoint x: 299, endPoint y: 473, distance: 153.2
click at [299, 473] on div "Unit (optional) Item Quantity 1.00 Unit price 186.67 Total cost 186.67" at bounding box center [380, 501] width 499 height 59
type input "2"
type input "2.00"
type input "20"
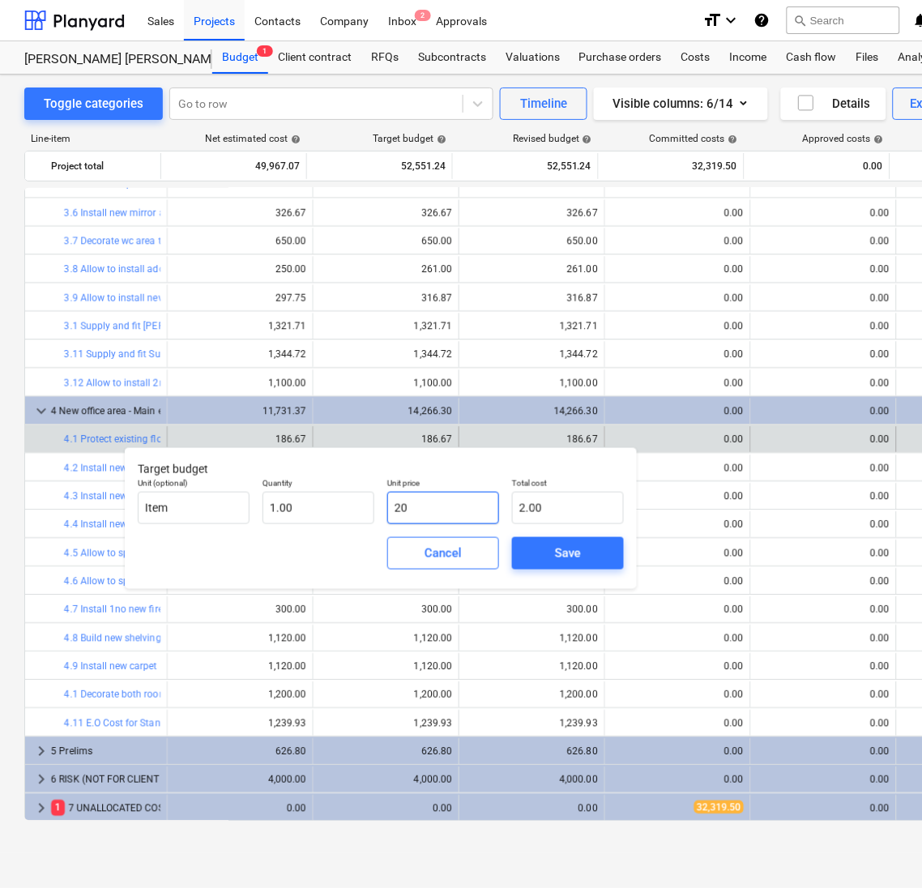
type input "20.00"
type input "200"
type input "200.00"
click at [557, 552] on div "Save" at bounding box center [568, 553] width 26 height 21
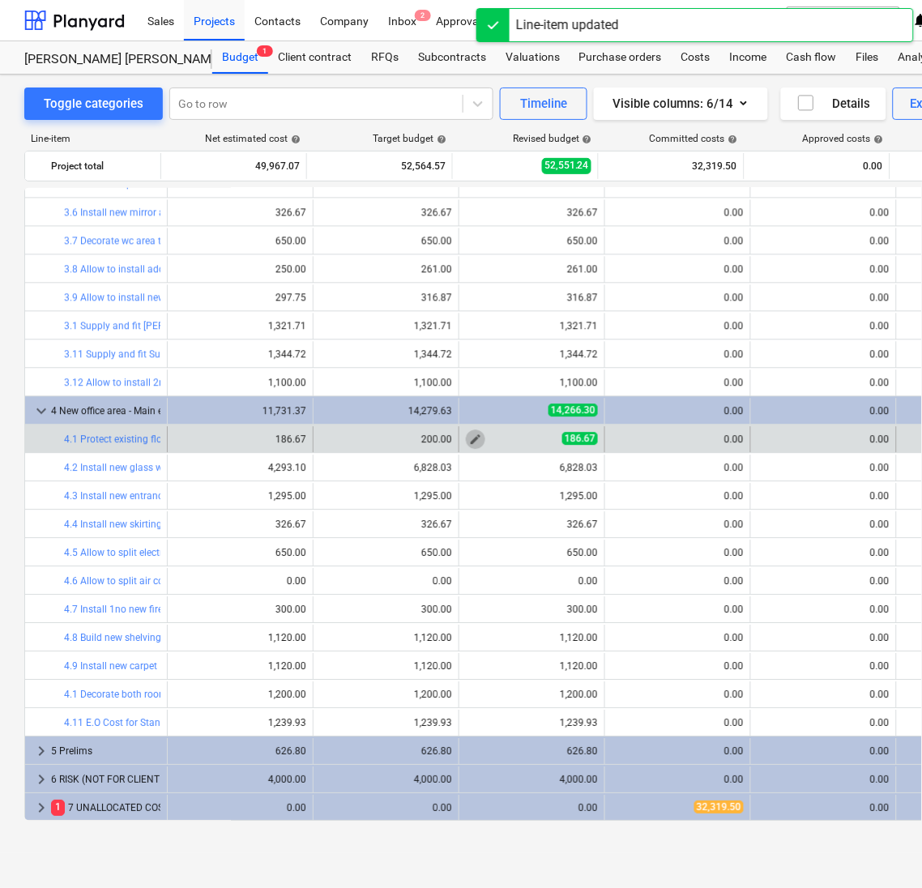
click at [474, 442] on span "edit" at bounding box center [475, 440] width 13 height 13
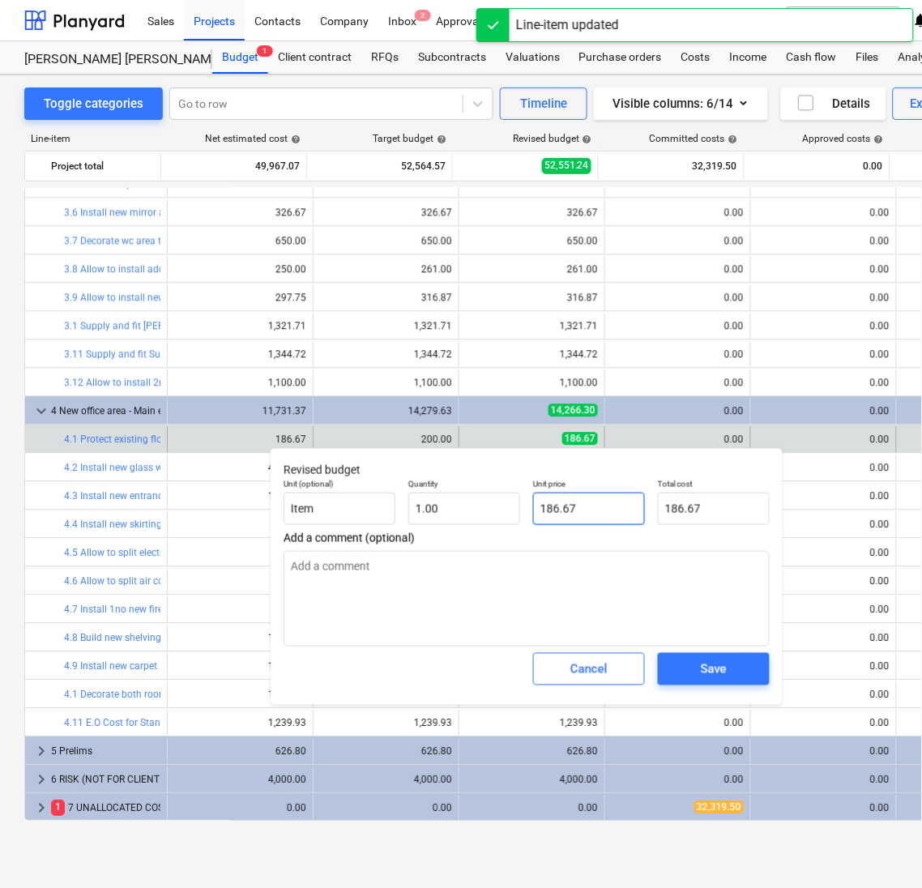
drag, startPoint x: 620, startPoint y: 503, endPoint x: 283, endPoint y: 439, distance: 343.1
click at [284, 449] on div "Revised budget Unit (optional) Item Quantity 1.00 Unit price 186.67 Total cost …" at bounding box center [527, 576] width 512 height 257
type textarea "x"
type input "2"
type input "2.00"
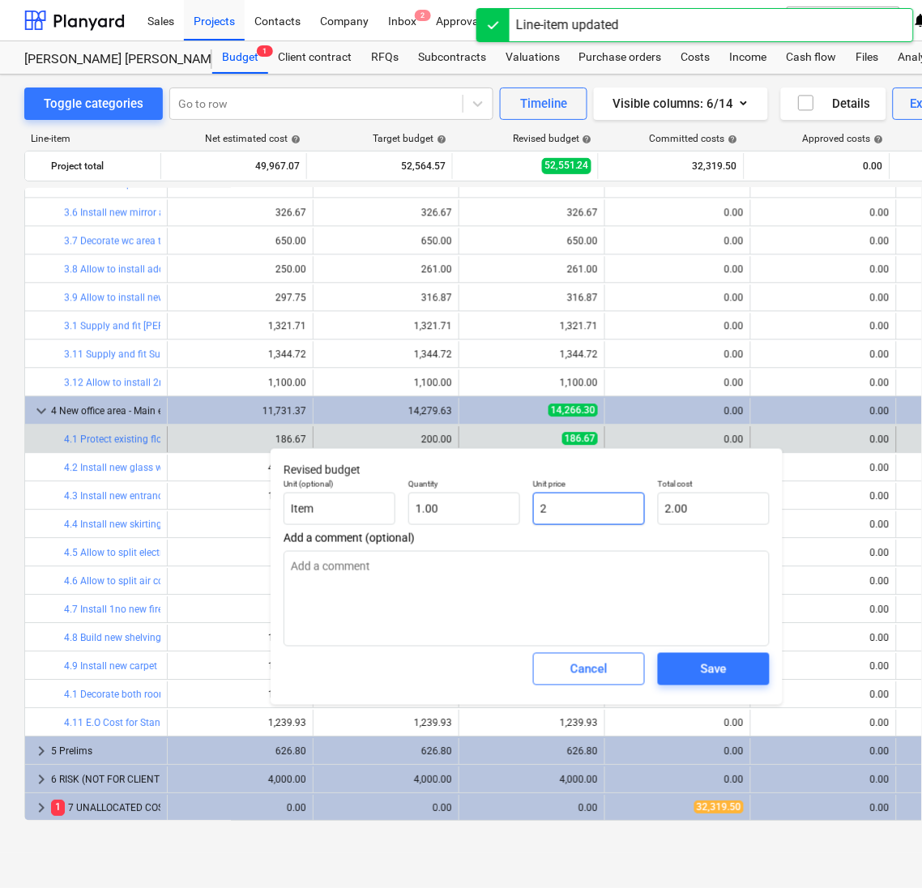
type input "20"
type textarea "x"
type input "20.00"
type textarea "x"
type input "200"
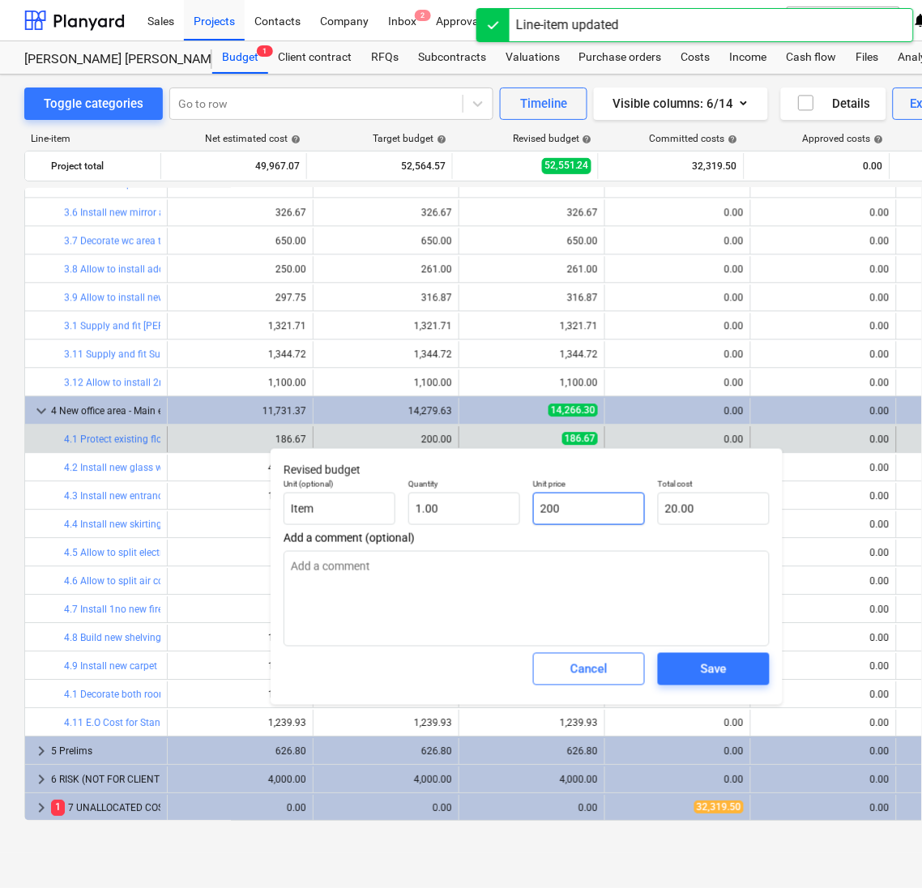
type input "200.00"
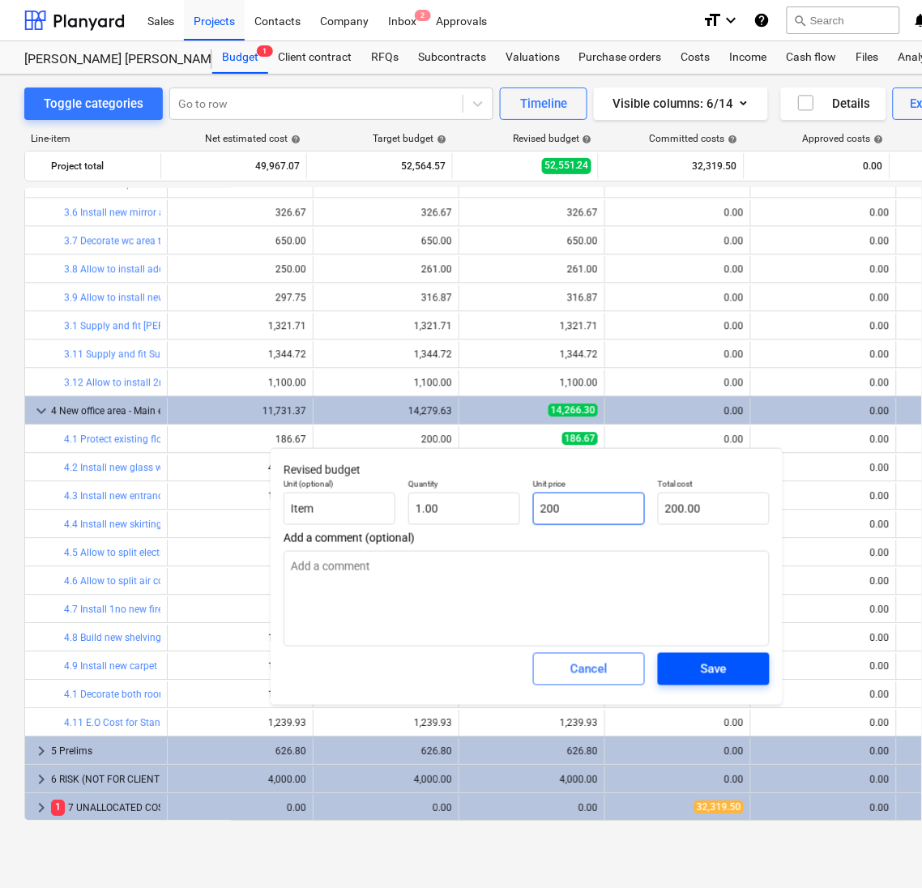
type input "200"
type textarea "x"
type input "200.00"
click at [678, 659] on span "Save" at bounding box center [713, 669] width 73 height 21
type textarea "x"
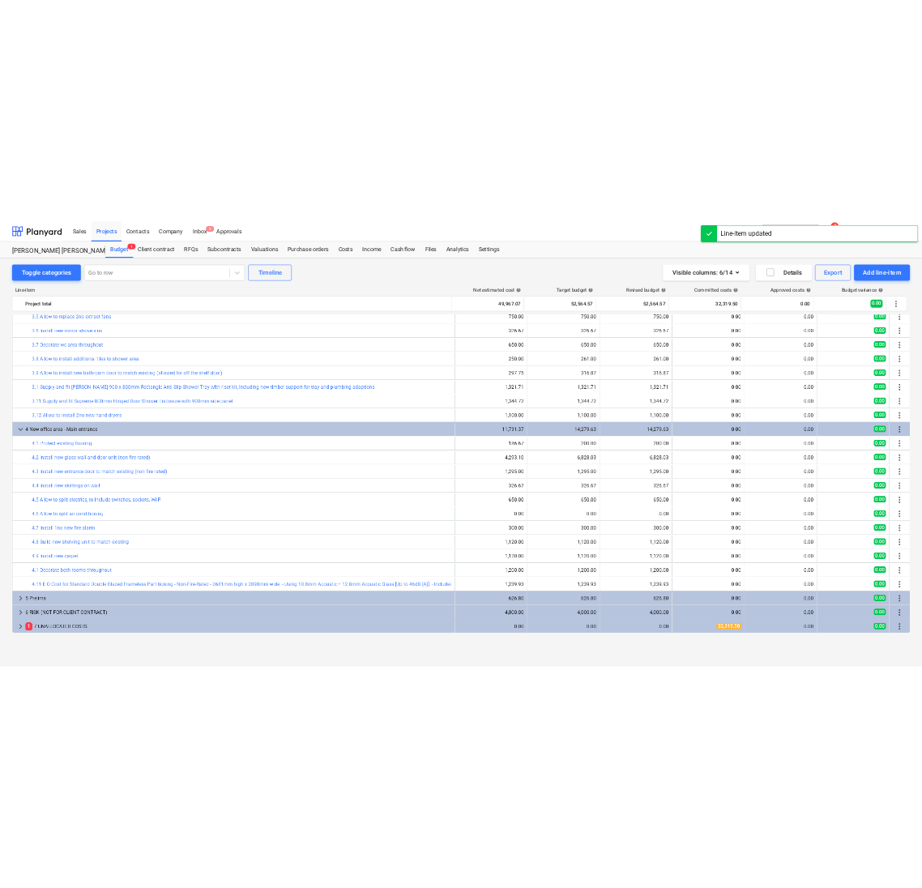
scroll to position [719, 0]
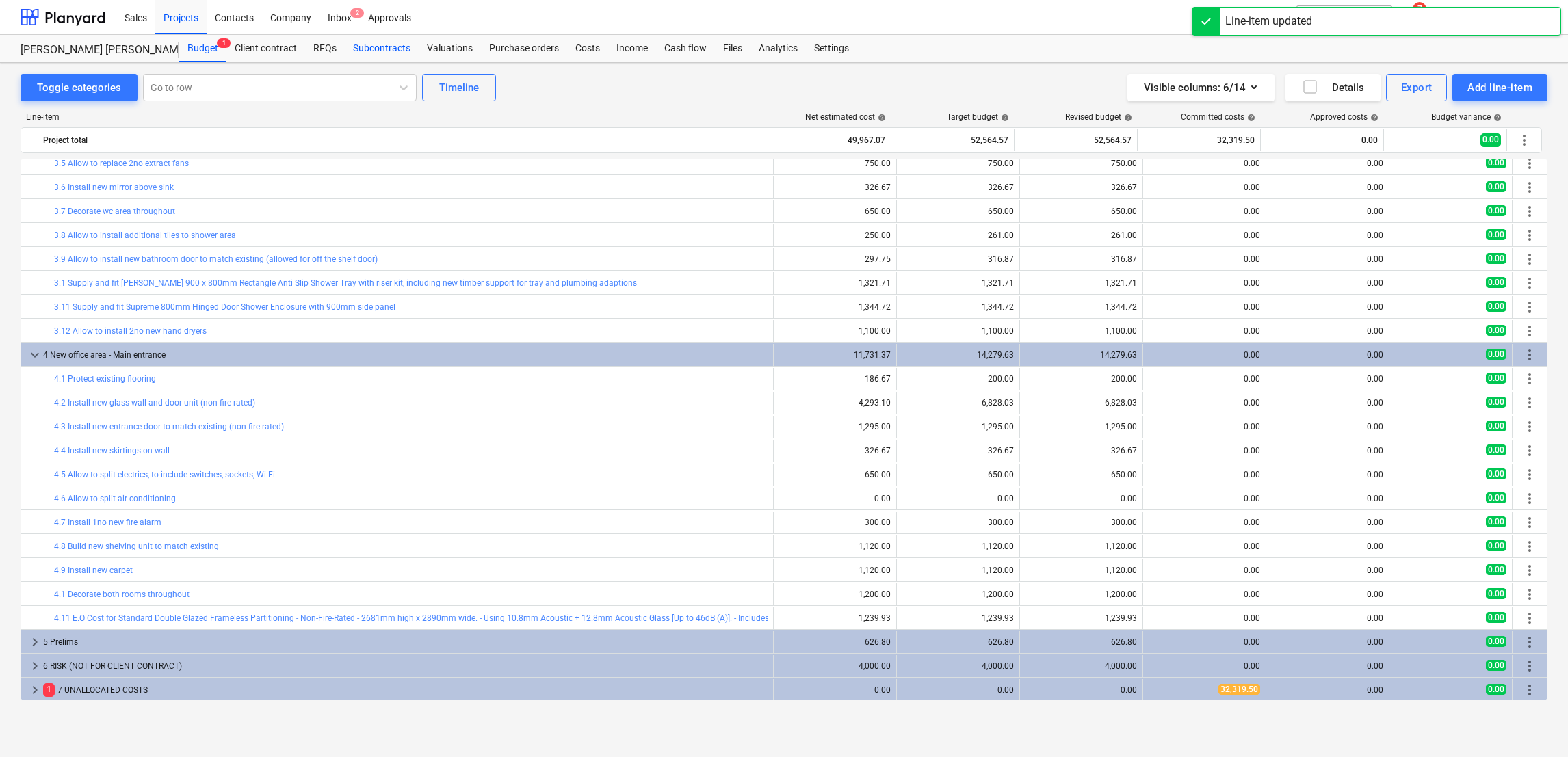
click at [381, 41] on div "Subcontracts" at bounding box center [382, 48] width 74 height 27
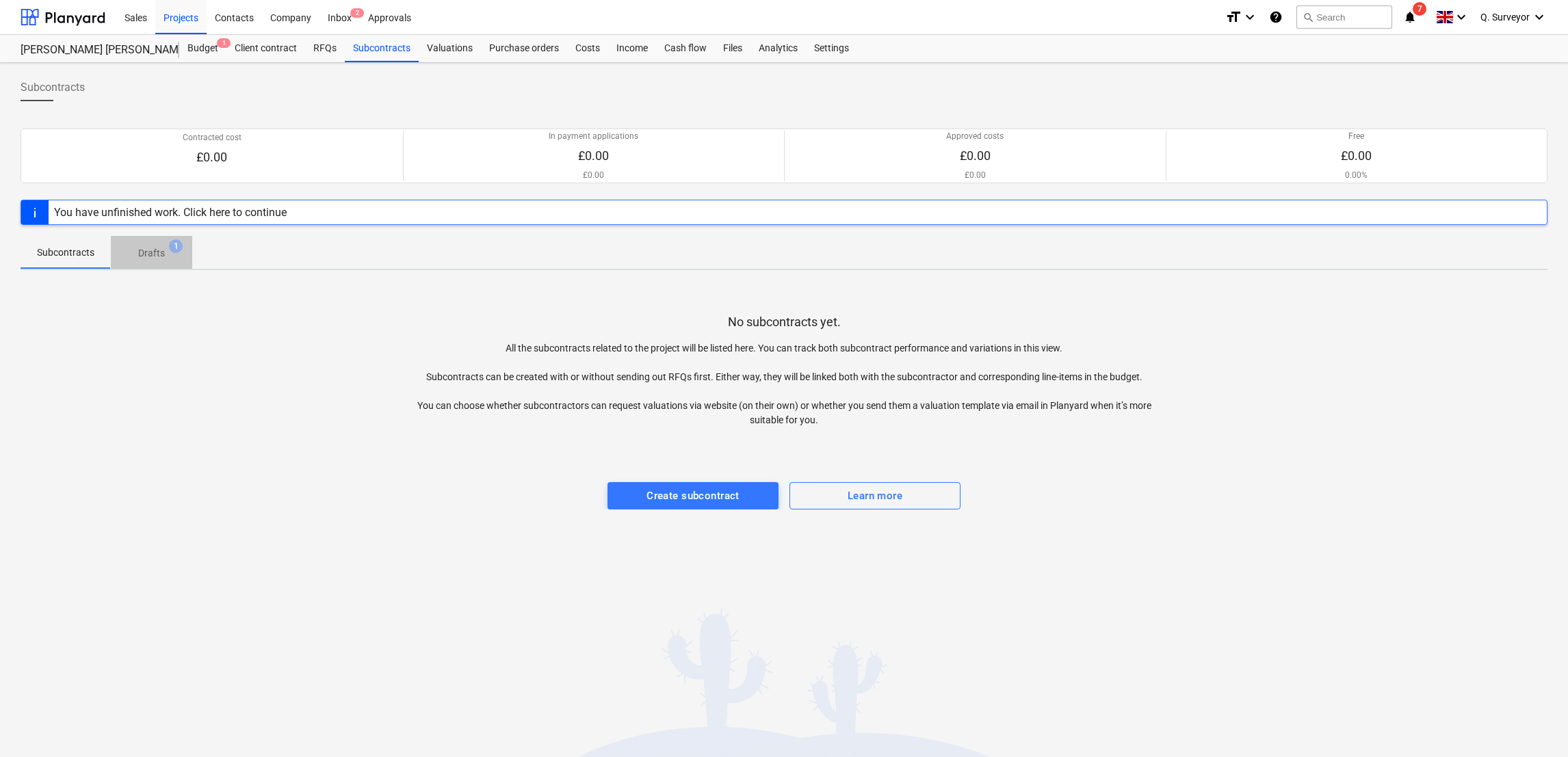
click at [141, 253] on p "Drafts" at bounding box center [152, 253] width 27 height 14
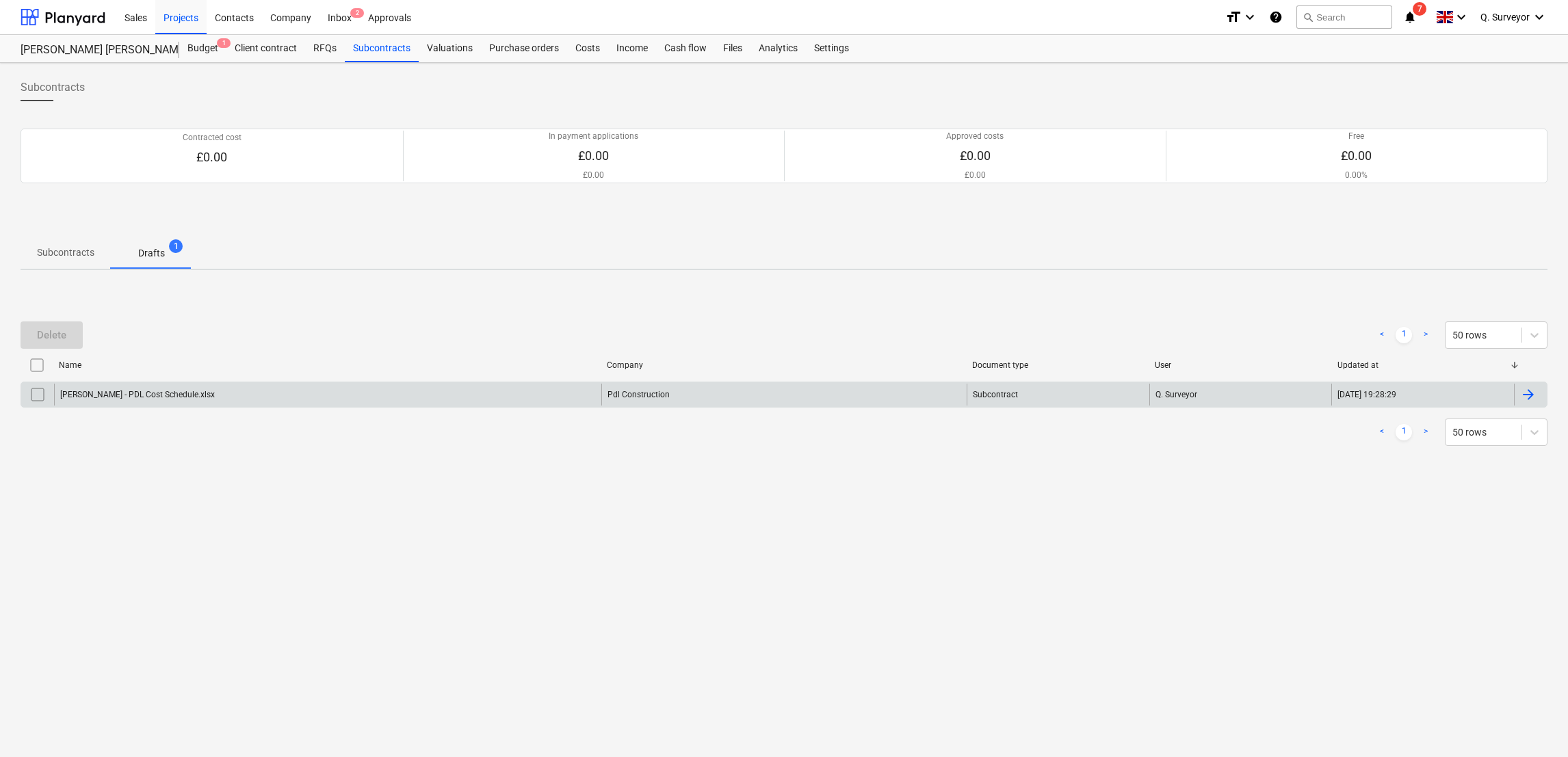
click at [171, 402] on div "[PERSON_NAME] - PDL Cost Schedule.xlsx" at bounding box center [328, 395] width 547 height 22
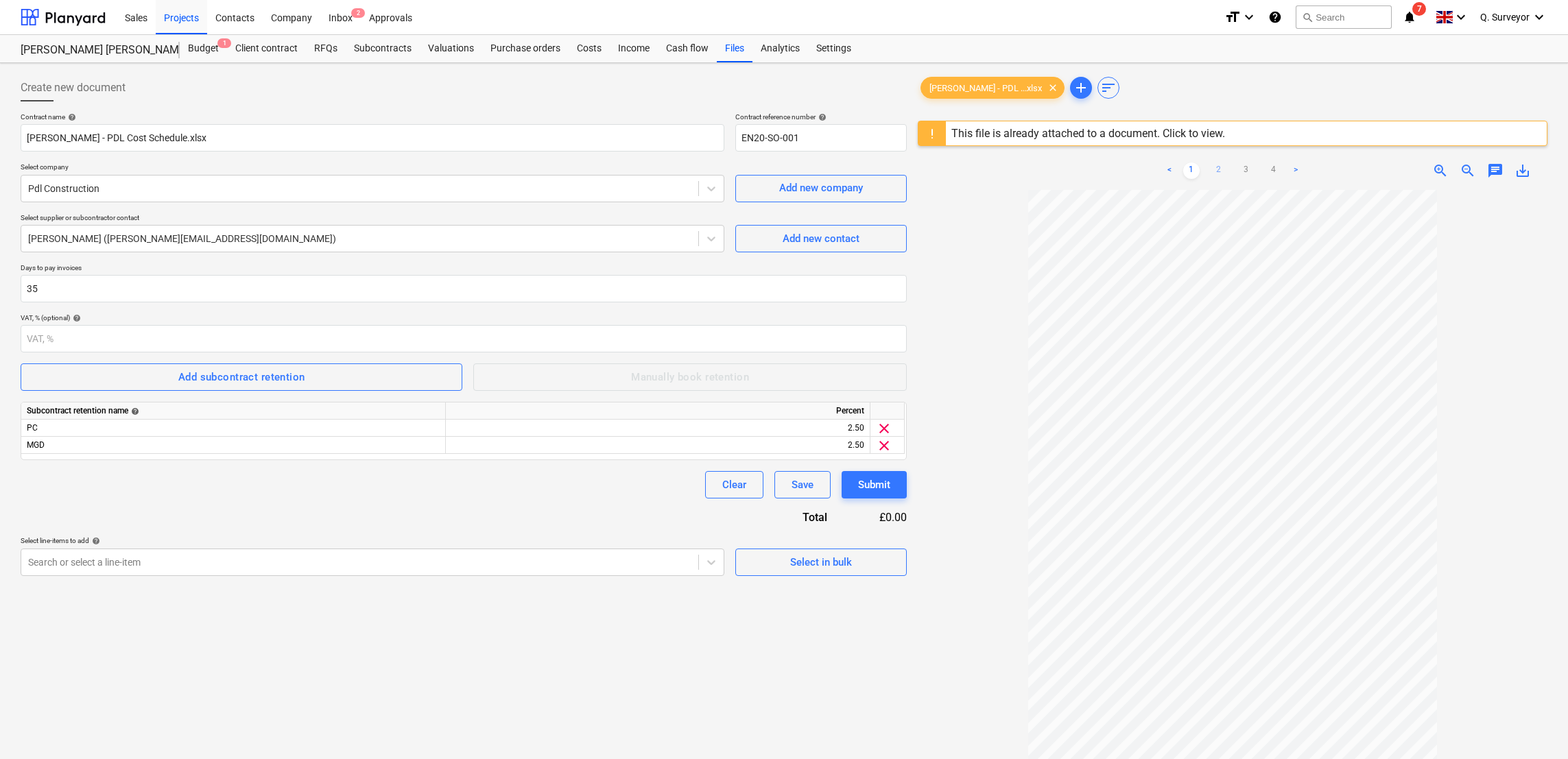
click at [1215, 162] on div "< 1 2 3 4 >" at bounding box center [1232, 170] width 202 height 38
click at [1222, 174] on link "2" at bounding box center [1218, 170] width 16 height 16
click at [1239, 172] on link "3" at bounding box center [1246, 170] width 16 height 16
click at [1273, 169] on link "4" at bounding box center [1273, 170] width 16 height 16
click at [1289, 177] on link ">" at bounding box center [1295, 170] width 16 height 16
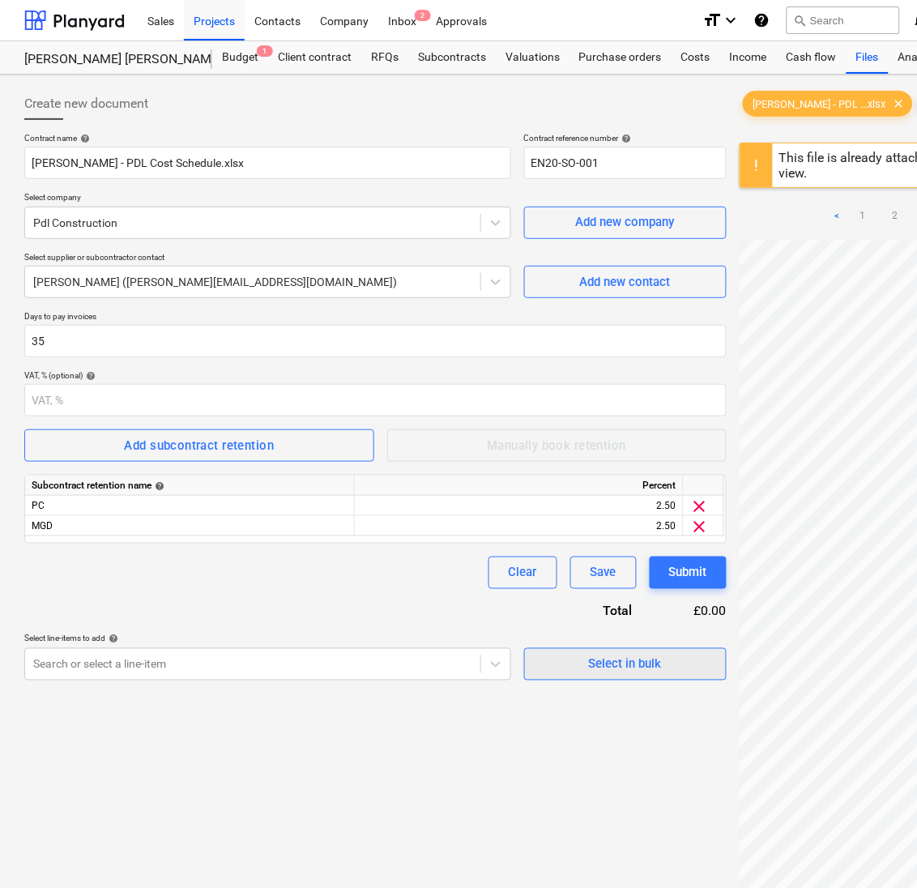
click at [674, 666] on span "Select in bulk" at bounding box center [626, 664] width 162 height 21
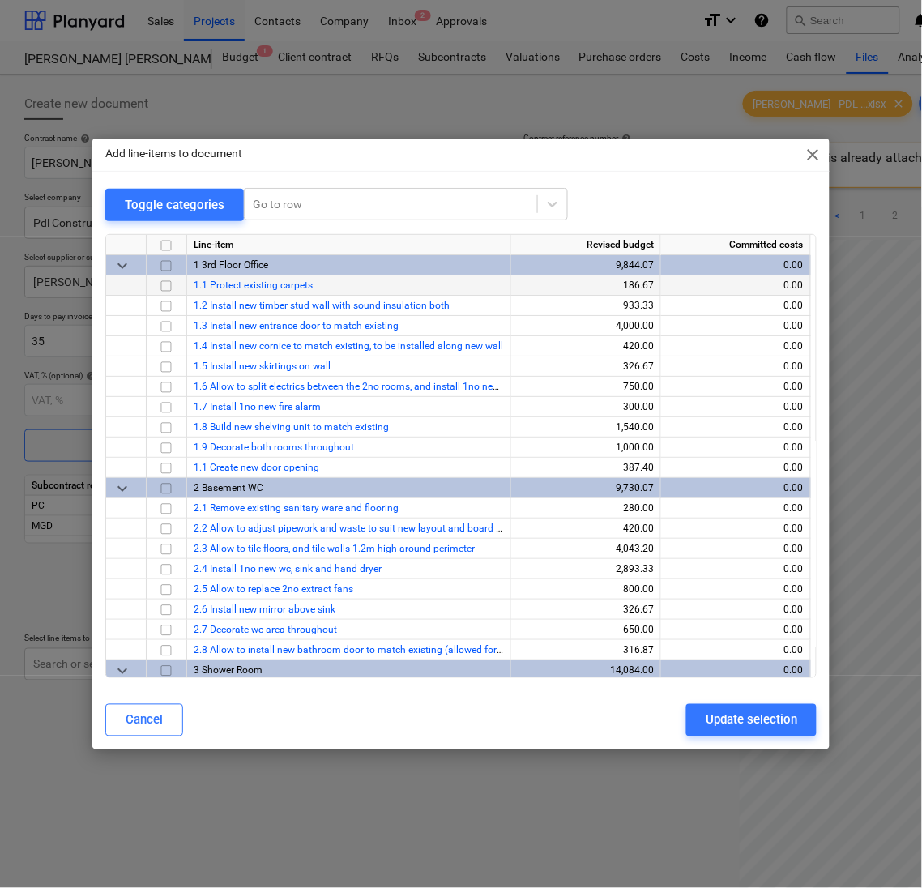
click at [171, 290] on input "checkbox" at bounding box center [165, 285] width 19 height 19
click at [163, 310] on input "checkbox" at bounding box center [165, 306] width 19 height 19
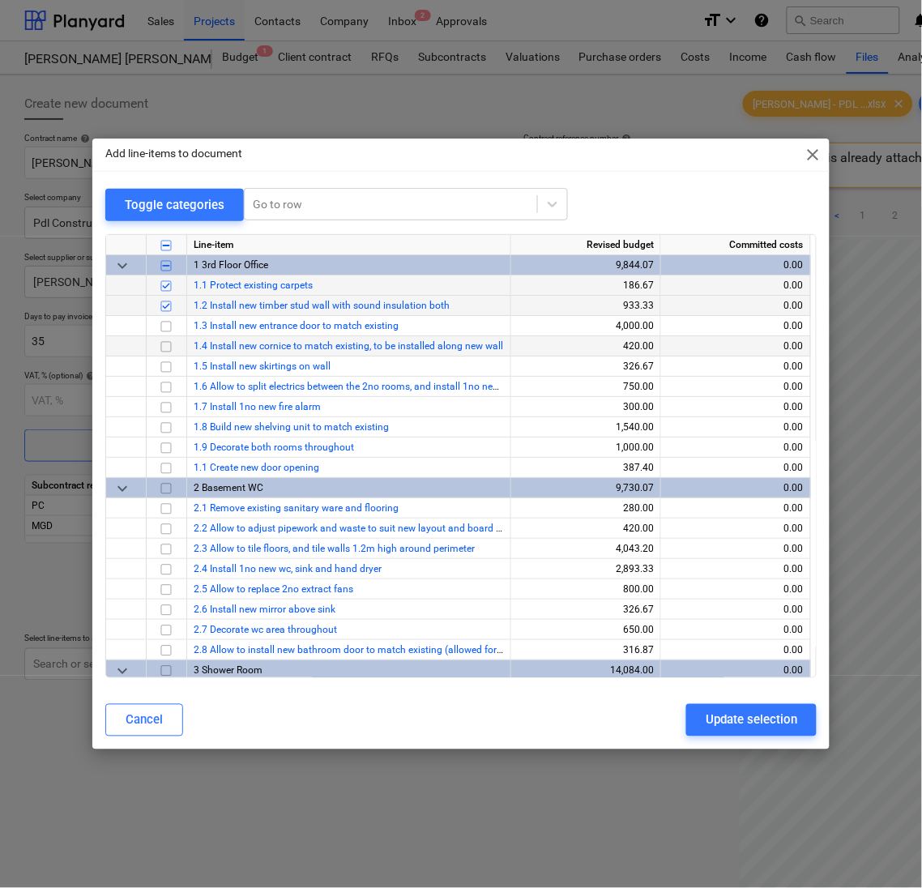
click at [166, 340] on input "checkbox" at bounding box center [165, 346] width 19 height 19
click at [168, 367] on input "checkbox" at bounding box center [165, 366] width 19 height 19
click at [163, 418] on input "checkbox" at bounding box center [165, 427] width 19 height 19
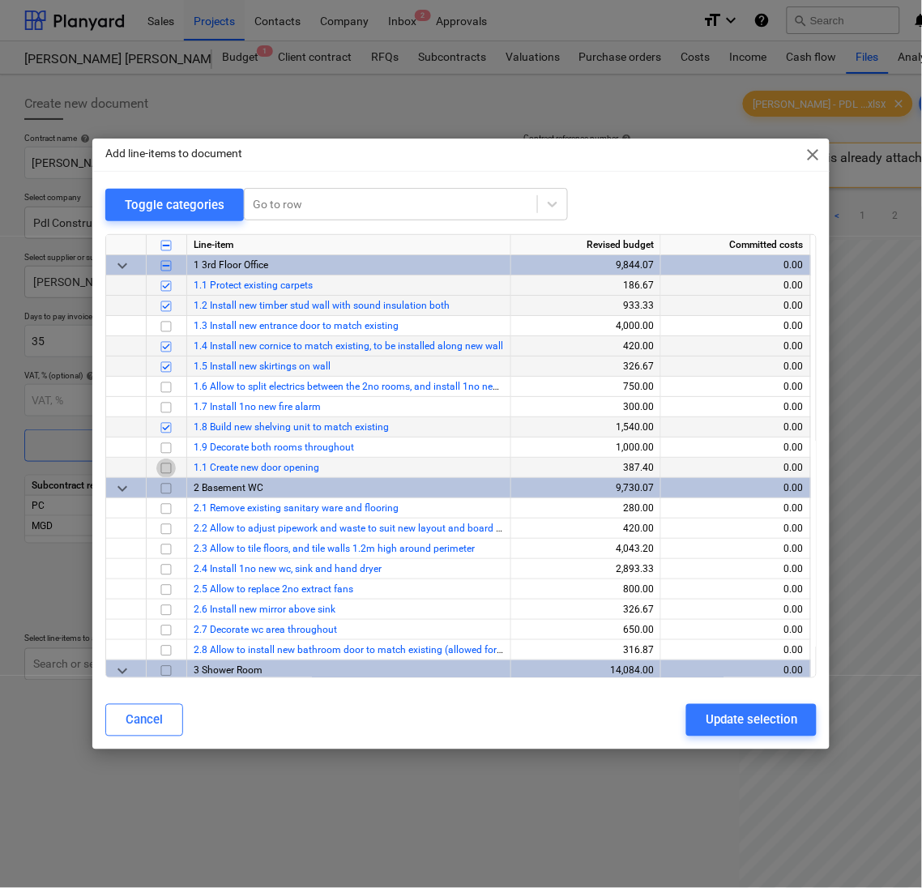
click at [167, 467] on input "checkbox" at bounding box center [165, 468] width 19 height 19
click at [167, 532] on input "checkbox" at bounding box center [165, 528] width 19 height 19
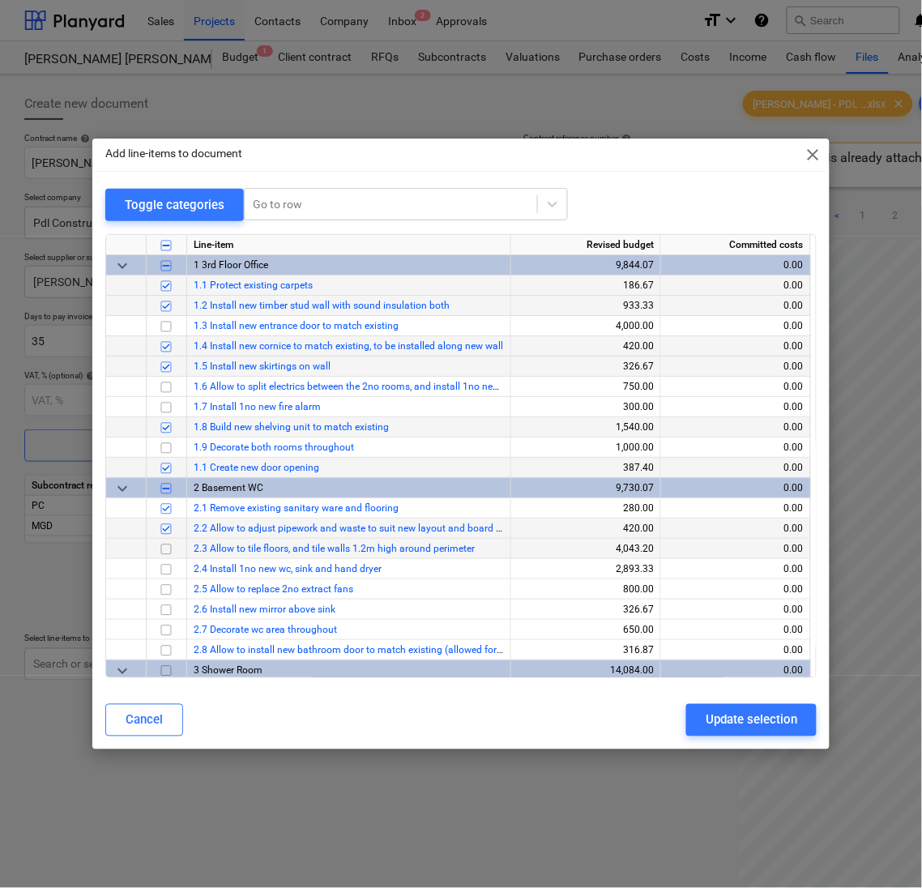
click at [167, 547] on input "checkbox" at bounding box center [165, 549] width 19 height 19
click at [169, 564] on input "checkbox" at bounding box center [165, 569] width 19 height 19
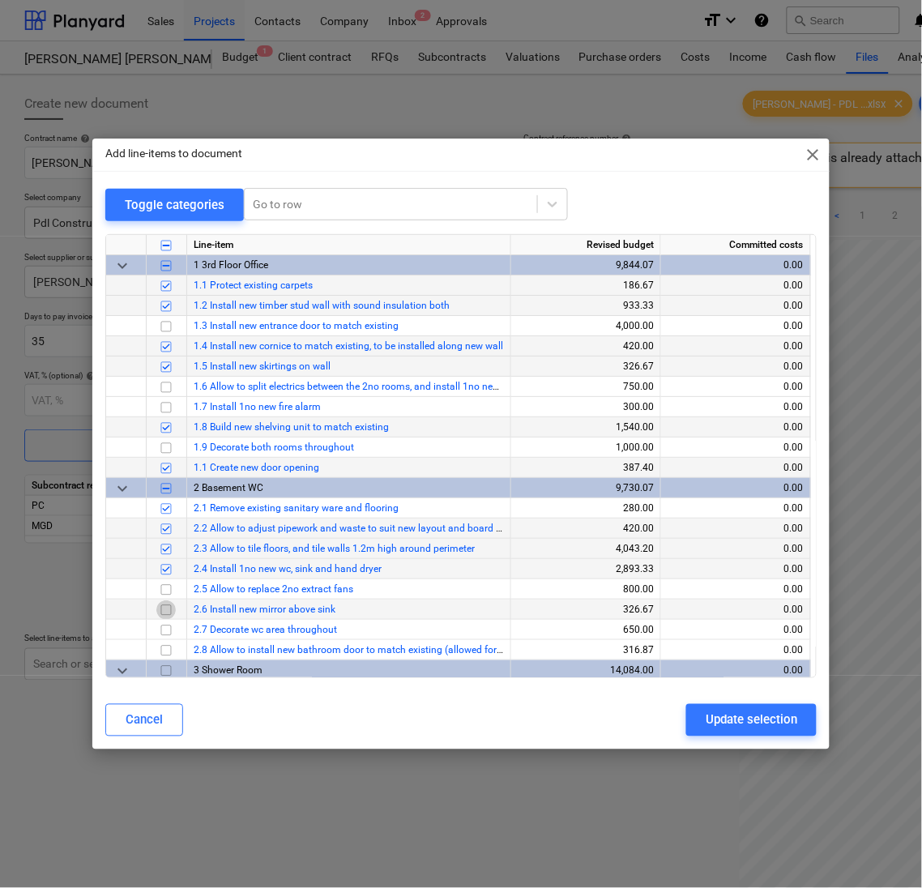
click at [164, 606] on input "checkbox" at bounding box center [165, 609] width 19 height 19
click at [168, 655] on input "checkbox" at bounding box center [165, 650] width 19 height 19
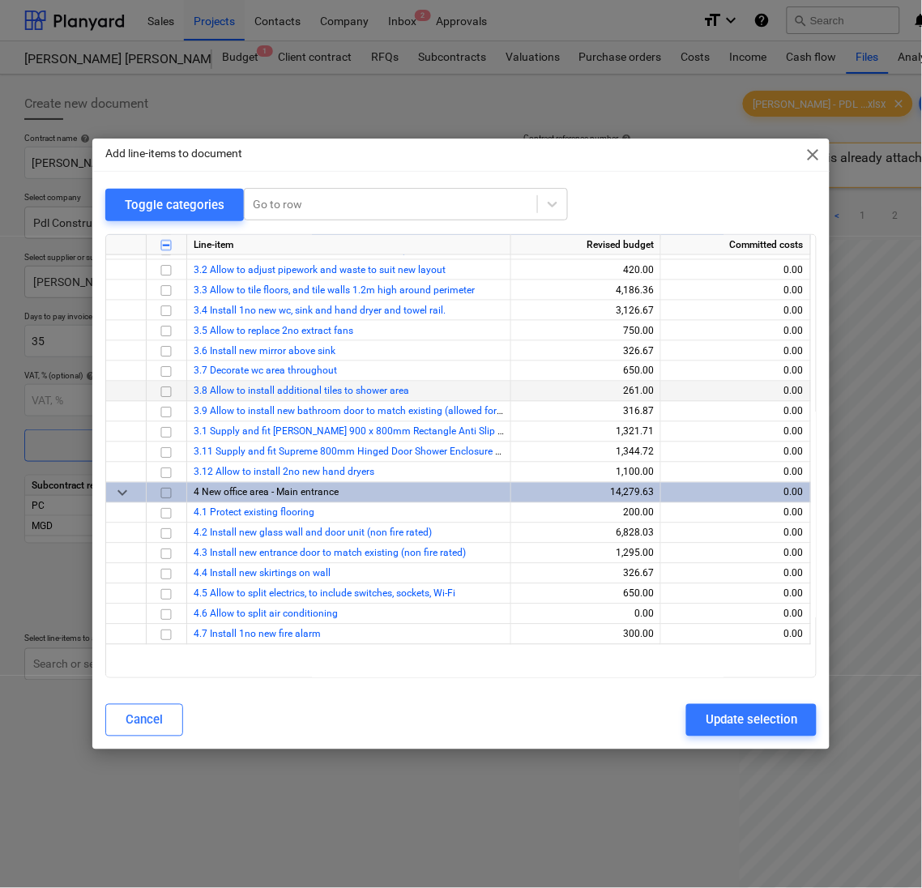
scroll to position [307, 0]
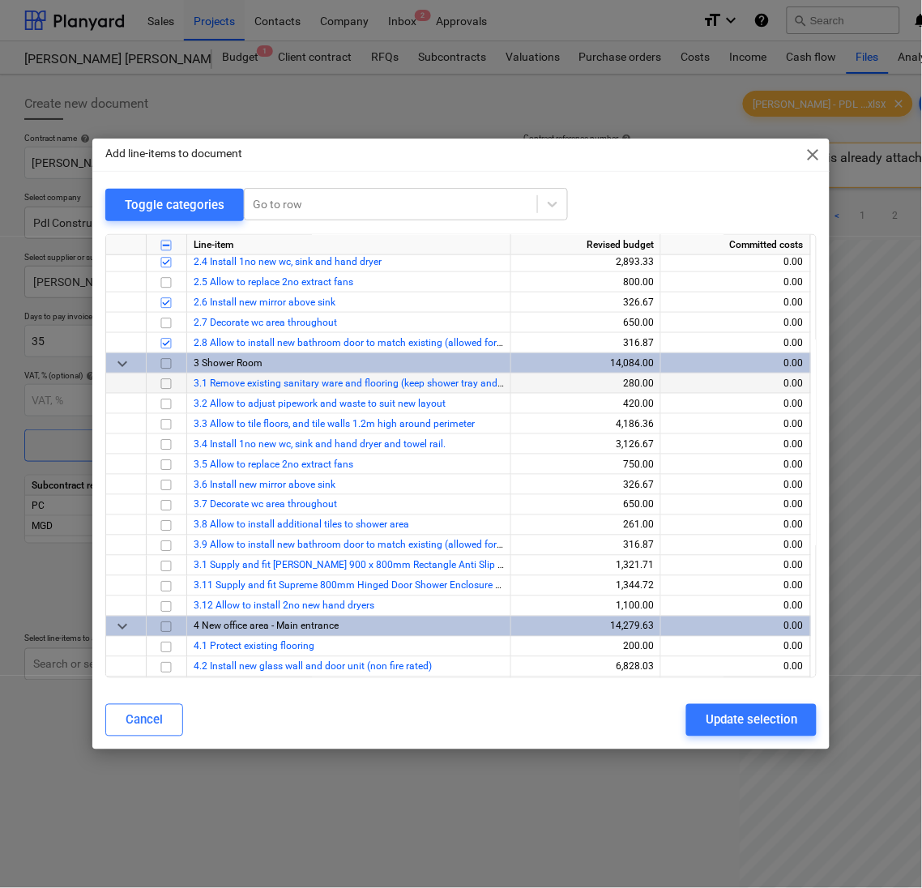
click at [167, 384] on input "checkbox" at bounding box center [165, 383] width 19 height 19
click at [167, 425] on input "checkbox" at bounding box center [165, 424] width 19 height 19
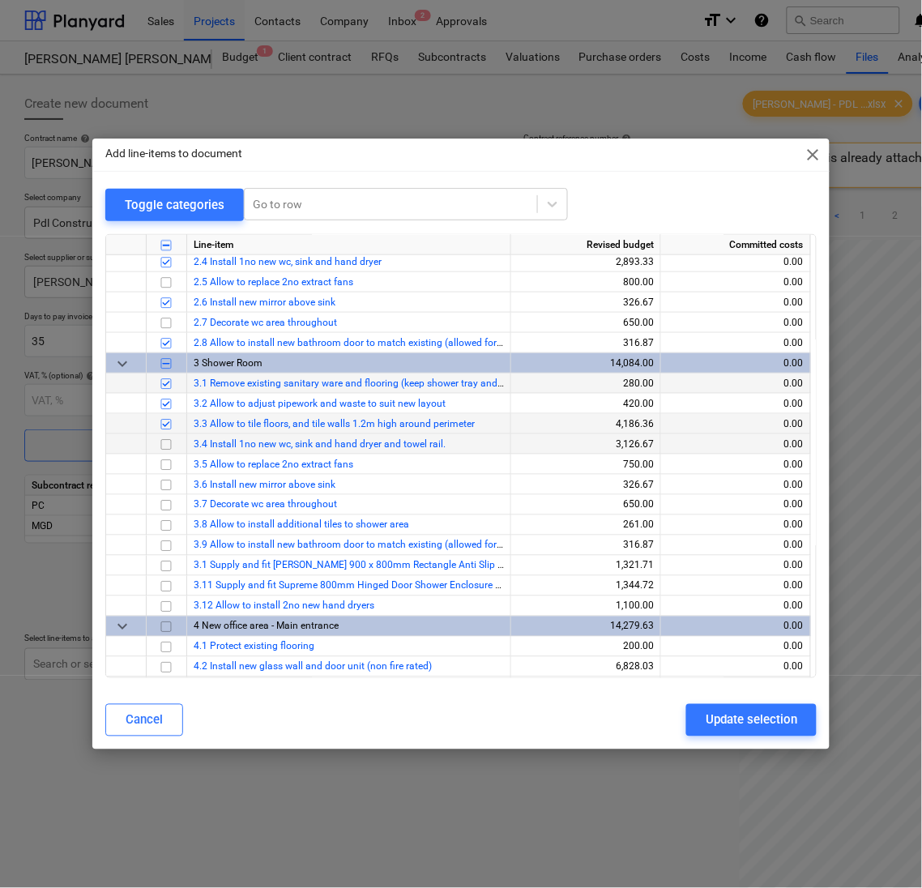
click at [164, 449] on input "checkbox" at bounding box center [165, 444] width 19 height 19
click at [164, 485] on input "checkbox" at bounding box center [165, 485] width 19 height 19
click at [166, 520] on input "checkbox" at bounding box center [165, 525] width 19 height 19
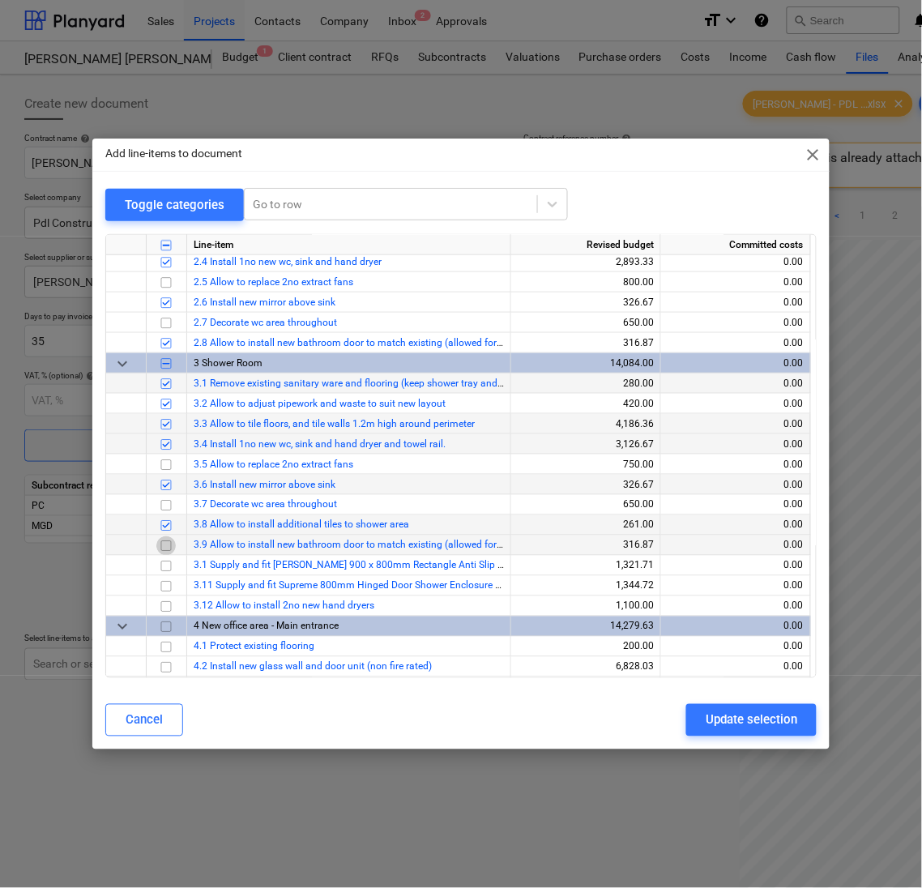
click at [169, 548] on input "checkbox" at bounding box center [165, 545] width 19 height 19
click at [166, 557] on input "checkbox" at bounding box center [165, 566] width 19 height 19
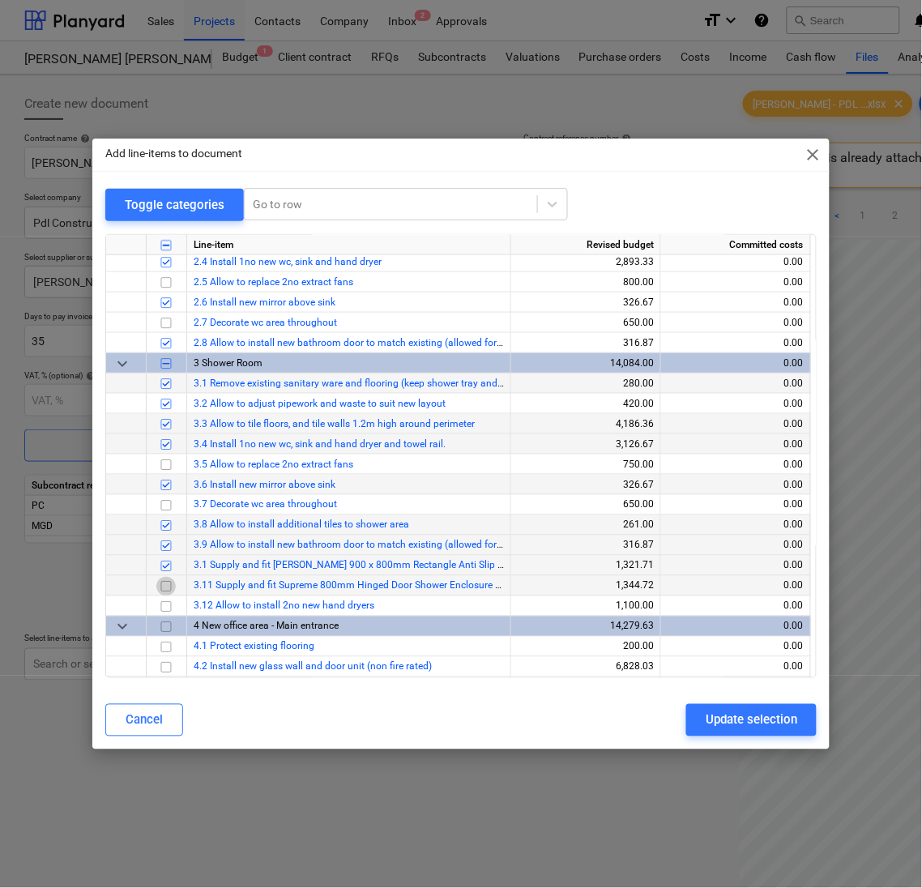
click at [166, 581] on input "checkbox" at bounding box center [165, 586] width 19 height 19
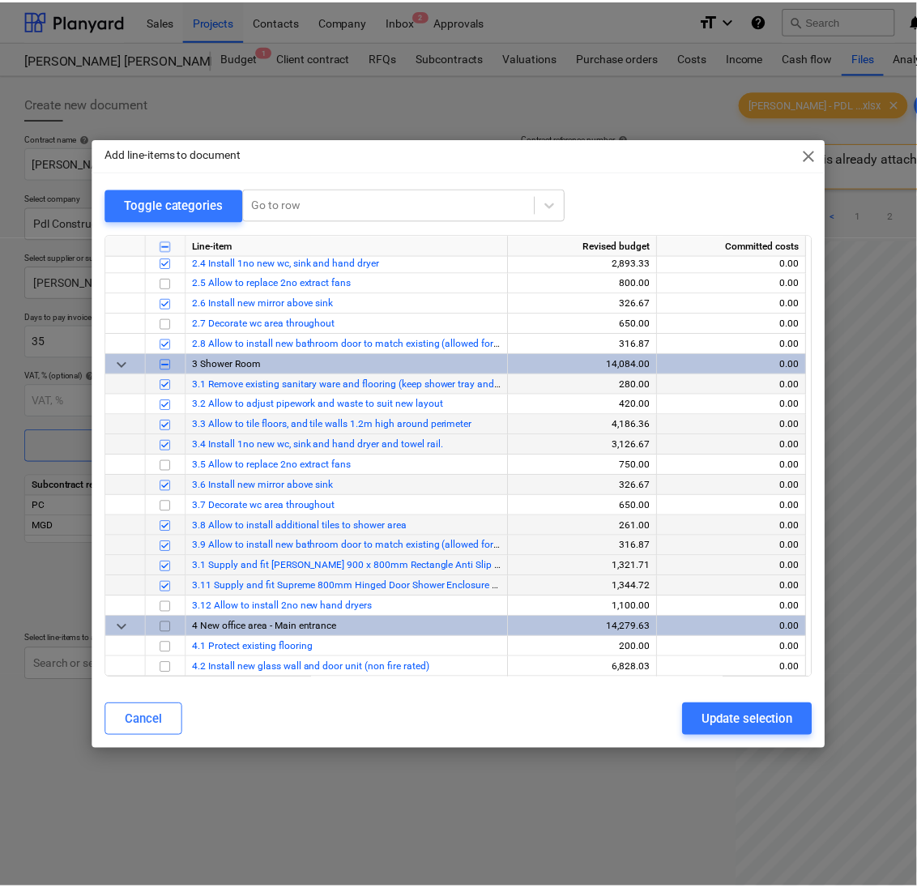
scroll to position [550, 0]
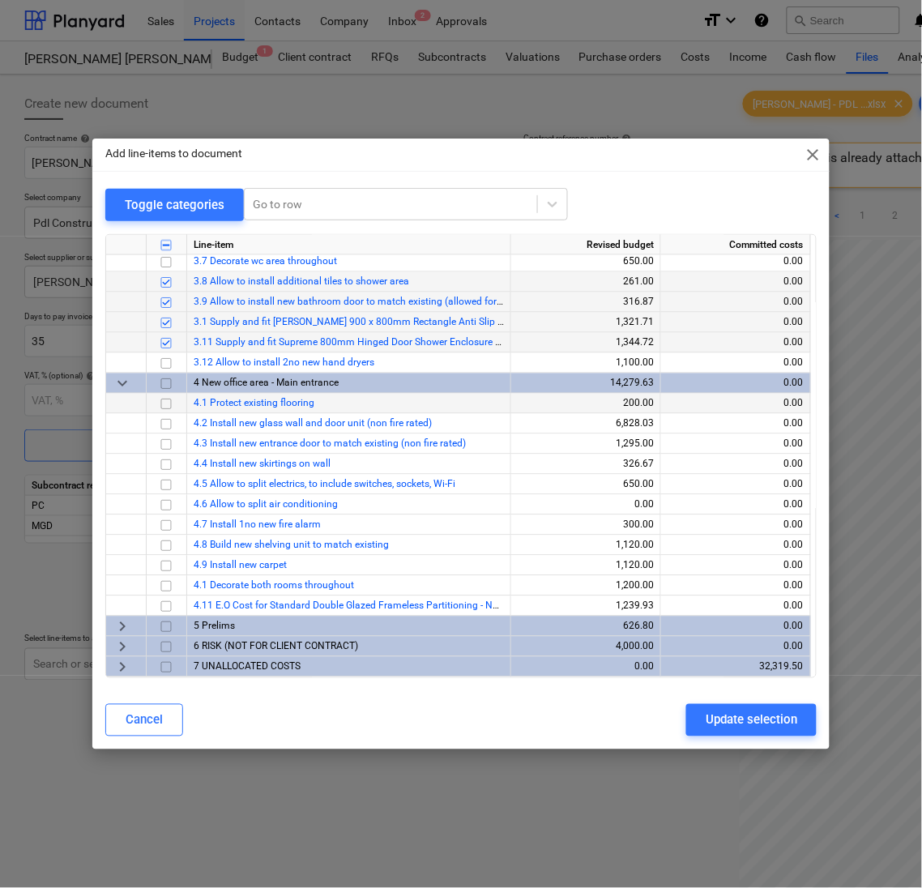
click at [167, 401] on input "checkbox" at bounding box center [165, 404] width 19 height 19
click at [160, 428] on input "checkbox" at bounding box center [165, 424] width 19 height 19
click at [163, 464] on input "checkbox" at bounding box center [165, 464] width 19 height 19
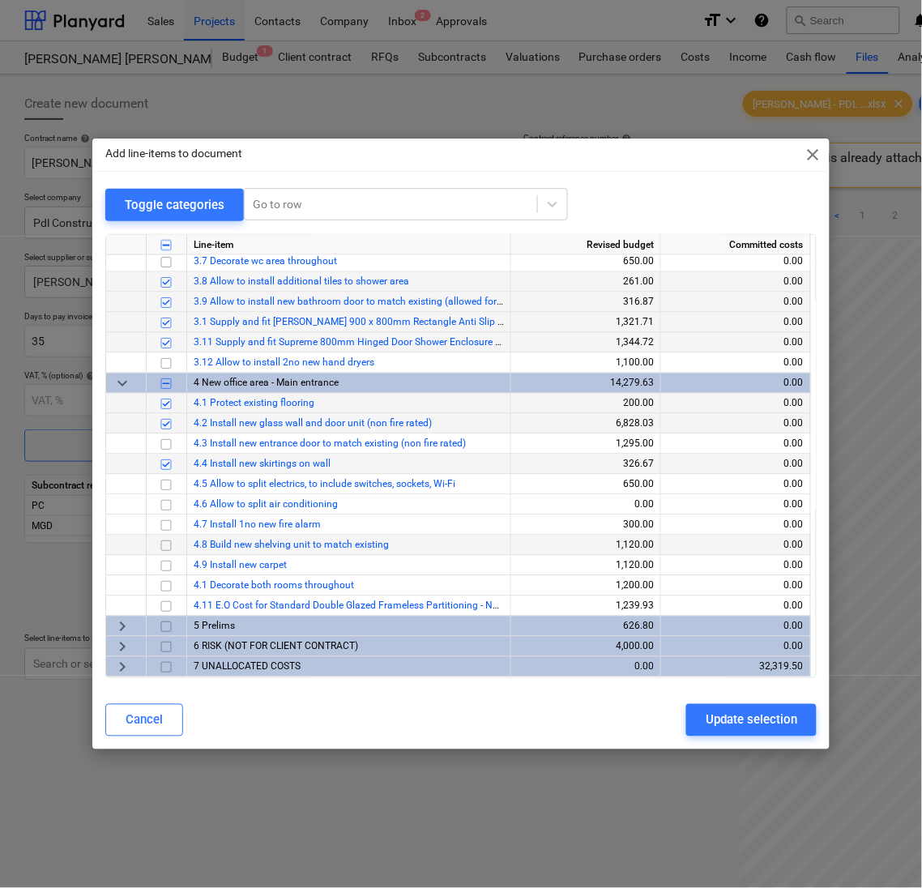
click at [164, 549] on input "checkbox" at bounding box center [165, 545] width 19 height 19
click at [762, 729] on div "Update selection" at bounding box center [752, 720] width 92 height 21
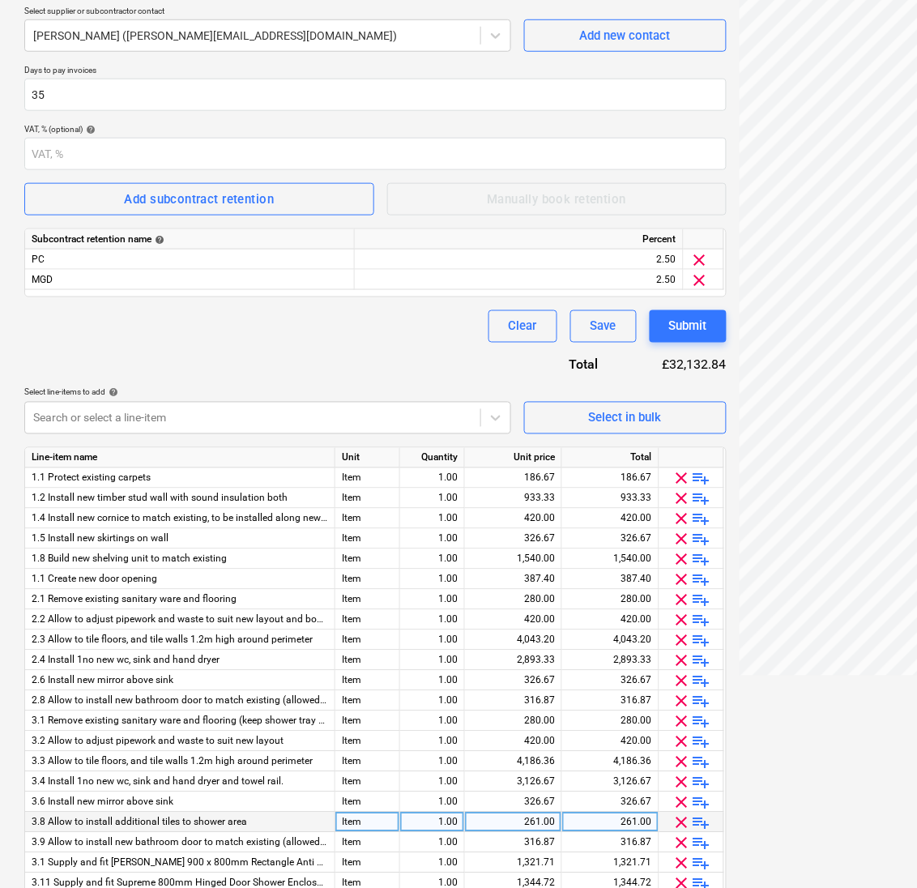
scroll to position [397, 0]
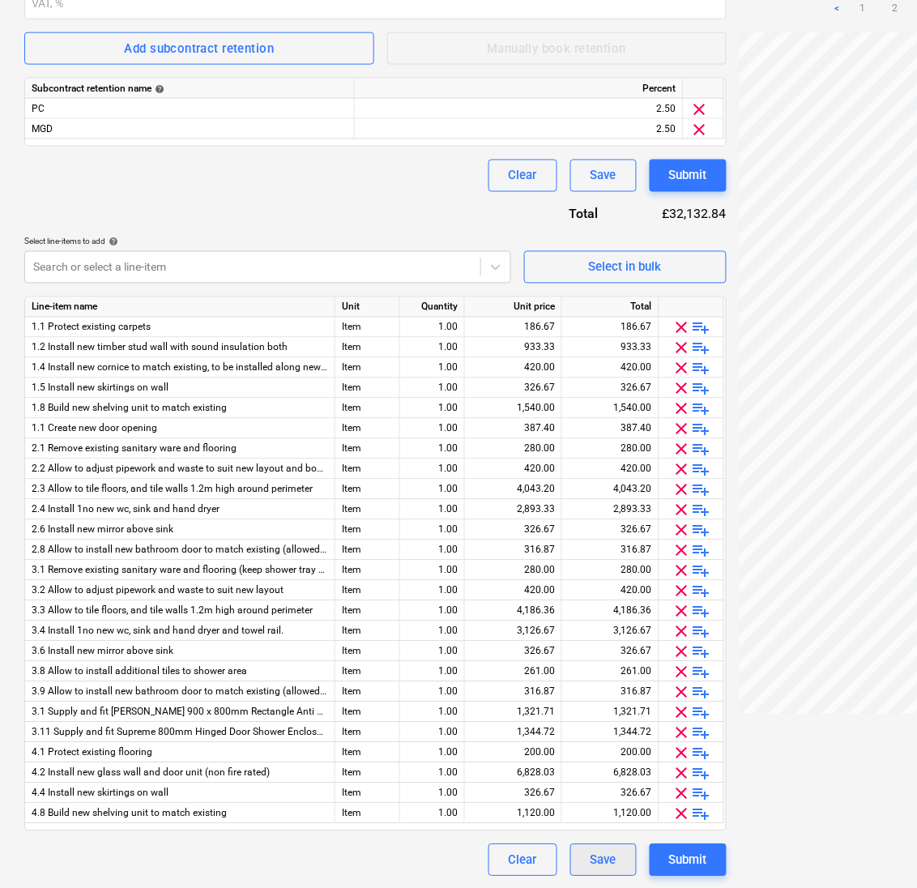
click at [590, 848] on button "Save" at bounding box center [603, 860] width 66 height 32
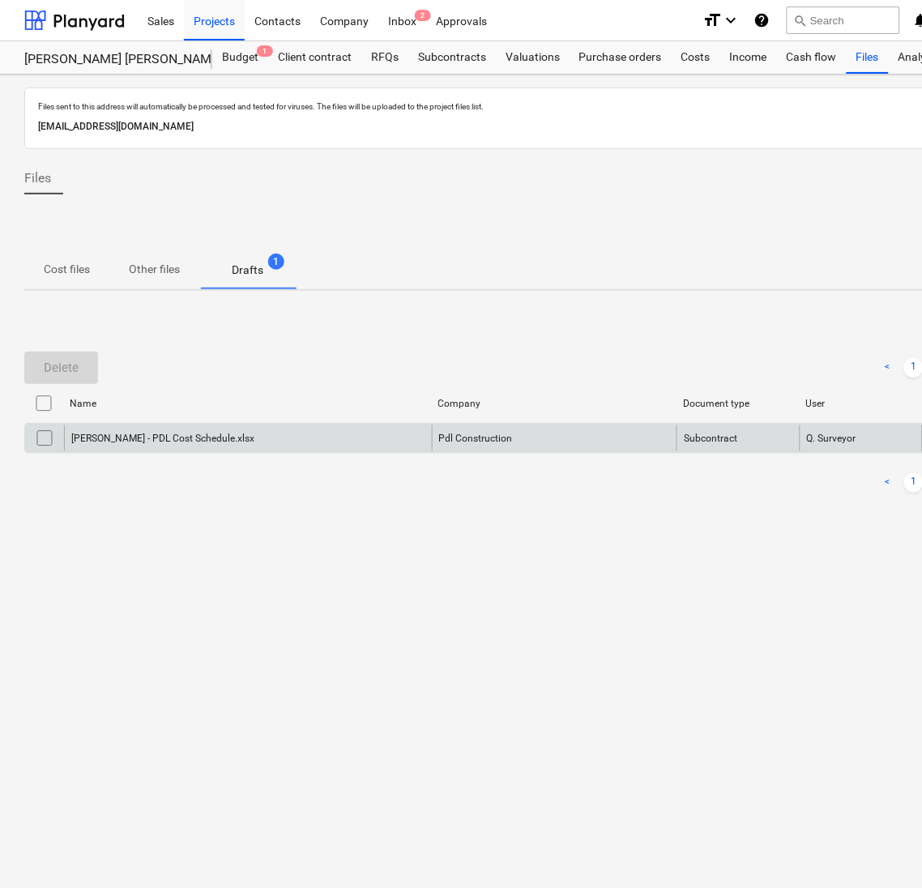
click at [116, 428] on div "[PERSON_NAME] - PDL Cost Schedule.xlsx" at bounding box center [248, 438] width 368 height 26
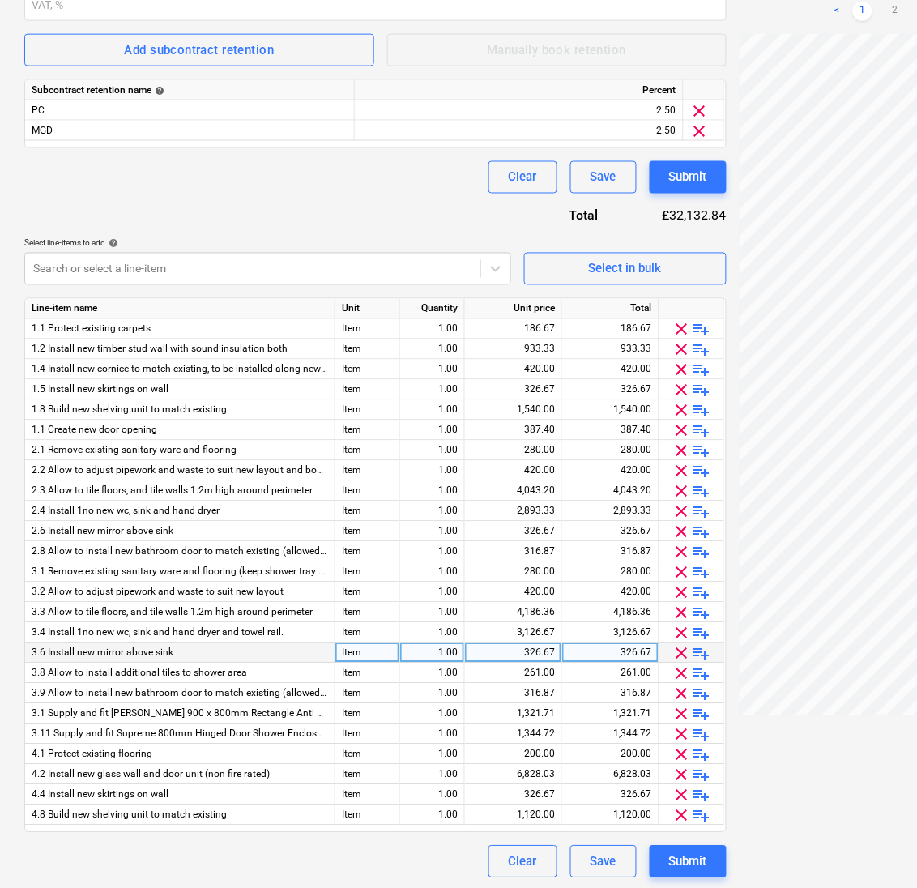
scroll to position [397, 0]
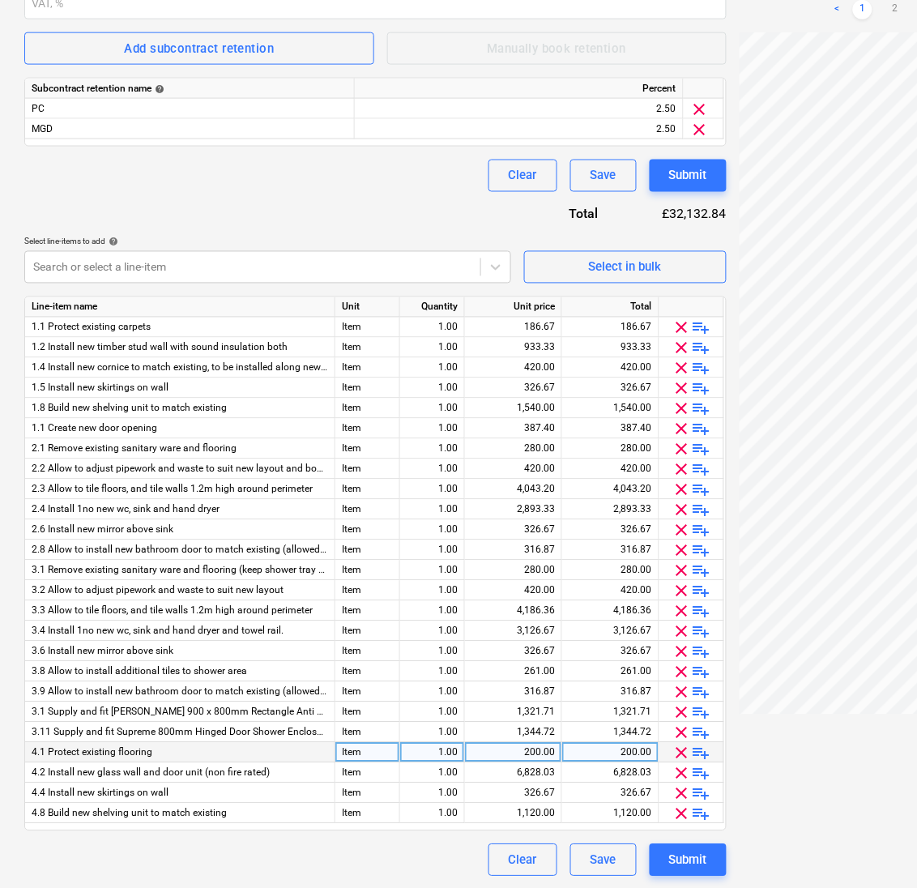
click at [521, 750] on div "200.00" at bounding box center [513, 753] width 83 height 20
type input "186.67"
click at [594, 870] on button "Save" at bounding box center [603, 860] width 66 height 32
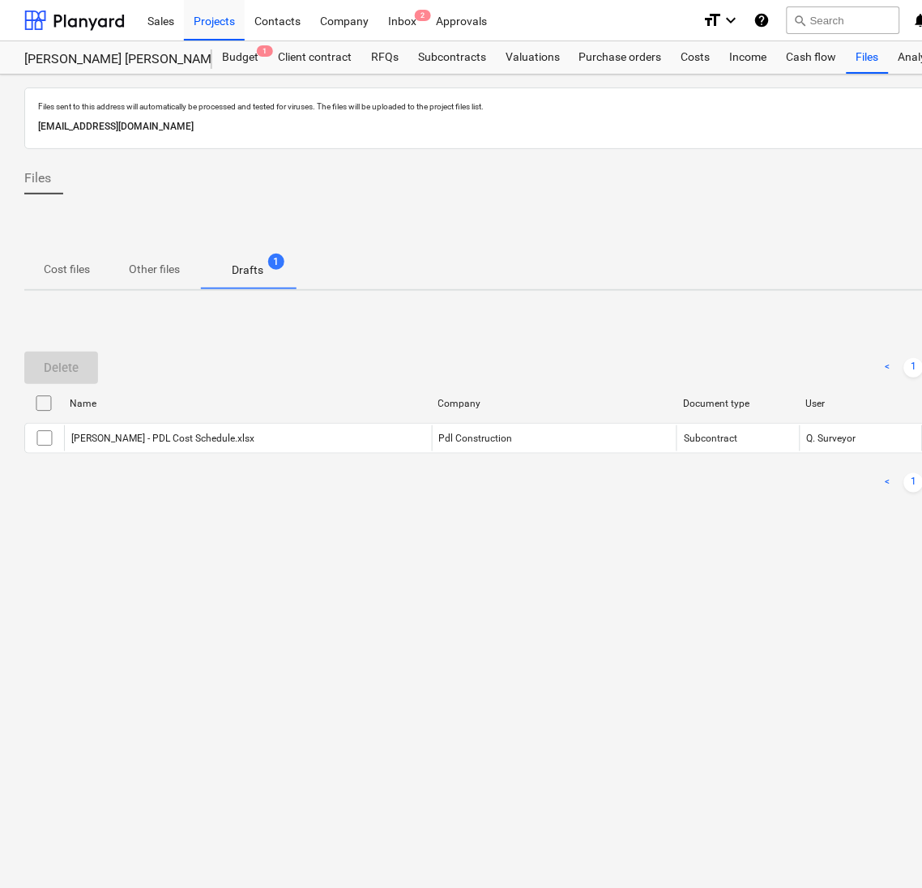
click at [392, 656] on div "Files sent to this address will automatically be processed and tested for virus…" at bounding box center [554, 482] width 1108 height 814
click at [655, 611] on div "Files sent to this address will automatically be processed and tested for virus…" at bounding box center [554, 482] width 1108 height 814
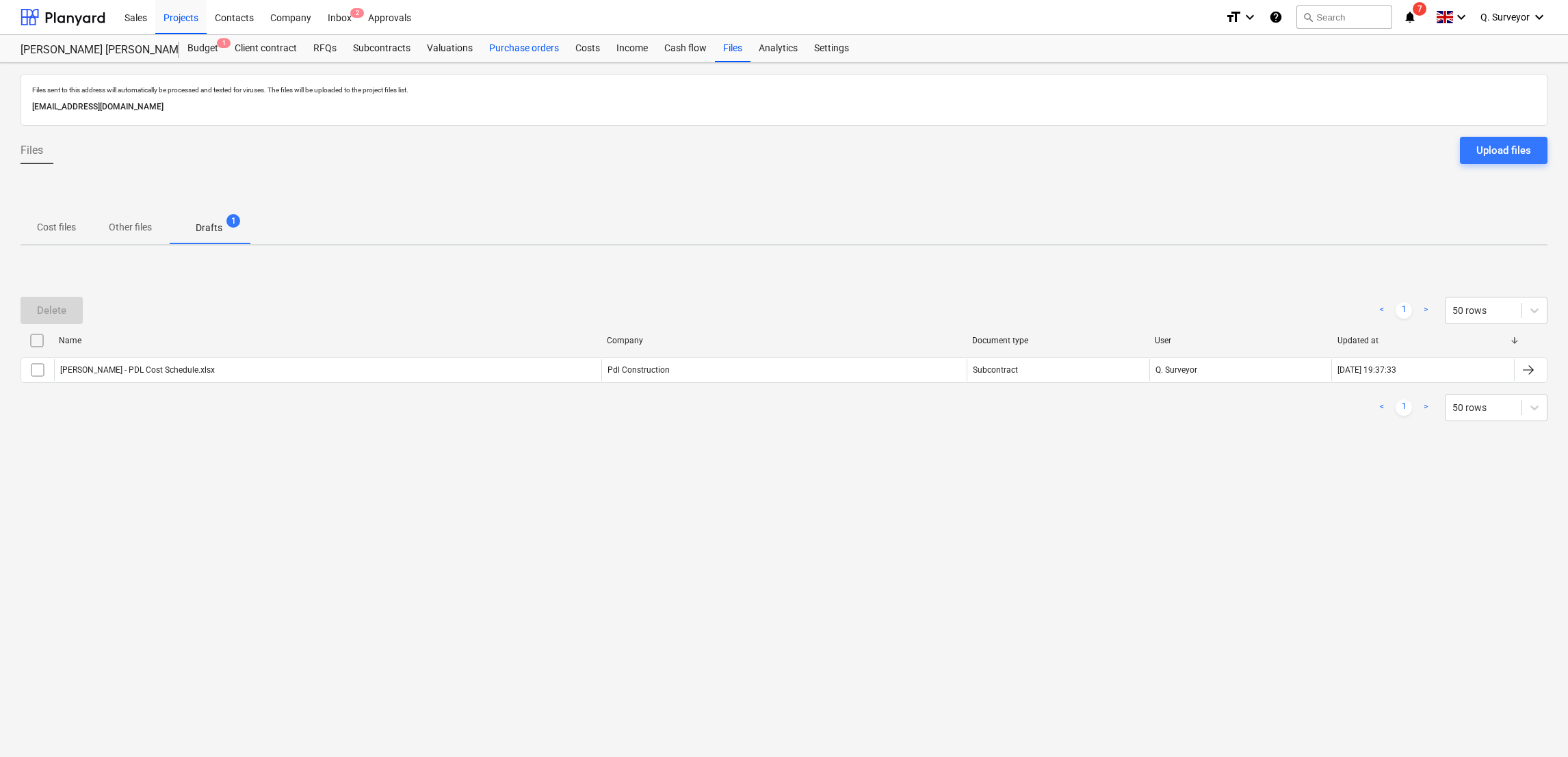
click at [551, 57] on div "Purchase orders" at bounding box center [524, 48] width 86 height 27
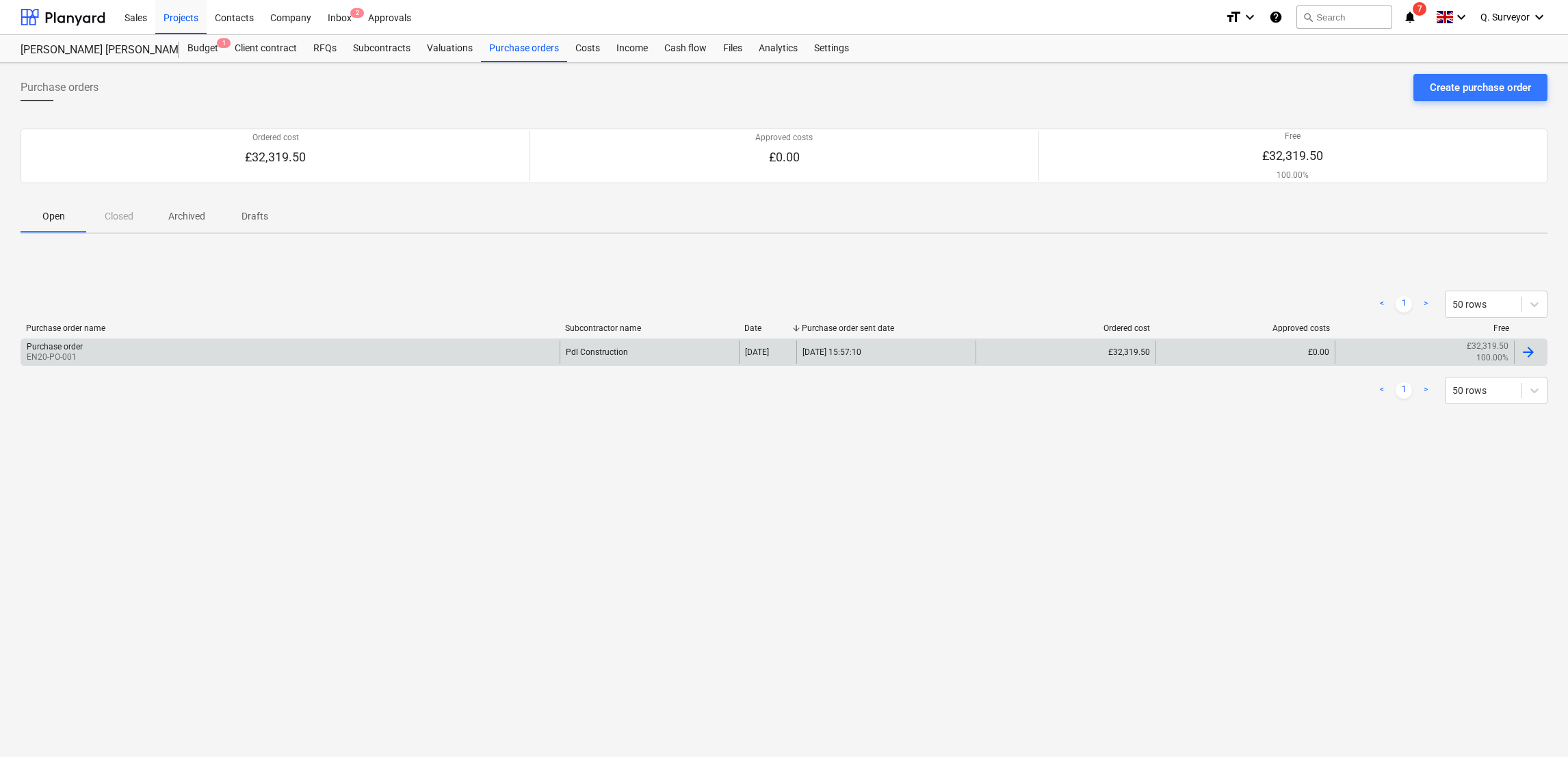
click at [143, 338] on div "Purchase order EN20-PO-001 Pdl Construction 09 Sep 2025 [DATE] 15:57:10 £32,319…" at bounding box center [784, 352] width 1527 height 27
click at [1527, 348] on div at bounding box center [1527, 352] width 16 height 16
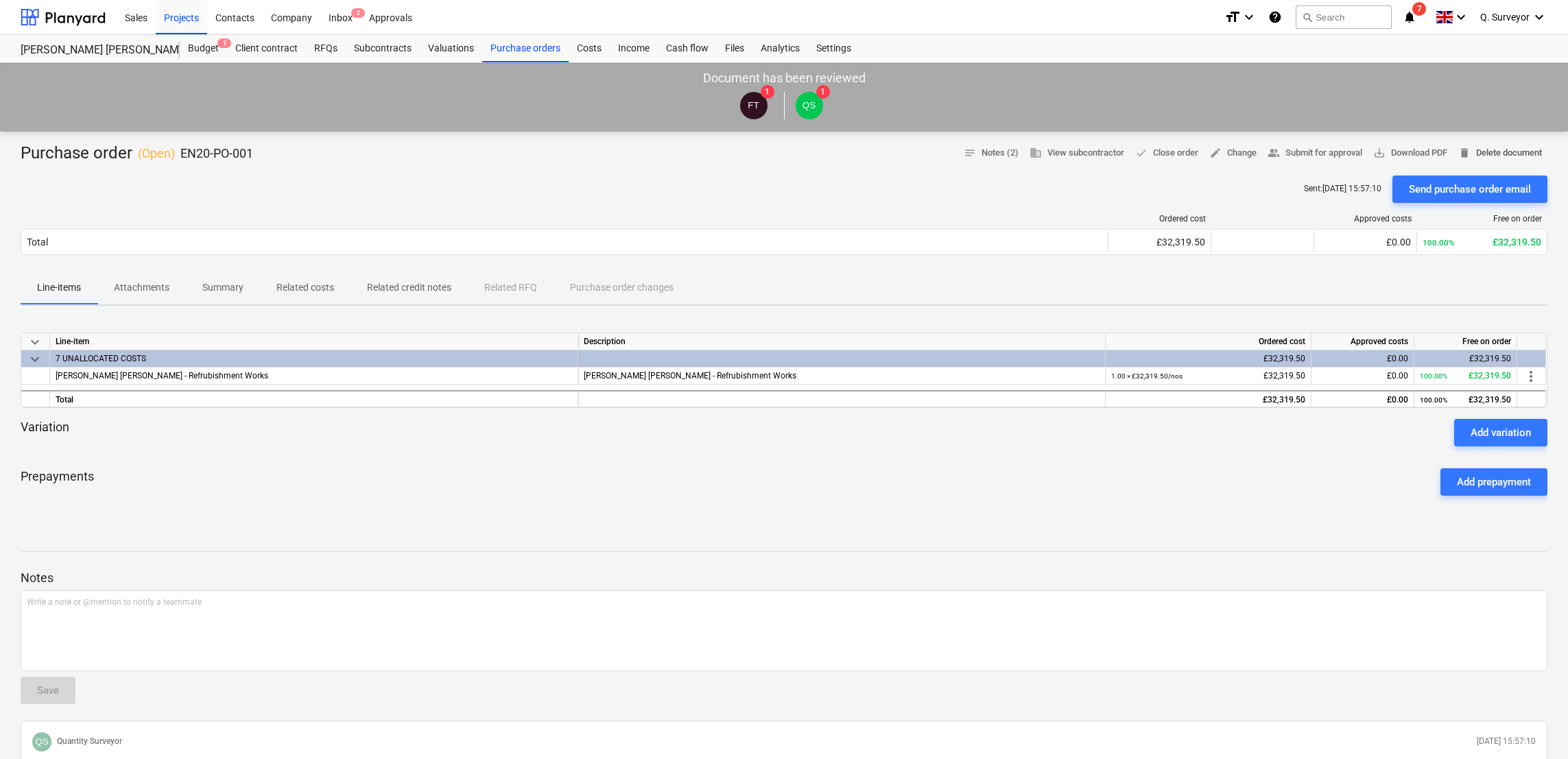
click at [1516, 152] on span "delete Delete document" at bounding box center [1500, 153] width 84 height 16
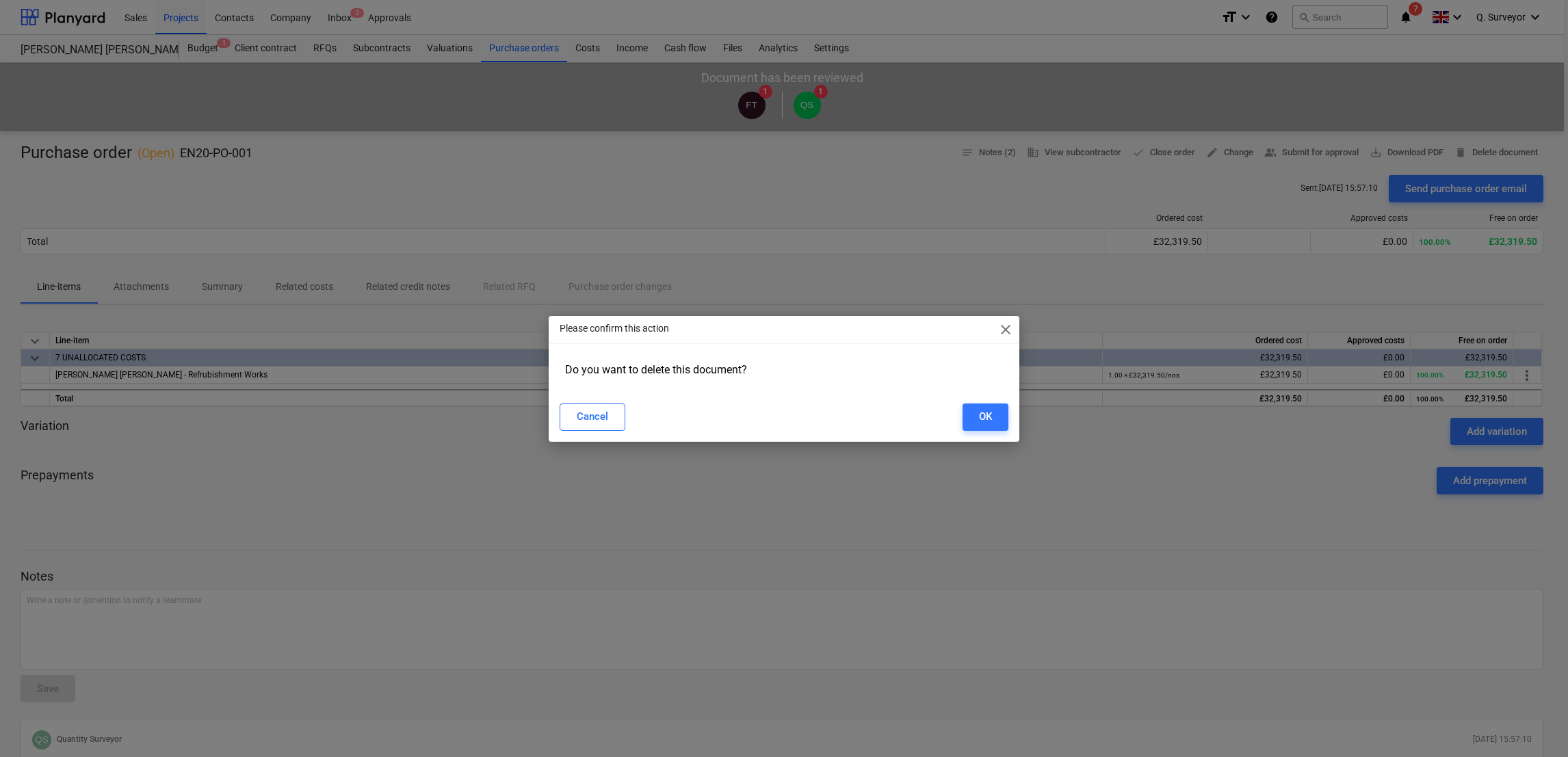
click at [1013, 329] on div "Please confirm this action close" at bounding box center [784, 329] width 470 height 27
click at [1004, 322] on span "close" at bounding box center [1005, 329] width 16 height 16
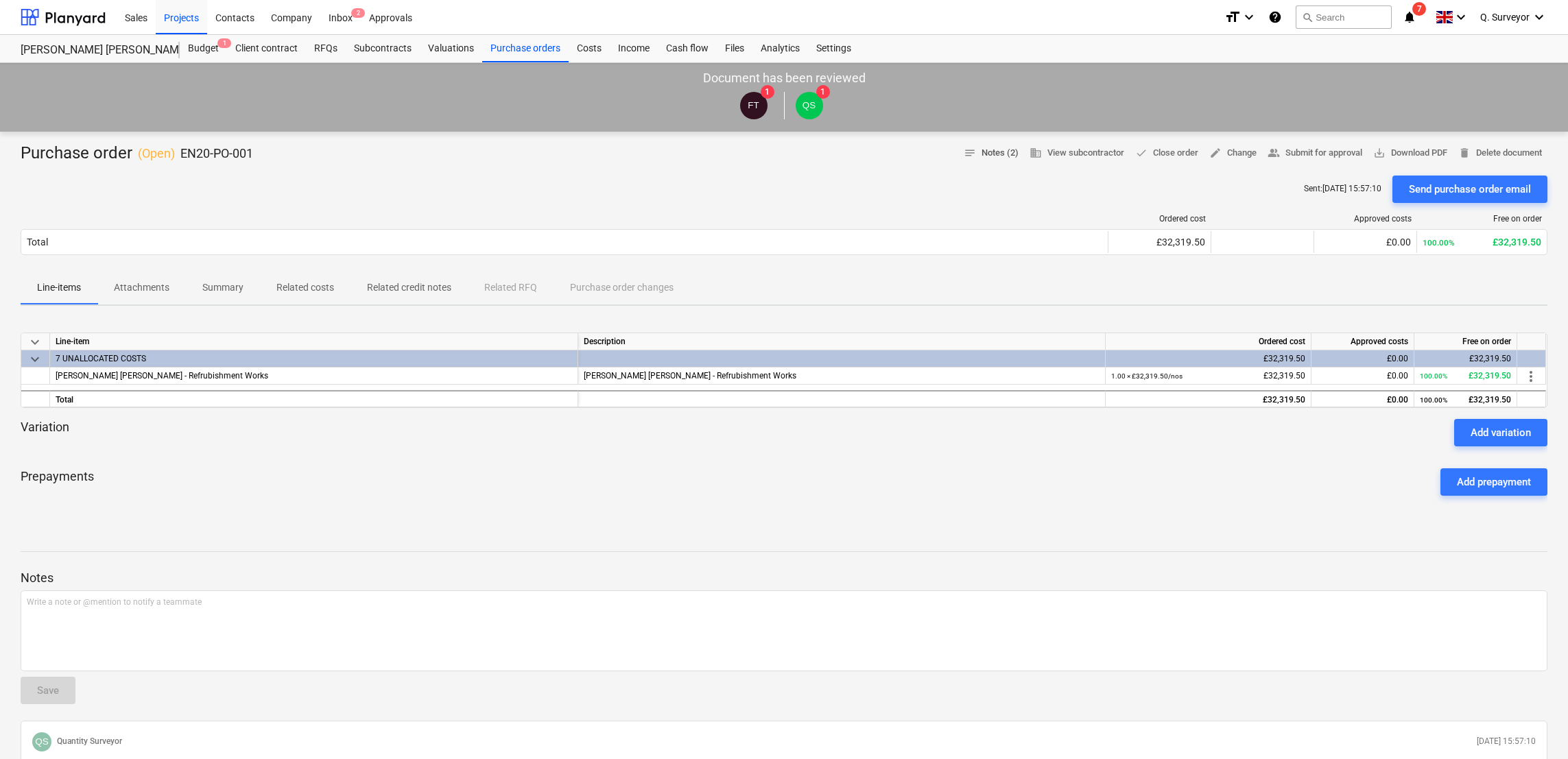
click at [974, 156] on span "notes Notes (2)" at bounding box center [991, 153] width 55 height 16
click at [1150, 146] on span "done Close order" at bounding box center [1167, 153] width 63 height 16
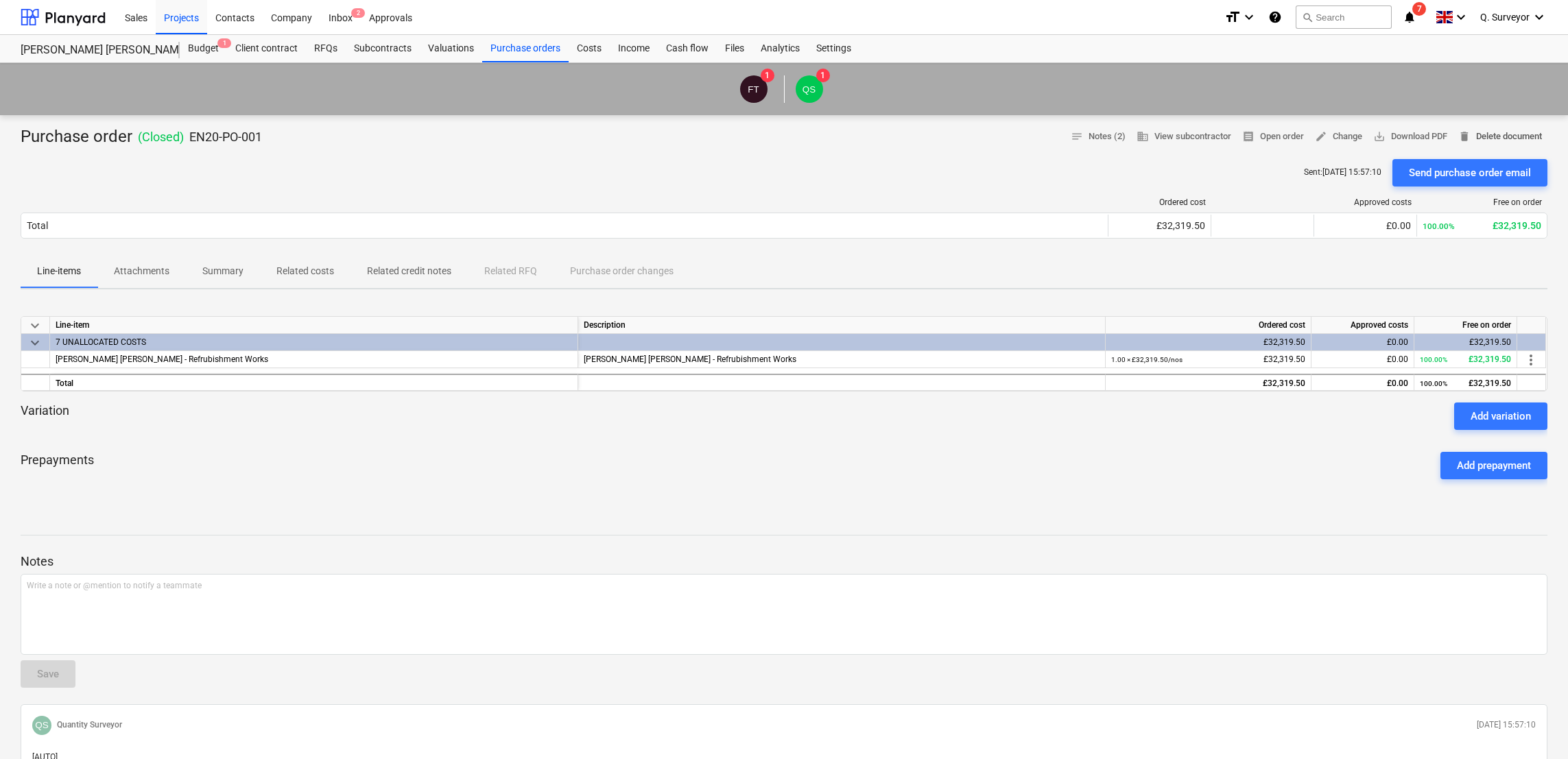
click at [1481, 129] on span "delete Delete document" at bounding box center [1500, 136] width 84 height 16
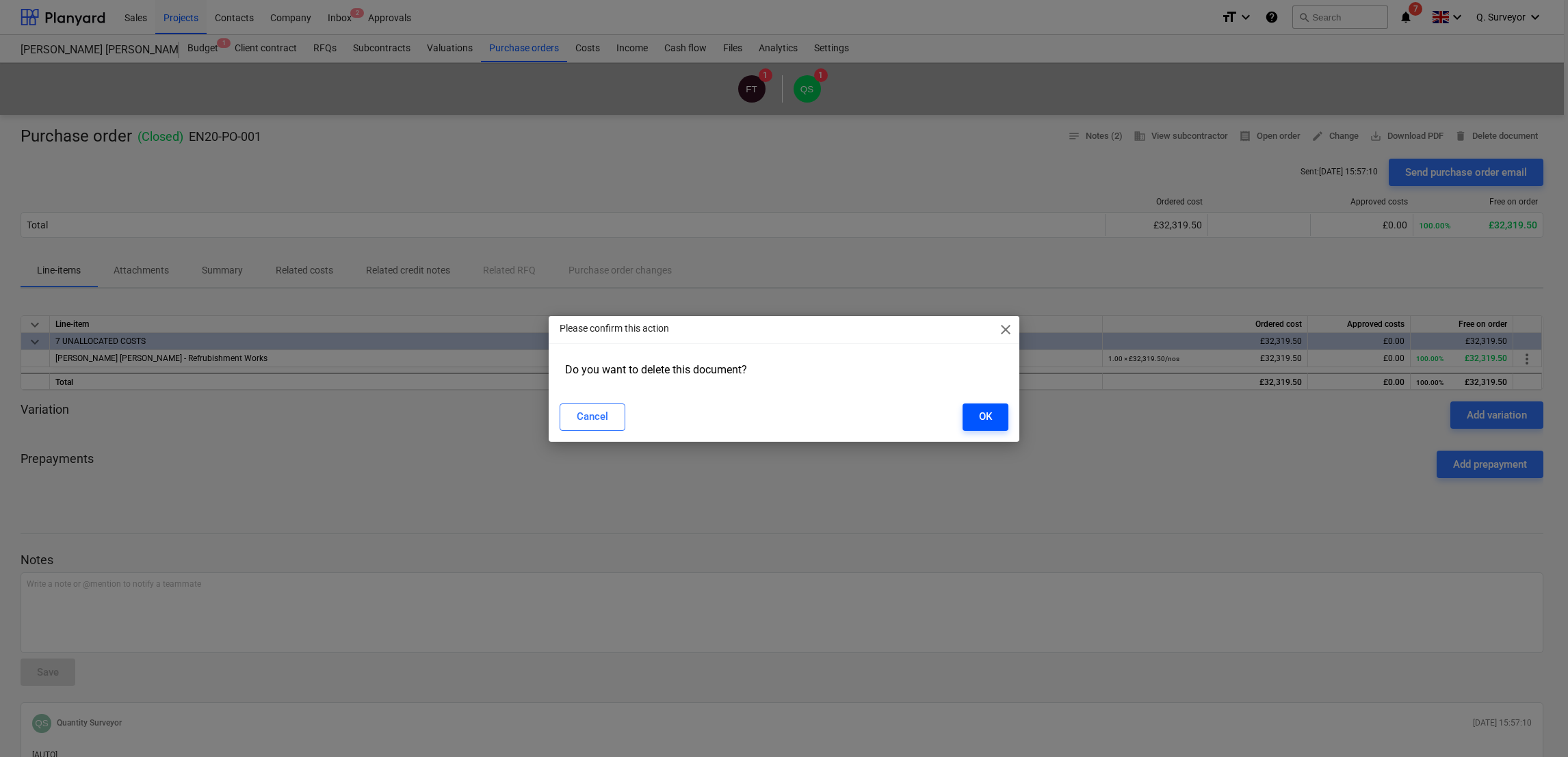
click at [989, 410] on div "OK" at bounding box center [985, 416] width 13 height 18
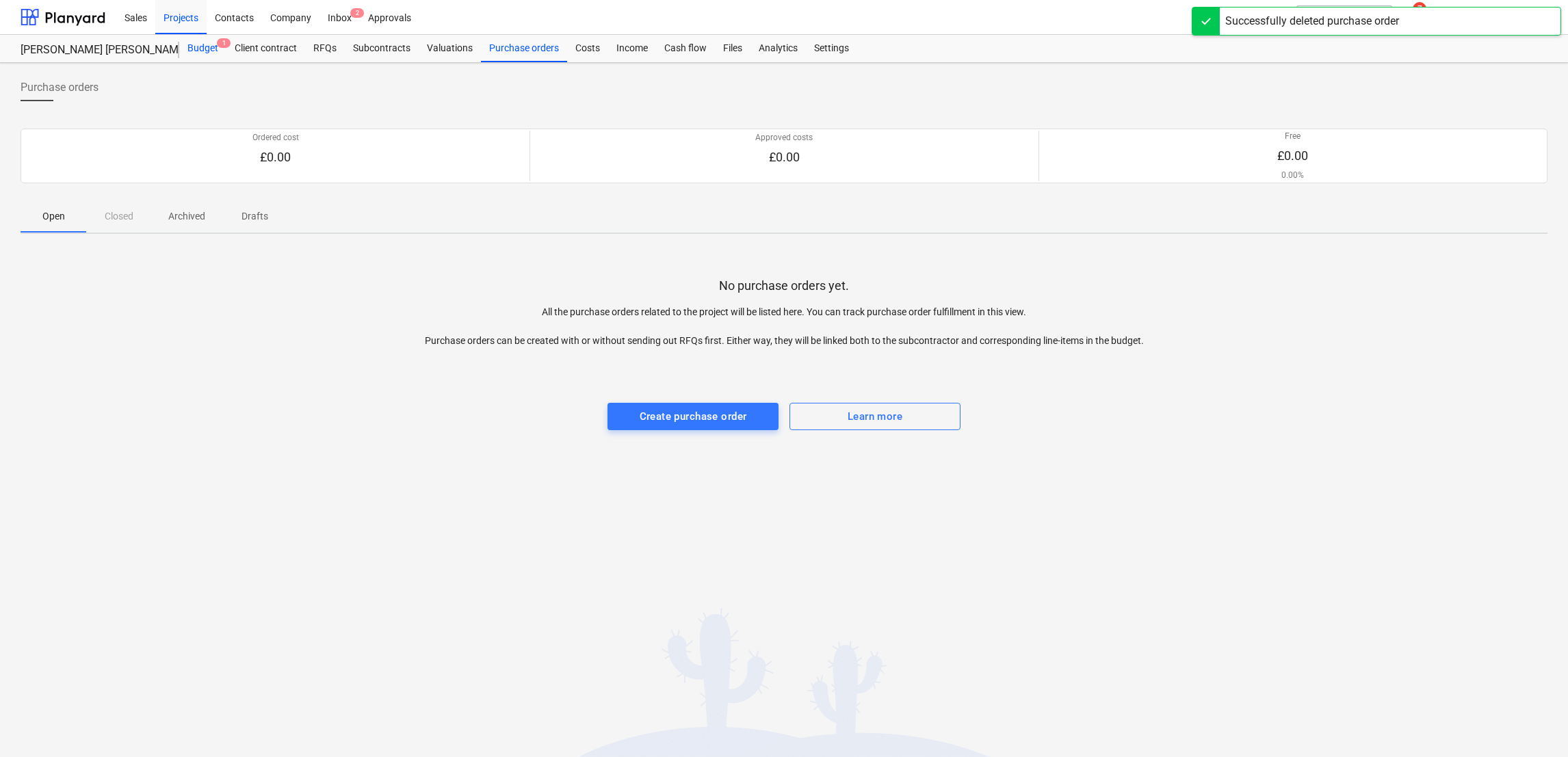
click at [193, 44] on div "Budget 1" at bounding box center [203, 48] width 47 height 27
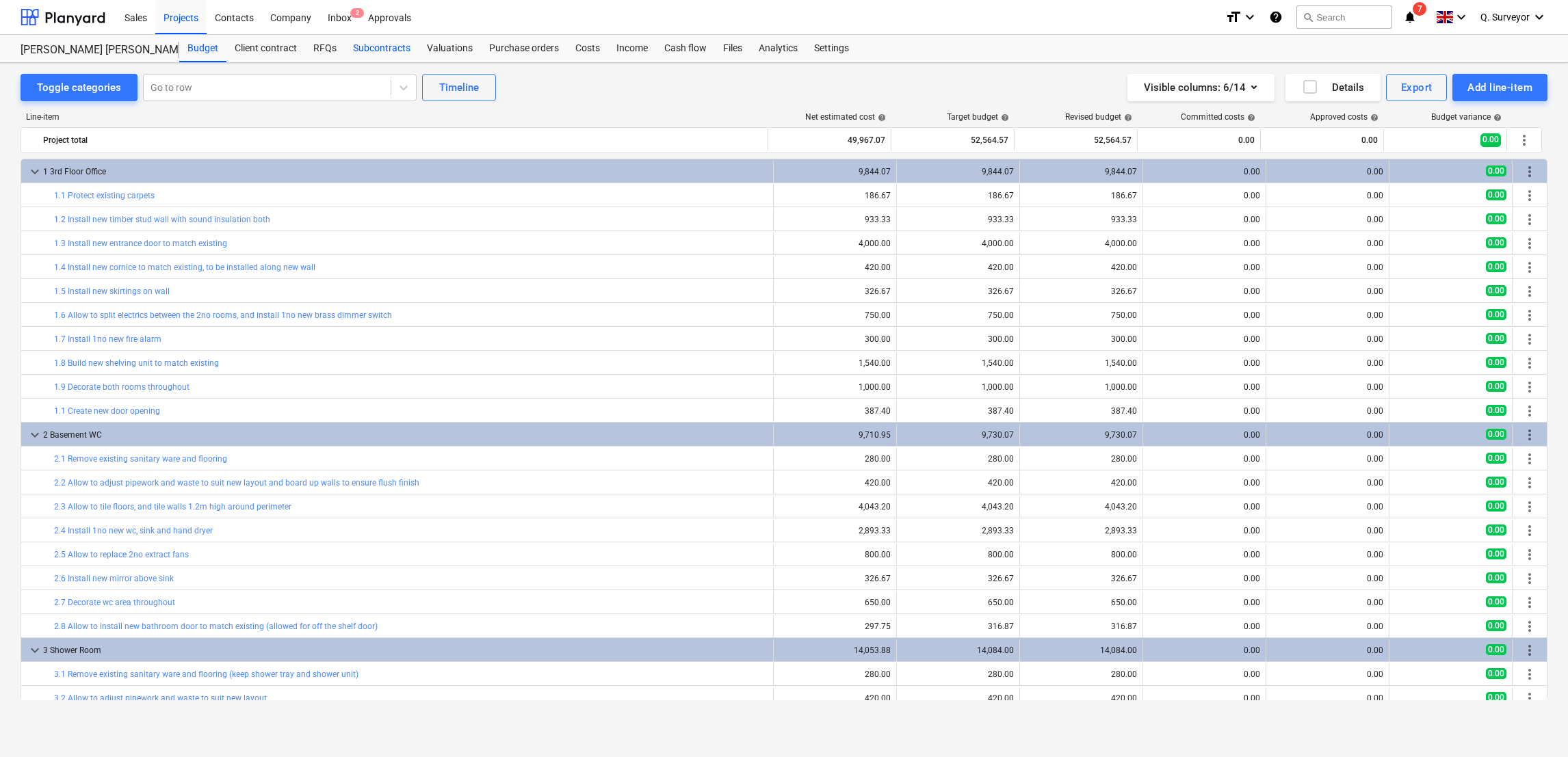
click at [378, 46] on div "Subcontracts" at bounding box center [382, 48] width 74 height 27
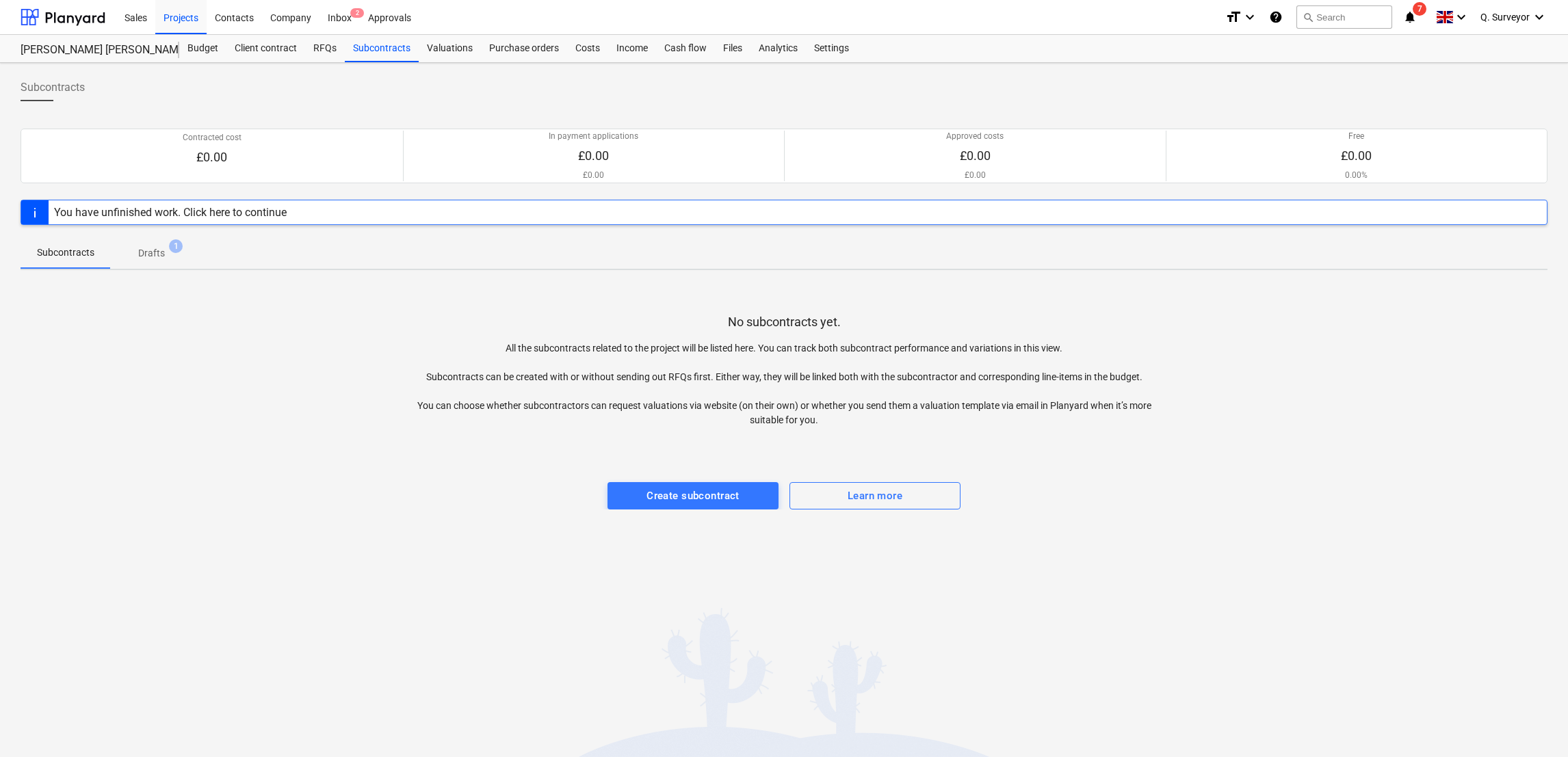
click at [168, 253] on span "Drafts 1" at bounding box center [152, 253] width 49 height 14
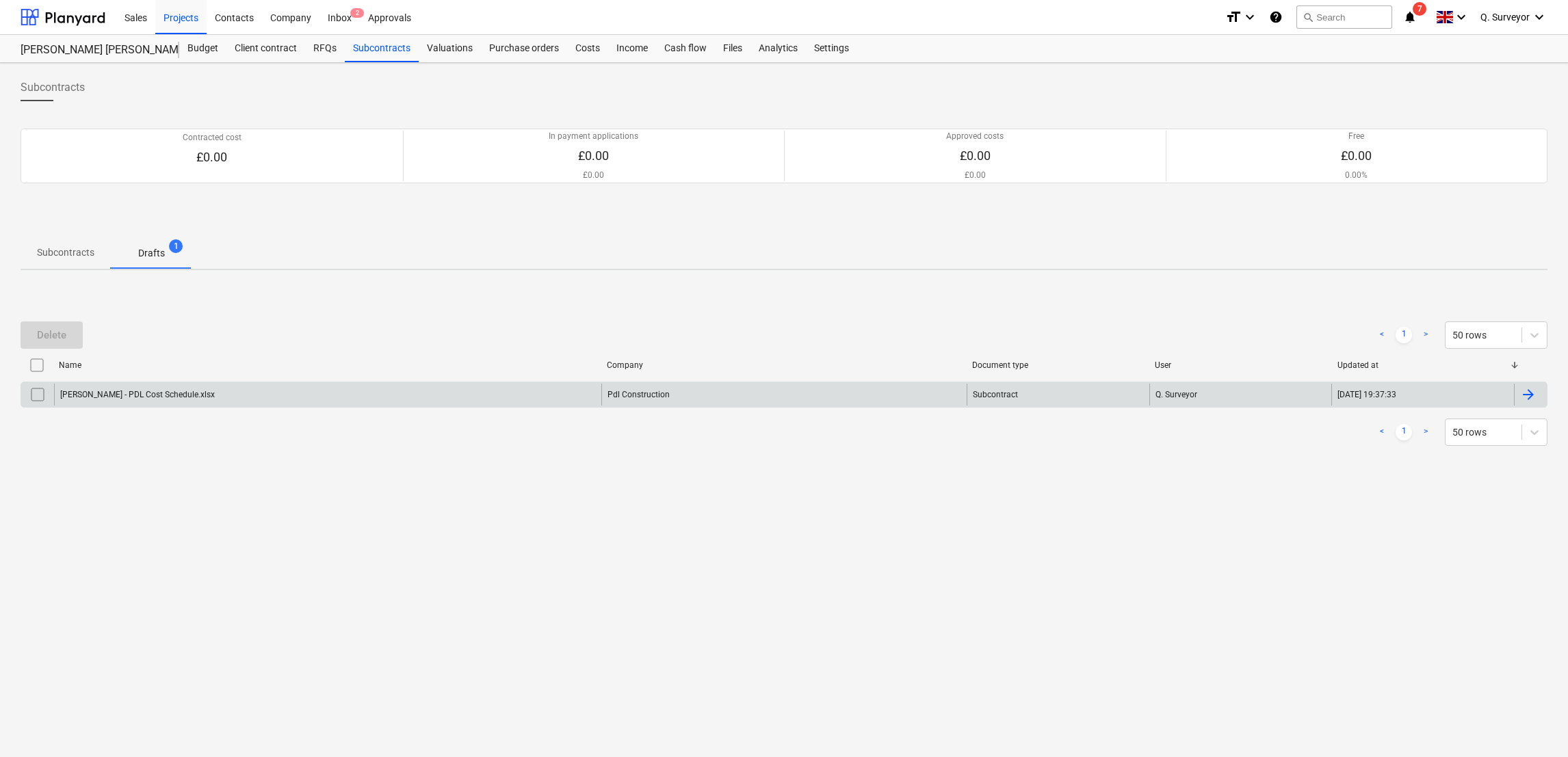
click at [43, 395] on input "checkbox" at bounding box center [38, 395] width 22 height 22
click at [117, 390] on div "[PERSON_NAME] - PDL Cost Schedule.xlsx" at bounding box center [137, 394] width 155 height 9
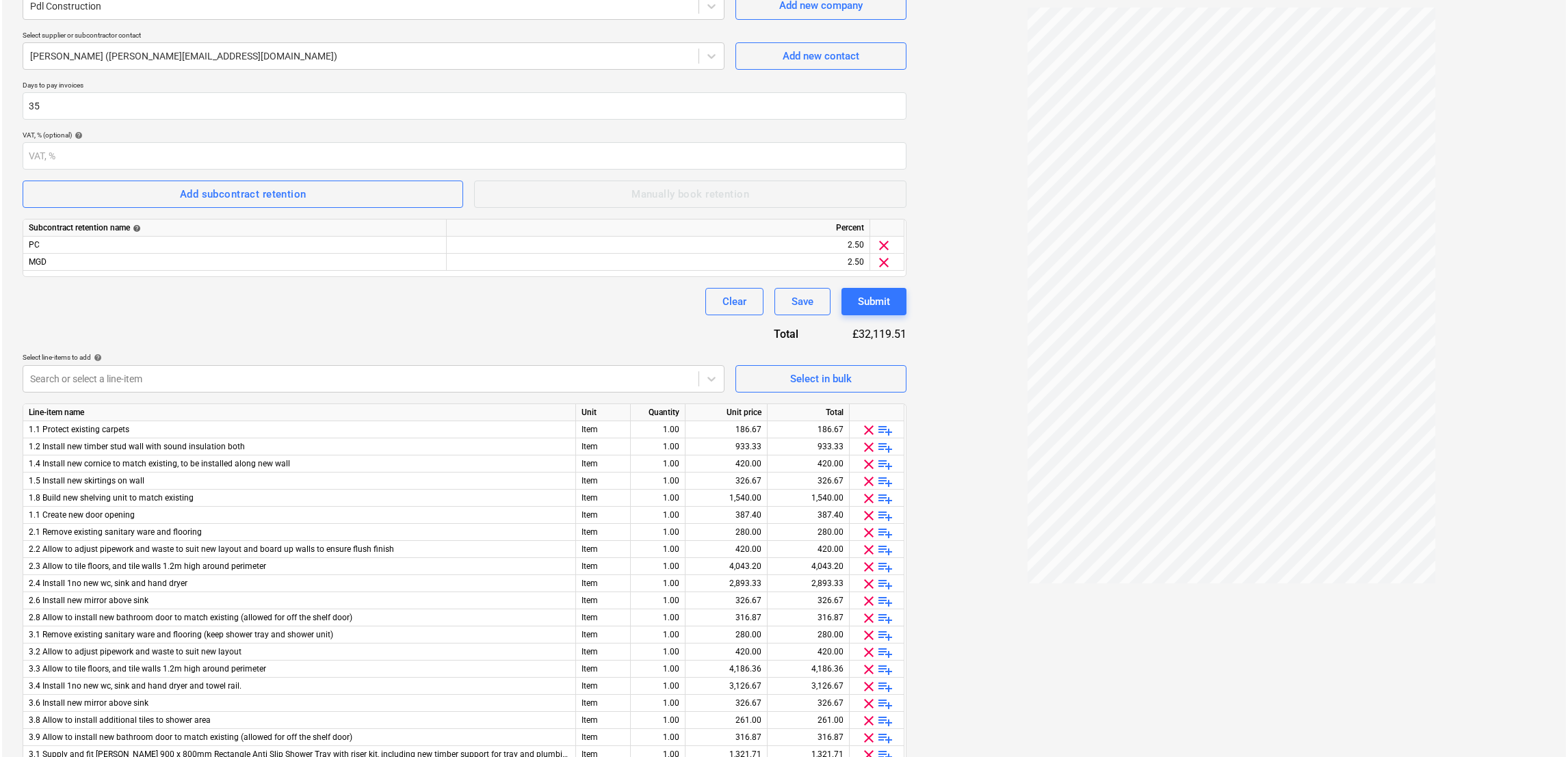
scroll to position [327, 0]
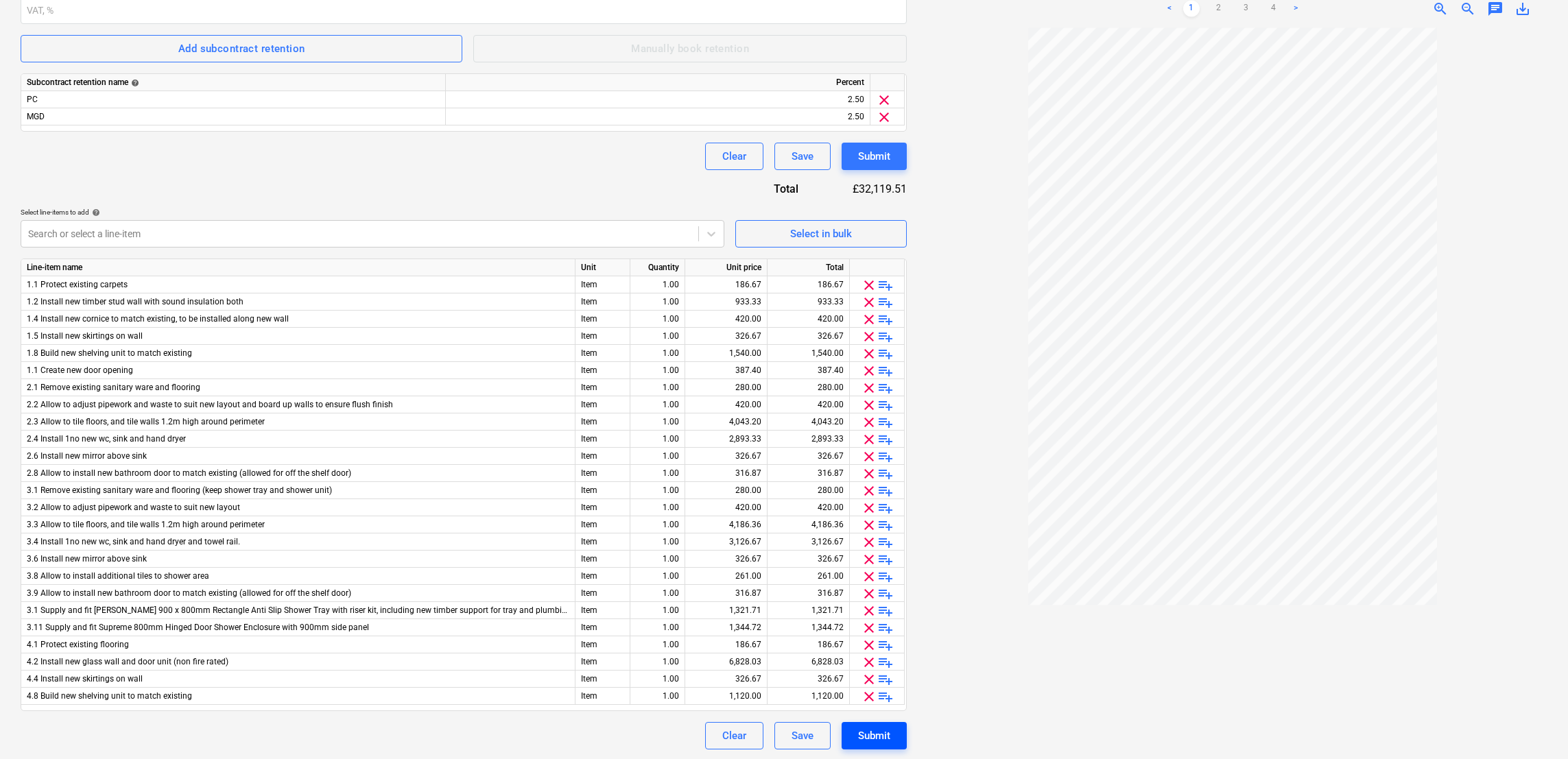
click at [878, 729] on div "Submit" at bounding box center [875, 735] width 32 height 18
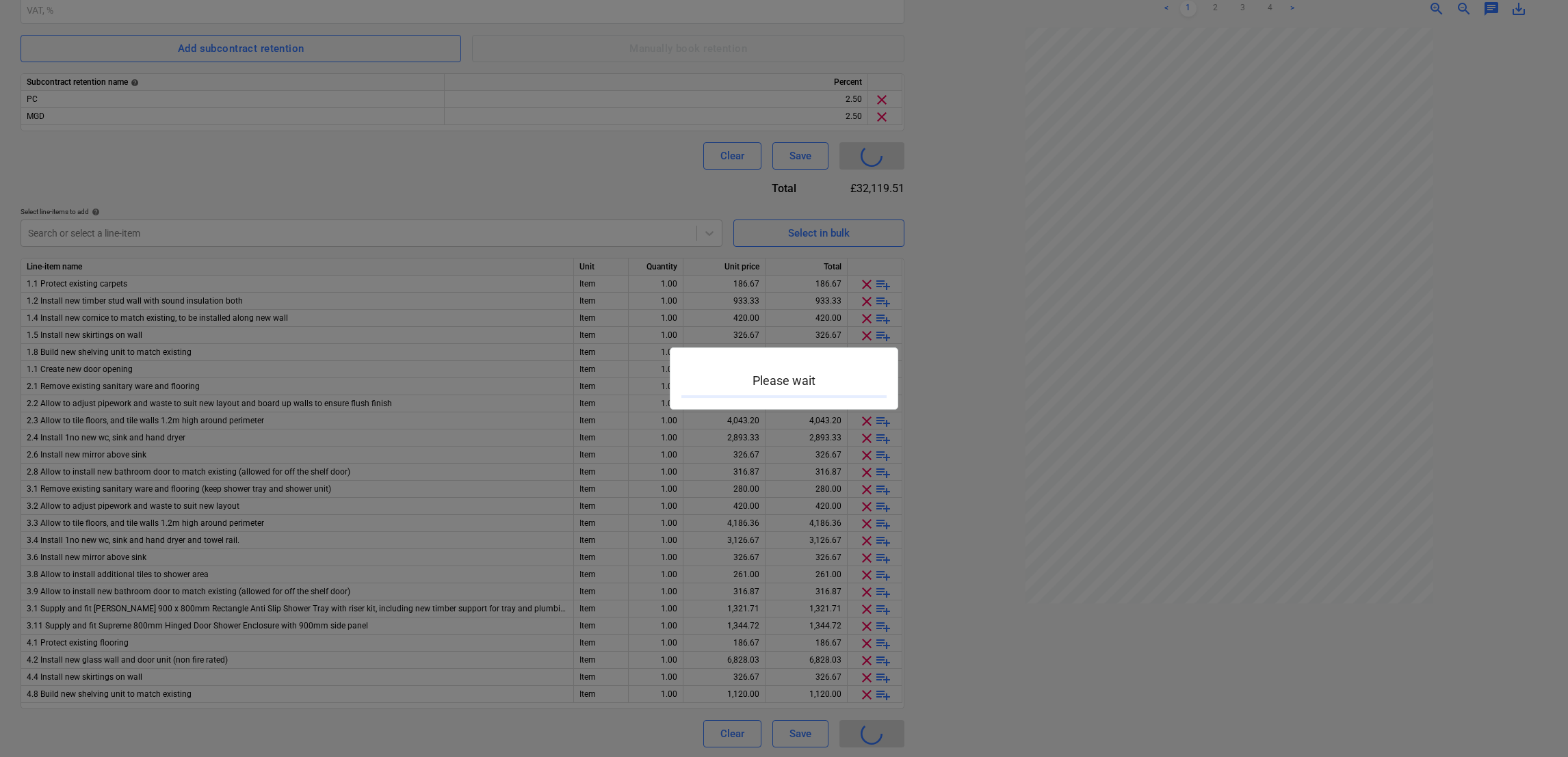
type input "EN20-SO-002"
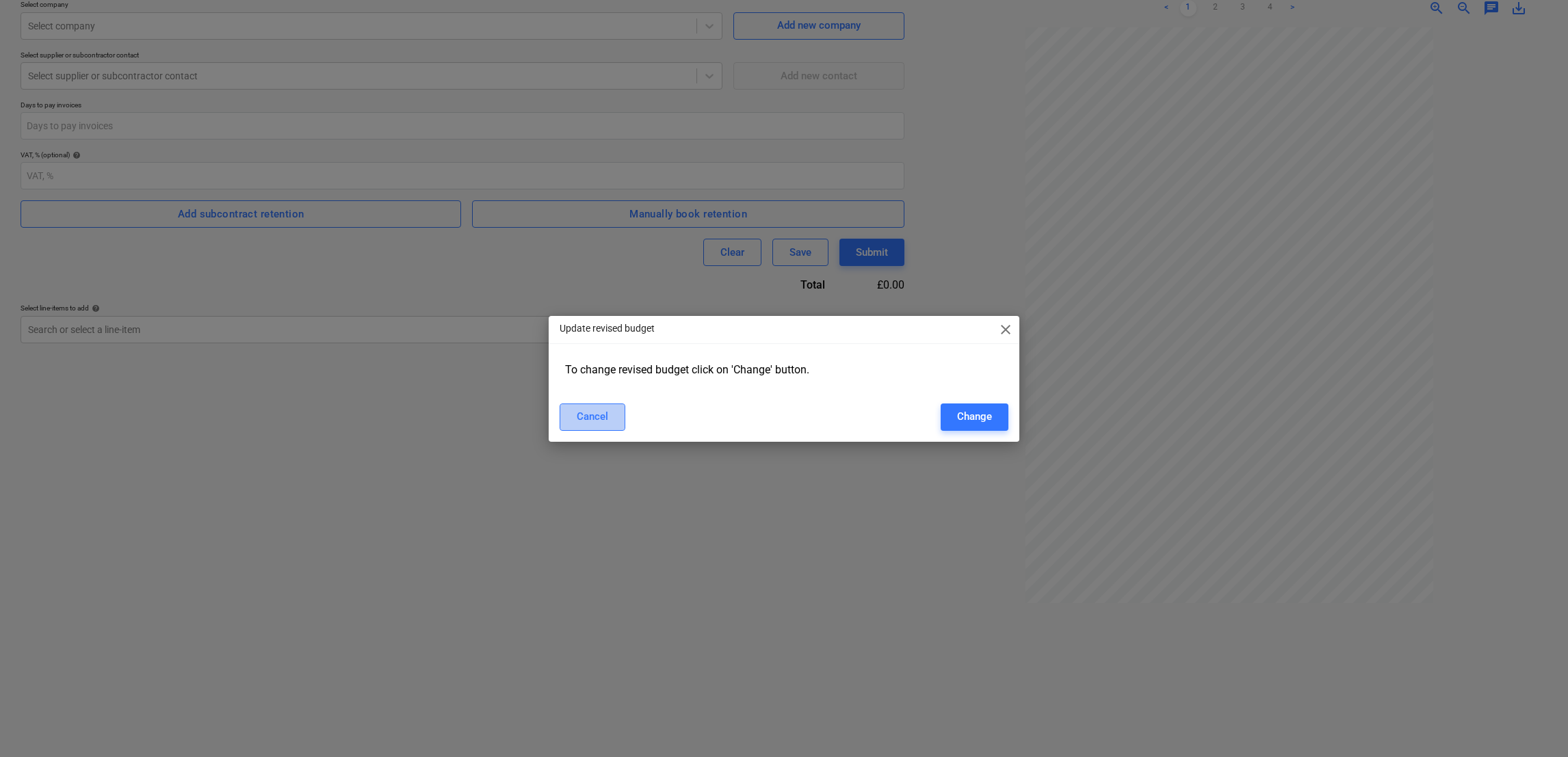
click at [602, 420] on div "Cancel" at bounding box center [592, 416] width 31 height 18
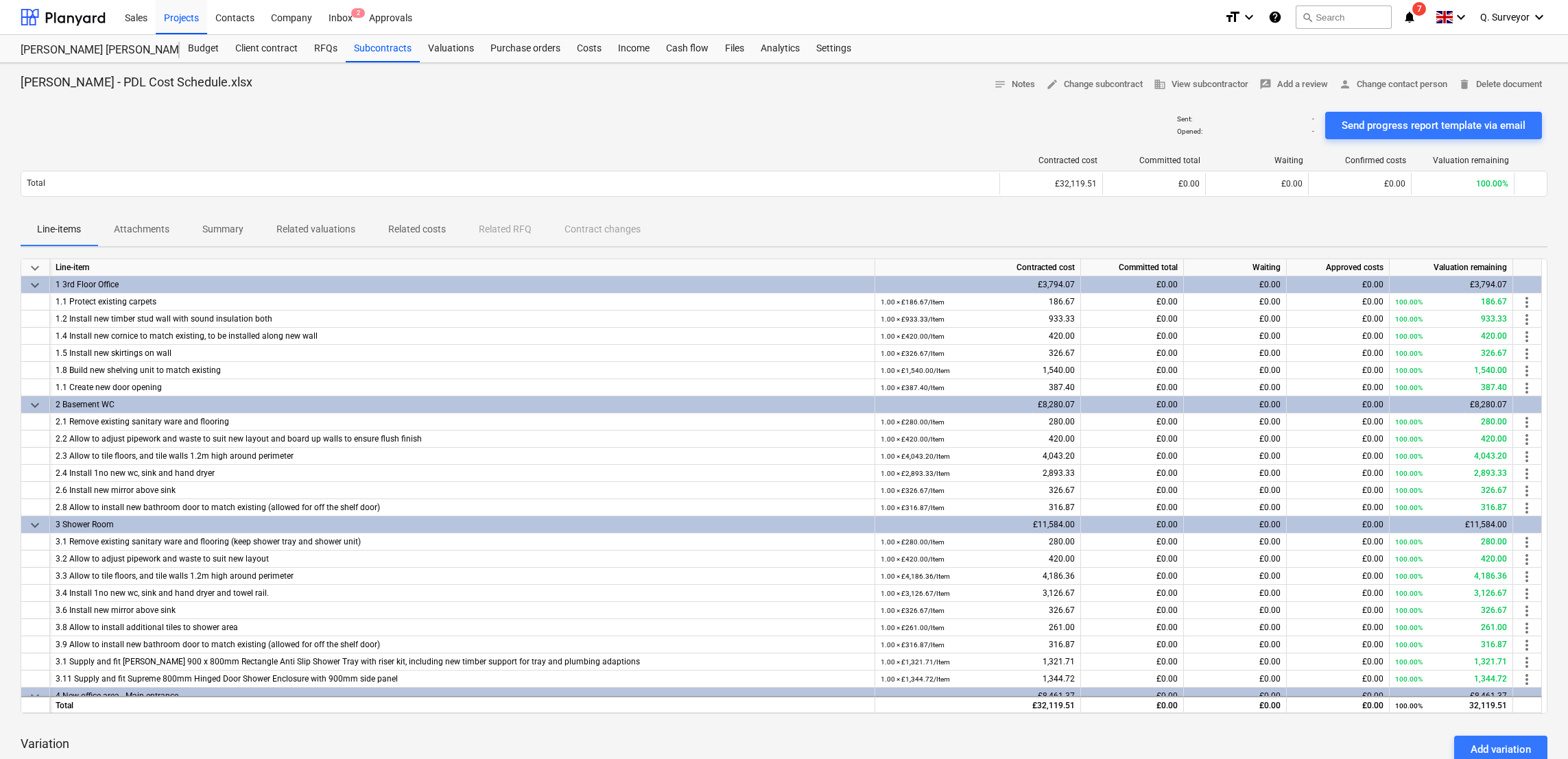
click at [121, 239] on span "Attachments" at bounding box center [141, 229] width 89 height 23
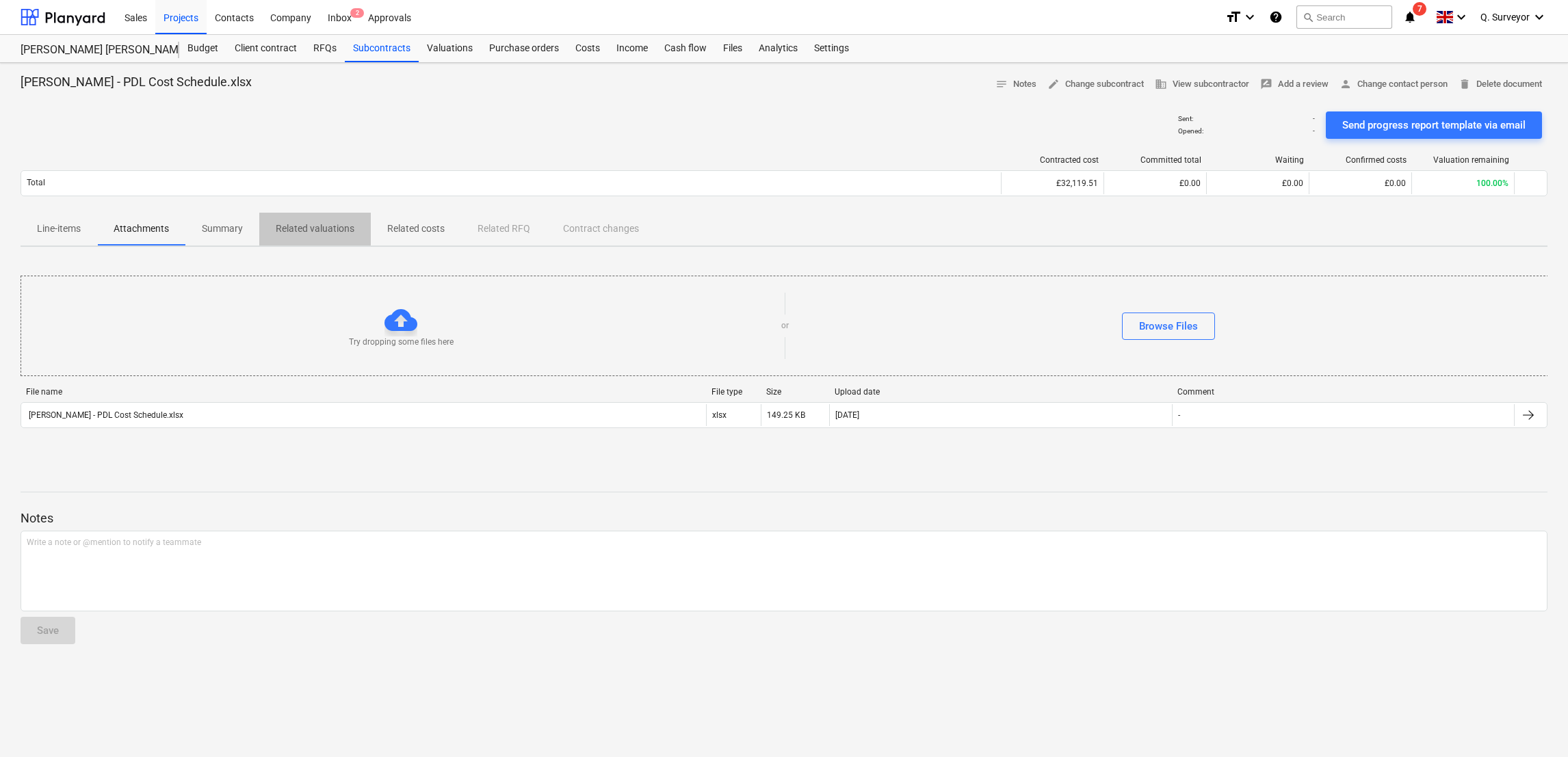
click at [341, 236] on p "Related valuations" at bounding box center [315, 229] width 79 height 14
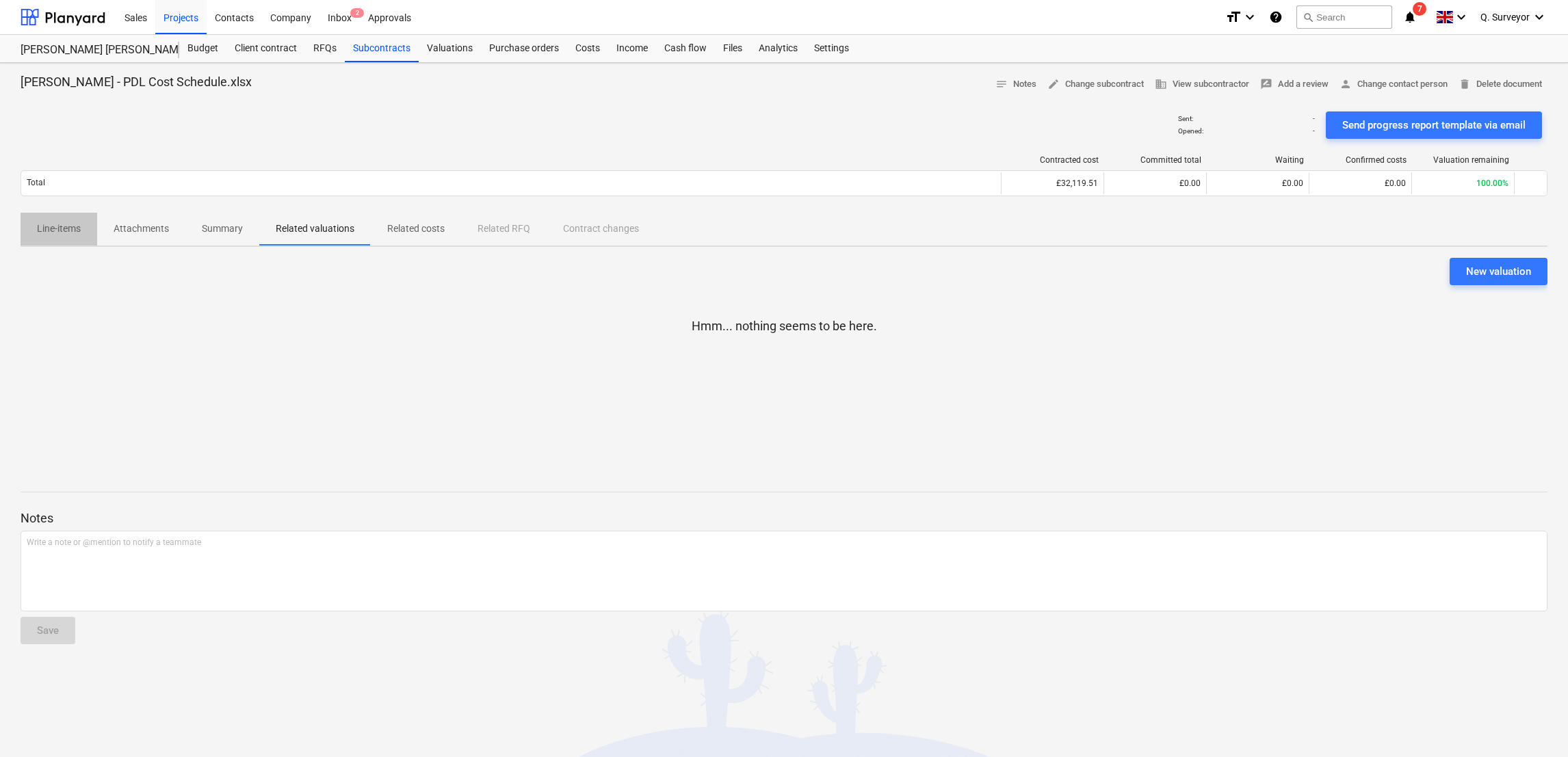
click at [35, 220] on span "Line-items" at bounding box center [58, 229] width 77 height 23
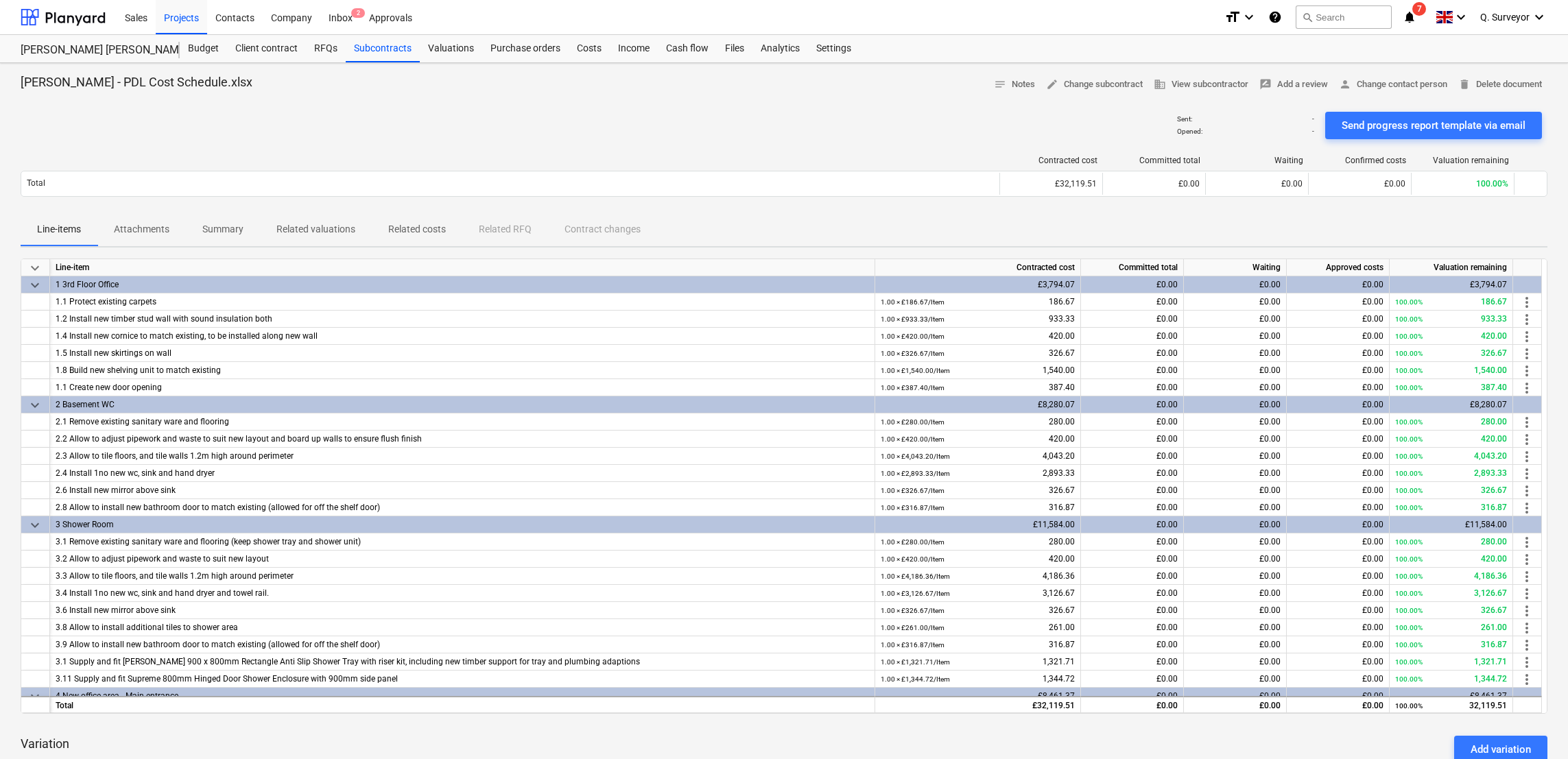
click at [773, 110] on div "Sent : - Opened : - Send progress report template via email" at bounding box center [784, 125] width 1527 height 38
click at [196, 128] on div "Sent : - Opened : - Send progress report template via email" at bounding box center [784, 125] width 1527 height 38
click at [384, 47] on div "Subcontracts" at bounding box center [383, 48] width 75 height 27
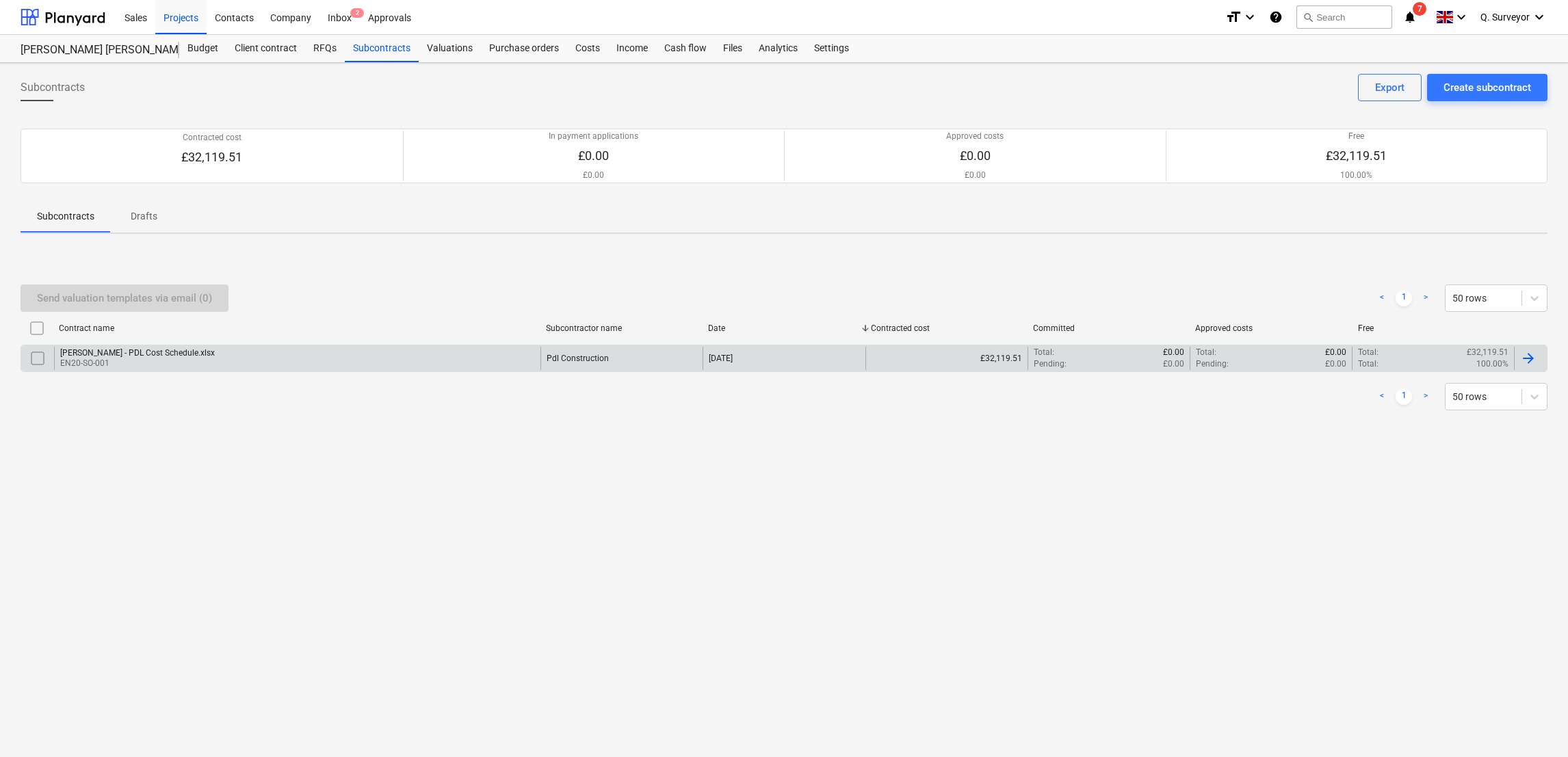
click at [36, 360] on input "checkbox" at bounding box center [38, 359] width 22 height 22
click at [1522, 360] on div at bounding box center [1527, 358] width 16 height 16
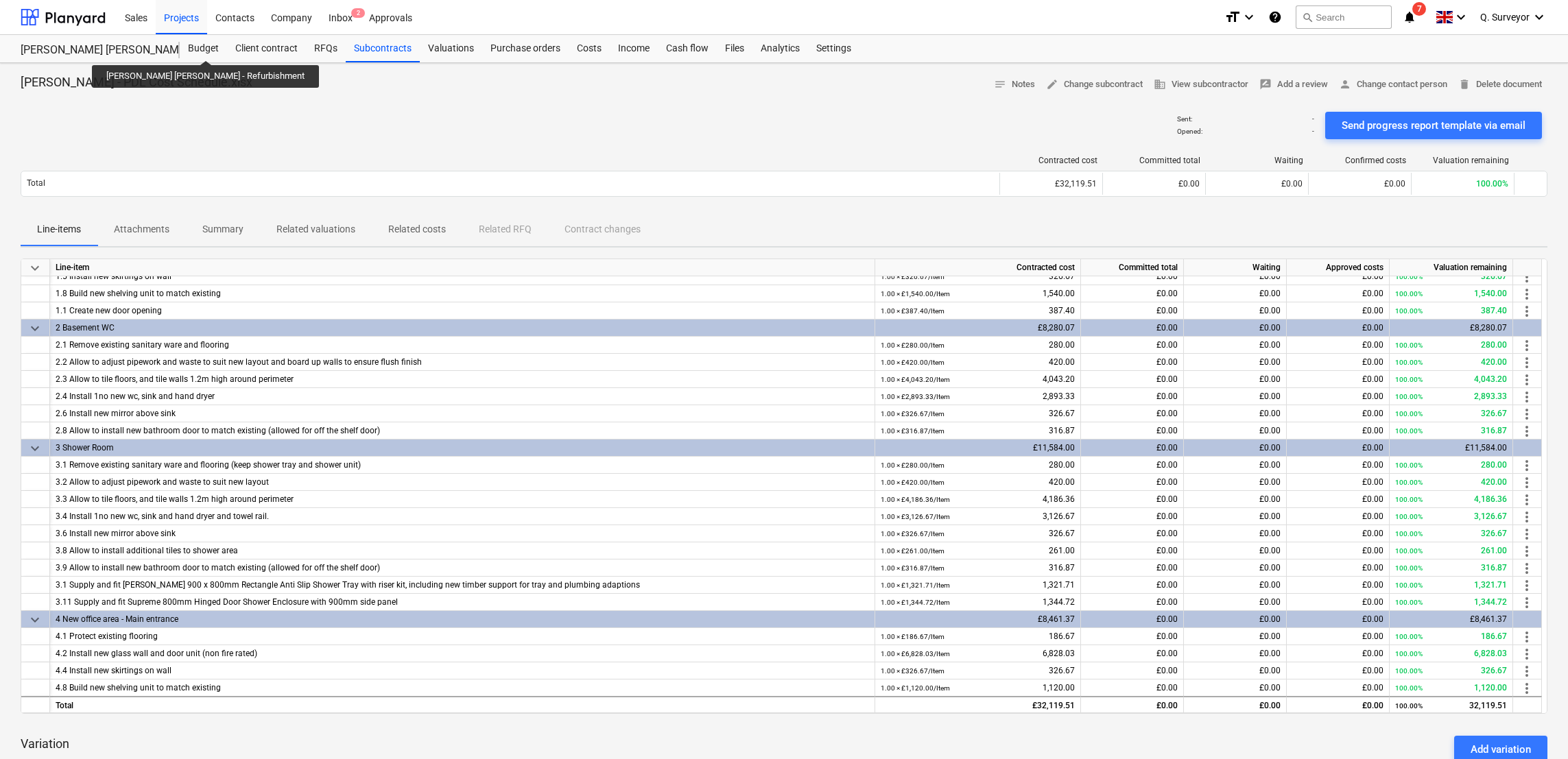
click at [163, 48] on div "[PERSON_NAME] [PERSON_NAME] - Refurbishment" at bounding box center [91, 50] width 143 height 14
click at [218, 45] on div "Budget" at bounding box center [203, 48] width 47 height 27
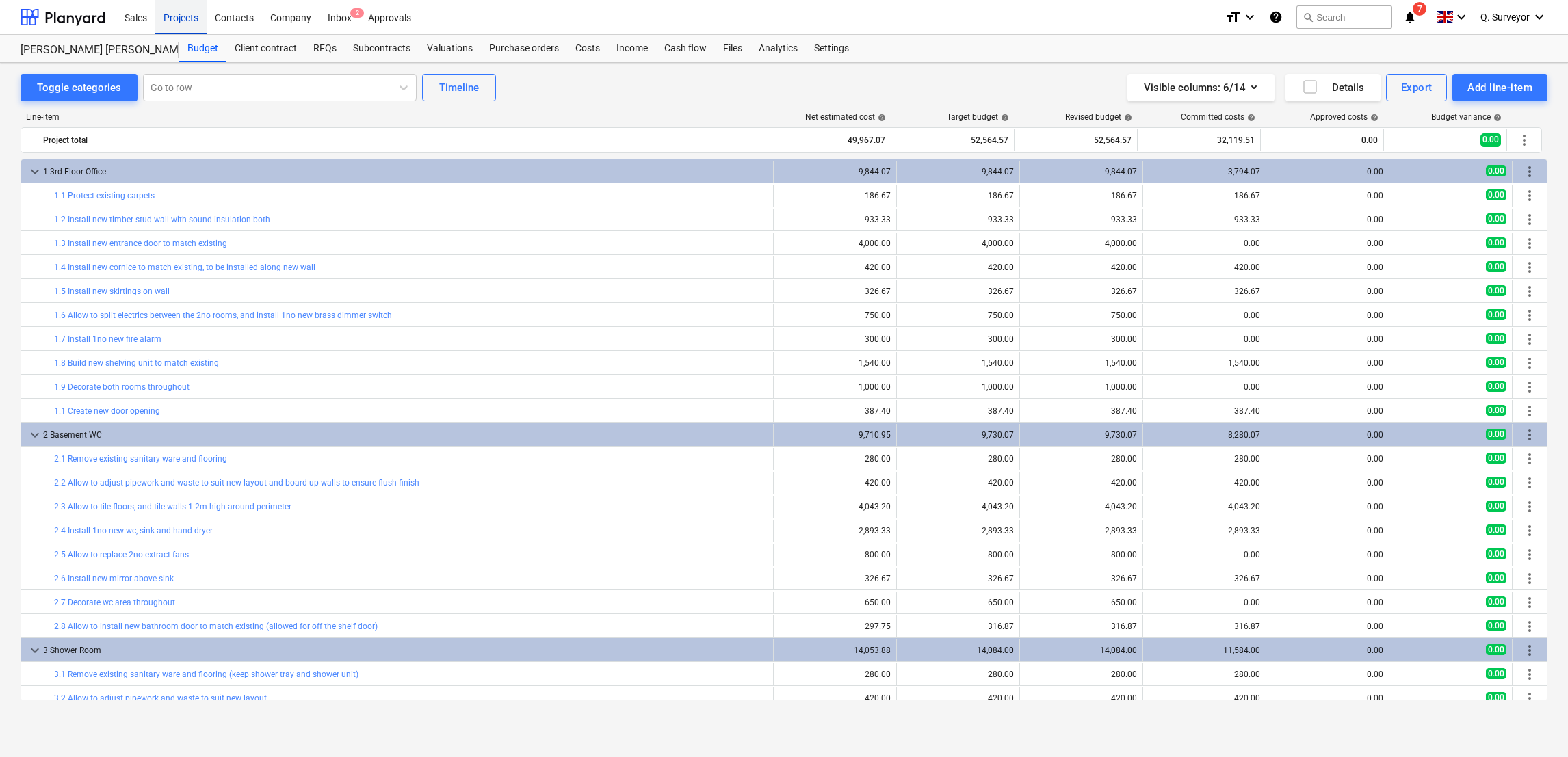
click at [189, 16] on div "Projects" at bounding box center [181, 16] width 52 height 35
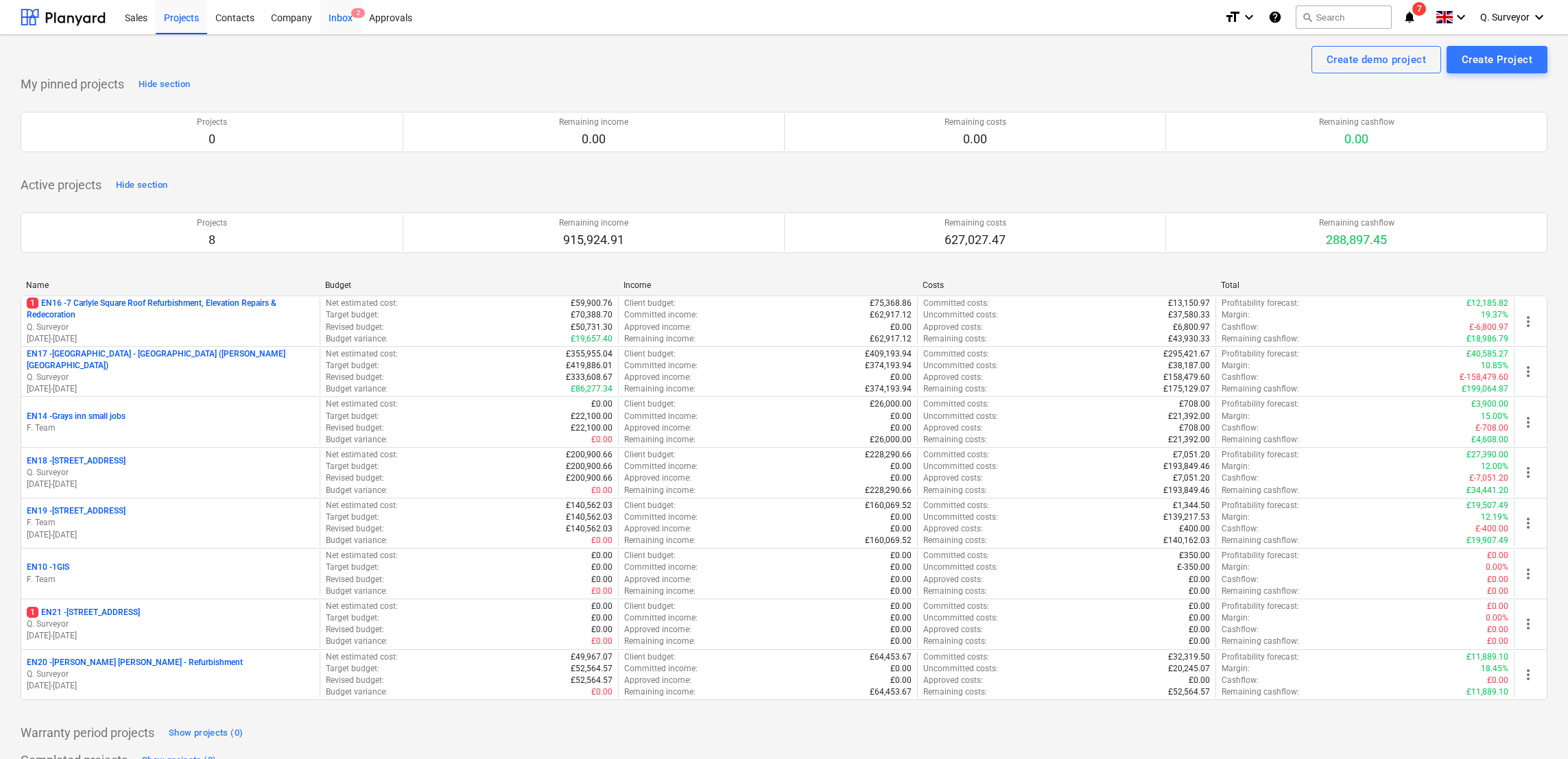
click at [356, 17] on span "2" at bounding box center [358, 13] width 14 height 9
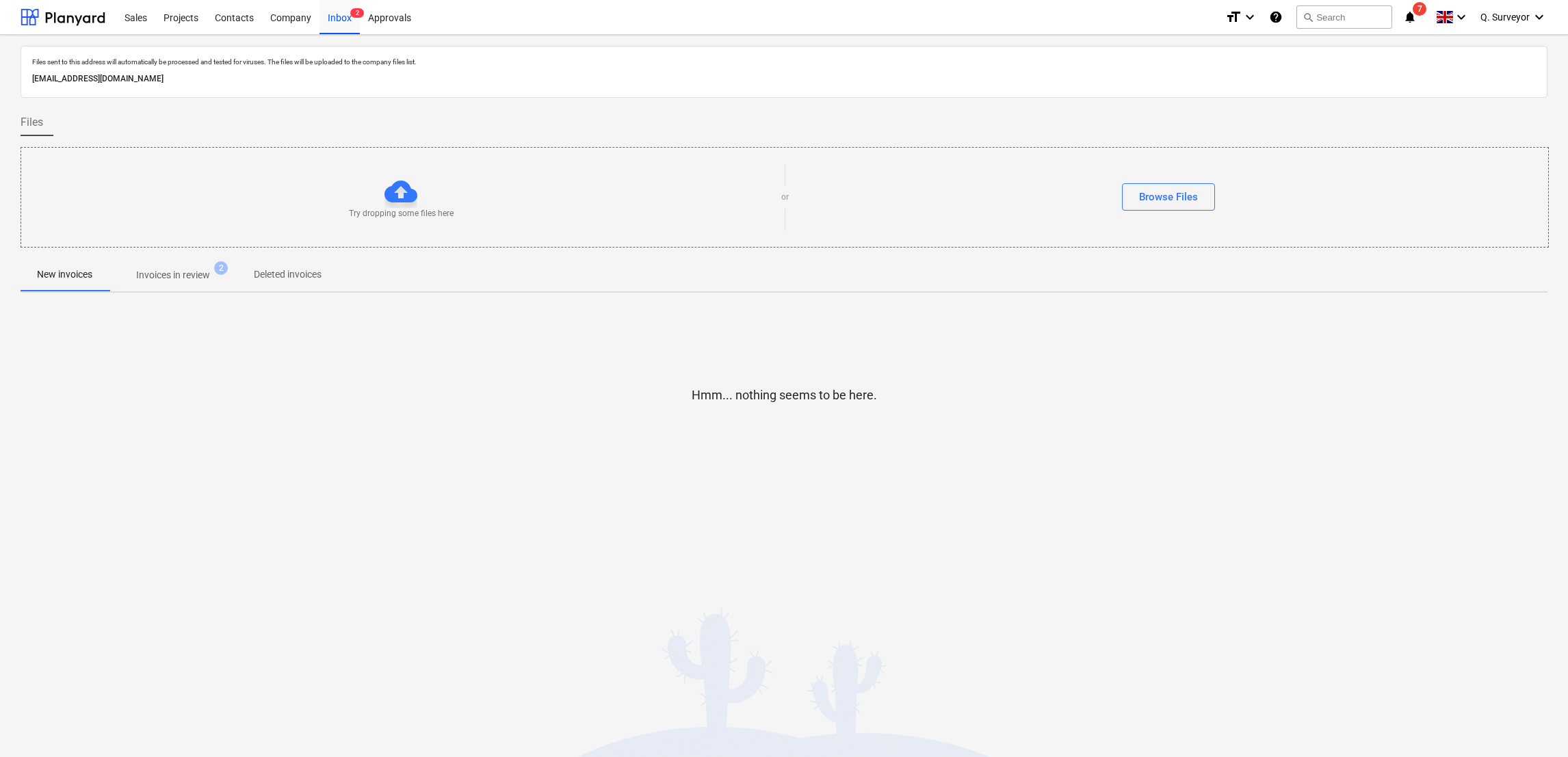
click at [196, 271] on p "Invoices in review" at bounding box center [173, 275] width 74 height 14
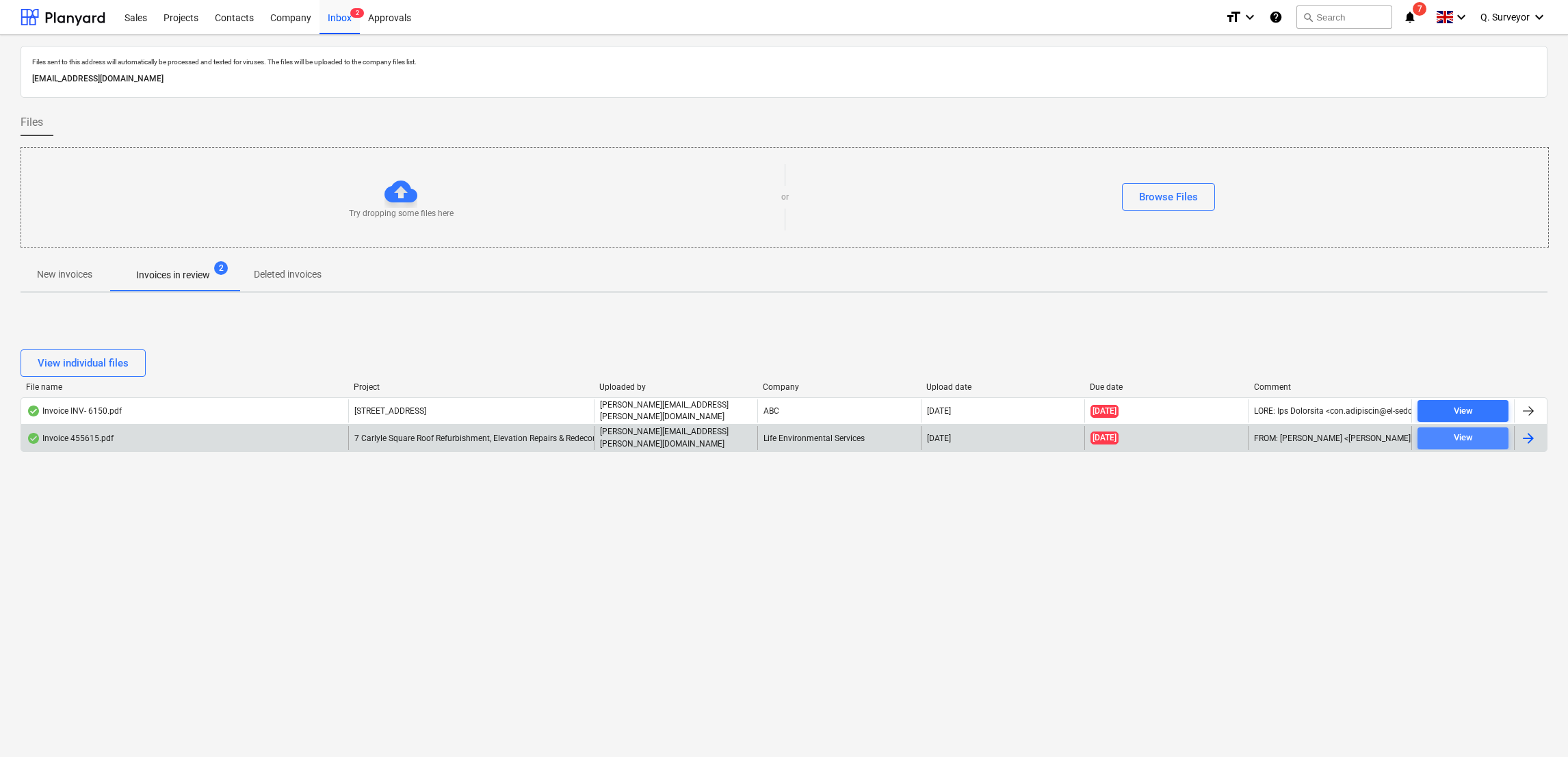
click at [1443, 434] on span "View" at bounding box center [1462, 438] width 80 height 16
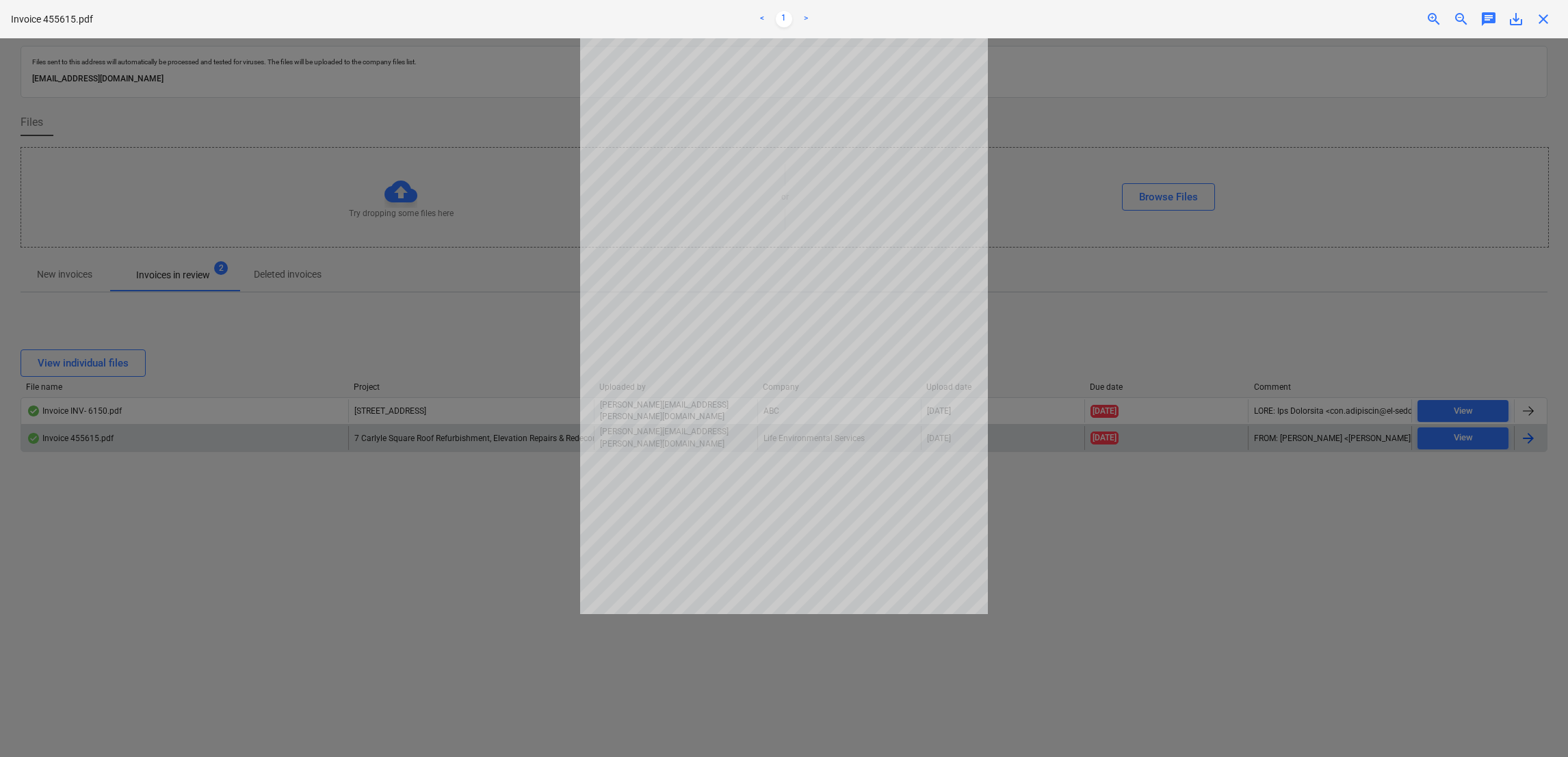
click at [1180, 323] on div at bounding box center [784, 397] width 1568 height 719
drag, startPoint x: 508, startPoint y: 271, endPoint x: 540, endPoint y: 370, distance: 104.0
click at [508, 273] on div at bounding box center [784, 397] width 1568 height 719
drag, startPoint x: 1104, startPoint y: 718, endPoint x: 1094, endPoint y: 664, distance: 54.9
click at [1101, 701] on div at bounding box center [784, 397] width 1568 height 719
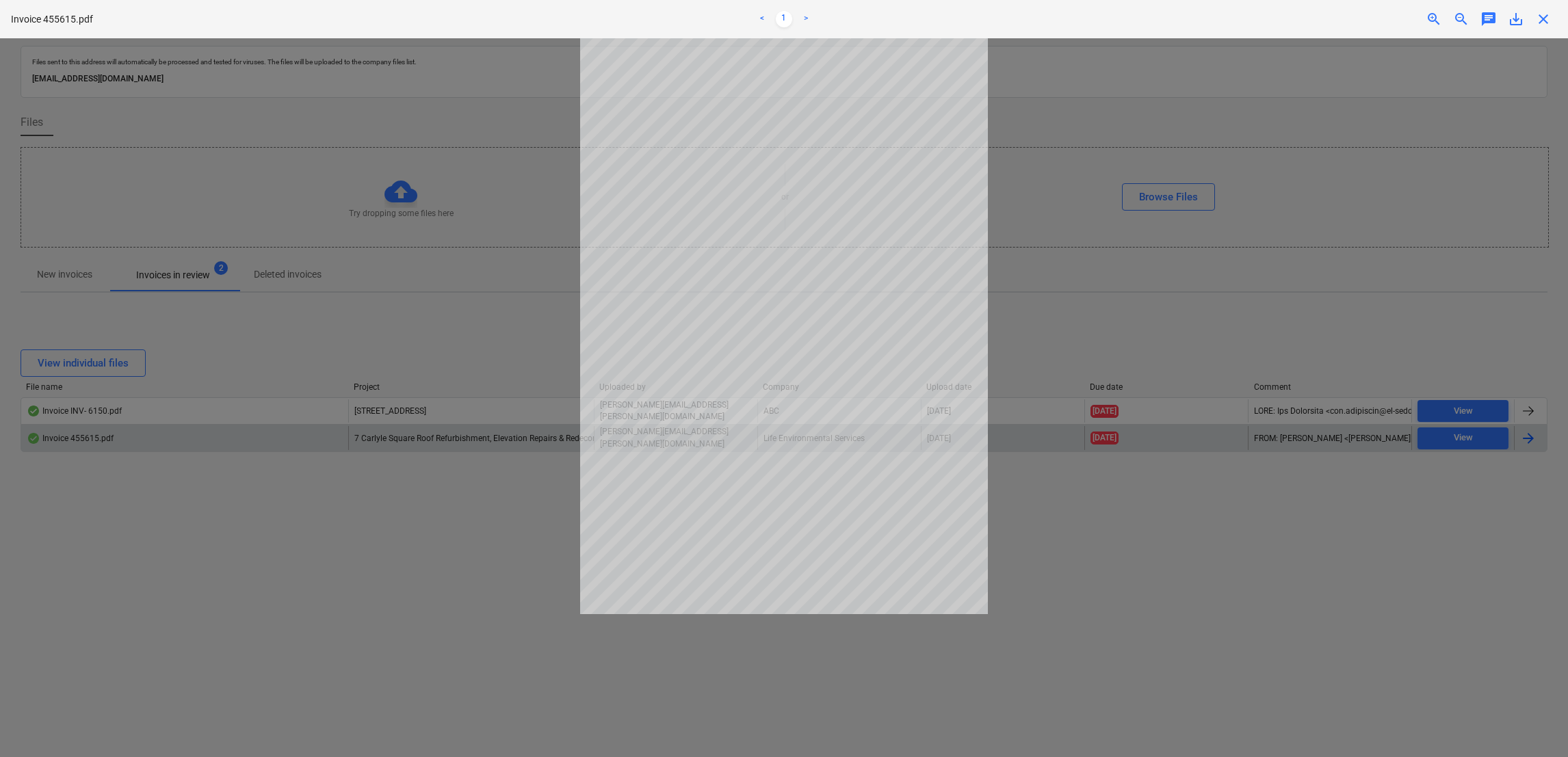
click at [1088, 344] on div at bounding box center [784, 397] width 1568 height 719
click at [798, 12] on link ">" at bounding box center [806, 19] width 16 height 16
click at [770, 19] on ul "< 1 >" at bounding box center [784, 19] width 515 height 16
click at [1550, 11] on span "close" at bounding box center [1543, 19] width 16 height 16
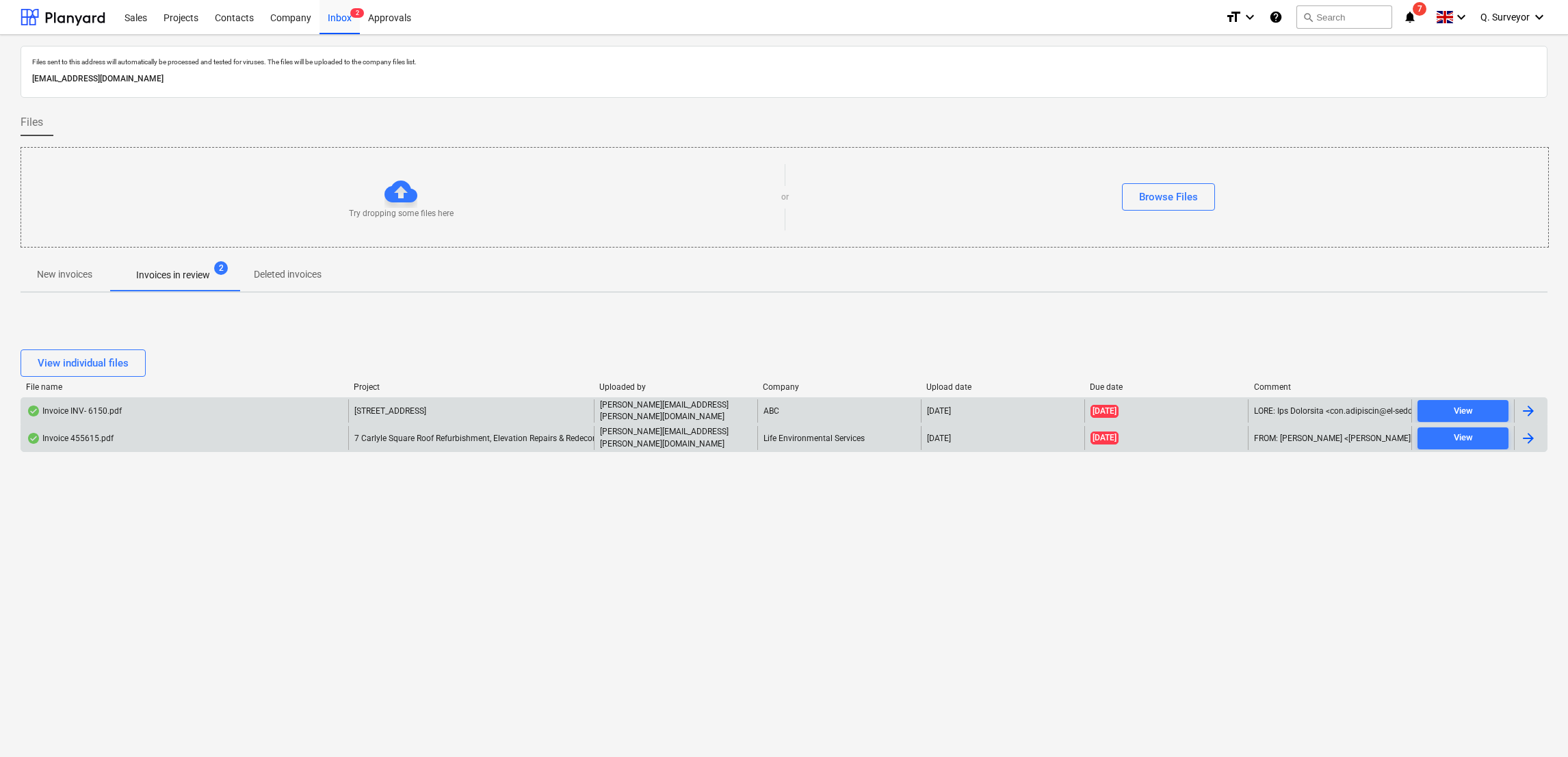
click at [1448, 399] on div "Invoice INV- 6150.pdf [STREET_ADDRESS][PERSON_NAME][EMAIL_ADDRESS][PERSON_NAME]…" at bounding box center [784, 411] width 1527 height 27
click at [1426, 414] on span "View" at bounding box center [1462, 411] width 80 height 16
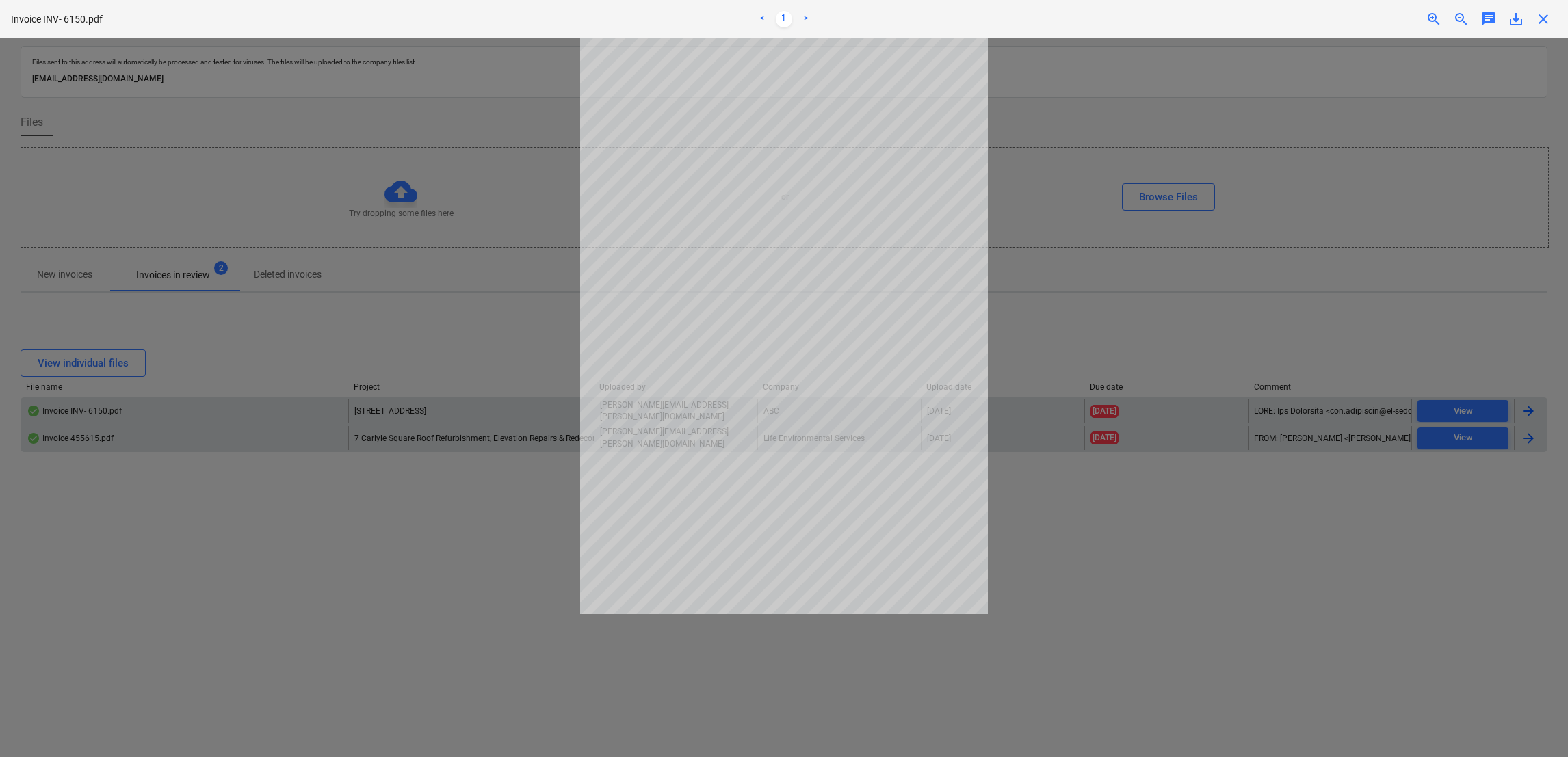
click at [1554, 19] on div "close" at bounding box center [1544, 19] width 27 height 16
click at [1549, 20] on span "close" at bounding box center [1543, 19] width 16 height 16
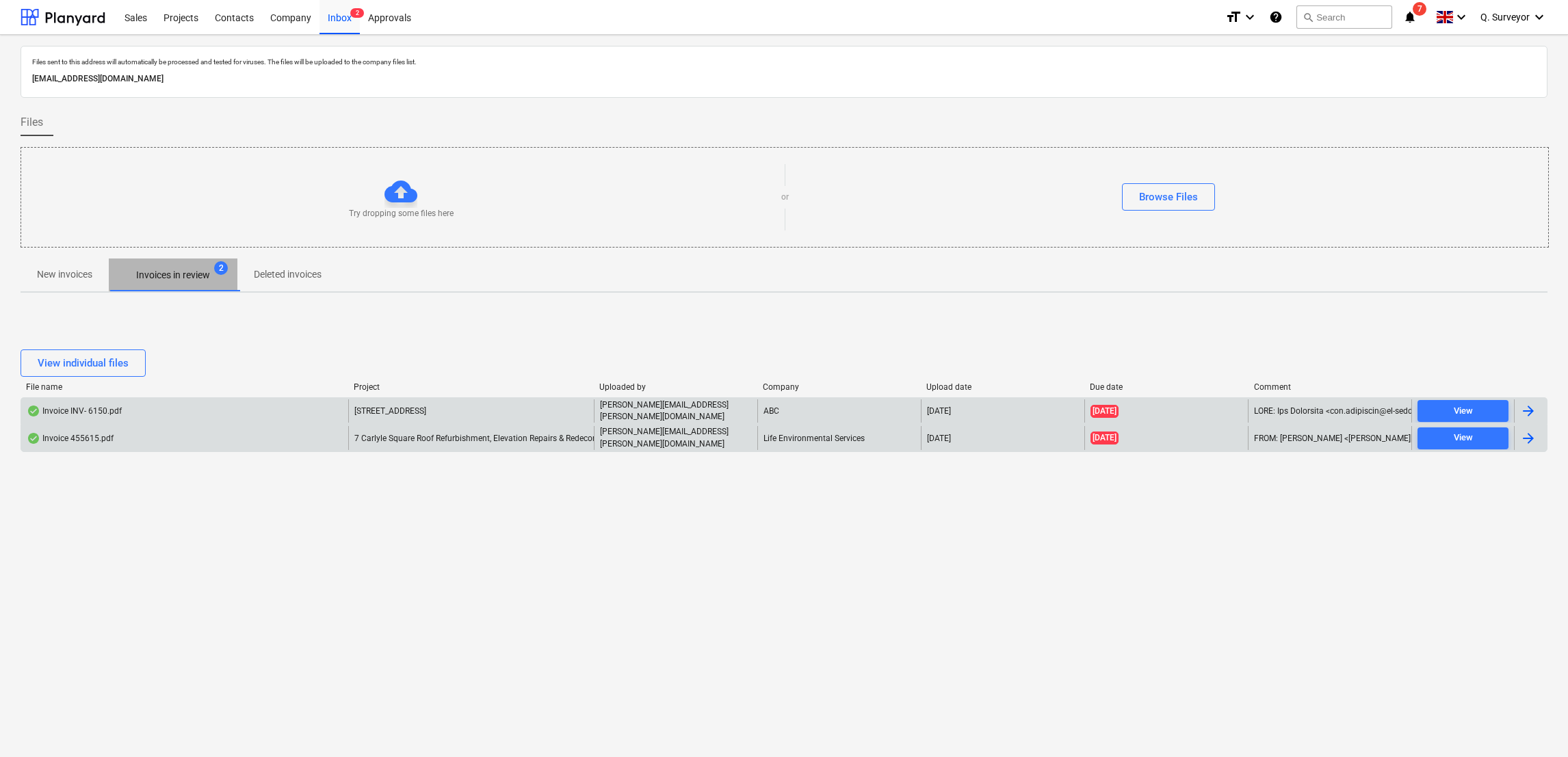
click at [151, 282] on p "Invoices in review" at bounding box center [173, 275] width 74 height 14
click at [100, 354] on div "View individual files" at bounding box center [84, 363] width 91 height 18
click at [178, 19] on div "Projects" at bounding box center [181, 16] width 52 height 35
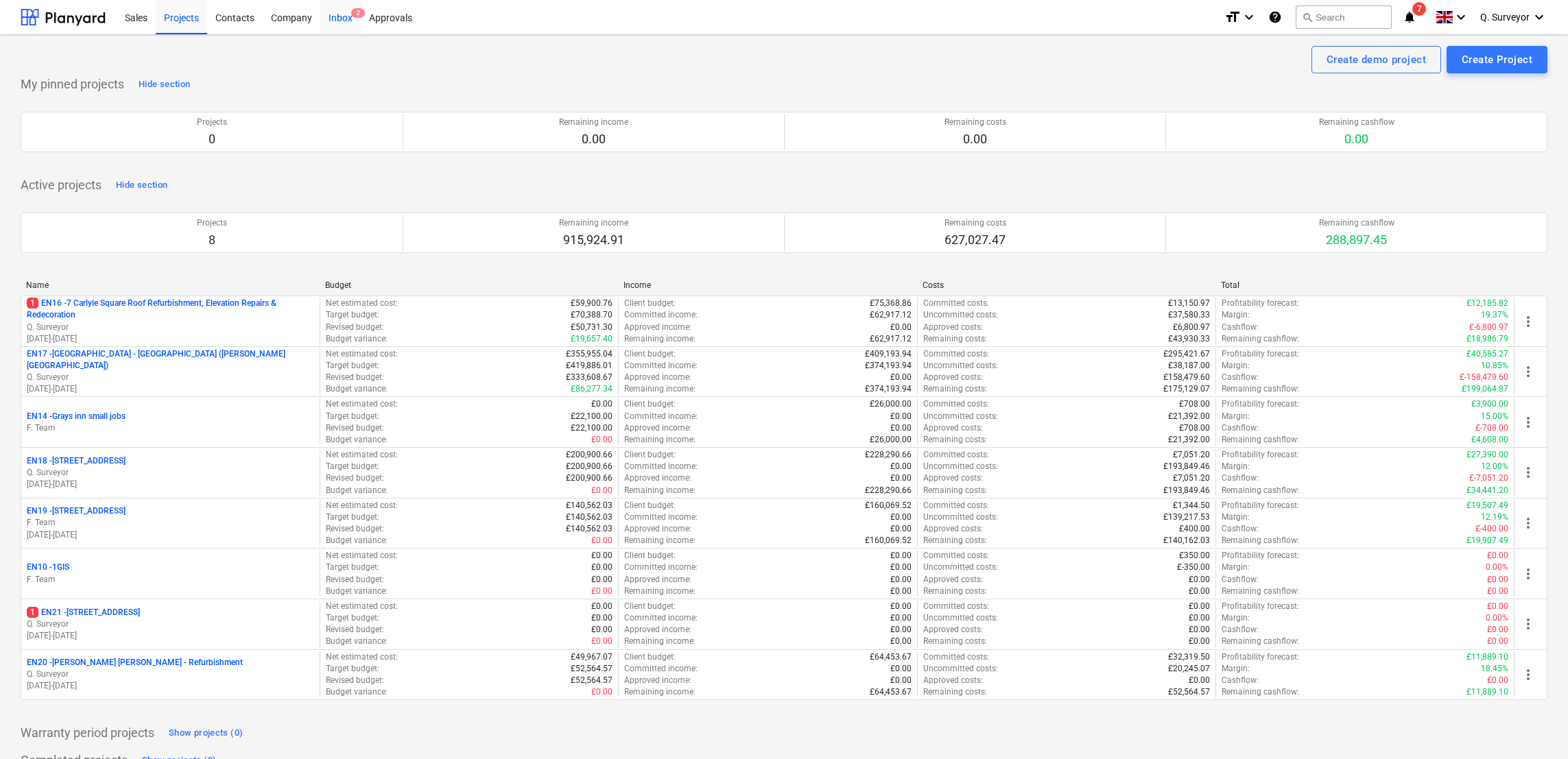
drag, startPoint x: 237, startPoint y: 9, endPoint x: 340, endPoint y: 16, distance: 103.2
click at [237, 9] on div "Contacts" at bounding box center [235, 16] width 56 height 35
click at [340, 16] on div "Inbox 2" at bounding box center [340, 16] width 41 height 35
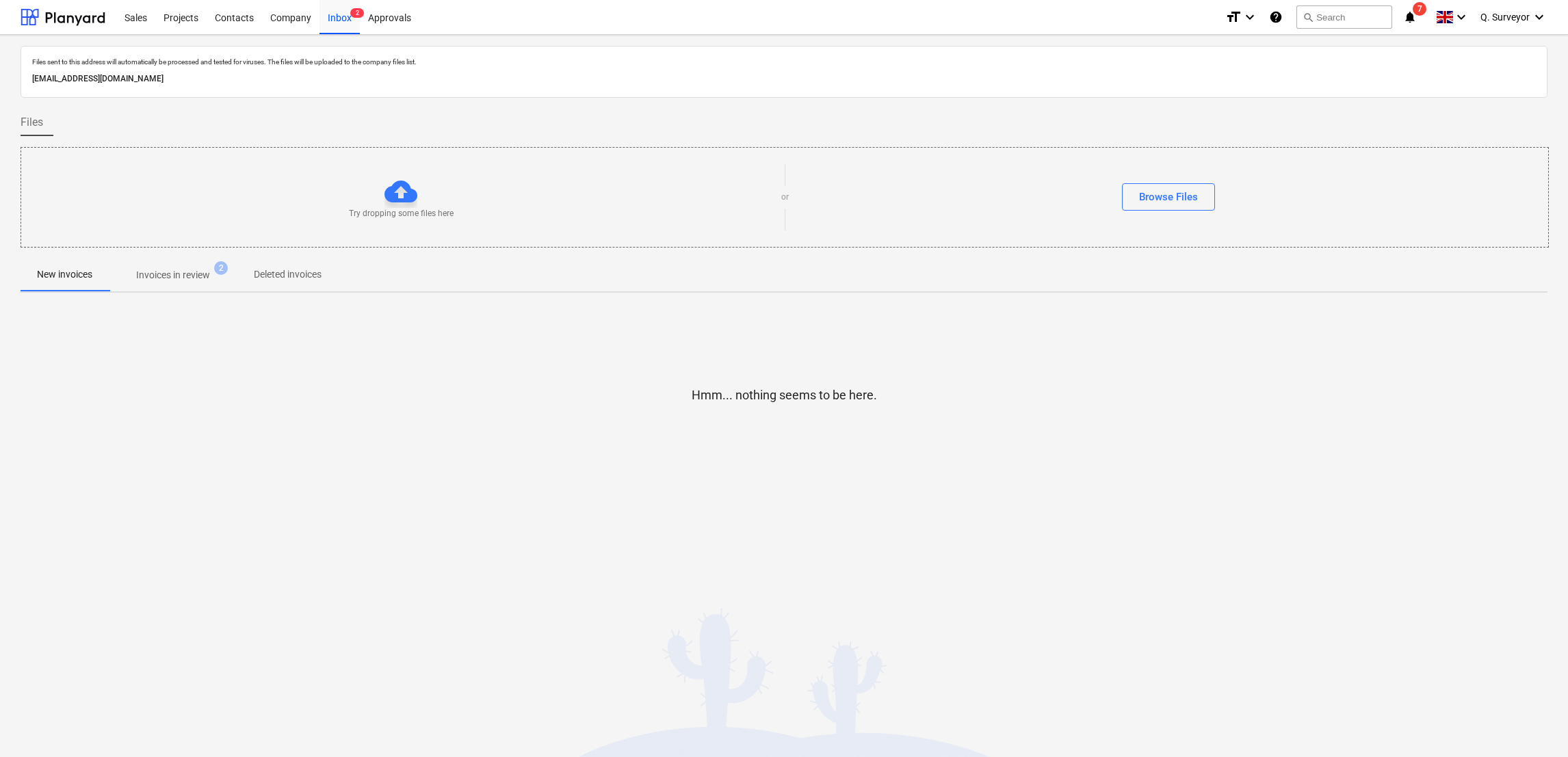
click at [189, 273] on p "Invoices in review" at bounding box center [173, 275] width 74 height 14
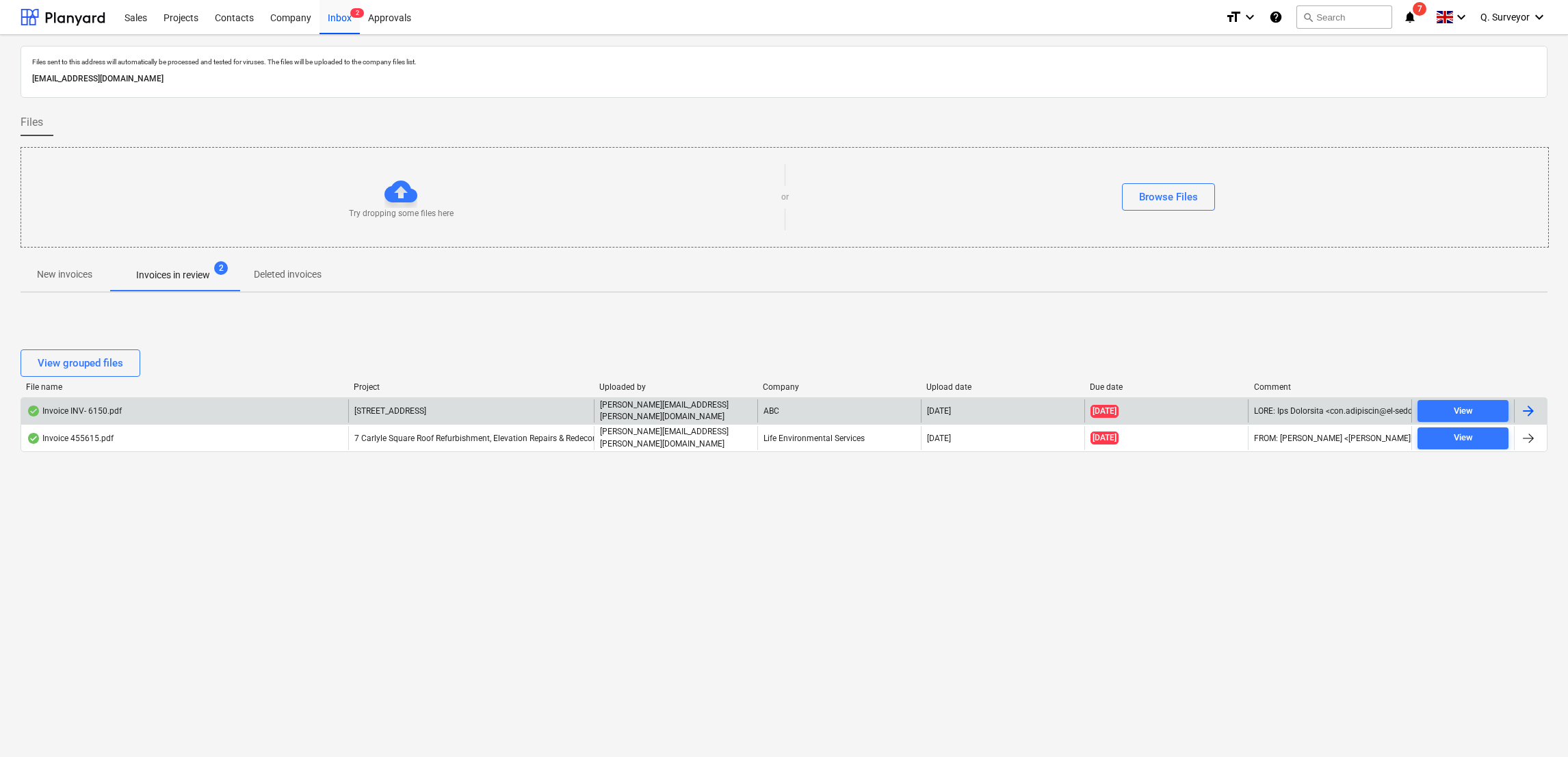
click at [1524, 421] on div at bounding box center [1530, 411] width 33 height 24
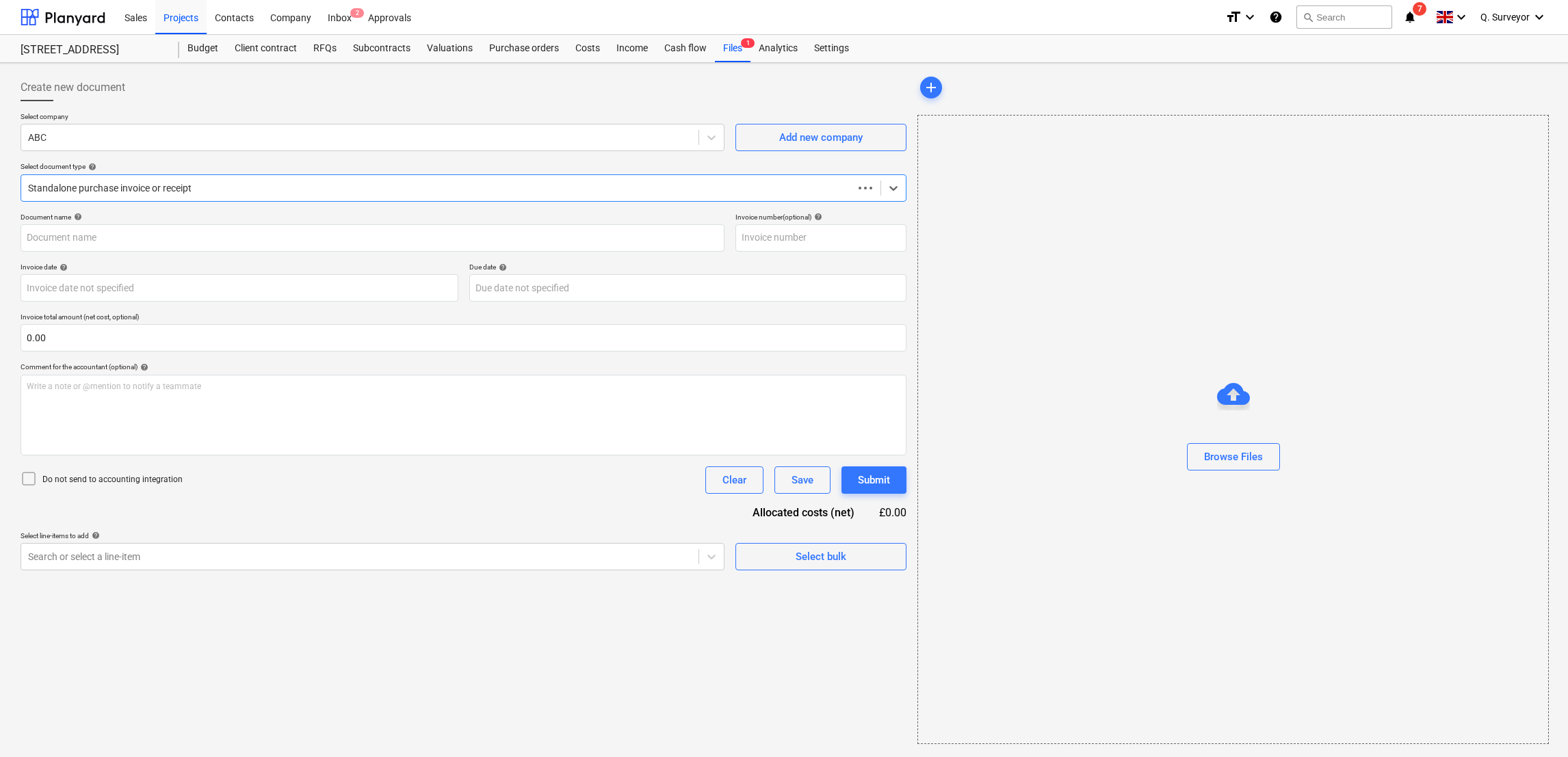
type input "6150"
type input "[DATE]"
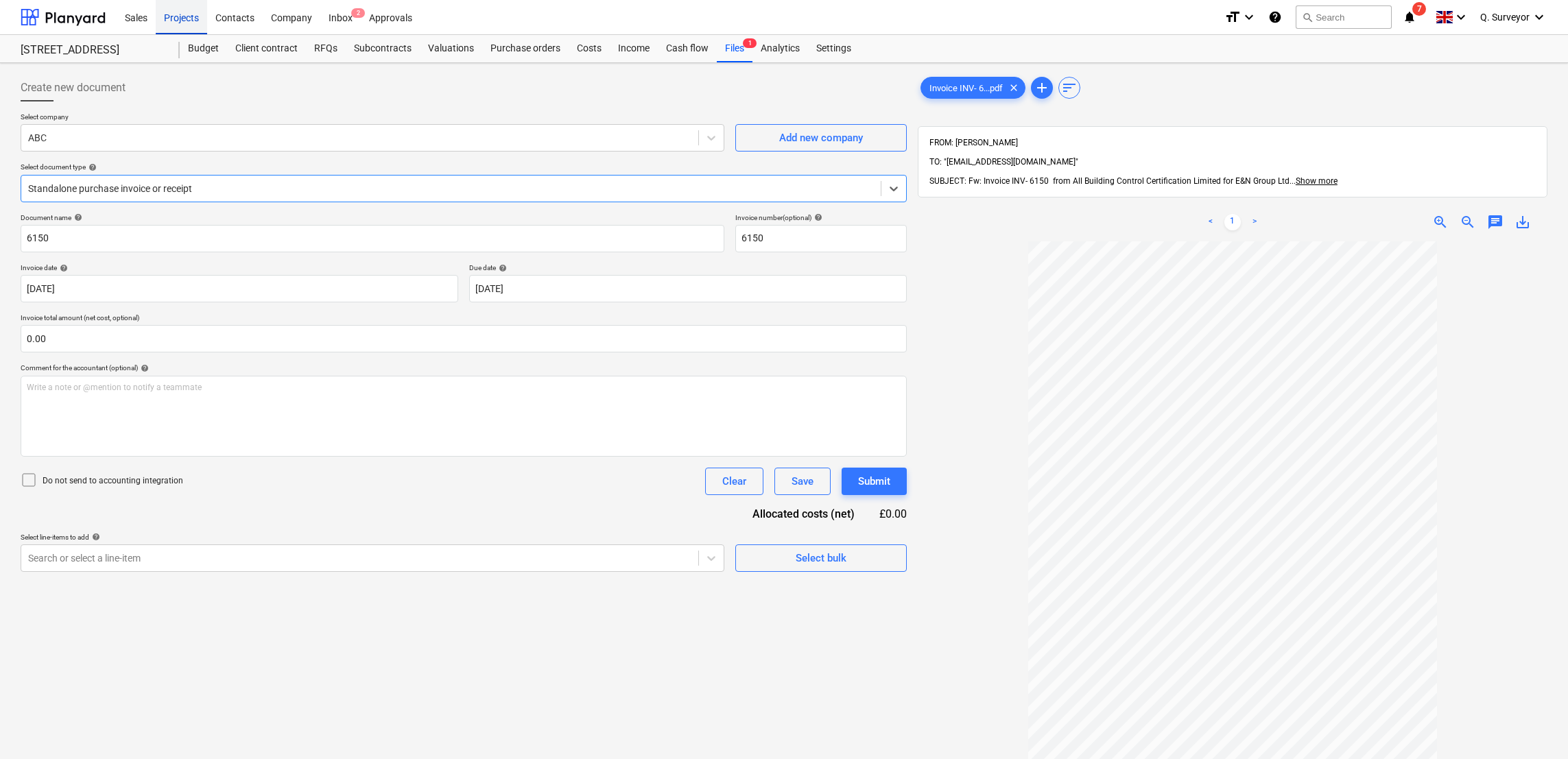
click at [195, 25] on div "Projects" at bounding box center [181, 16] width 52 height 35
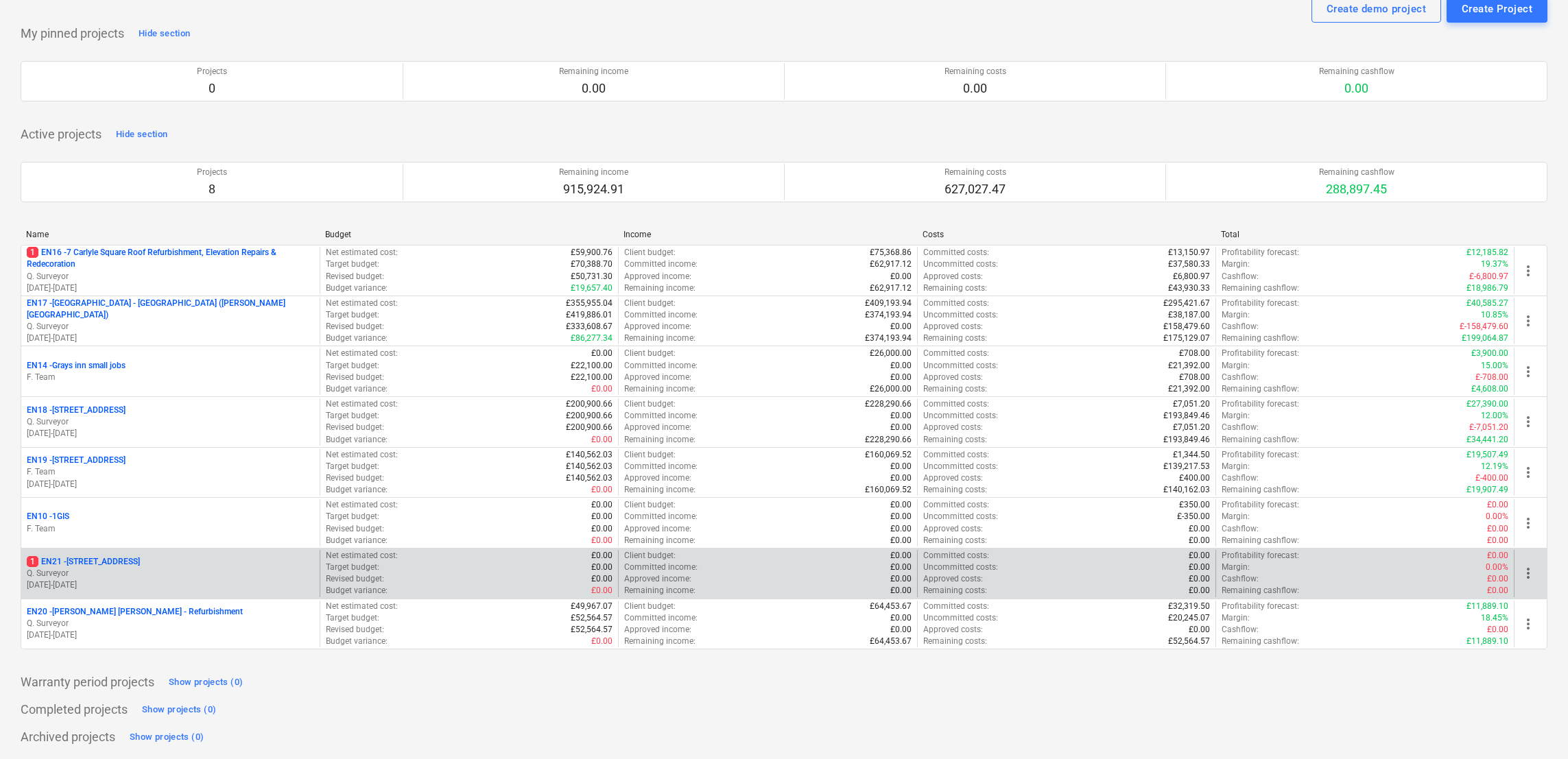
scroll to position [53, 0]
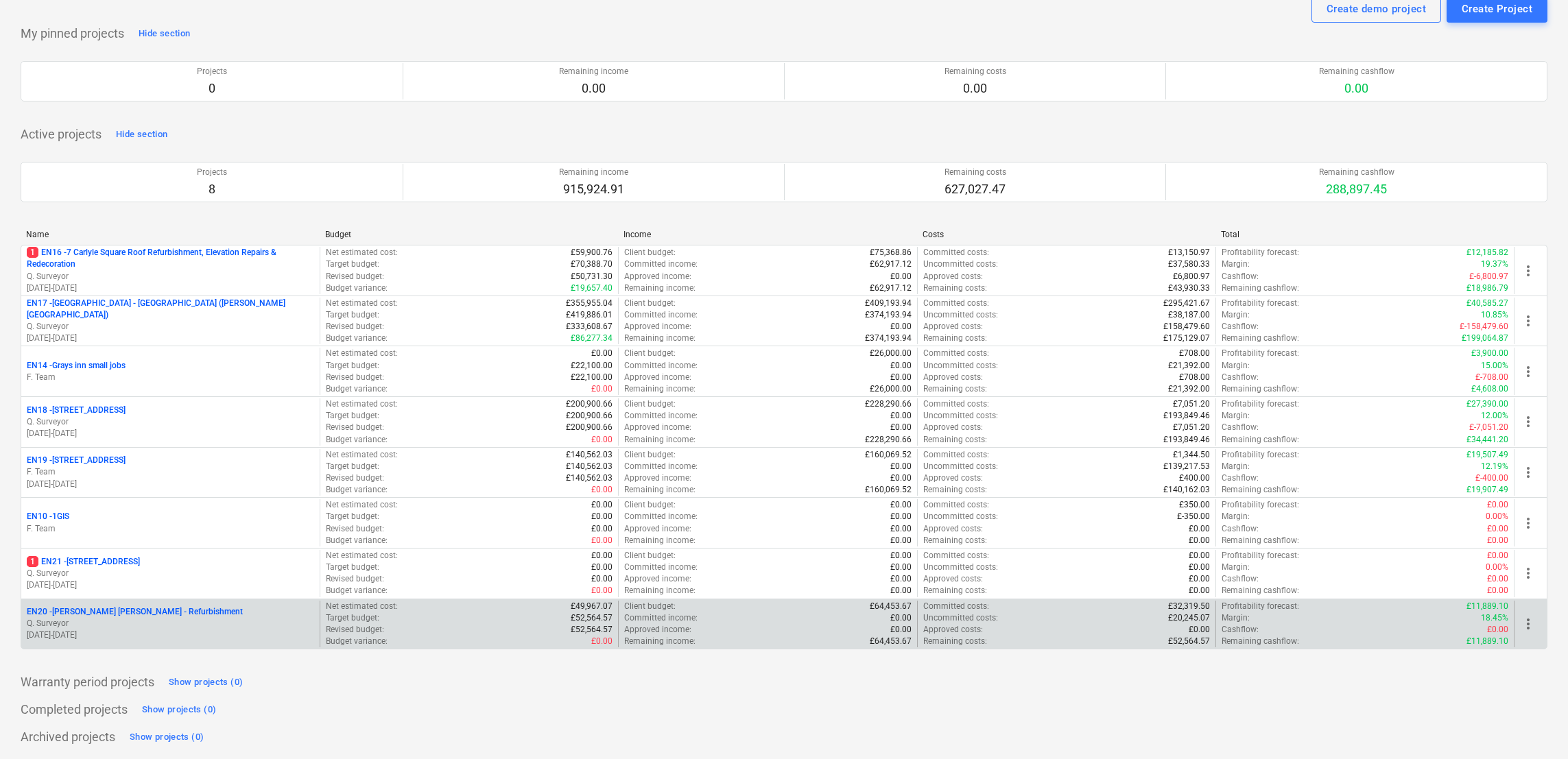
click at [130, 610] on p "EN20 - [PERSON_NAME] [PERSON_NAME] - Refurbishment" at bounding box center [135, 612] width 216 height 12
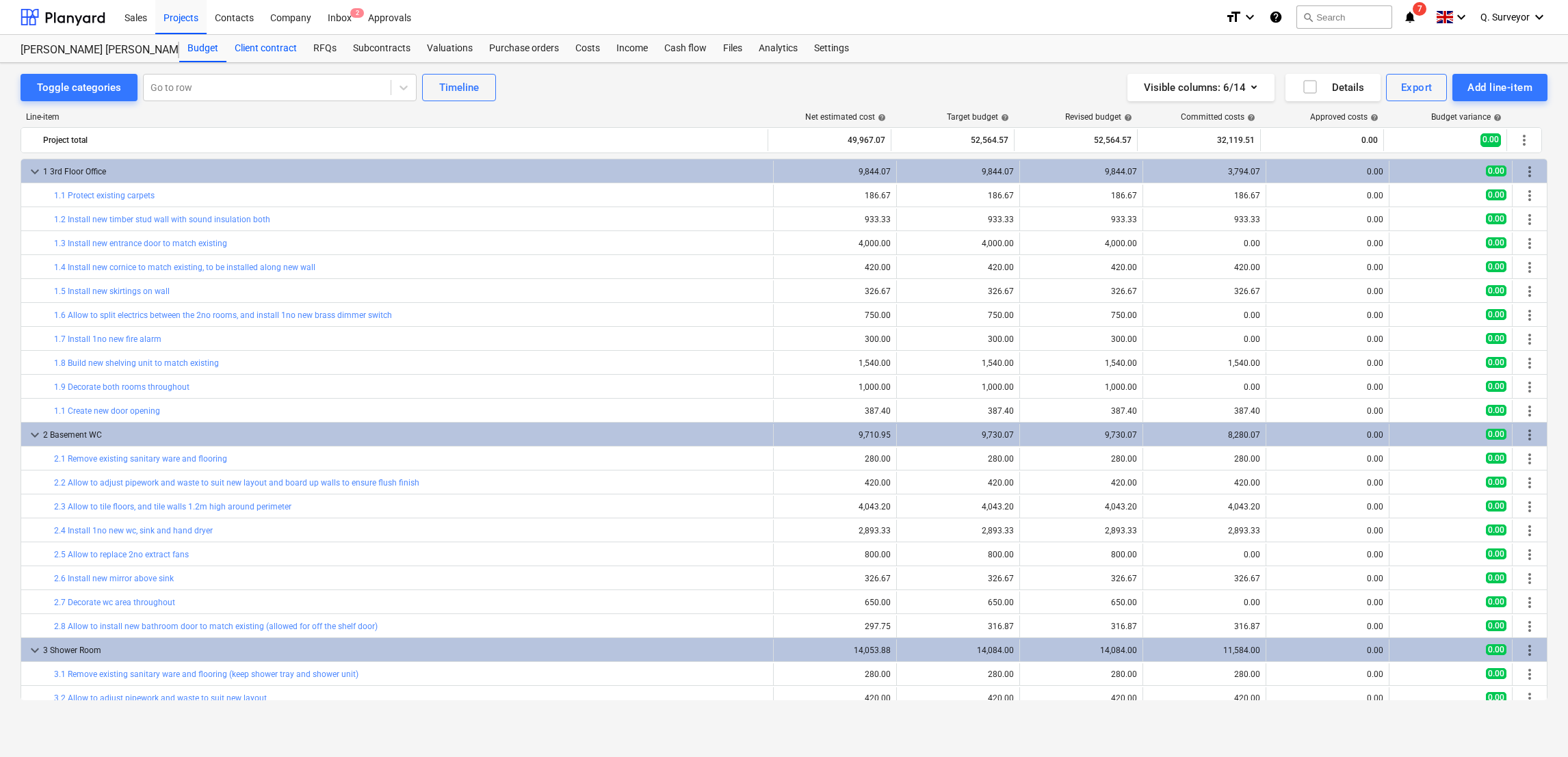
click at [269, 41] on div "Client contract" at bounding box center [265, 48] width 79 height 27
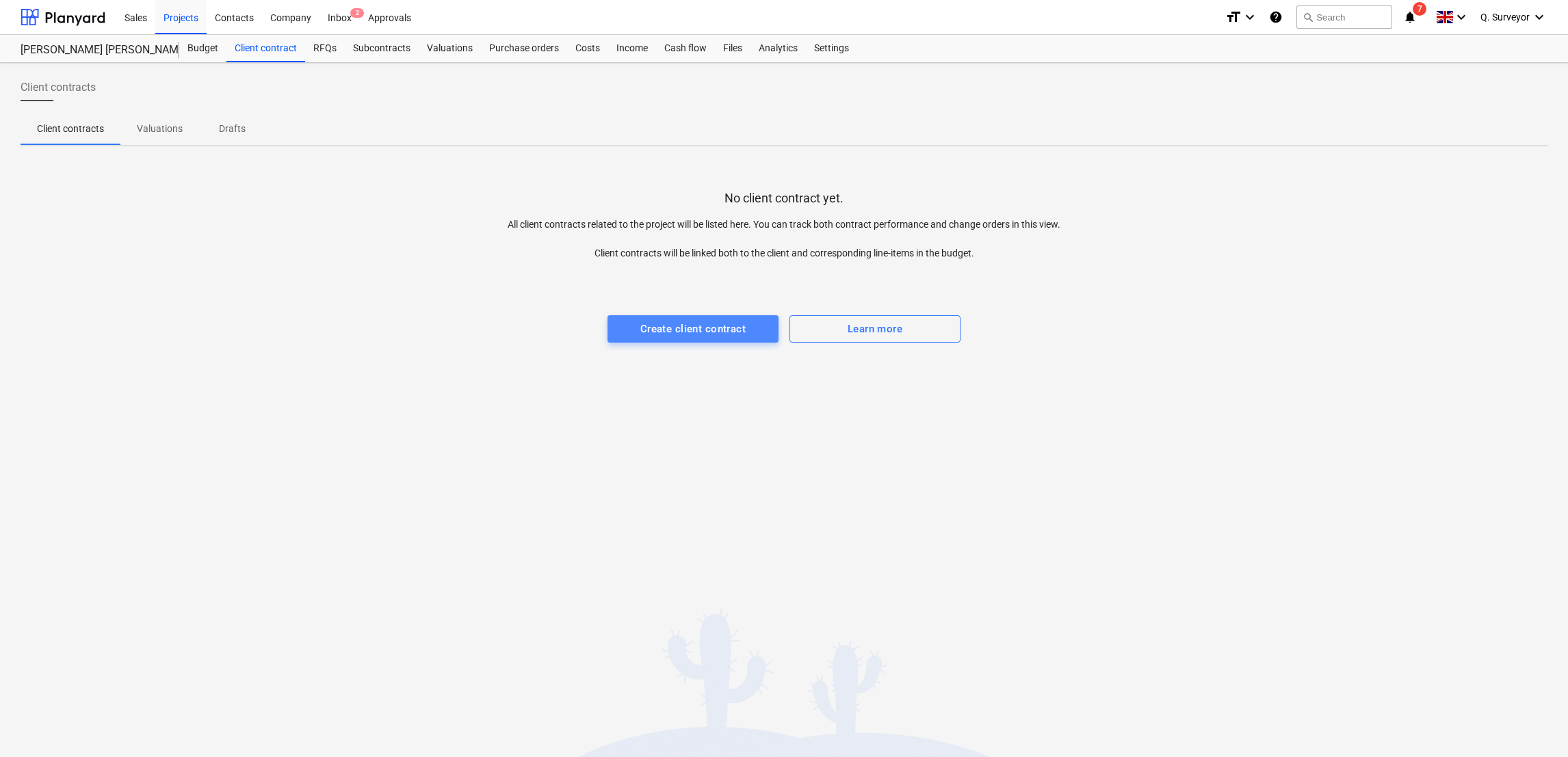
click at [711, 326] on div "Create client contract" at bounding box center [692, 328] width 106 height 18
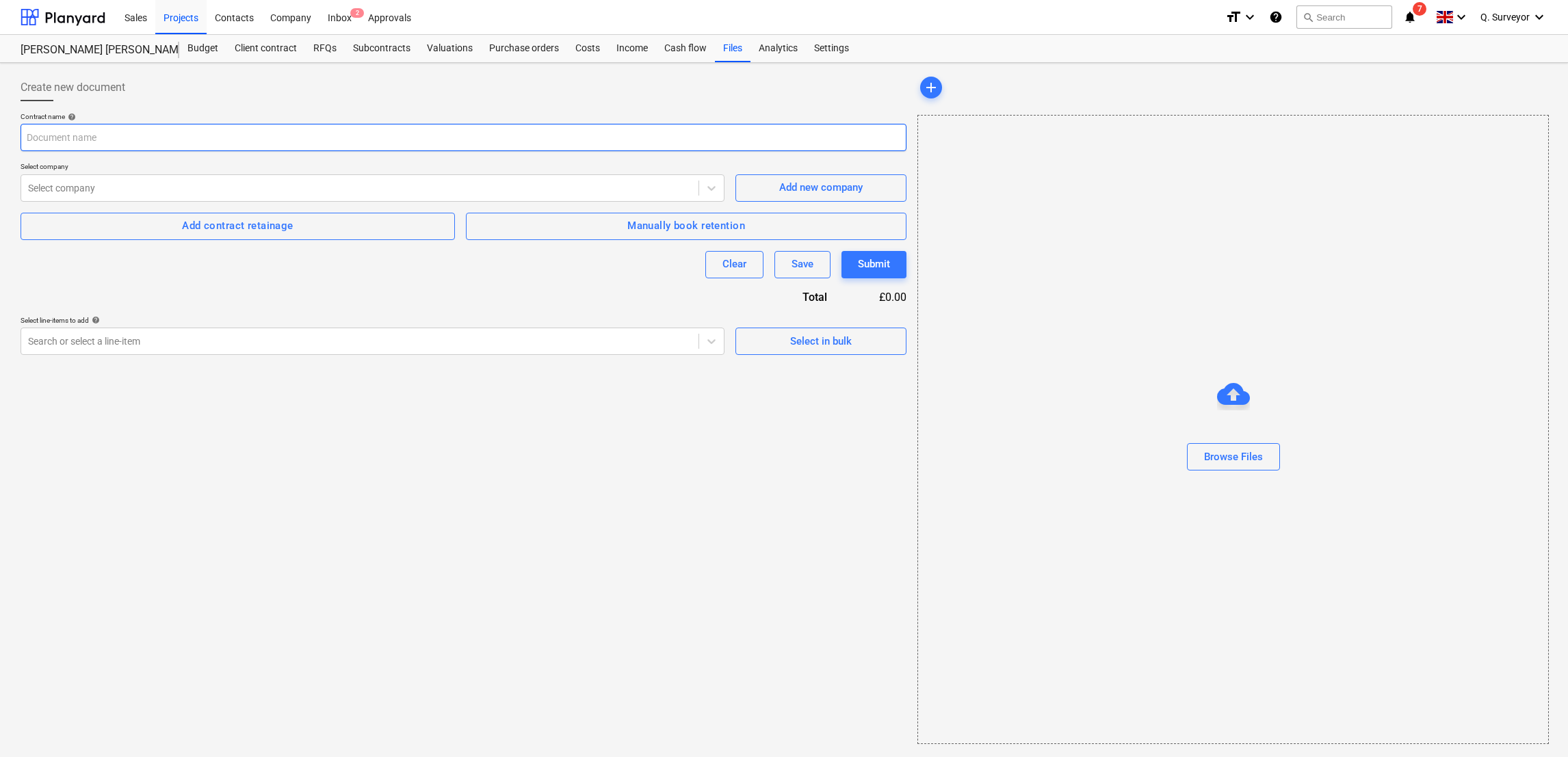
click at [157, 134] on input "text" at bounding box center [463, 138] width 886 height 27
click at [1267, 455] on button "Browse Files" at bounding box center [1234, 457] width 93 height 27
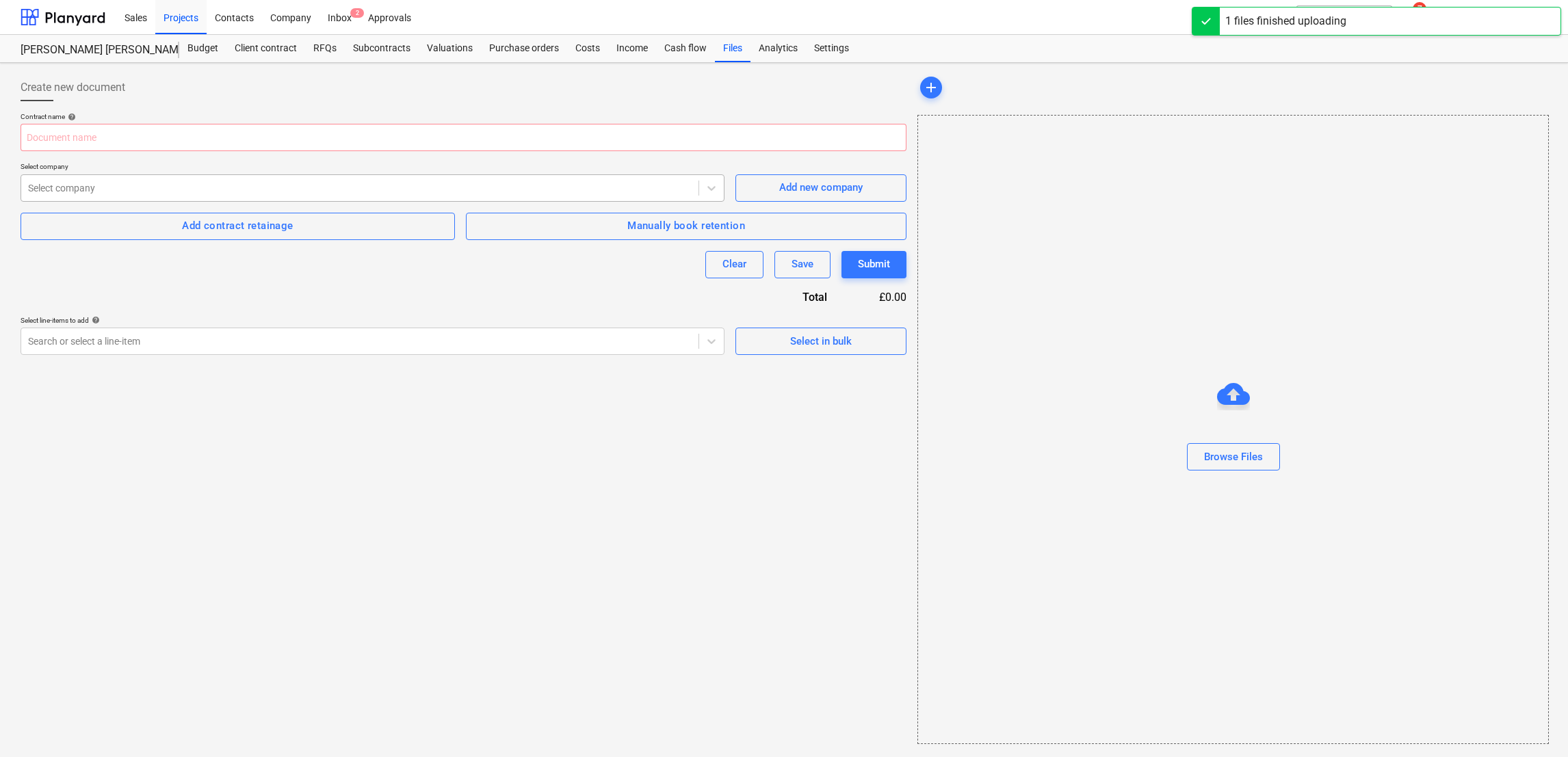
type input "E&N Group - [PERSON_NAME] Chamber's - Refurbishment Works (Revised - no2).xlsx"
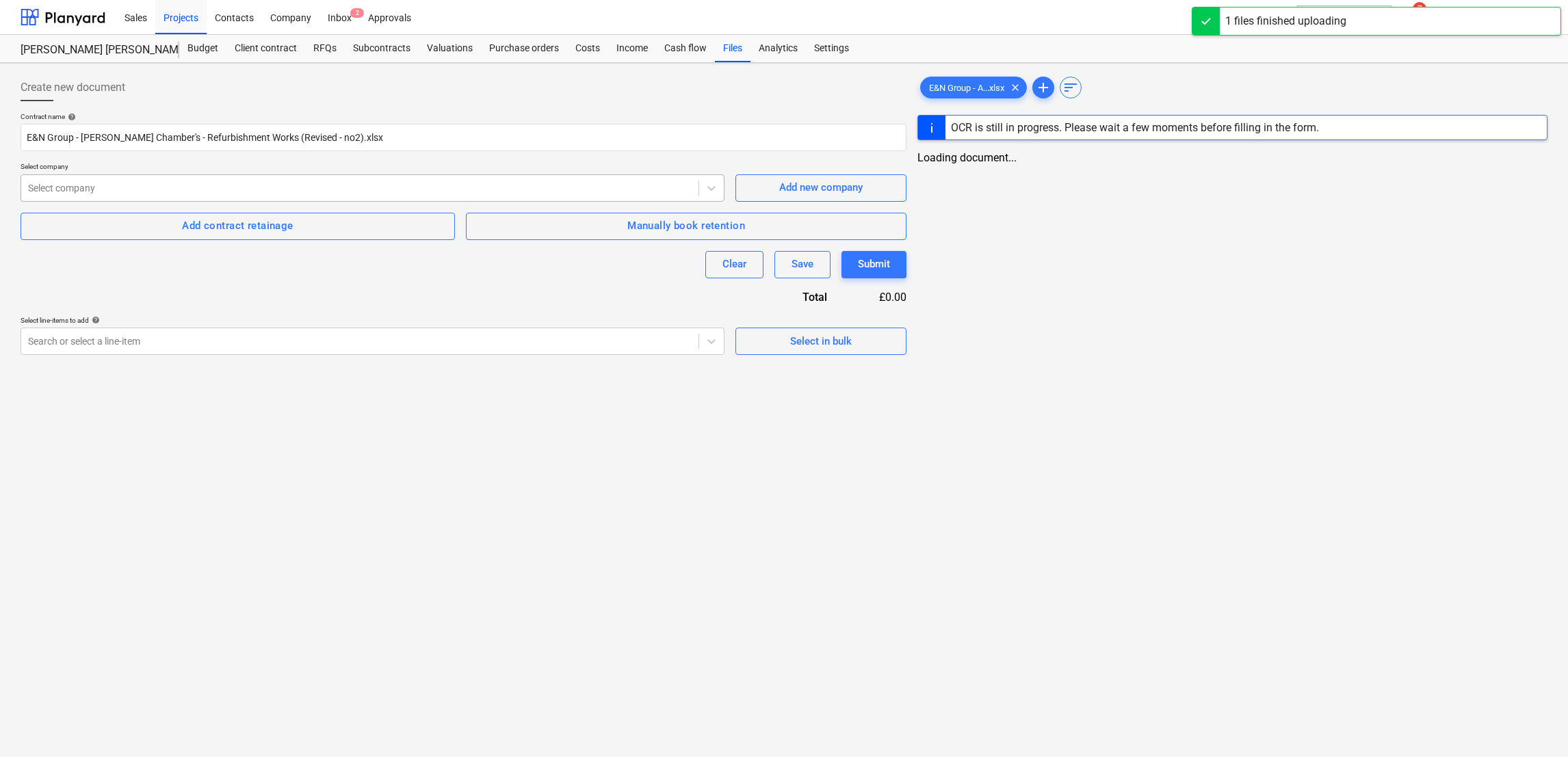
click at [89, 185] on div at bounding box center [360, 188] width 664 height 14
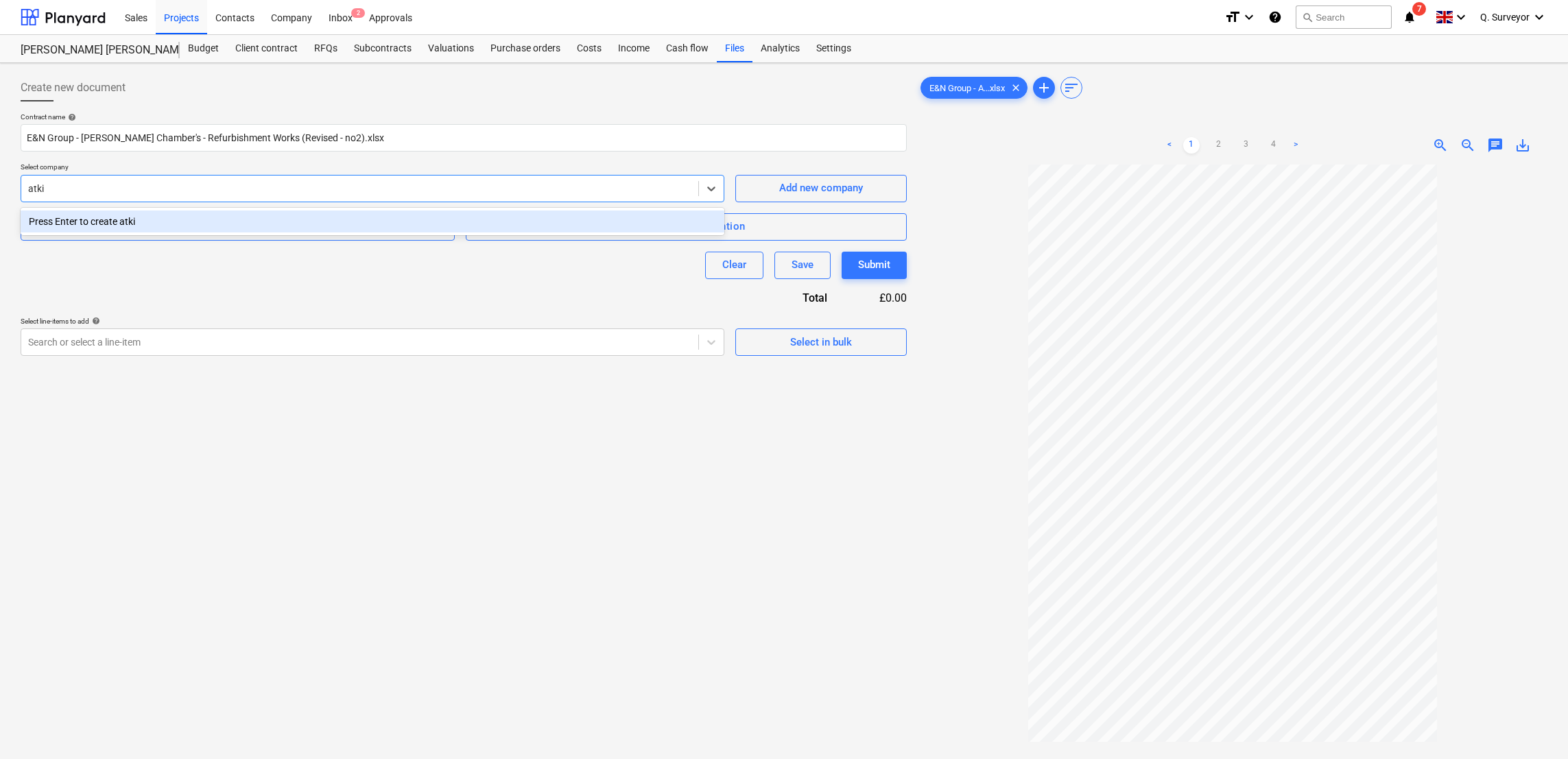
type input "atki"
click at [863, 526] on div "Create new document Contract name help E&N Group - [PERSON_NAME] Chamber's - Re…" at bounding box center [464, 480] width 897 height 822
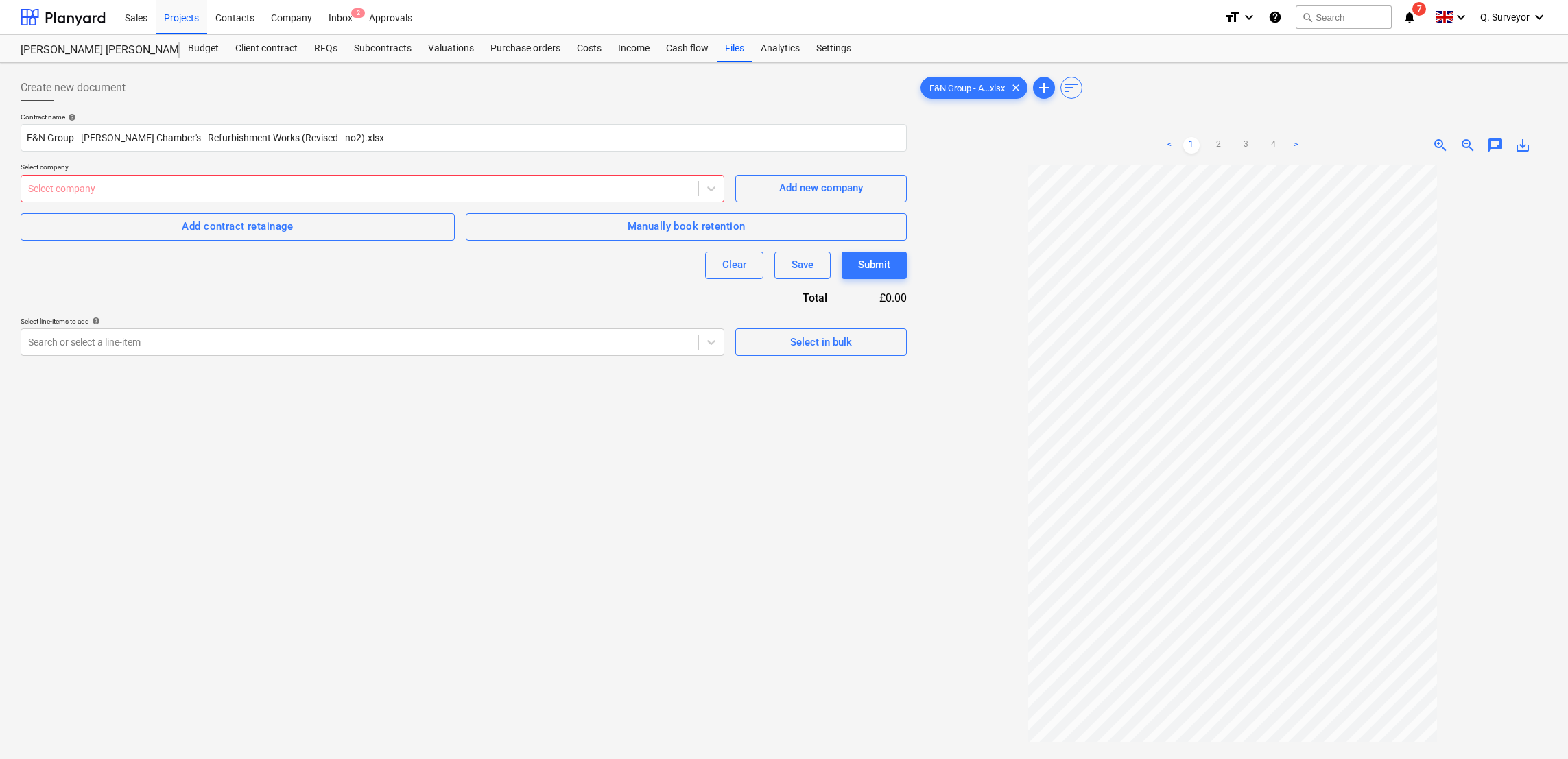
drag, startPoint x: 622, startPoint y: 645, endPoint x: 624, endPoint y: 635, distance: 10.2
click at [624, 635] on div "Create new document Contract name help E&N Group - [PERSON_NAME] Chamber's - Re…" at bounding box center [464, 480] width 897 height 822
click at [710, 343] on icon at bounding box center [711, 343] width 8 height 5
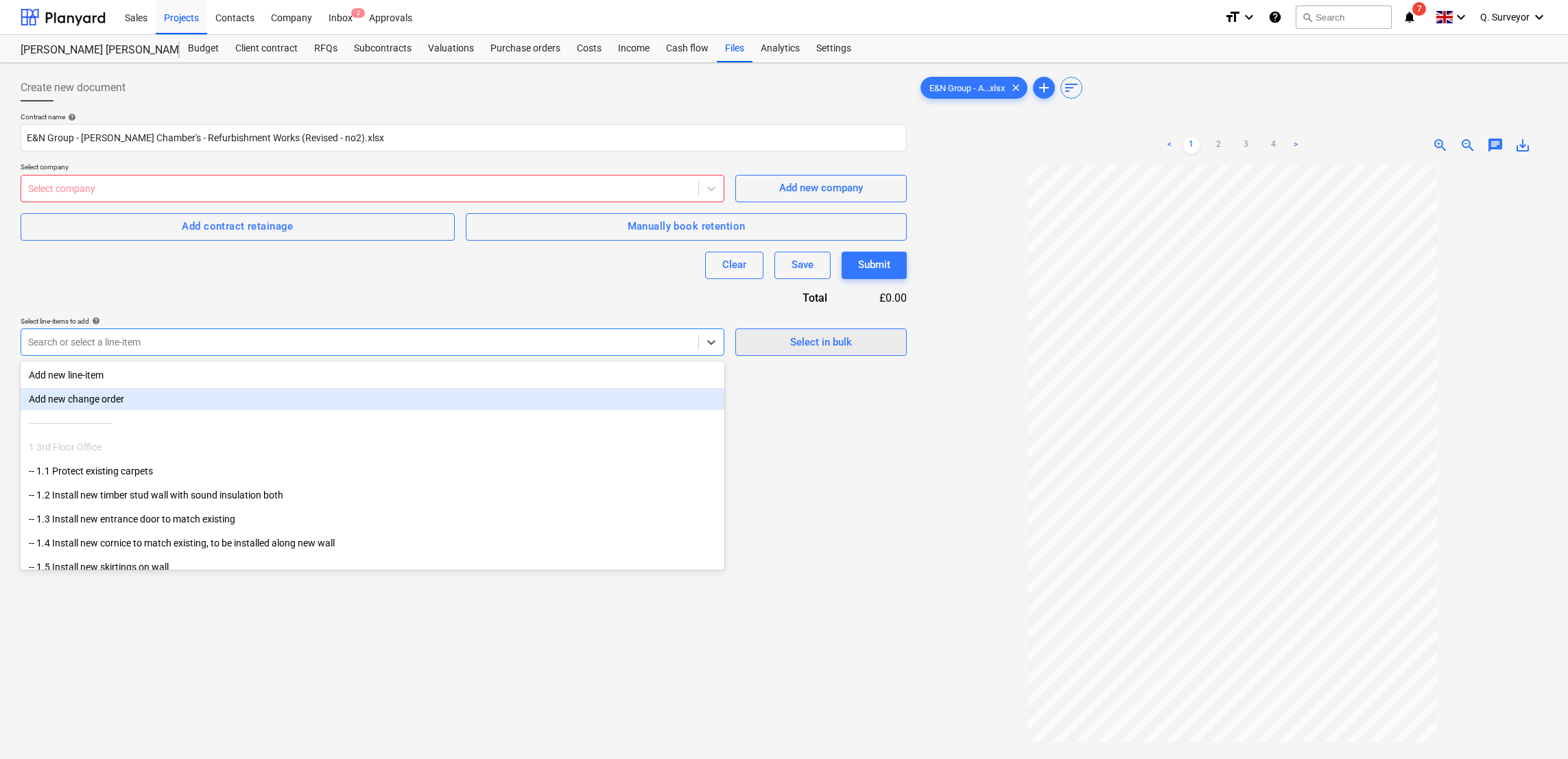
click at [799, 332] on button "Select in bulk" at bounding box center [821, 342] width 172 height 27
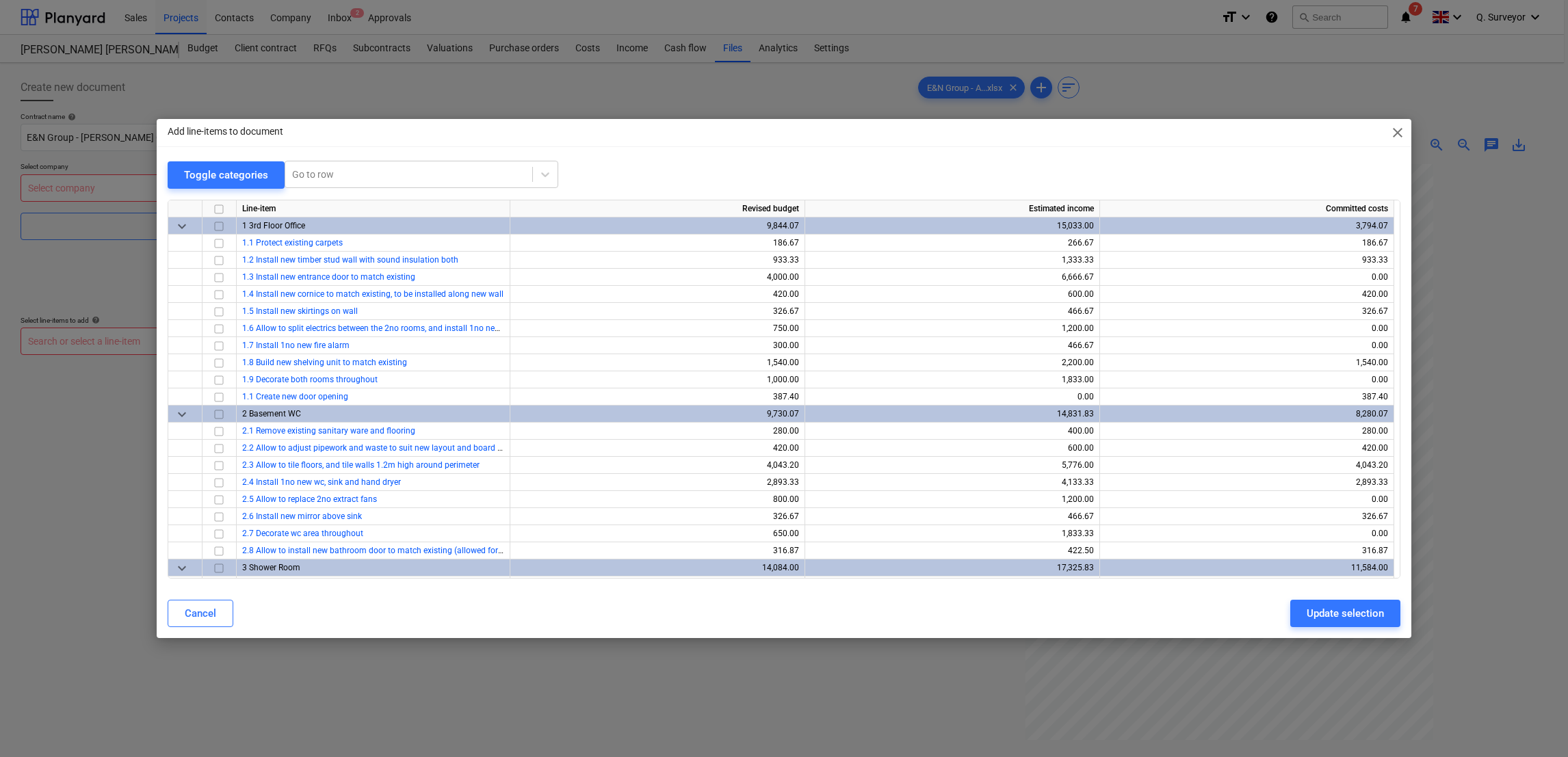
click at [220, 209] on input "checkbox" at bounding box center [219, 208] width 16 height 16
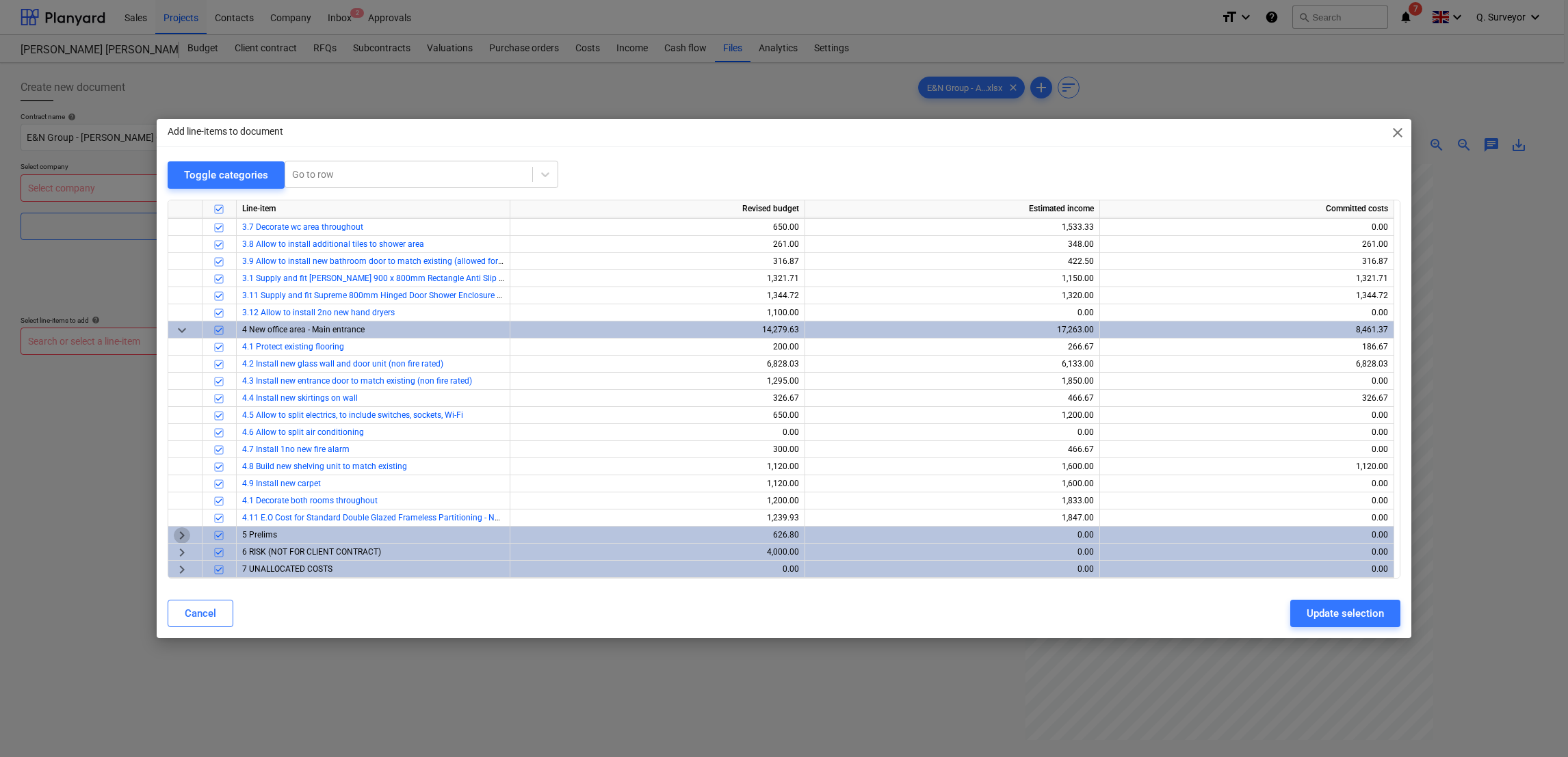
click at [186, 533] on span "keyboard_arrow_right" at bounding box center [182, 534] width 16 height 16
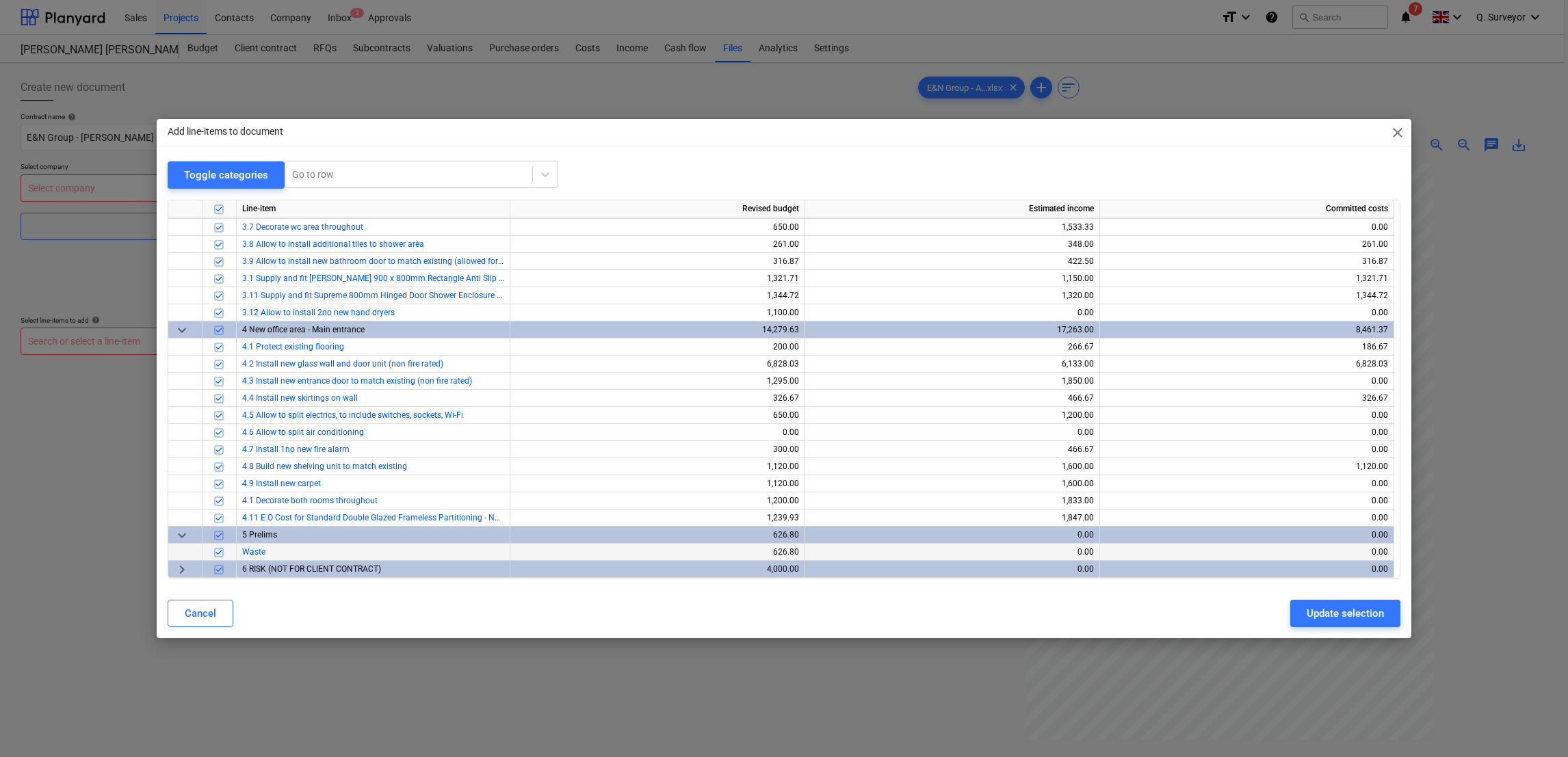
scroll to position [477, 0]
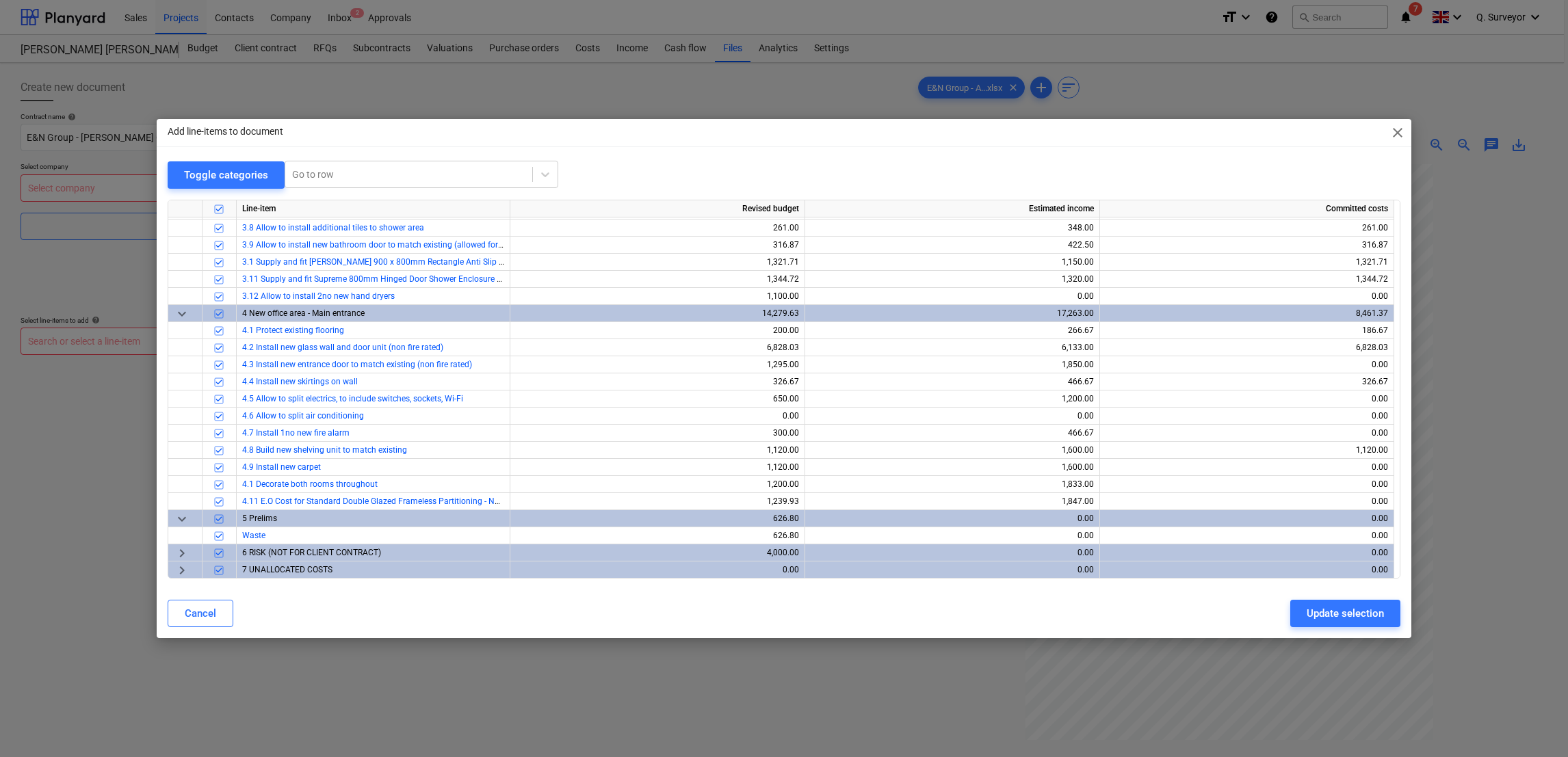
click at [218, 554] on input "checkbox" at bounding box center [219, 552] width 16 height 16
checkbox input "false"
click at [218, 567] on input "checkbox" at bounding box center [219, 569] width 16 height 16
click at [220, 514] on input "checkbox" at bounding box center [219, 517] width 16 height 16
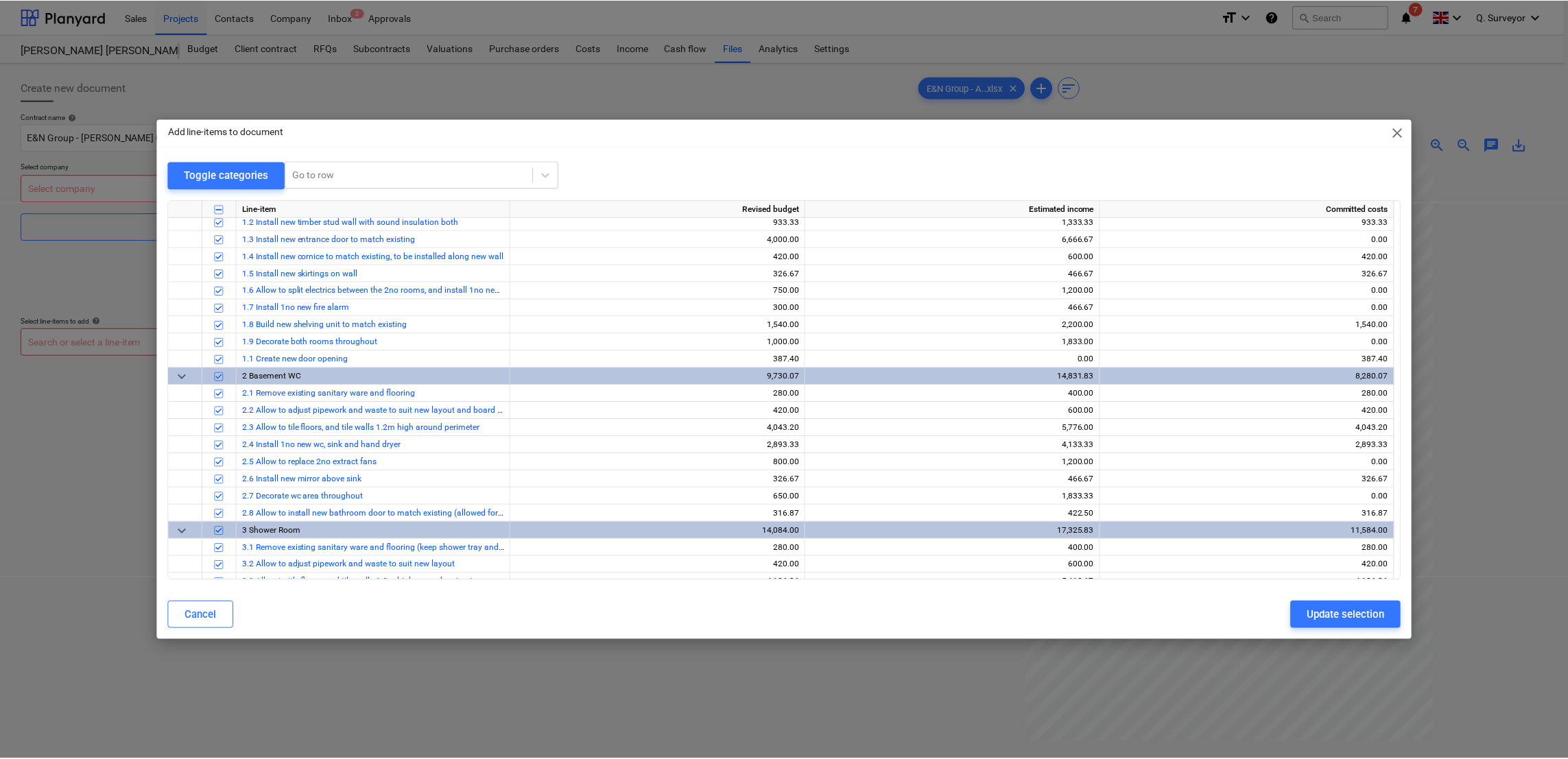
scroll to position [0, 0]
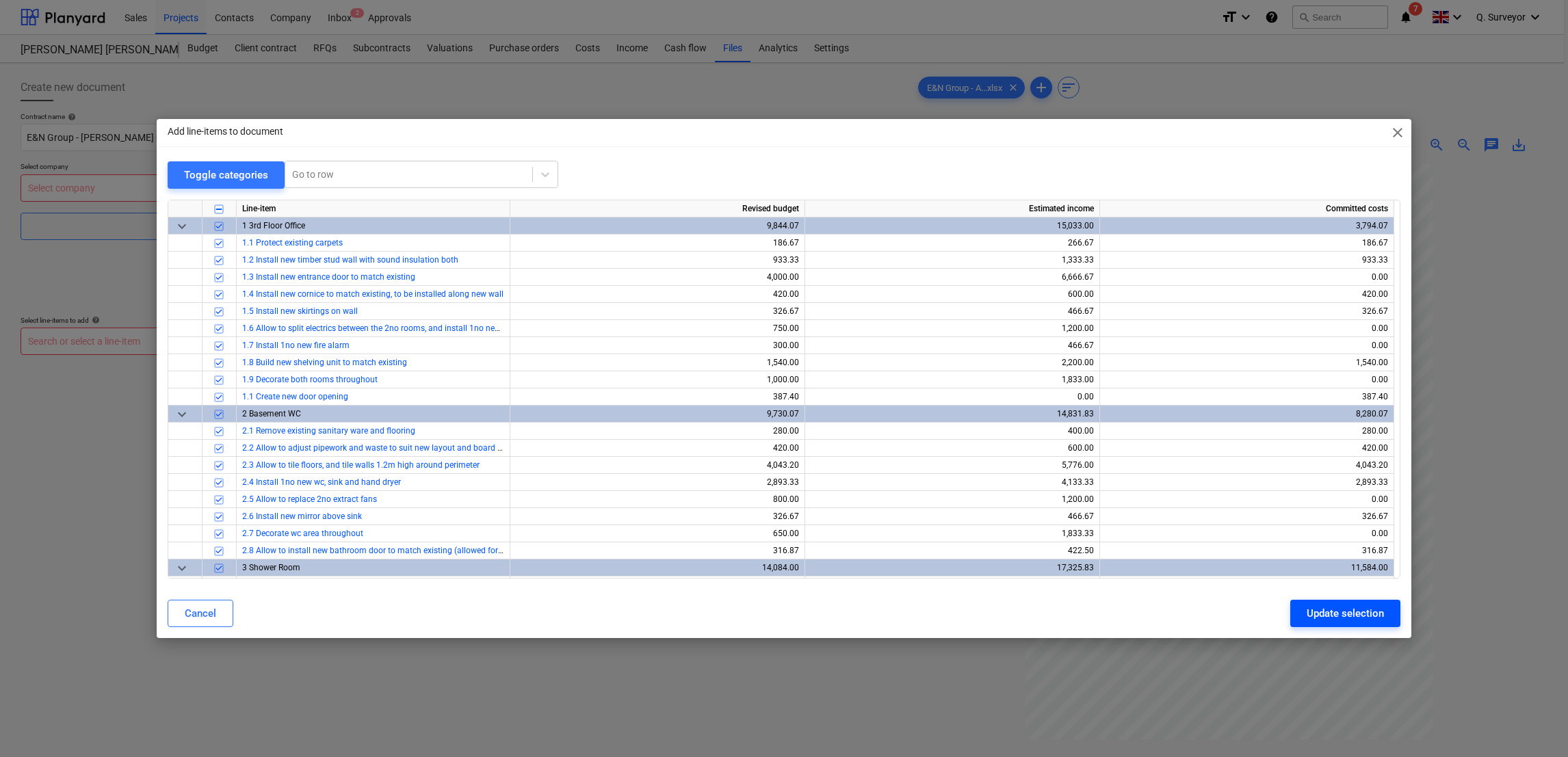
click at [1390, 621] on button "Update selection" at bounding box center [1345, 614] width 110 height 27
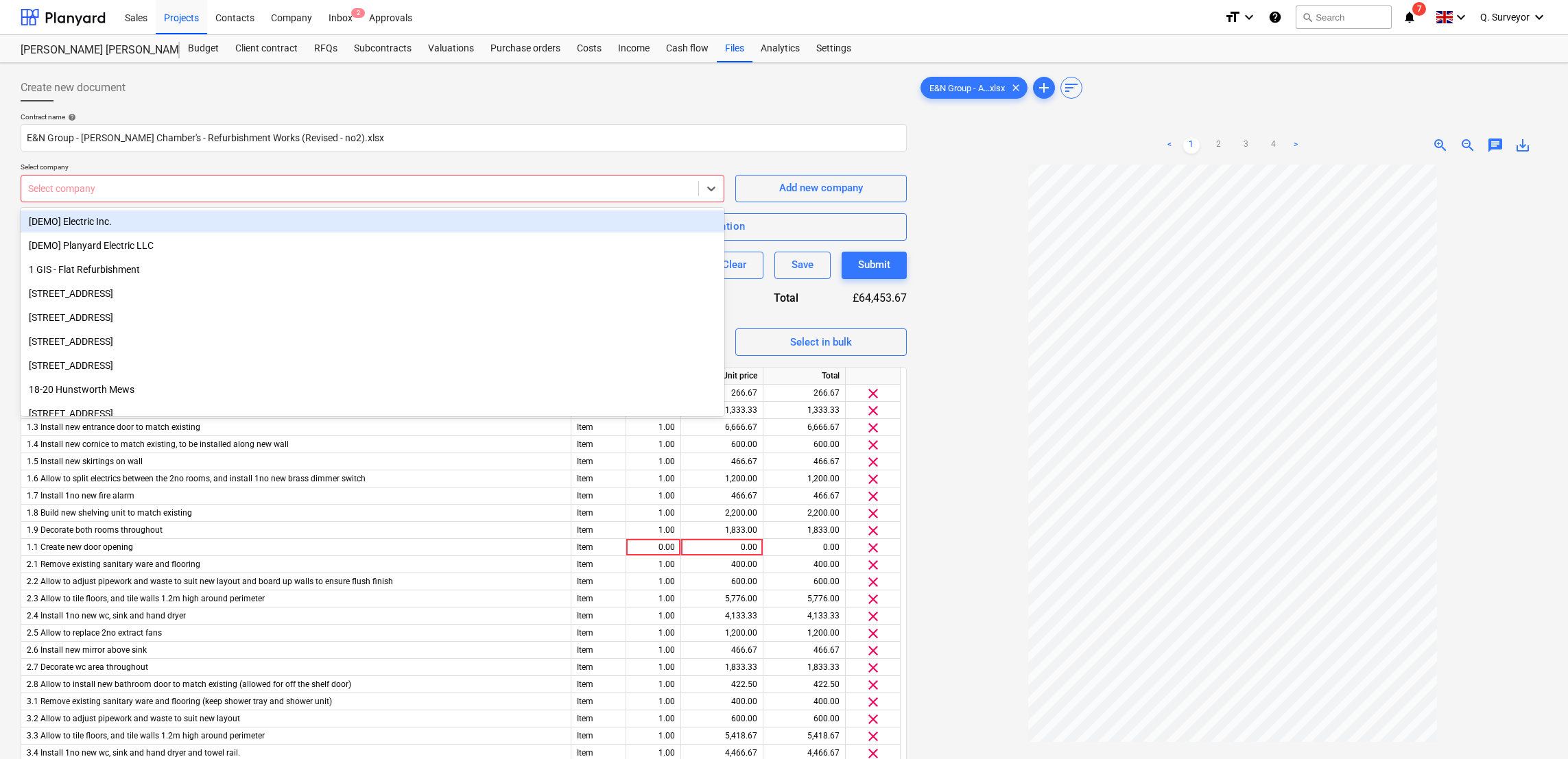
click at [580, 193] on div at bounding box center [360, 189] width 664 height 14
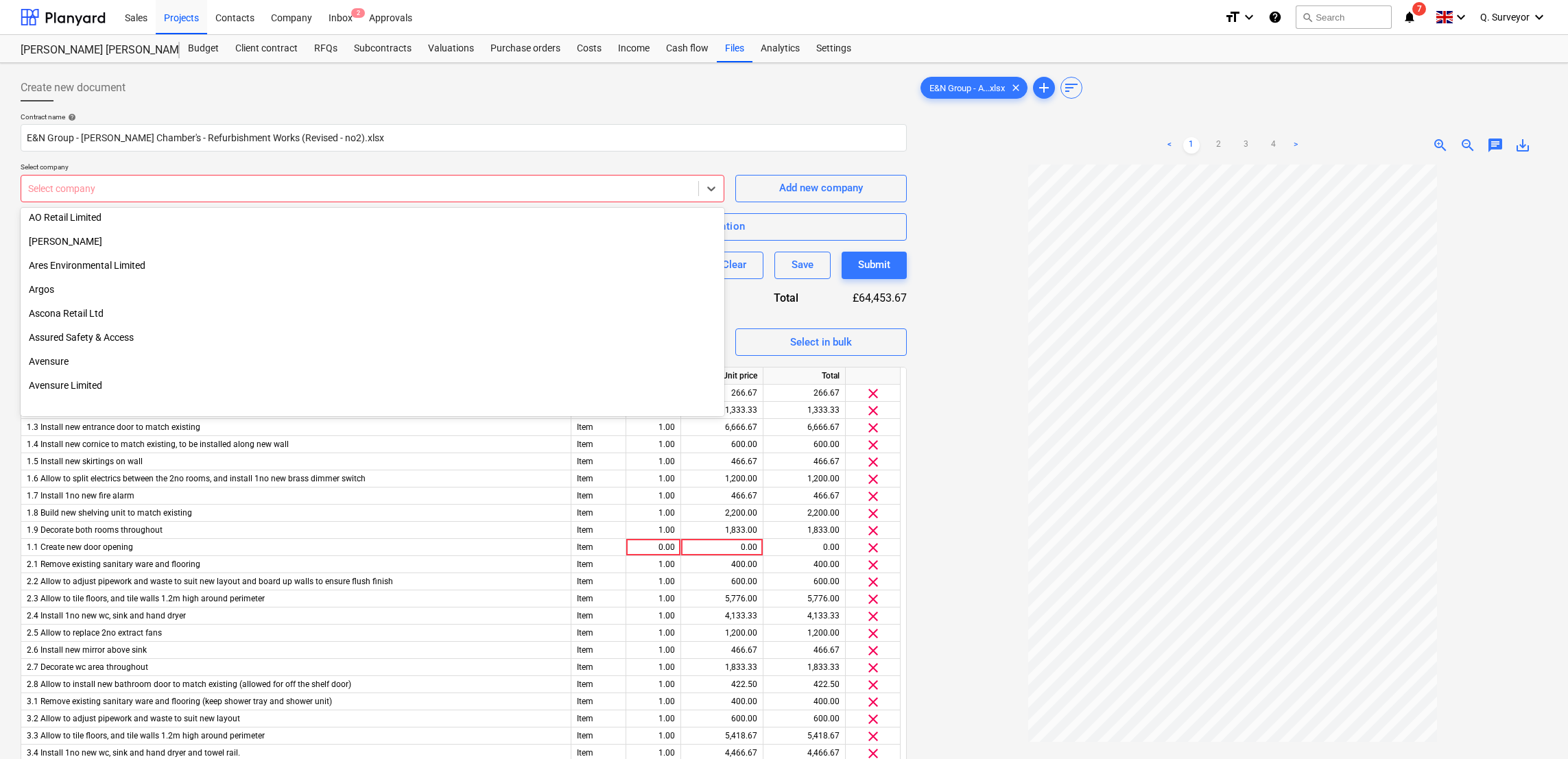
scroll to position [925, 0]
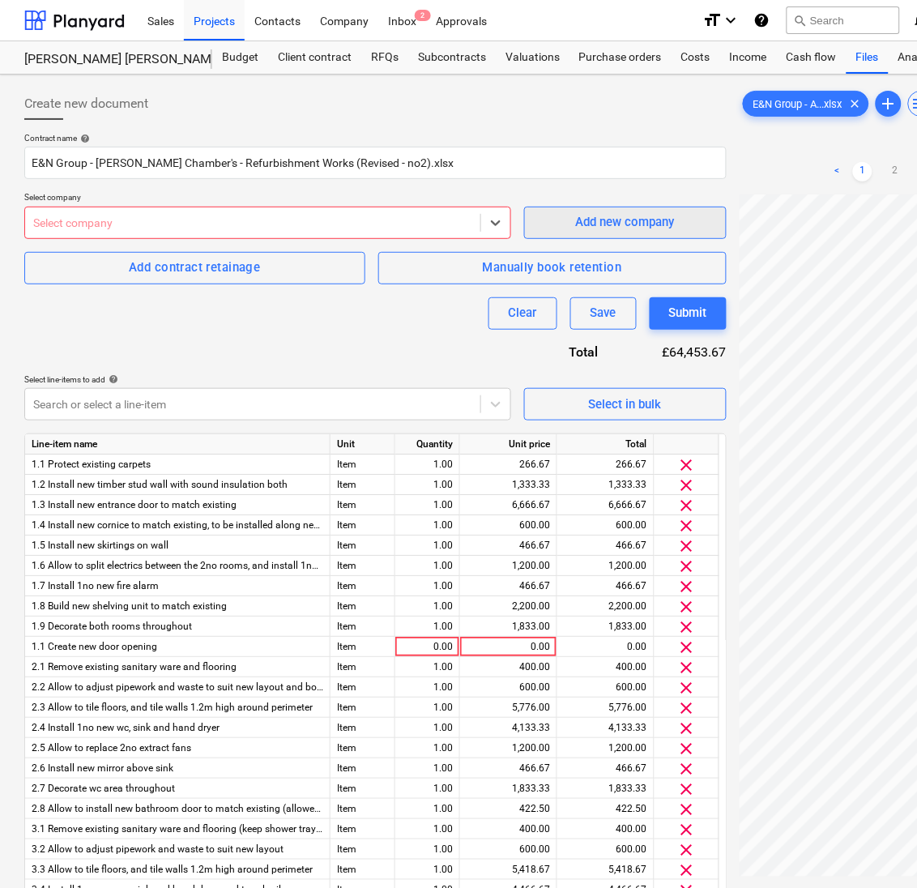
click at [654, 219] on div "Add new company" at bounding box center [625, 221] width 99 height 21
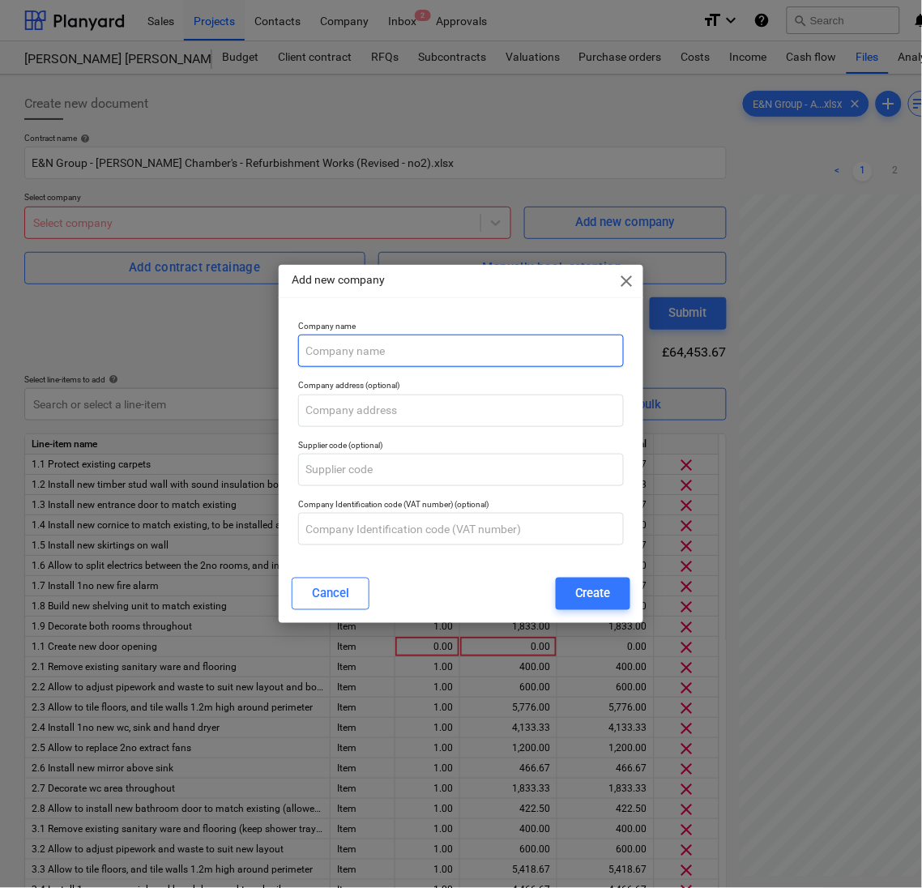
click at [422, 352] on input "text" at bounding box center [461, 351] width 326 height 32
type input "[PERSON_NAME] [PERSON_NAME]"
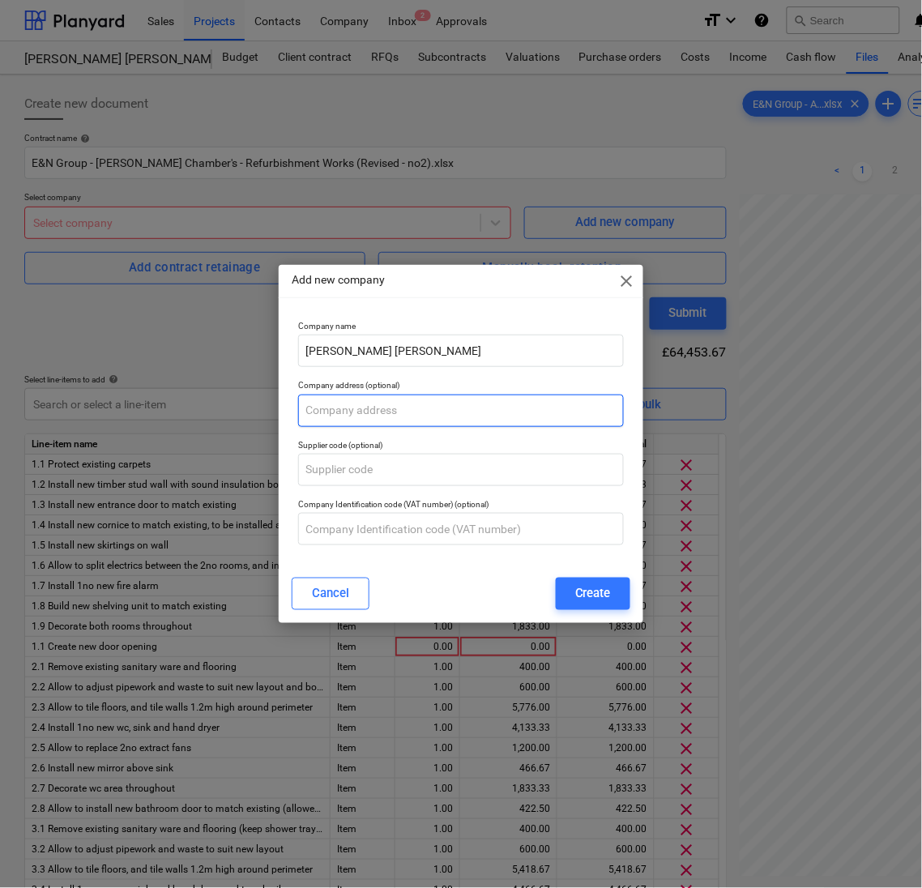
click at [371, 412] on input "text" at bounding box center [461, 411] width 326 height 32
paste input "[STREET_ADDRESS][PERSON_NAME][PERSON_NAME]"
drag, startPoint x: 463, startPoint y: 407, endPoint x: 668, endPoint y: 438, distance: 206.5
click at [668, 438] on div "Add new company close Company name [PERSON_NAME] [PERSON_NAME] Company address …" at bounding box center [461, 444] width 922 height 888
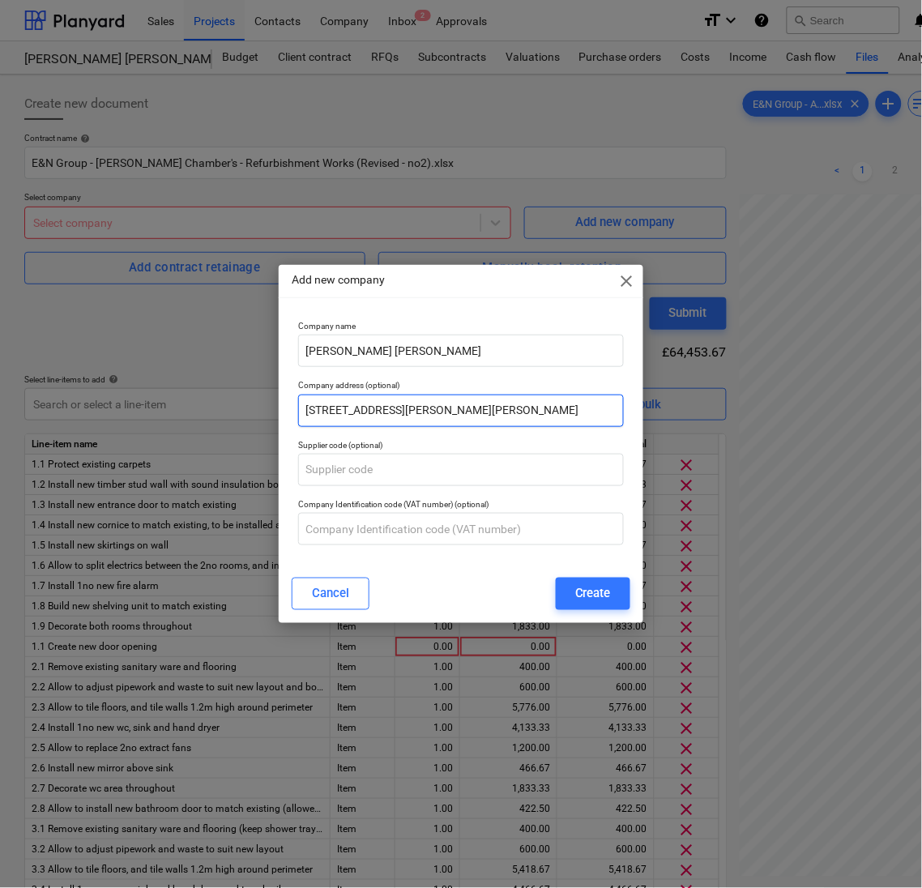
click at [540, 412] on input "[STREET_ADDRESS][PERSON_NAME][PERSON_NAME]" at bounding box center [461, 411] width 326 height 32
drag, startPoint x: 532, startPoint y: 411, endPoint x: 738, endPoint y: 391, distance: 206.7
click at [738, 391] on div "Add new company close Company name [PERSON_NAME] [PERSON_NAME] Company address …" at bounding box center [461, 444] width 922 height 888
click at [378, 412] on input "[STREET_ADDRESS][PERSON_NAME][PERSON_NAME]" at bounding box center [461, 411] width 326 height 32
click at [381, 412] on input "[STREET_ADDRESS][PERSON_NAME][PERSON_NAME]" at bounding box center [461, 411] width 326 height 32
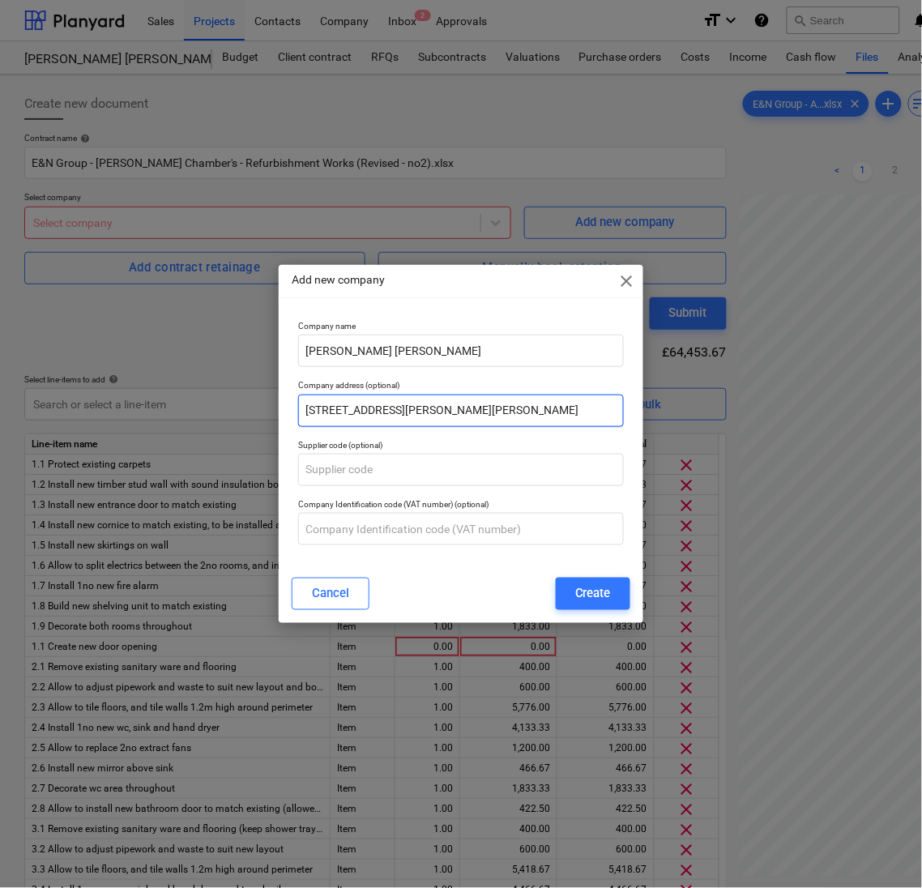
click at [439, 406] on input "[STREET_ADDRESS][PERSON_NAME][PERSON_NAME]" at bounding box center [461, 411] width 326 height 32
click at [479, 411] on input "[STREET_ADDRESS][PERSON_NAME][PERSON_NAME]" at bounding box center [461, 411] width 326 height 32
type input "[STREET_ADDRESS][PERSON_NAME][PERSON_NAME]"
click at [606, 591] on div "Create" at bounding box center [593, 593] width 36 height 21
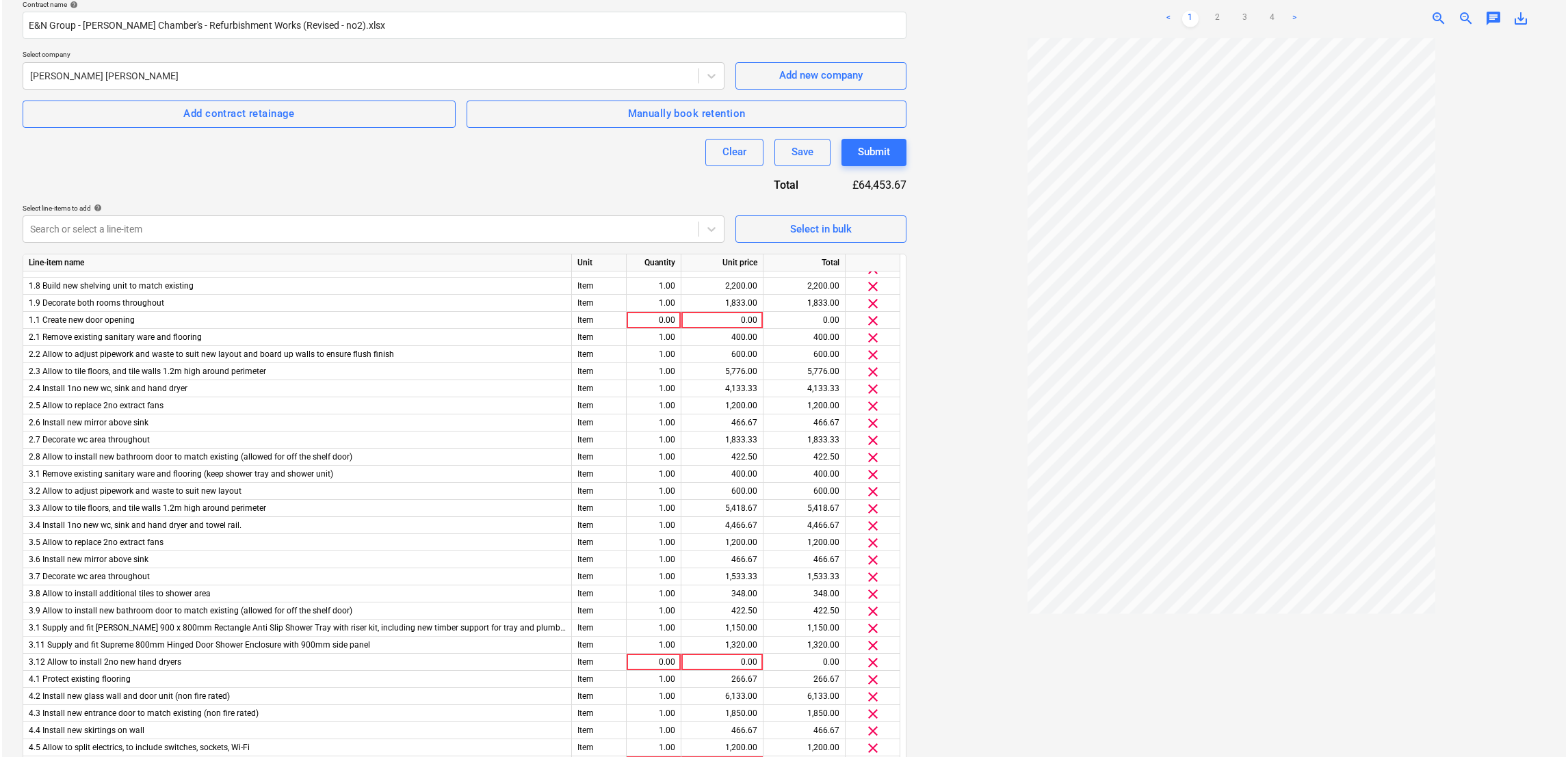
scroll to position [263, 0]
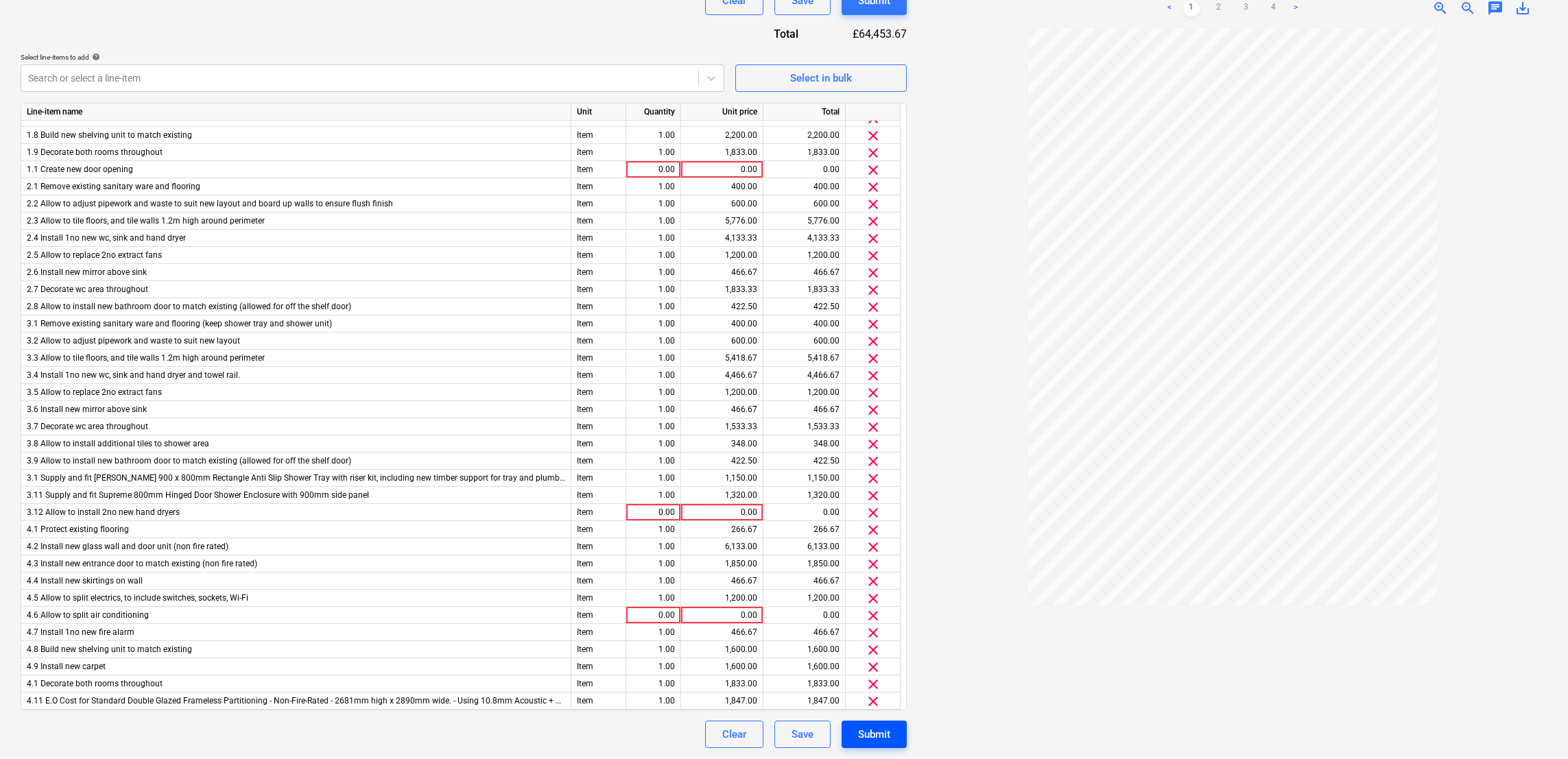
click at [888, 735] on div "Submit" at bounding box center [875, 734] width 32 height 18
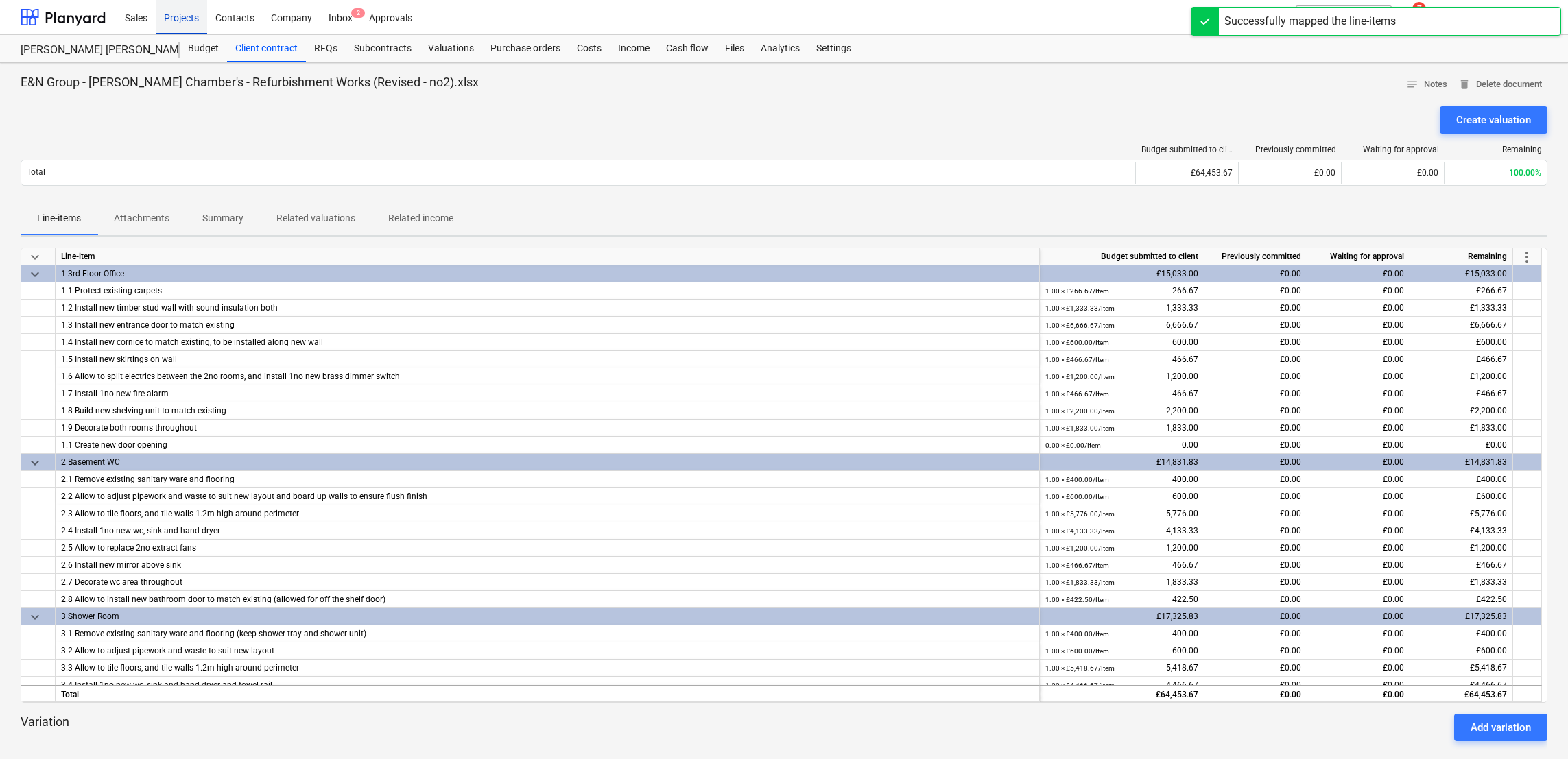
click at [200, 16] on div "Projects" at bounding box center [181, 16] width 52 height 35
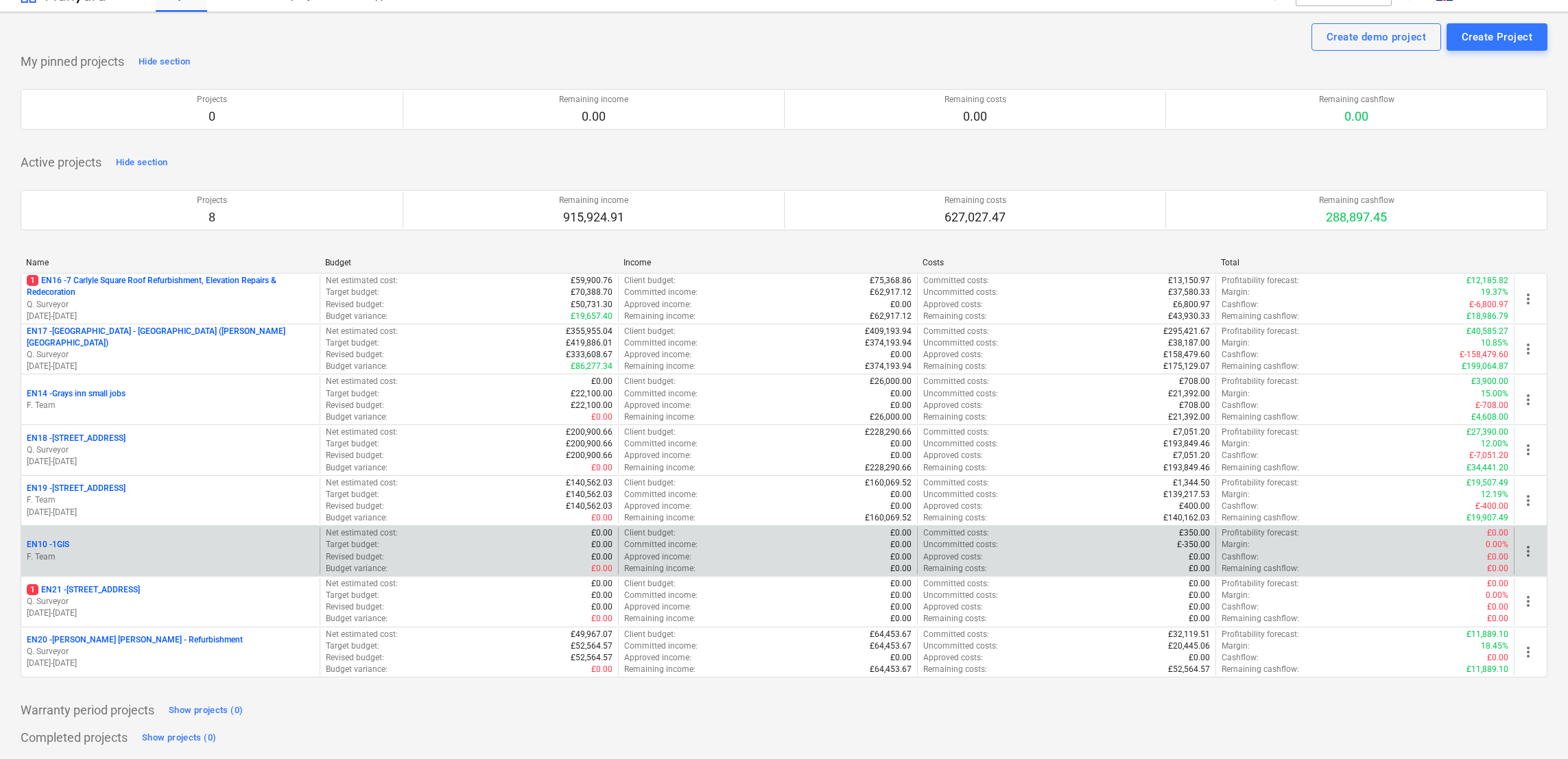
scroll to position [53, 0]
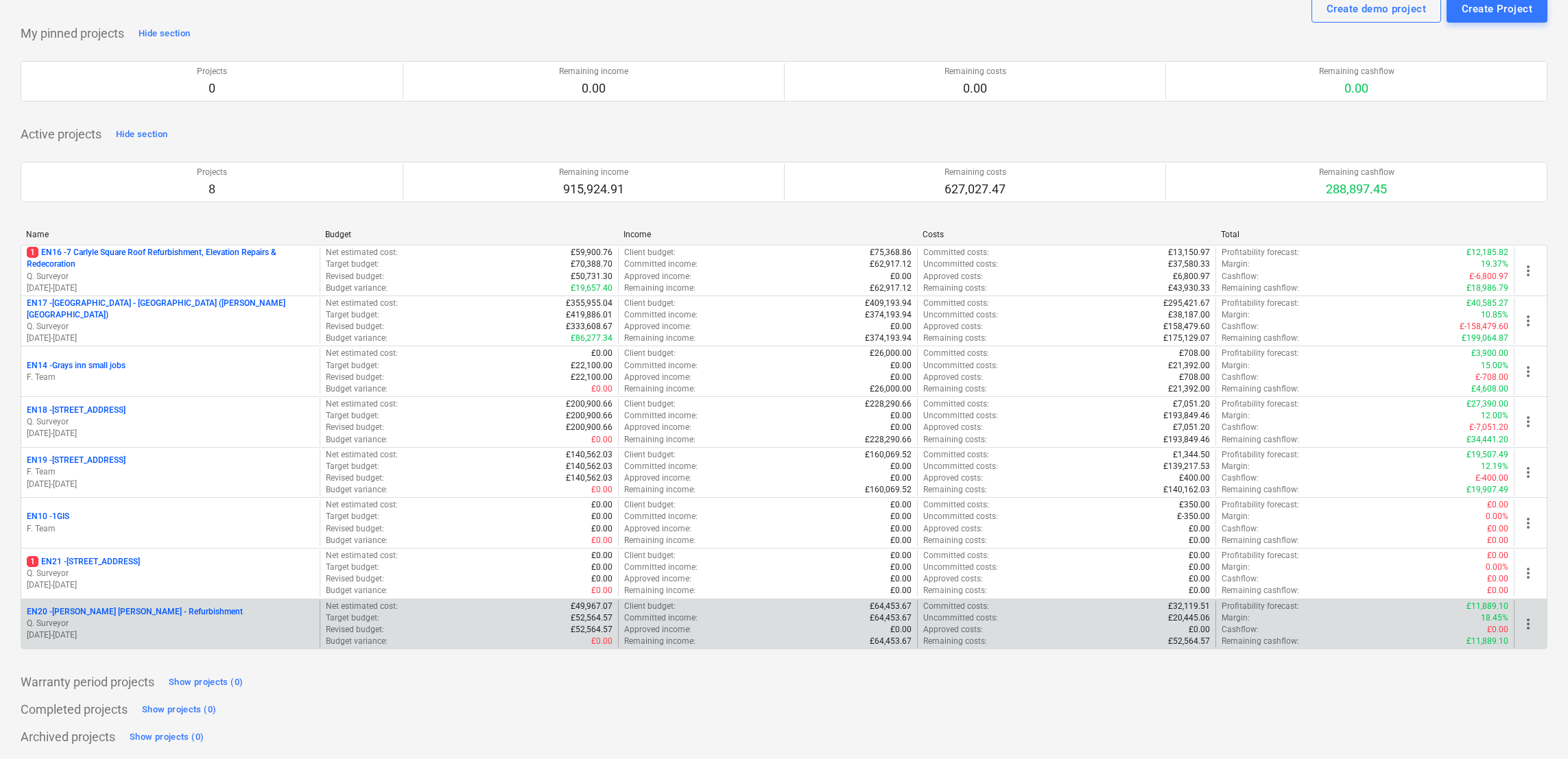
click at [134, 608] on p "EN20 - [PERSON_NAME] [PERSON_NAME] - Refurbishment" at bounding box center [135, 612] width 216 height 12
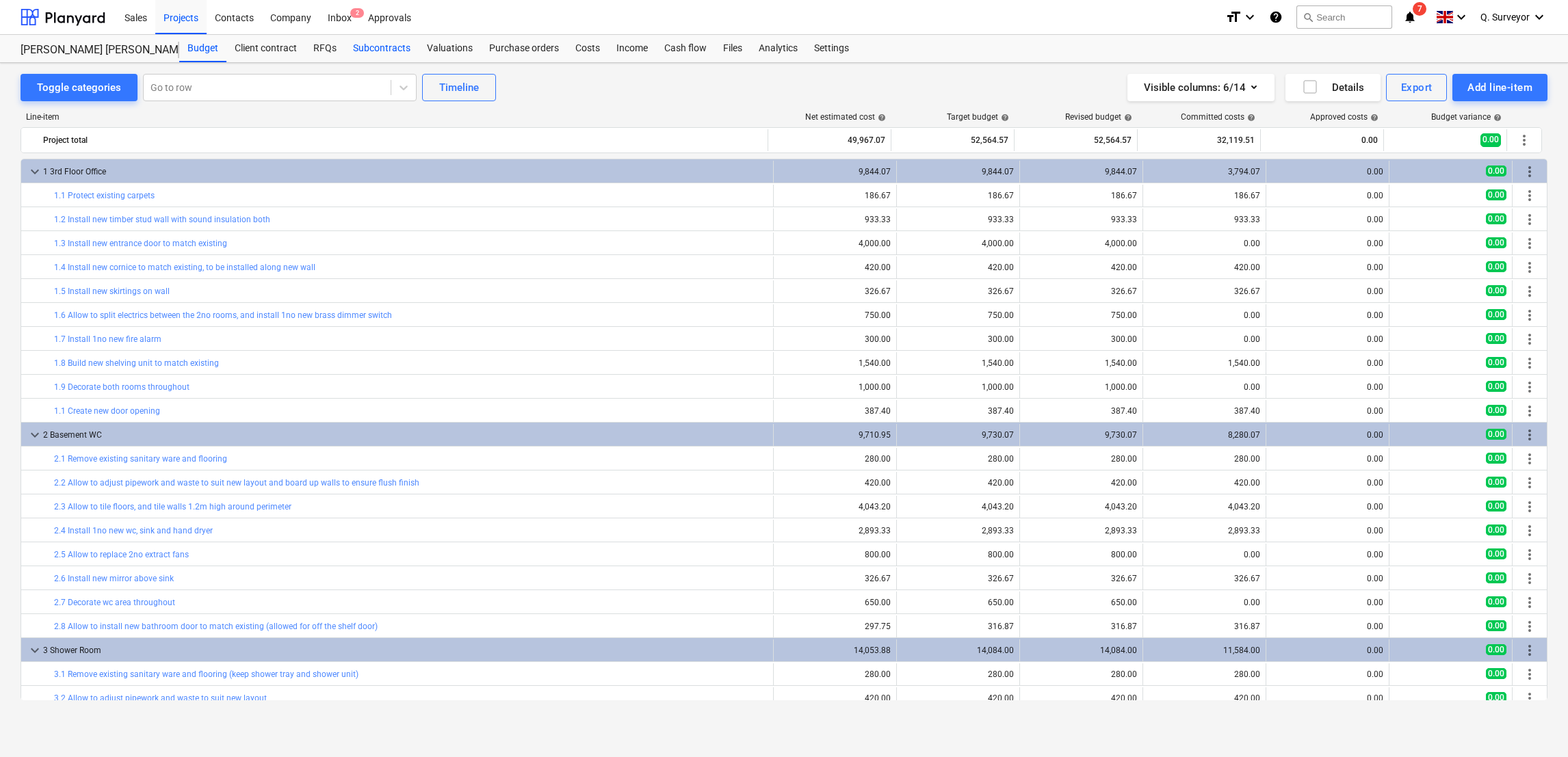
click at [377, 50] on div "Subcontracts" at bounding box center [382, 48] width 74 height 27
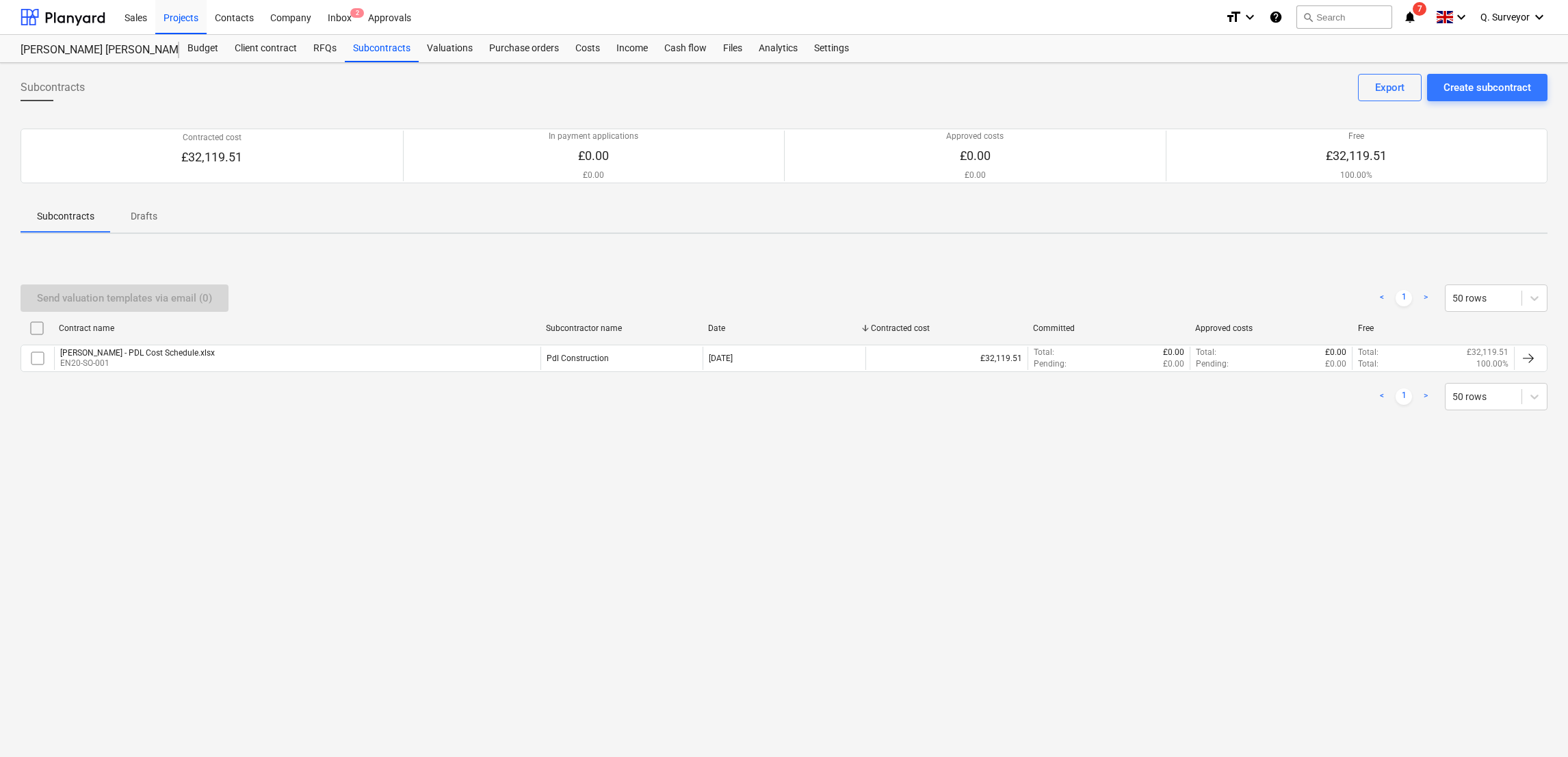
click at [79, 356] on div "[PERSON_NAME] - PDL Cost Schedule.xlsx" at bounding box center [137, 352] width 155 height 9
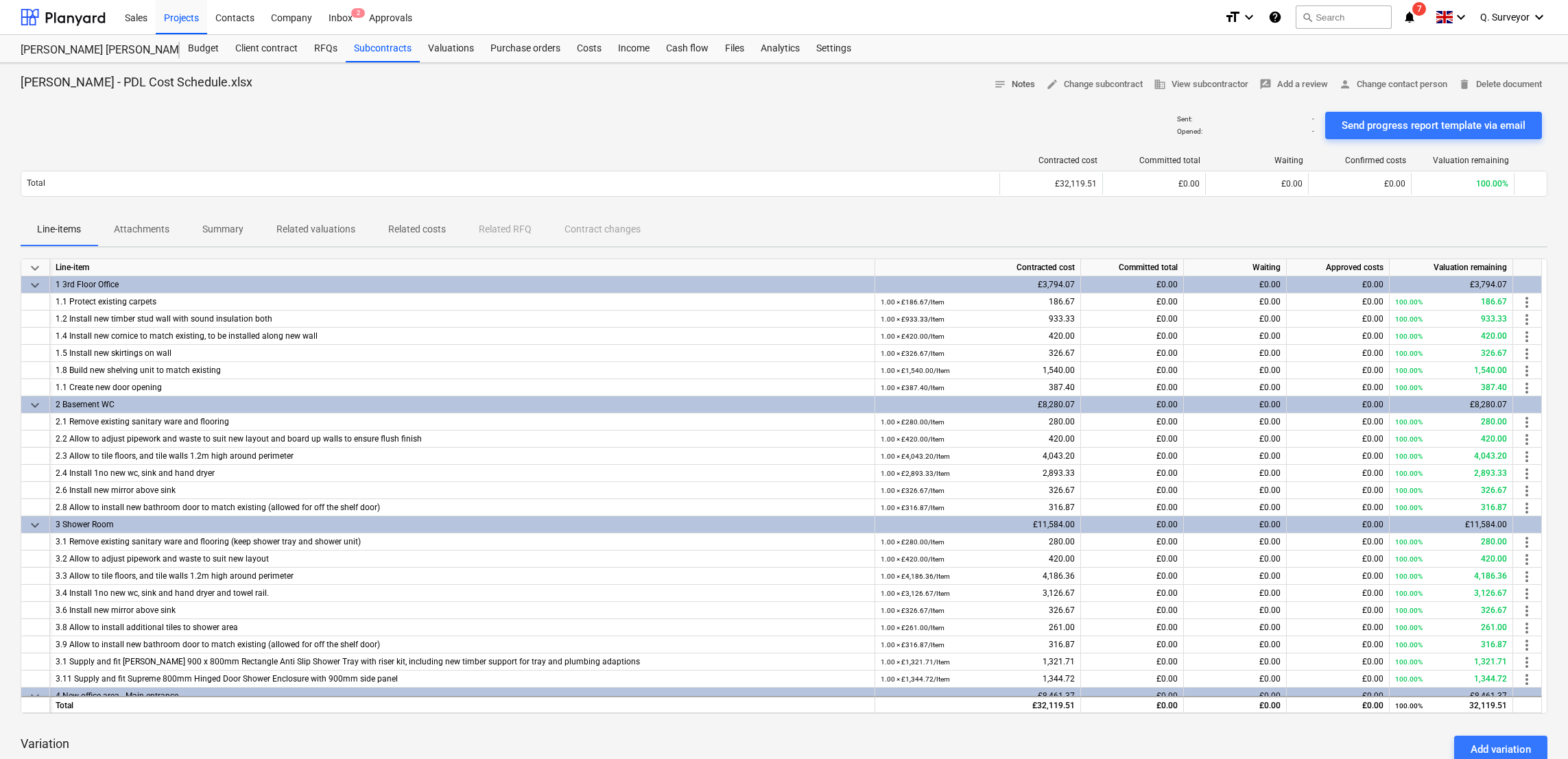
click at [1011, 92] on span "notes Notes" at bounding box center [1014, 85] width 41 height 16
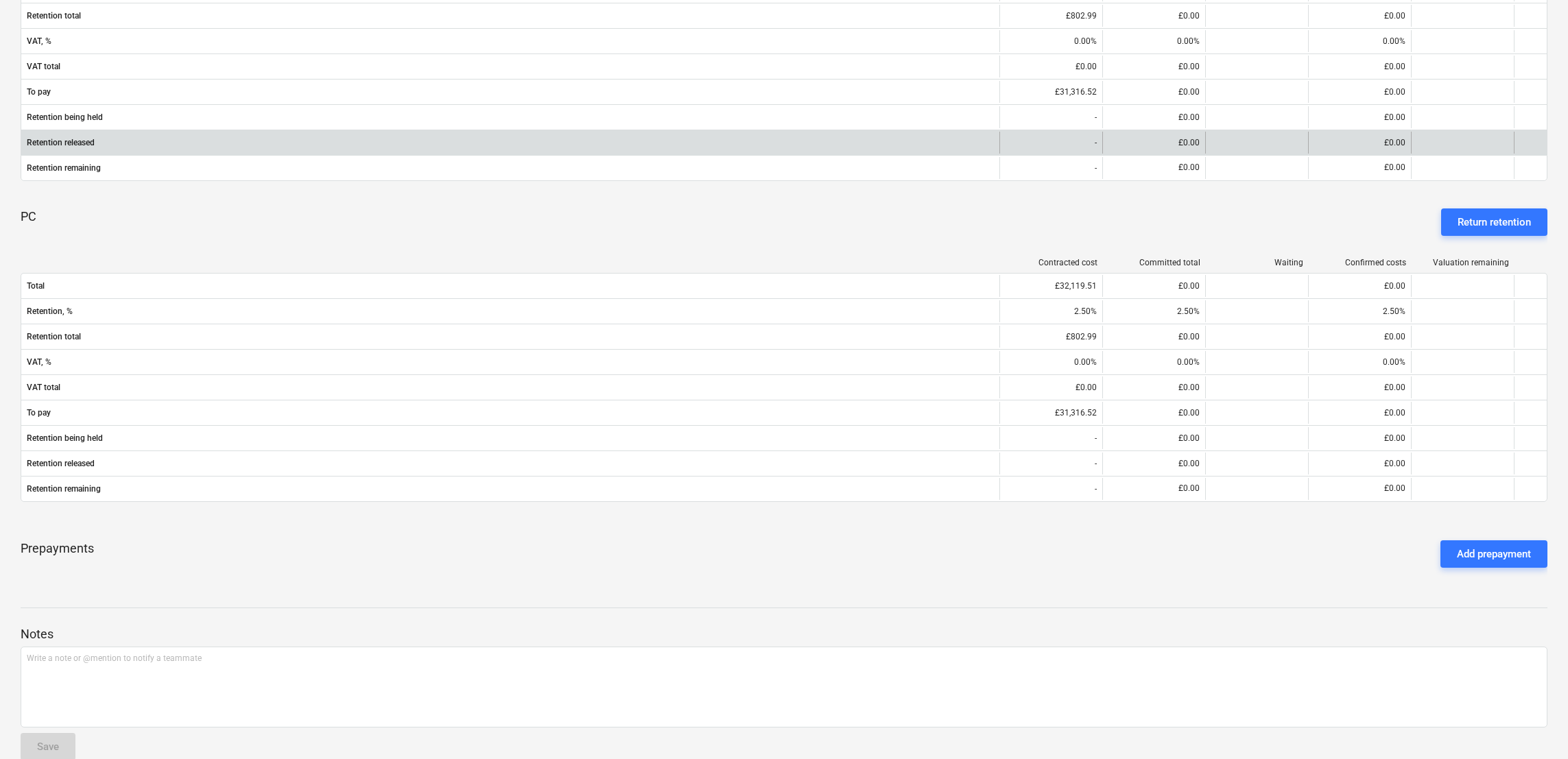
scroll to position [937, 0]
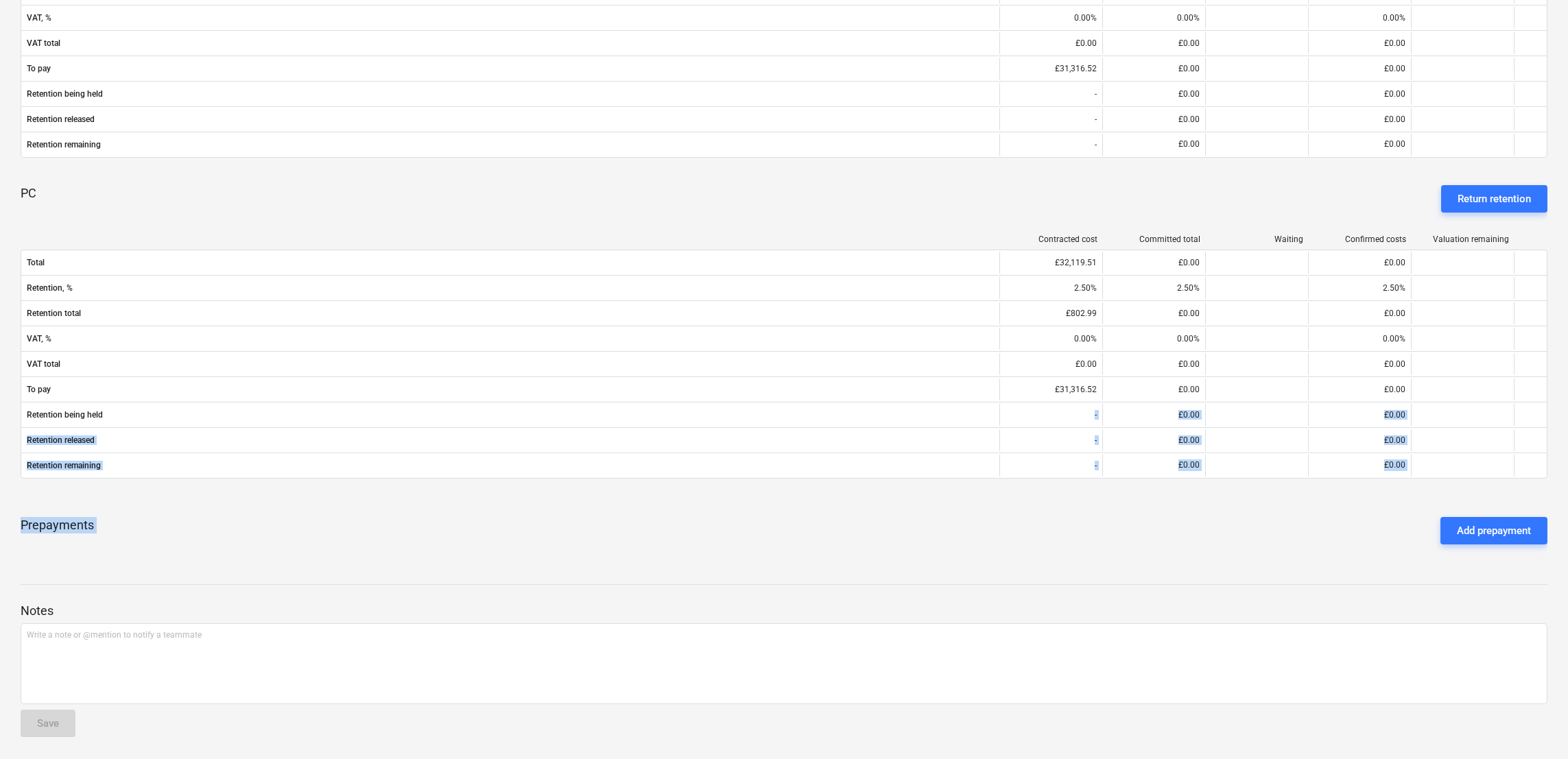
drag, startPoint x: 665, startPoint y: 477, endPoint x: 574, endPoint y: 603, distance: 155.4
drag, startPoint x: 574, startPoint y: 603, endPoint x: 479, endPoint y: 550, distance: 108.8
click at [481, 551] on div "Prepayments Add prepayment" at bounding box center [784, 531] width 1527 height 49
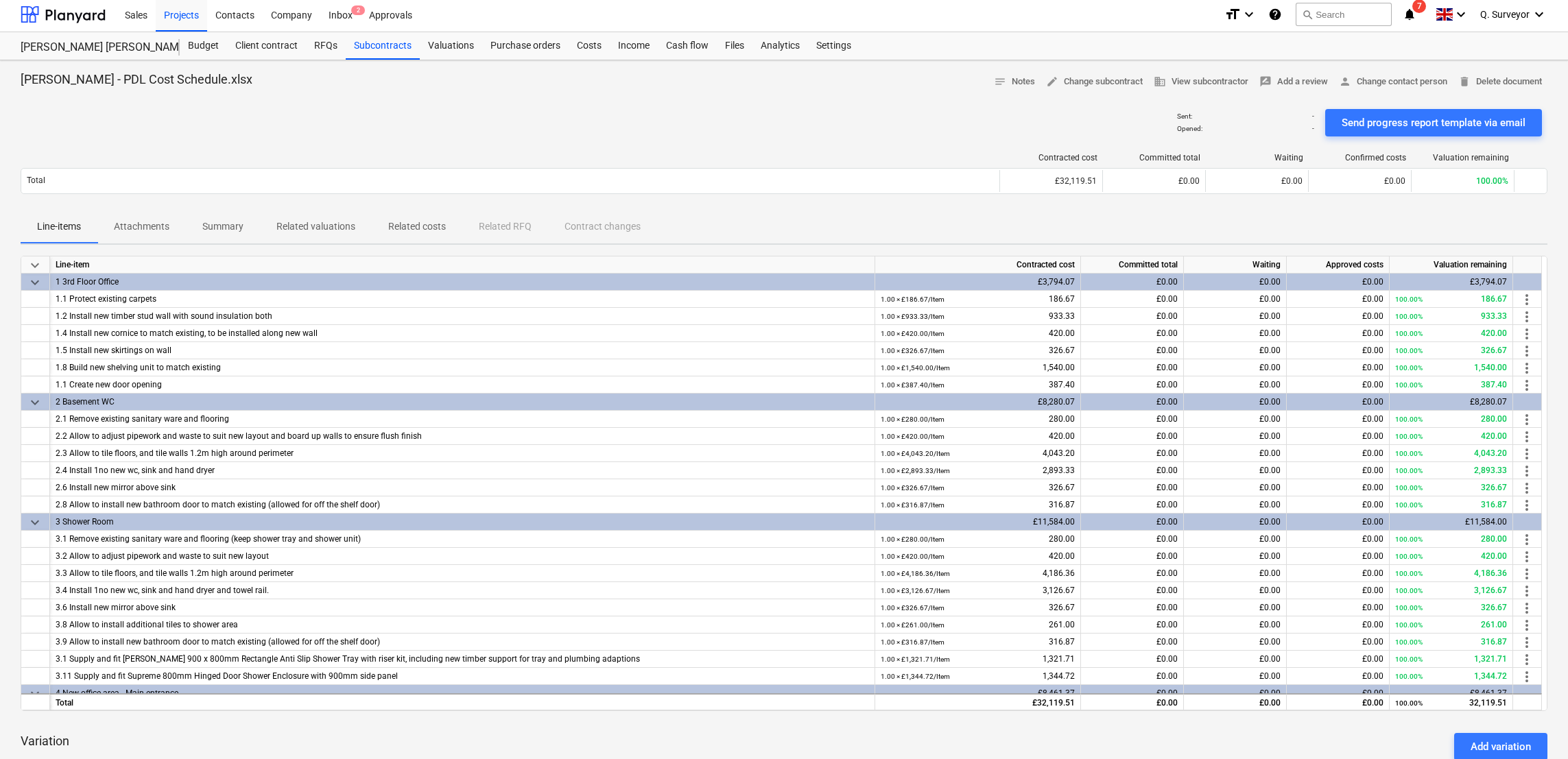
scroll to position [0, 0]
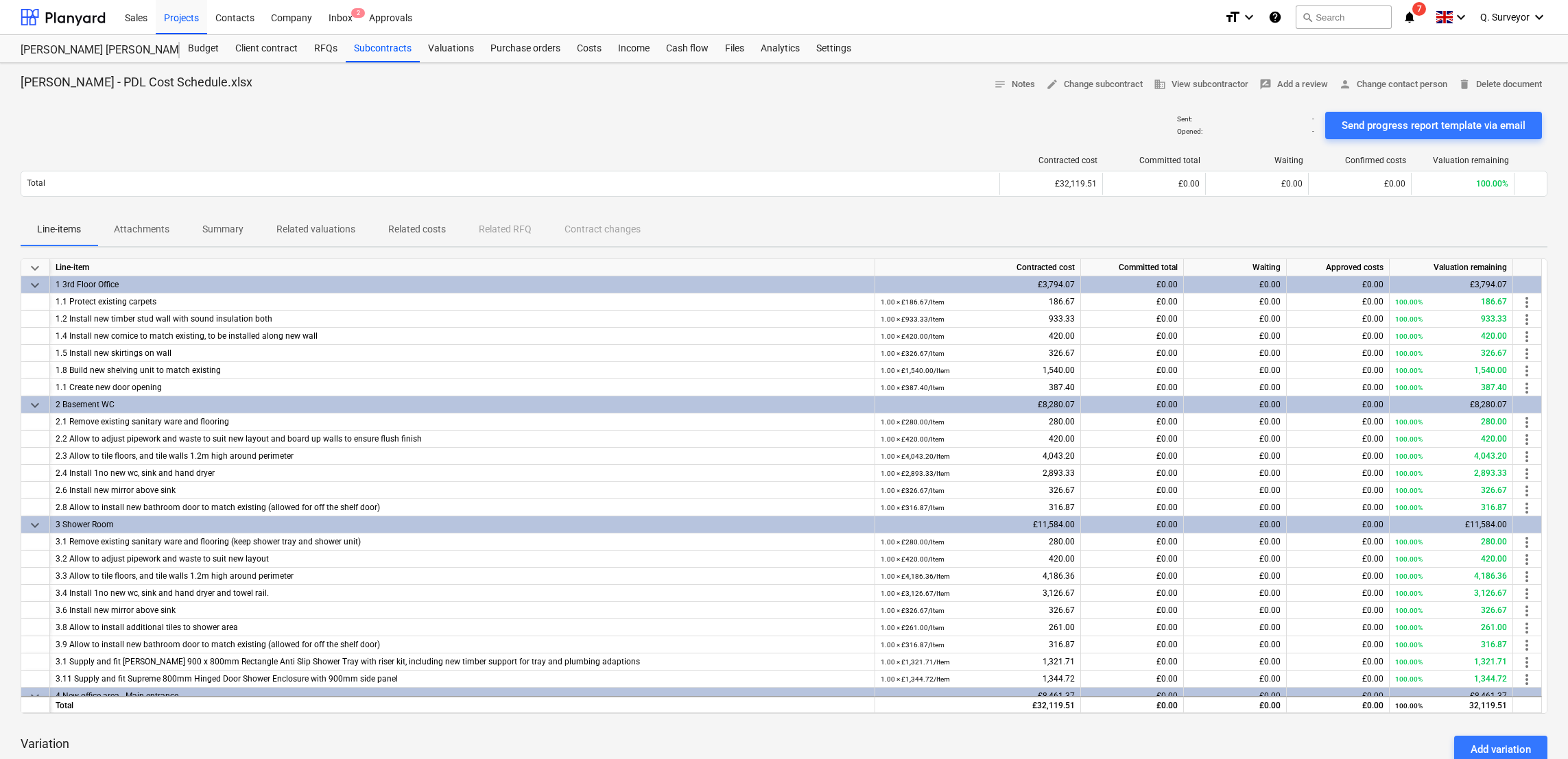
click at [978, 159] on div at bounding box center [510, 160] width 980 height 9
click at [852, 48] on div "Settings" at bounding box center [834, 48] width 52 height 27
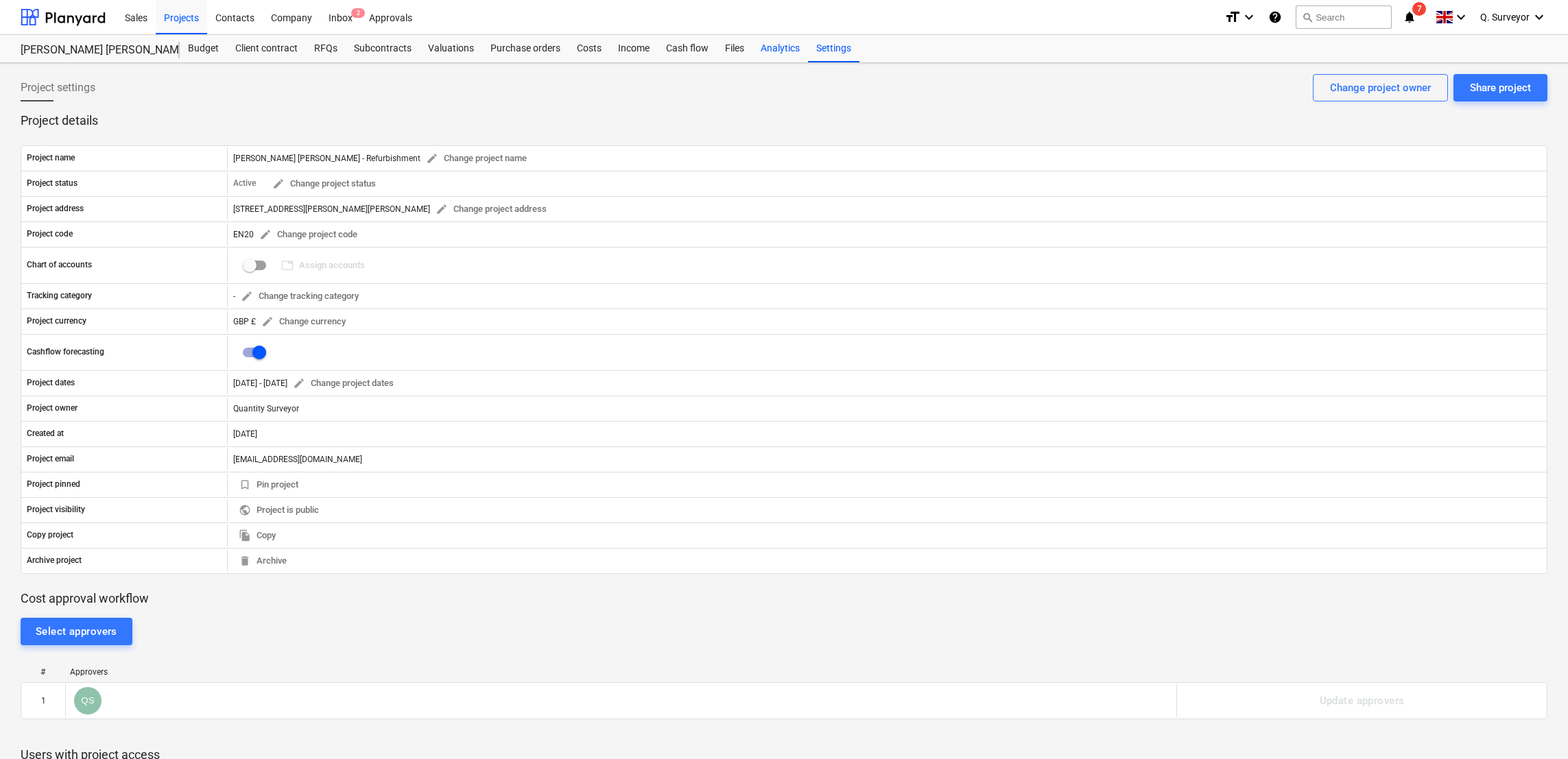
click at [780, 58] on div "Analytics" at bounding box center [781, 48] width 56 height 27
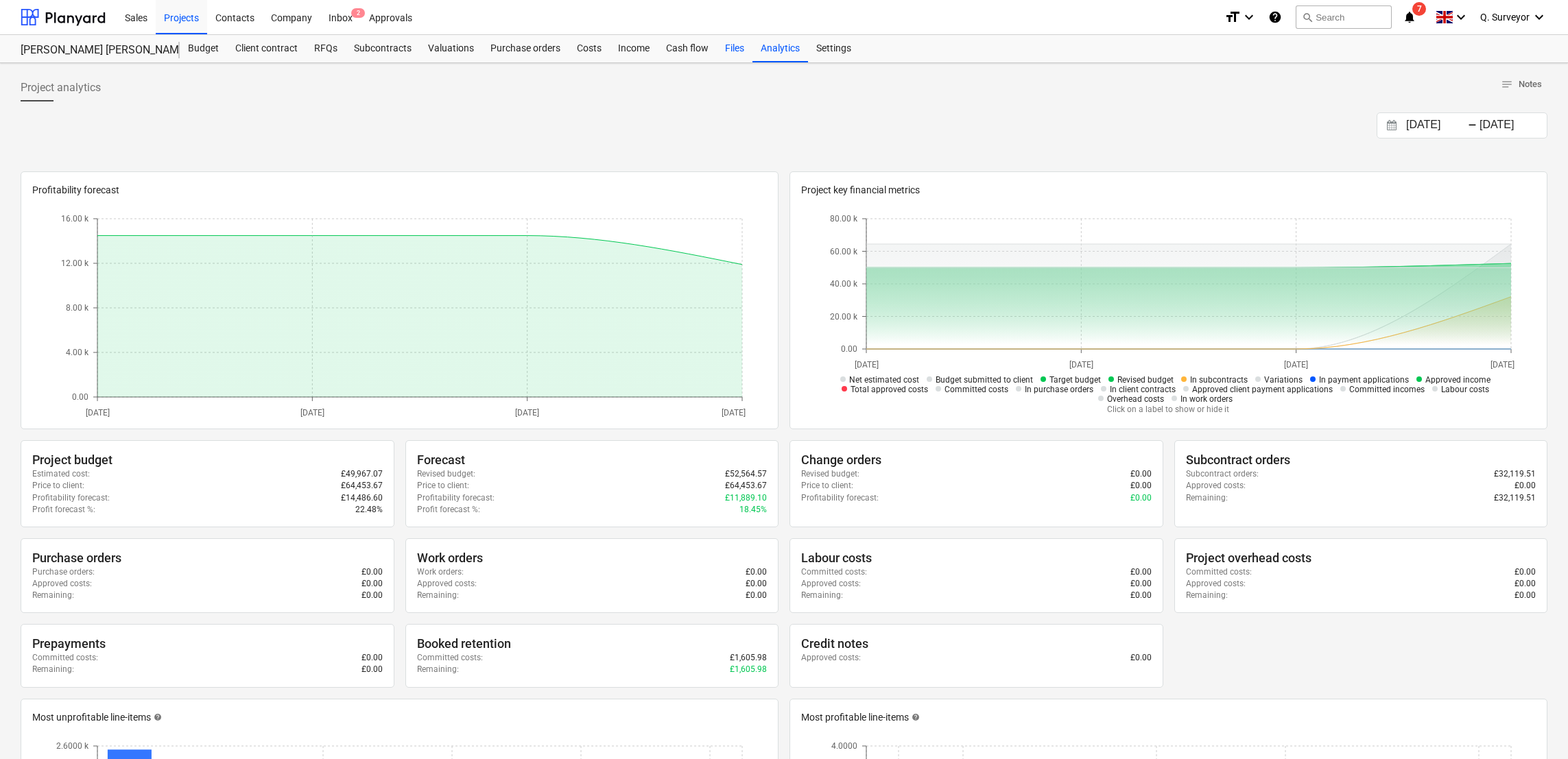
click at [719, 50] on div "Files" at bounding box center [735, 48] width 36 height 27
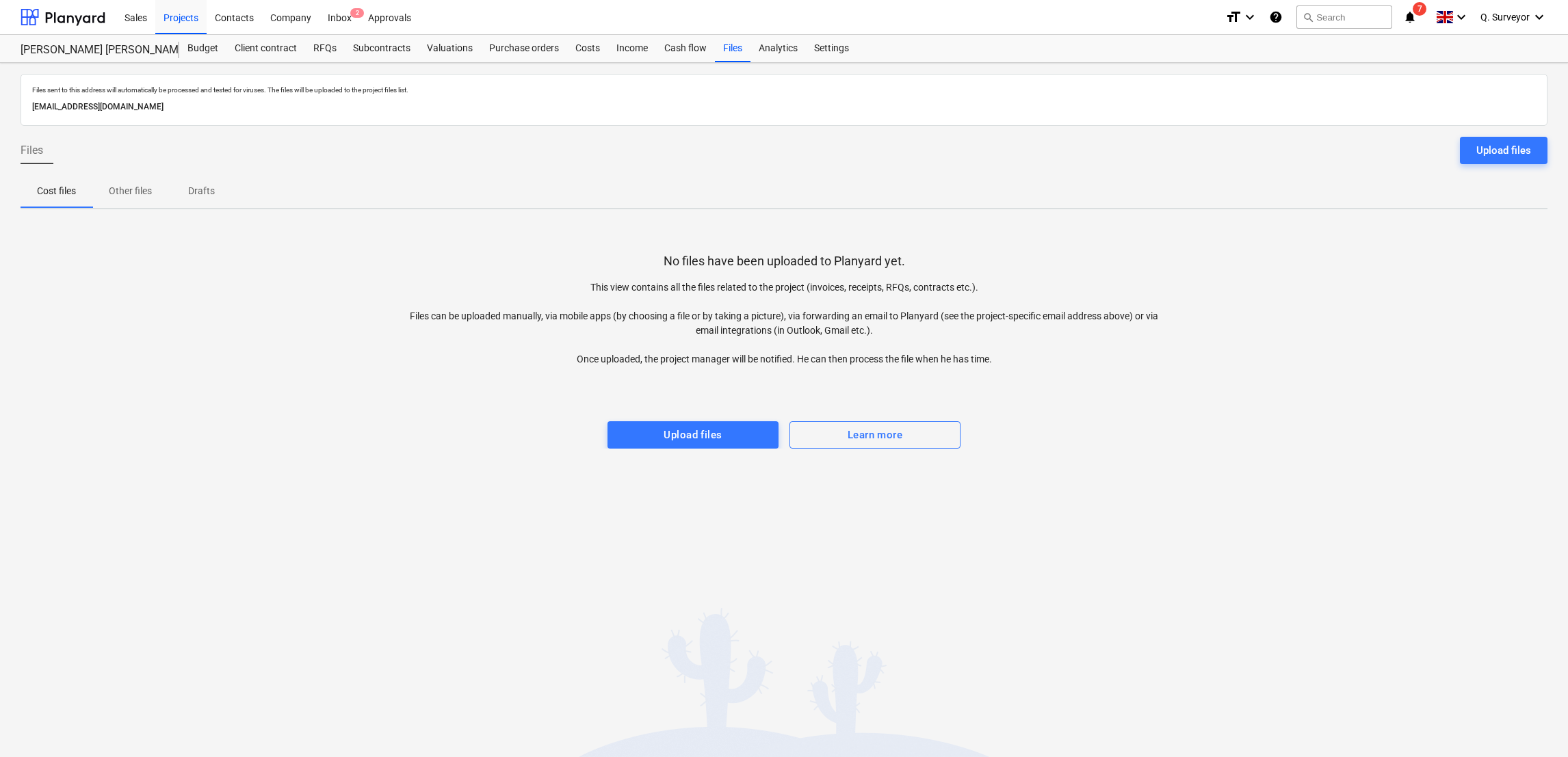
click at [126, 196] on p "Other files" at bounding box center [130, 191] width 43 height 14
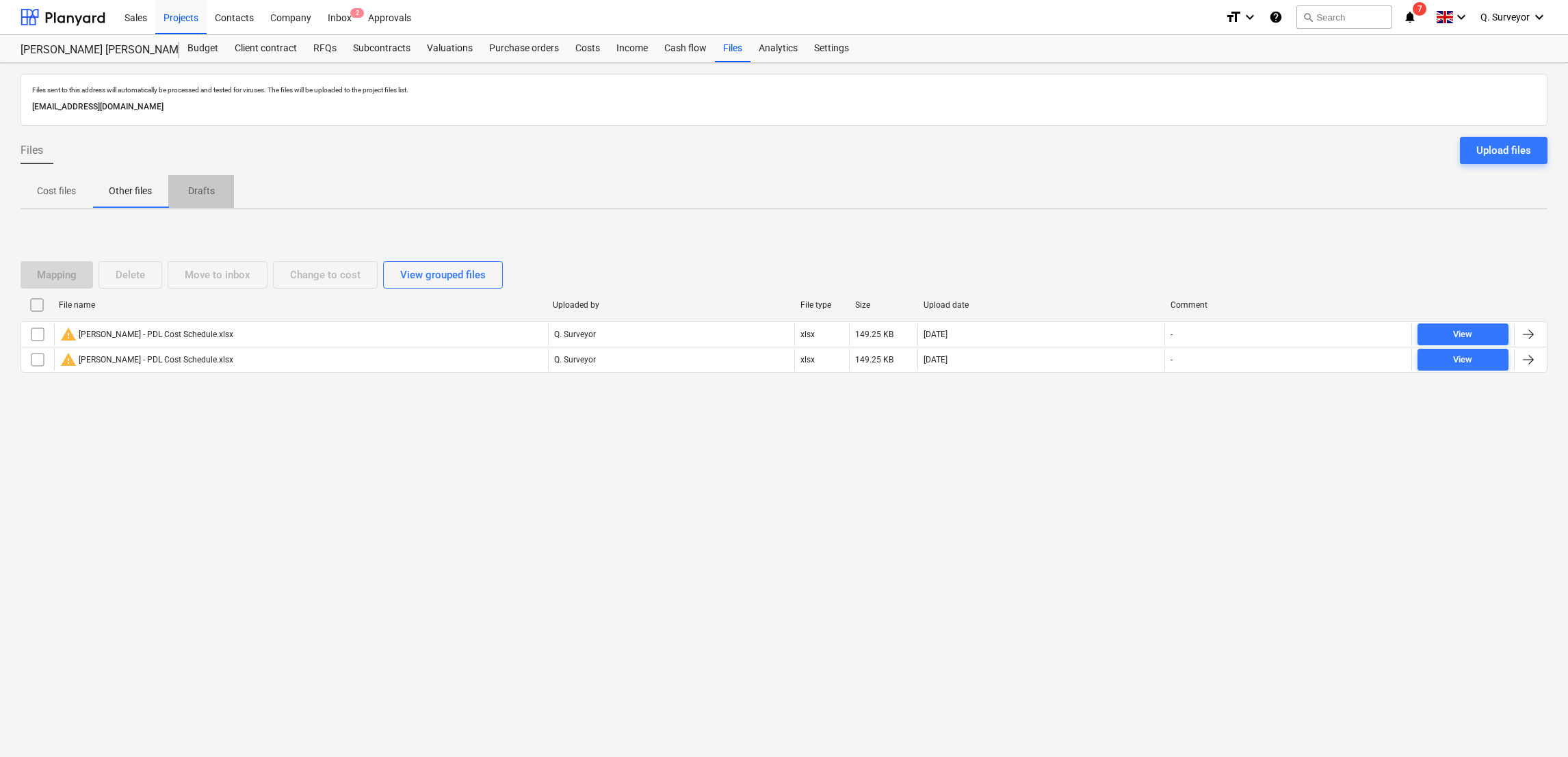
click at [213, 189] on p "Drafts" at bounding box center [201, 191] width 33 height 14
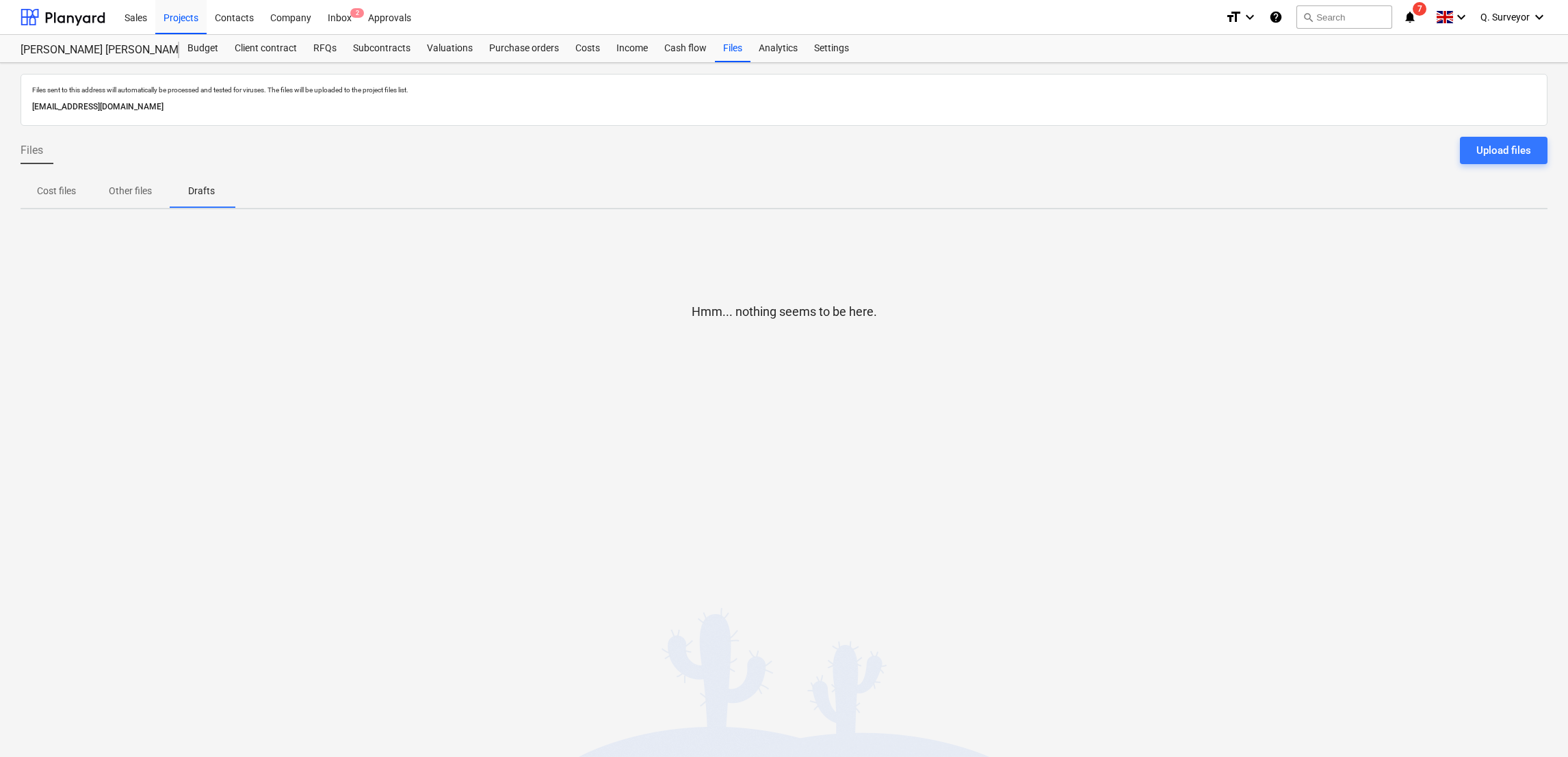
click at [48, 186] on p "Cost files" at bounding box center [57, 191] width 39 height 14
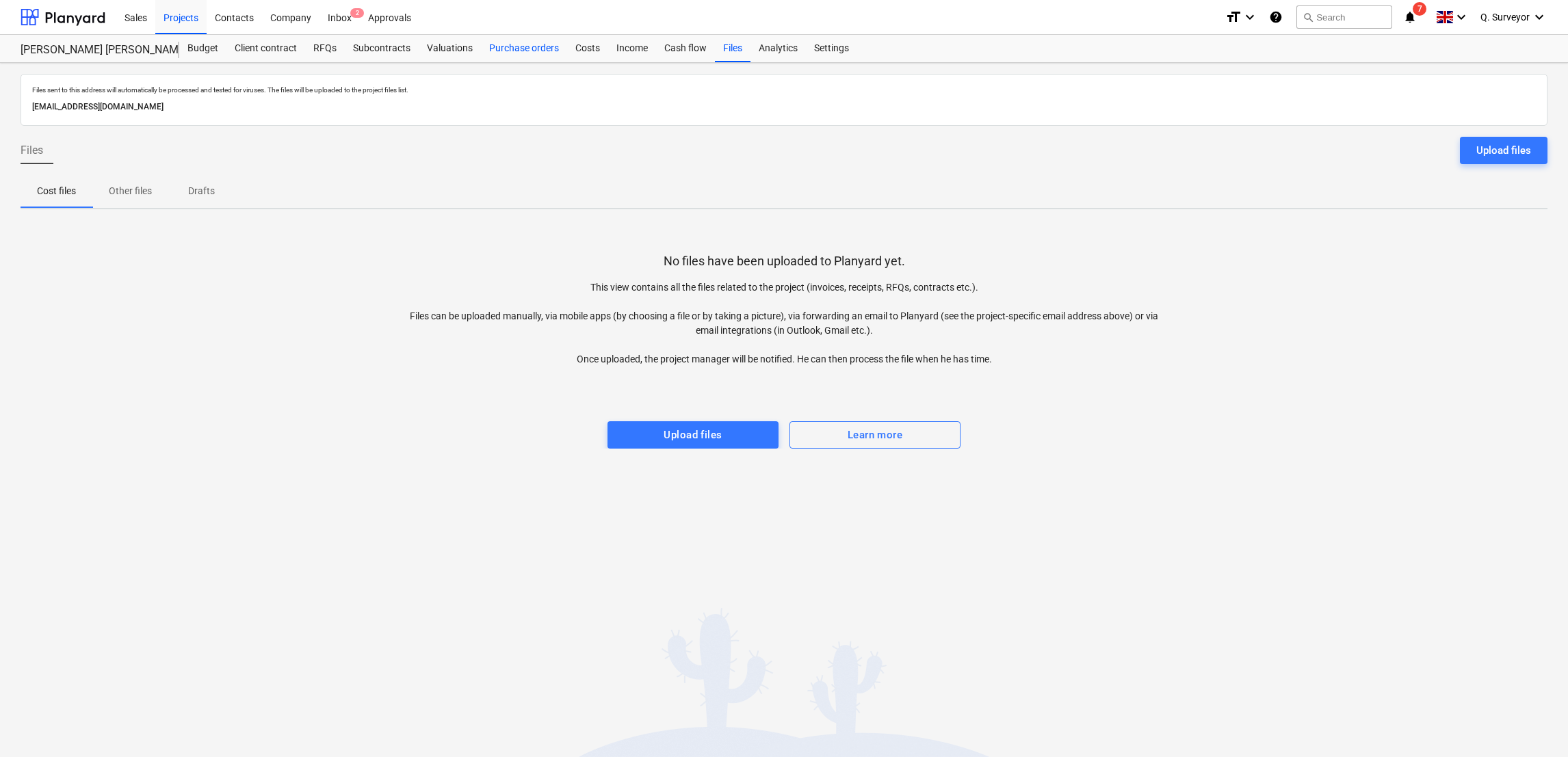
click at [487, 42] on div "Purchase orders" at bounding box center [524, 48] width 86 height 27
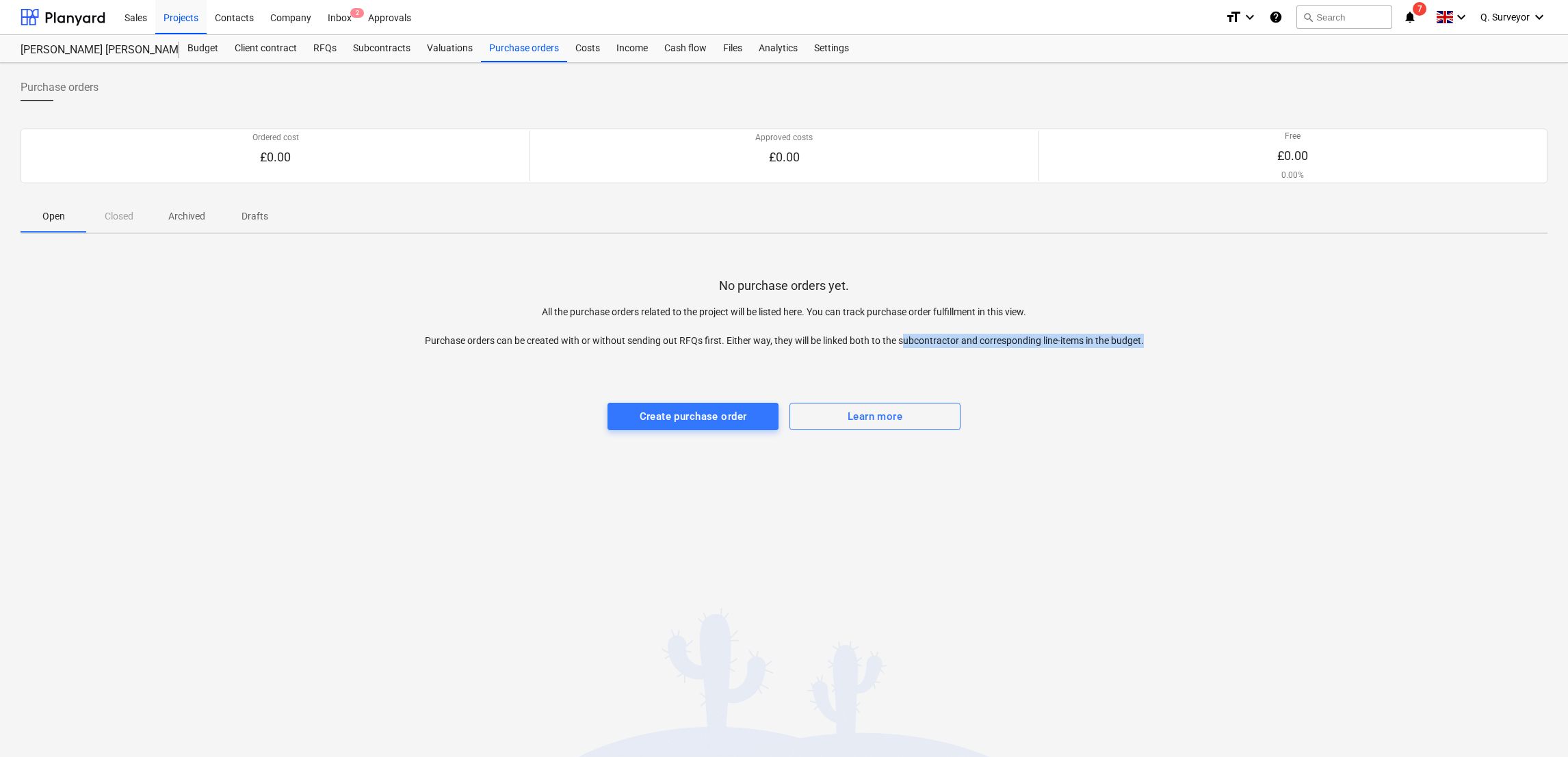
drag, startPoint x: 904, startPoint y: 341, endPoint x: 914, endPoint y: 348, distance: 12.2
click at [914, 348] on div "No purchase orders yet. All the purchase orders related to the project will be …" at bounding box center [784, 347] width 1527 height 205
drag, startPoint x: 914, startPoint y: 348, endPoint x: 1040, endPoint y: 348, distance: 126.0
click at [1040, 348] on div "No purchase orders yet. All the purchase orders related to the project will be …" at bounding box center [784, 347] width 1527 height 205
click at [643, 316] on p "All the purchase orders related to the project will be listed here. You can tra…" at bounding box center [784, 326] width 763 height 43
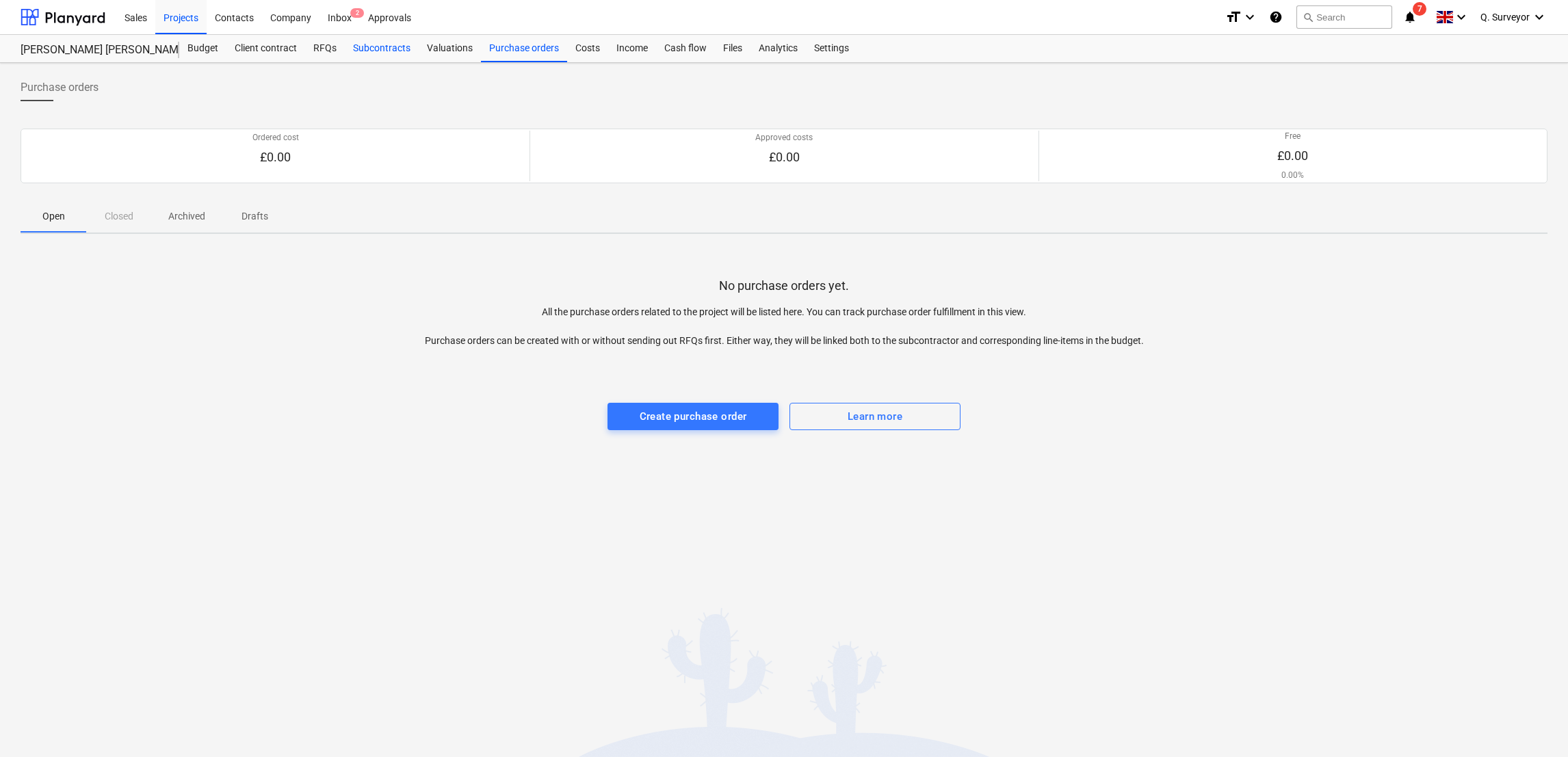
click at [366, 41] on div "Subcontracts" at bounding box center [382, 48] width 74 height 27
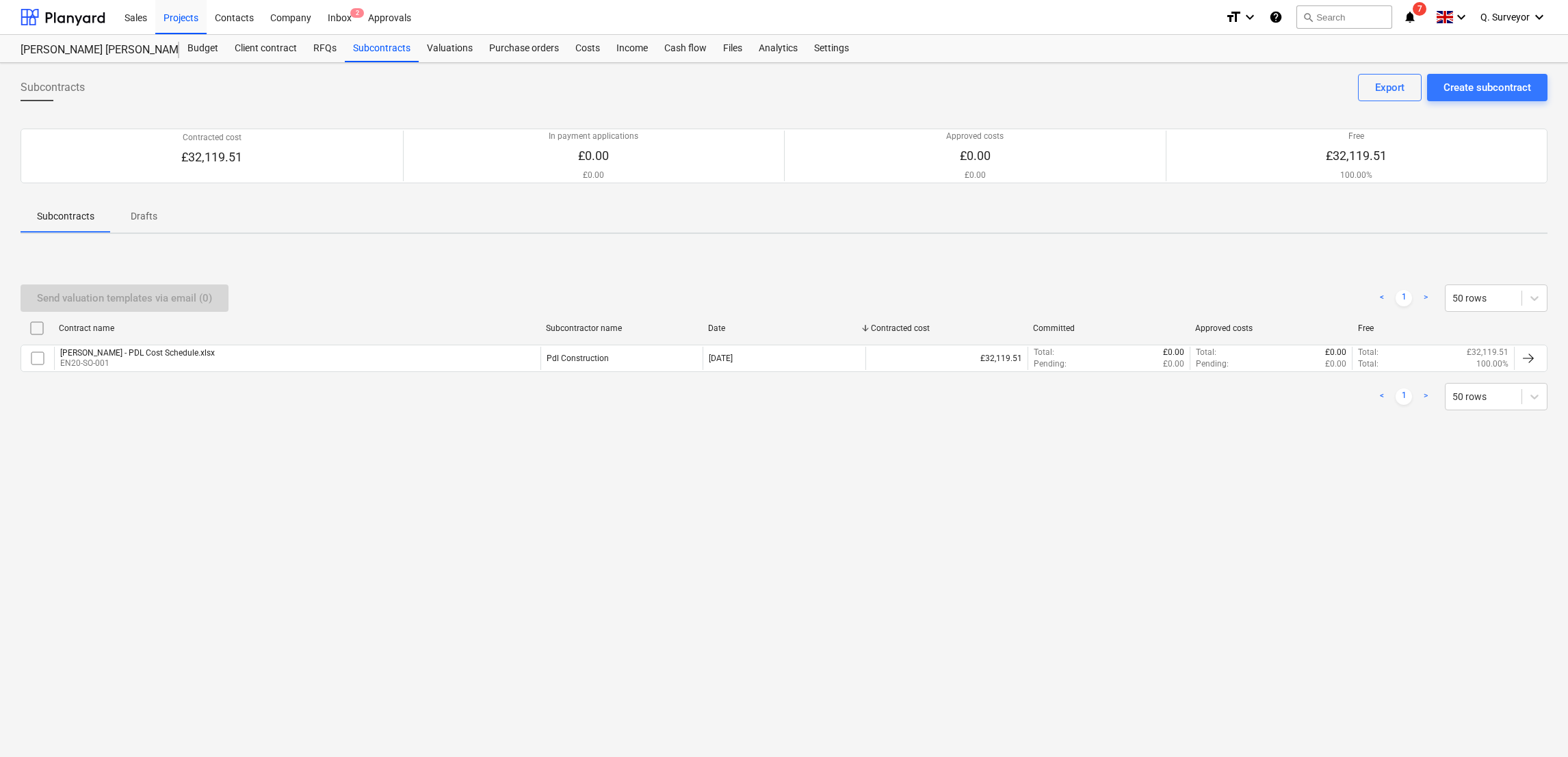
click at [168, 480] on div "Subcontracts Create subcontract Export Contracted cost £32,119.51 In payment ap…" at bounding box center [784, 410] width 1568 height 694
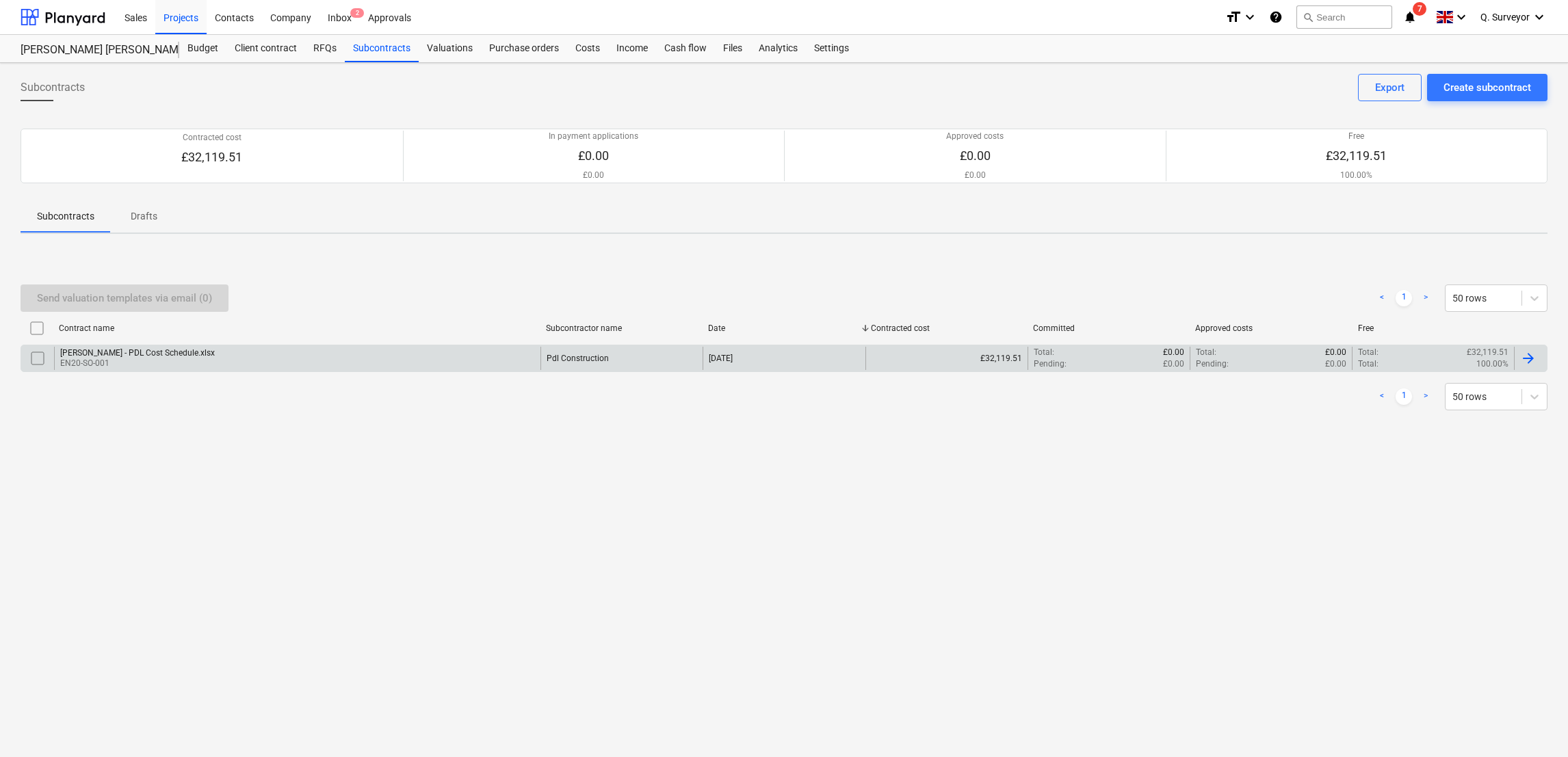
click at [41, 358] on input "checkbox" at bounding box center [38, 359] width 22 height 22
click at [236, 464] on div "Subcontracts Create subcontract Export Contracted cost £32,119.51 In payment ap…" at bounding box center [784, 410] width 1568 height 694
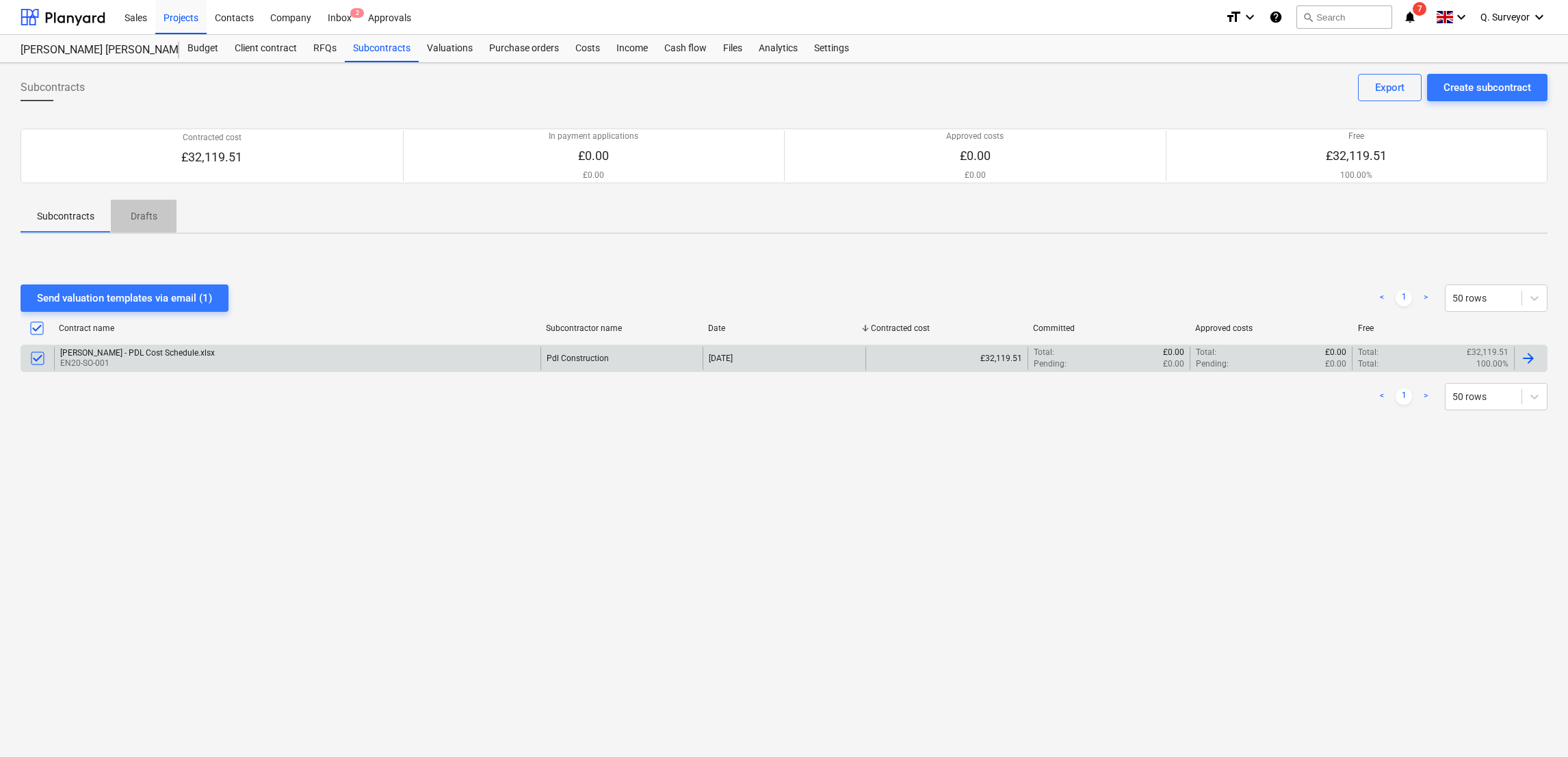
click at [146, 216] on p "Drafts" at bounding box center [144, 216] width 33 height 14
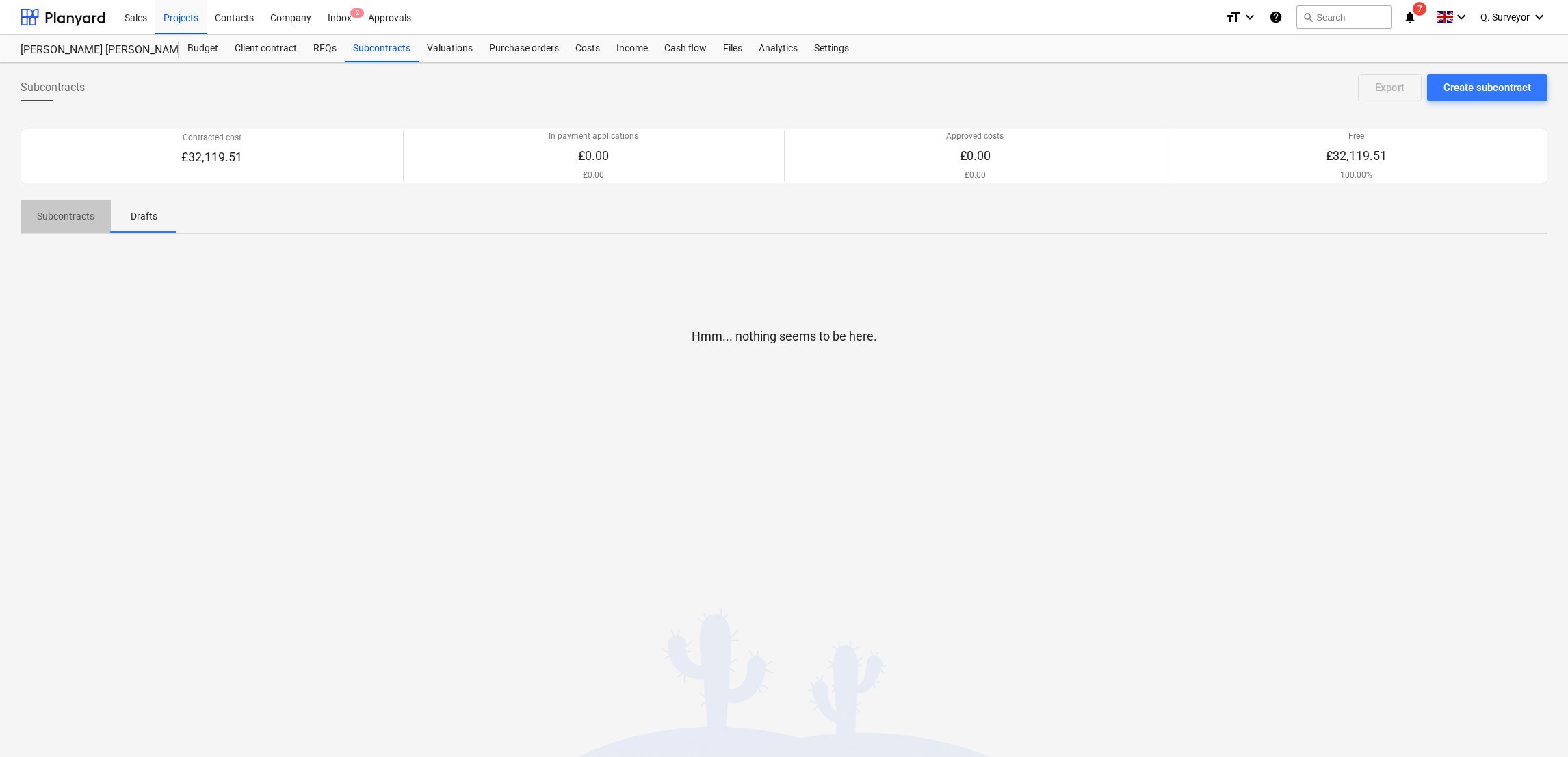
click at [44, 214] on p "Subcontracts" at bounding box center [66, 216] width 57 height 14
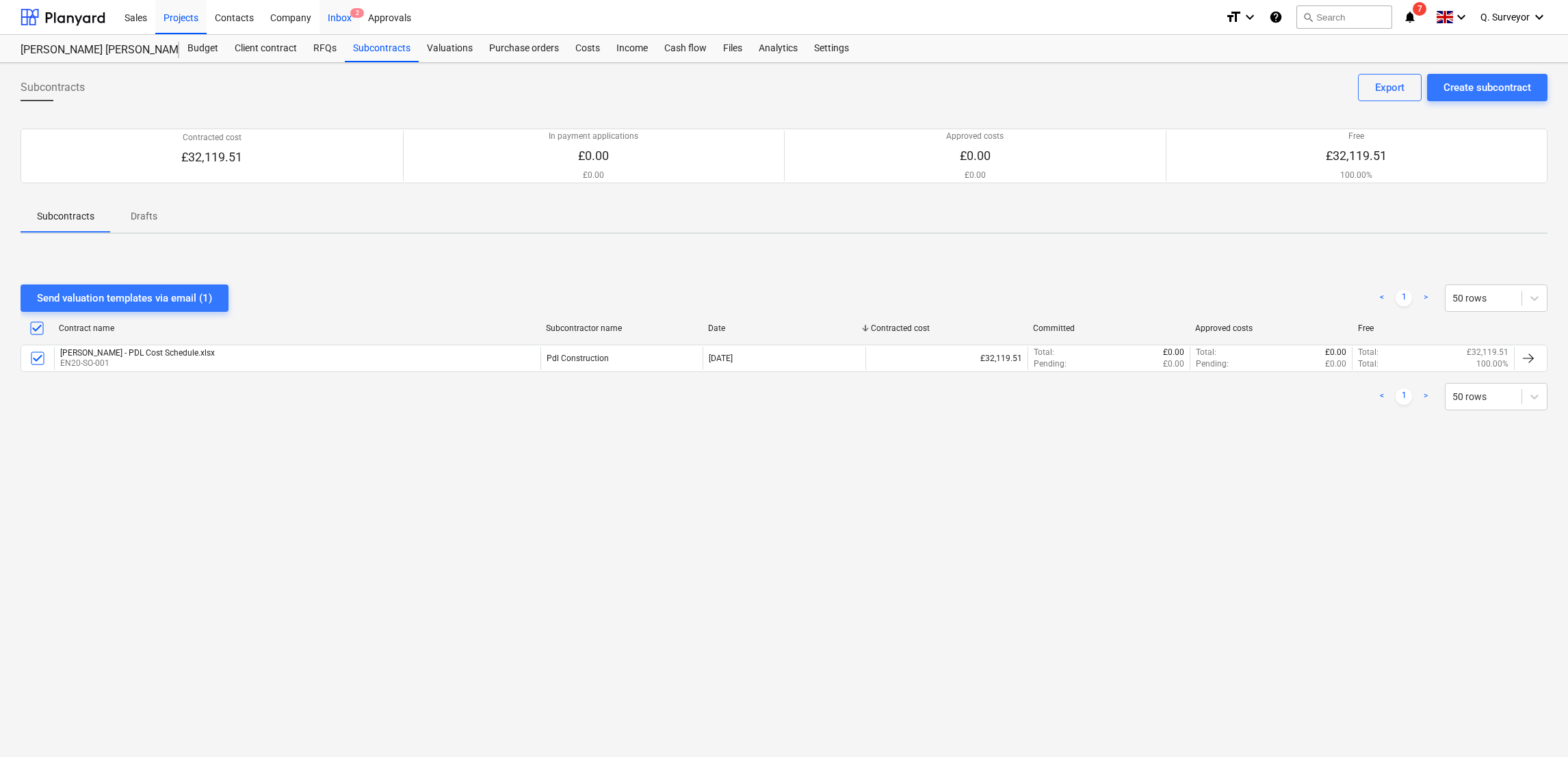
click at [342, 11] on div "Inbox 2" at bounding box center [339, 16] width 41 height 35
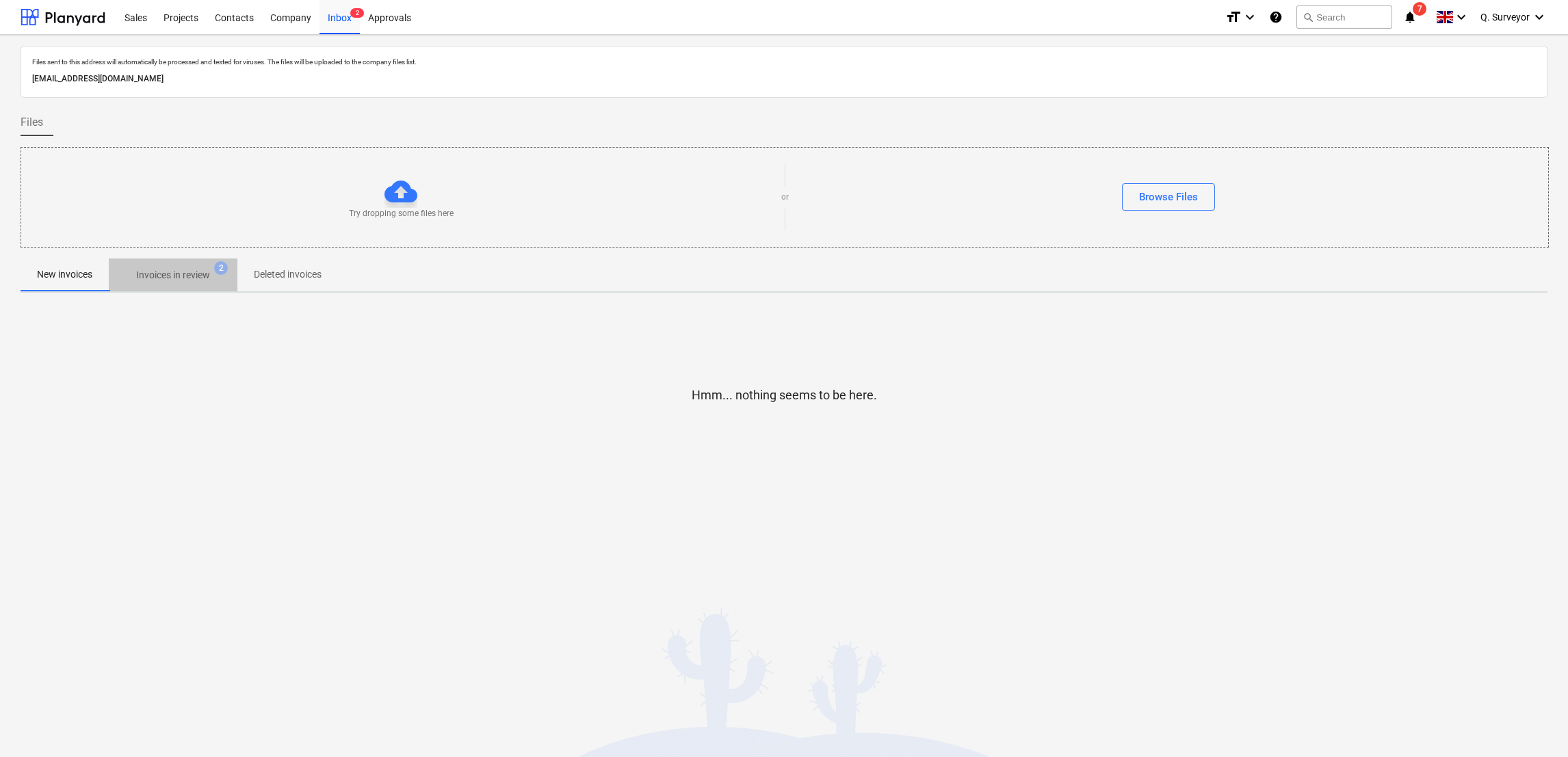
click at [176, 282] on p "Invoices in review" at bounding box center [173, 275] width 74 height 14
